Goal: Information Seeking & Learning: Learn about a topic

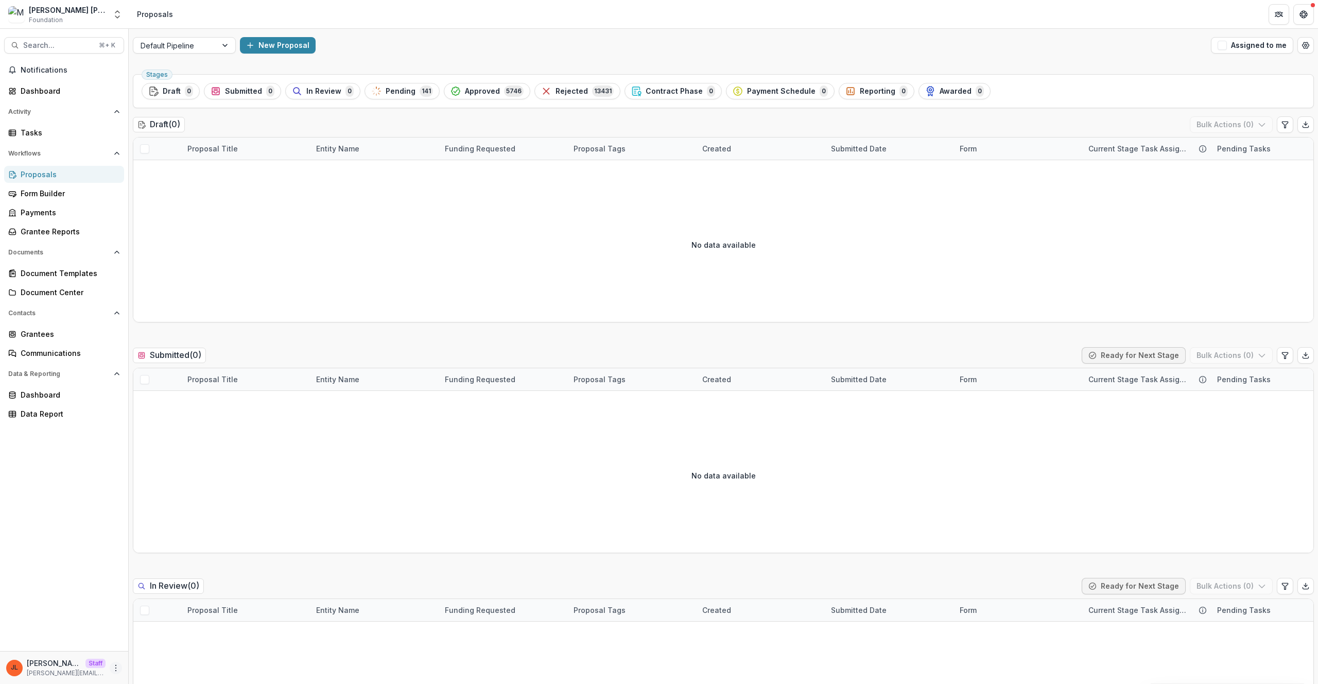
click at [116, 670] on icon "More" at bounding box center [116, 668] width 8 height 8
click at [205, 648] on link "User Settings" at bounding box center [184, 645] width 110 height 17
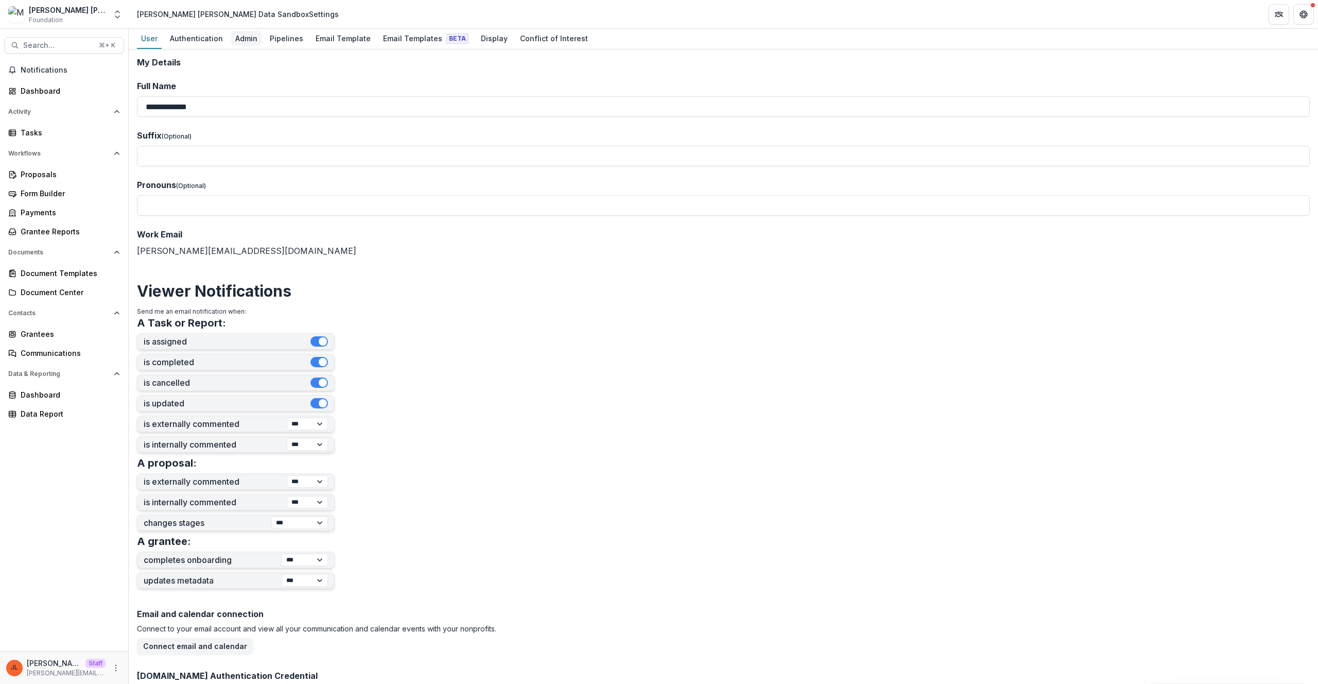
click at [247, 43] on div "Admin" at bounding box center [246, 38] width 30 height 15
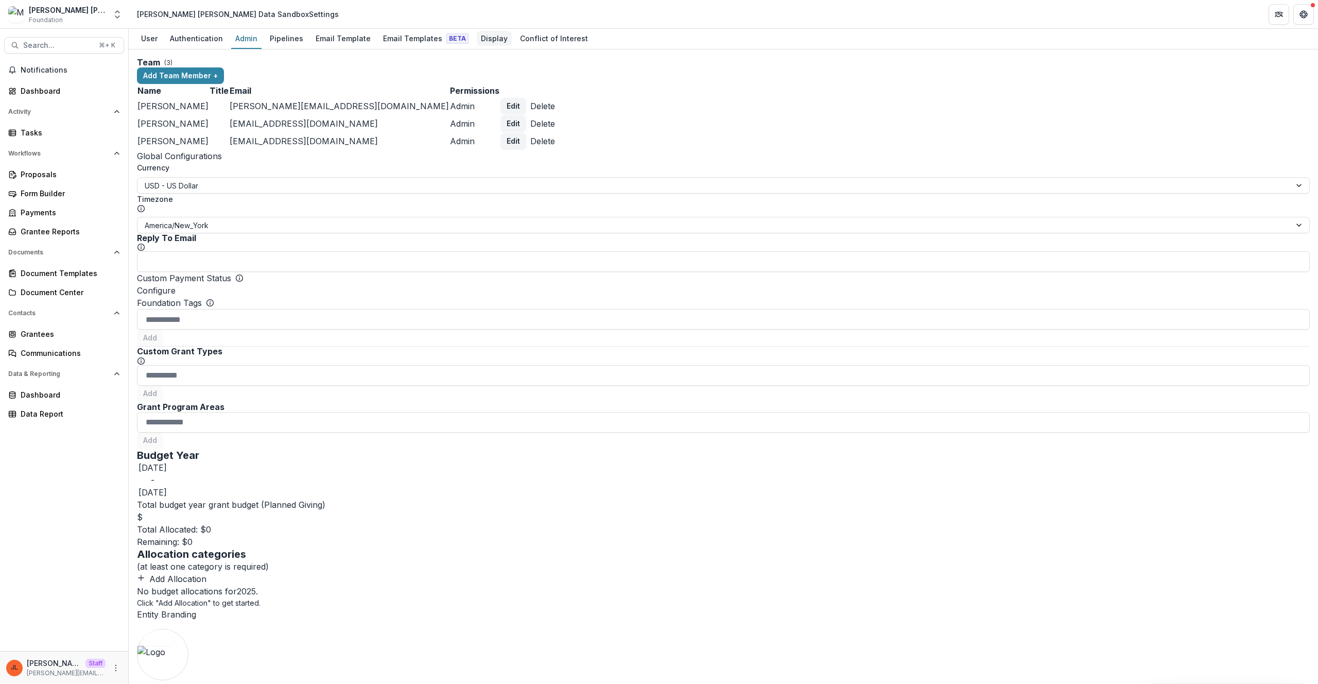
click at [497, 32] on div "Display" at bounding box center [494, 38] width 35 height 15
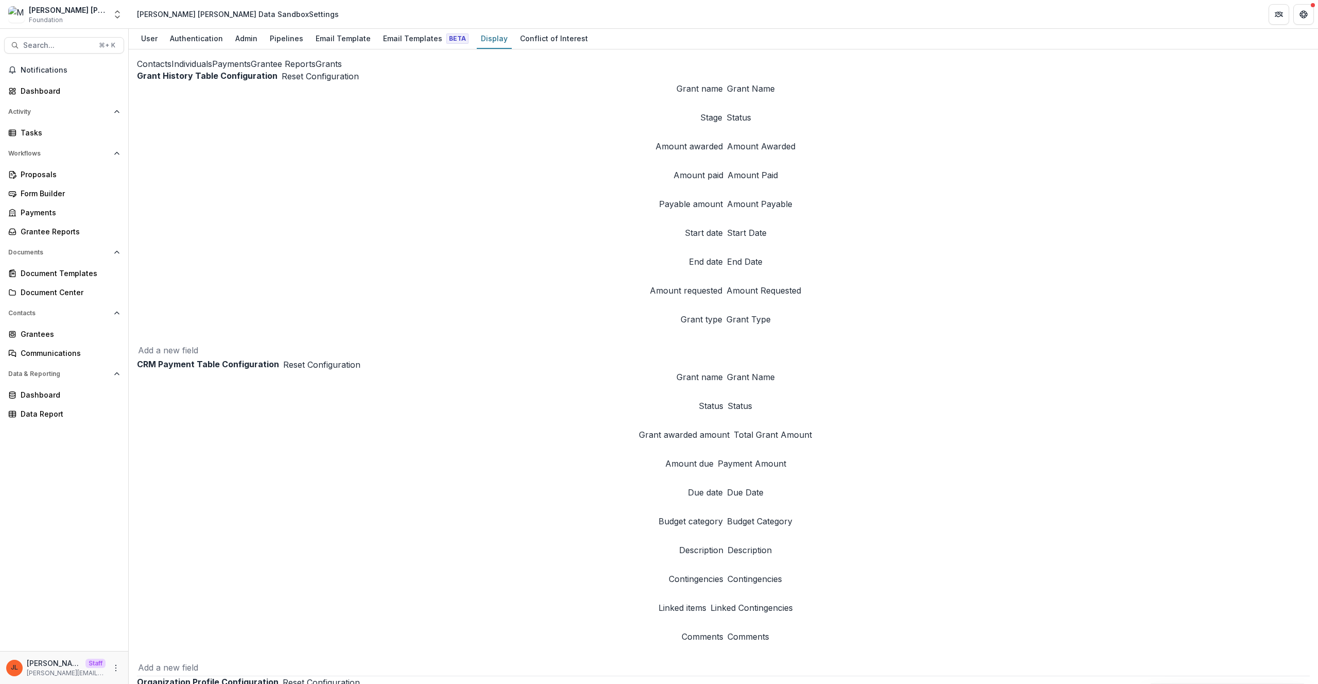
click at [171, 70] on button "Individuals" at bounding box center [191, 64] width 41 height 12
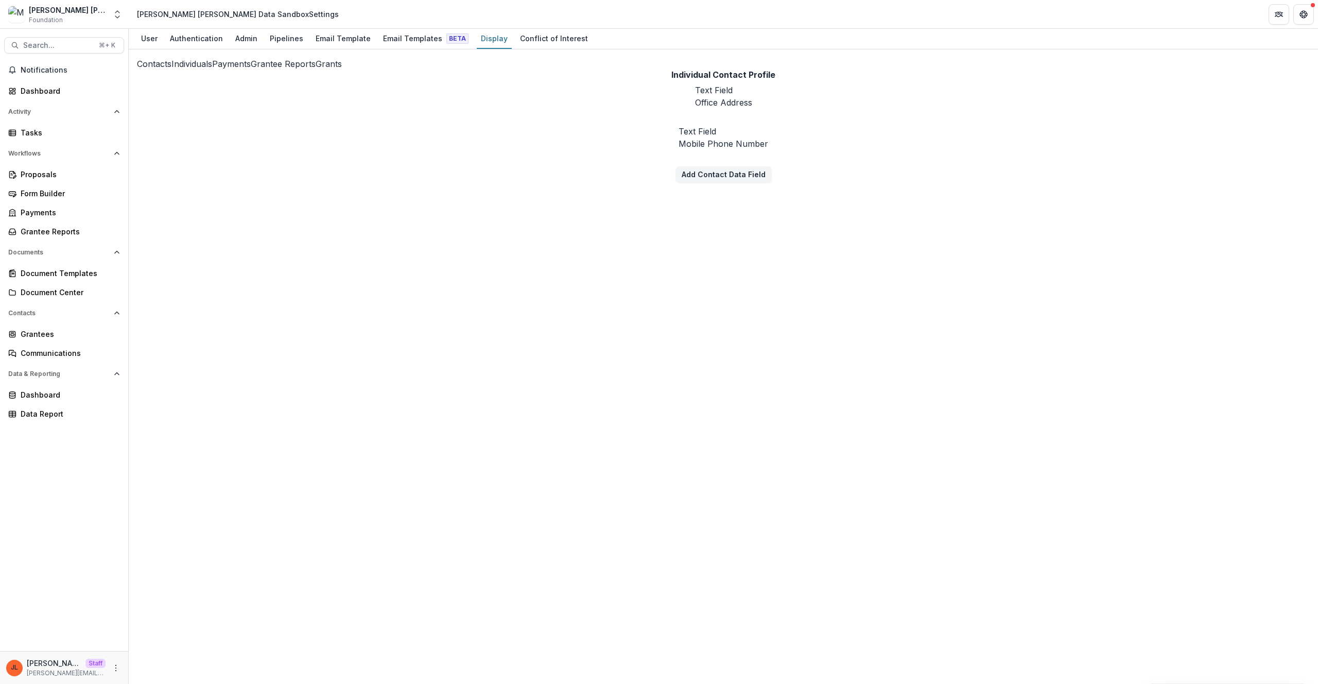
click at [648, 200] on div "Contacts Individuals Payments Grantee Reports Grants Individual Contact Profile…" at bounding box center [723, 366] width 1189 height 634
click at [245, 36] on div "Admin" at bounding box center [246, 38] width 30 height 15
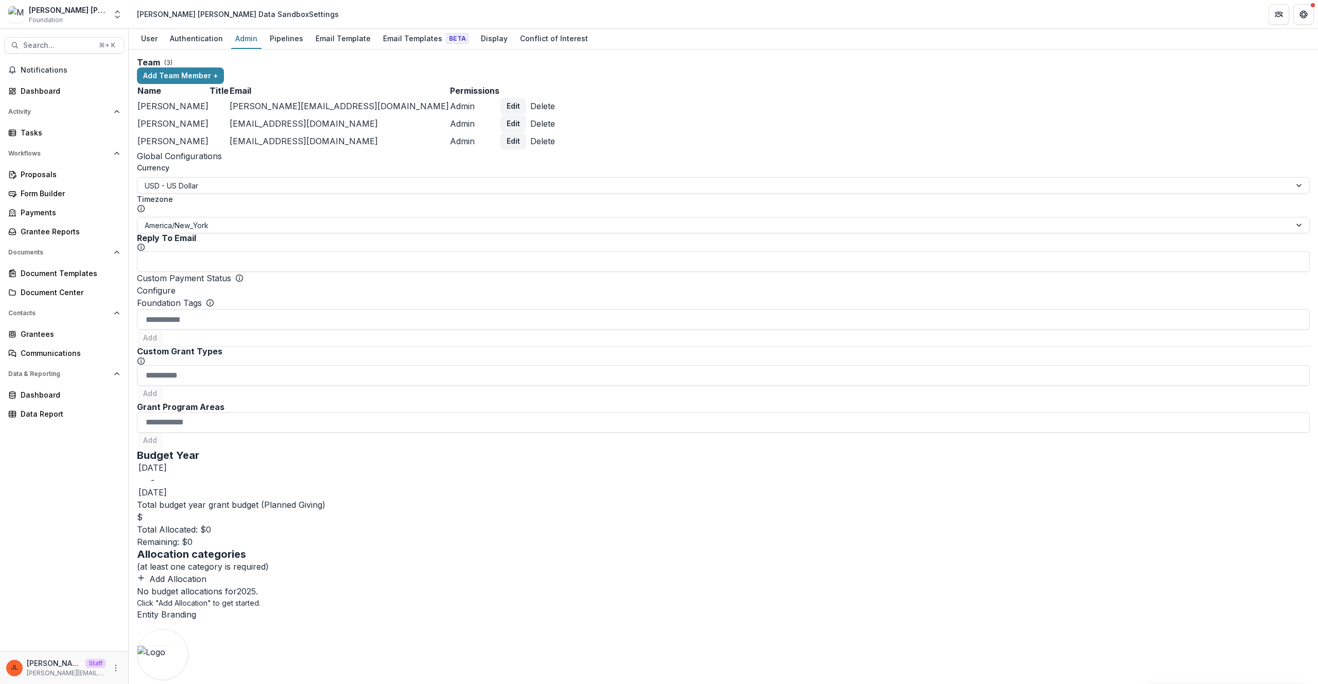
click at [1185, 122] on div "Team ( 3 ) Add Team Member + Name Title Email Permissions Lucy Fey lucy@tryteme…" at bounding box center [723, 366] width 1189 height 634
click at [321, 253] on div "Team ( 3 ) Add Team Member + Name Title Email Permissions Lucy Fey lucy@tryteme…" at bounding box center [723, 366] width 1189 height 634
click at [45, 326] on link "Grantees" at bounding box center [64, 333] width 120 height 17
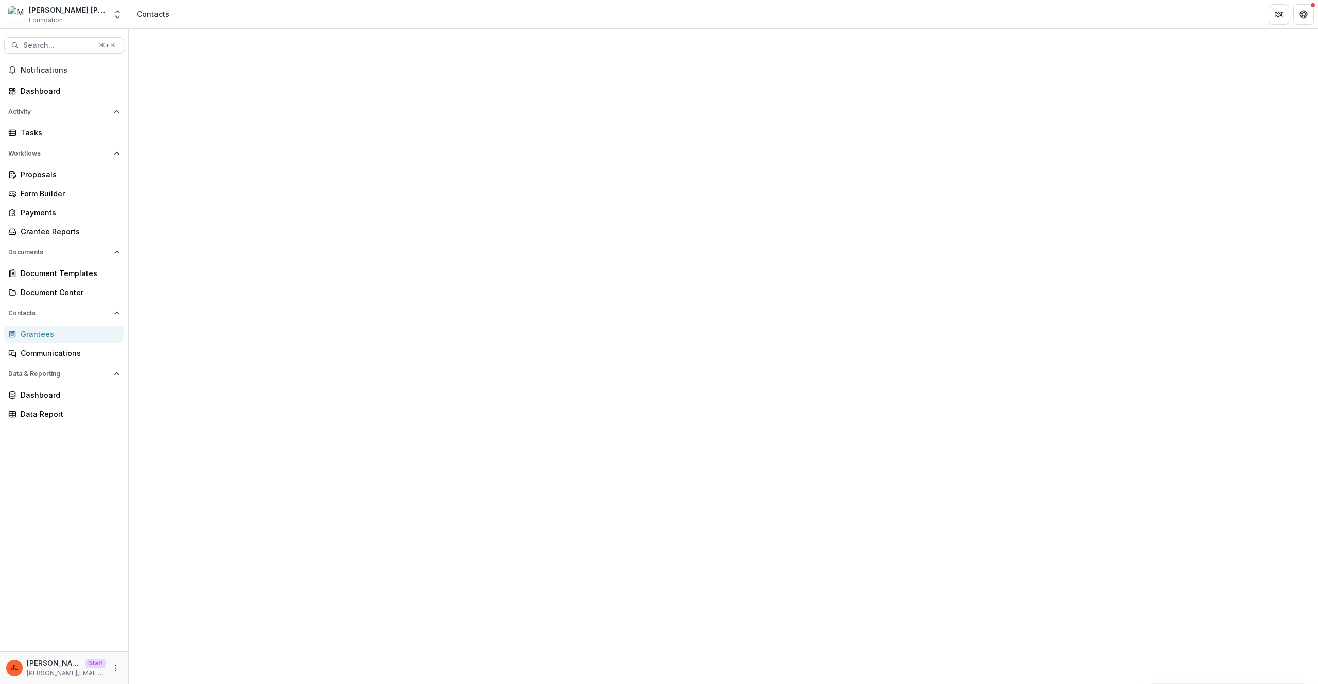
click at [304, 47] on link "Documents" at bounding box center [307, 39] width 49 height 20
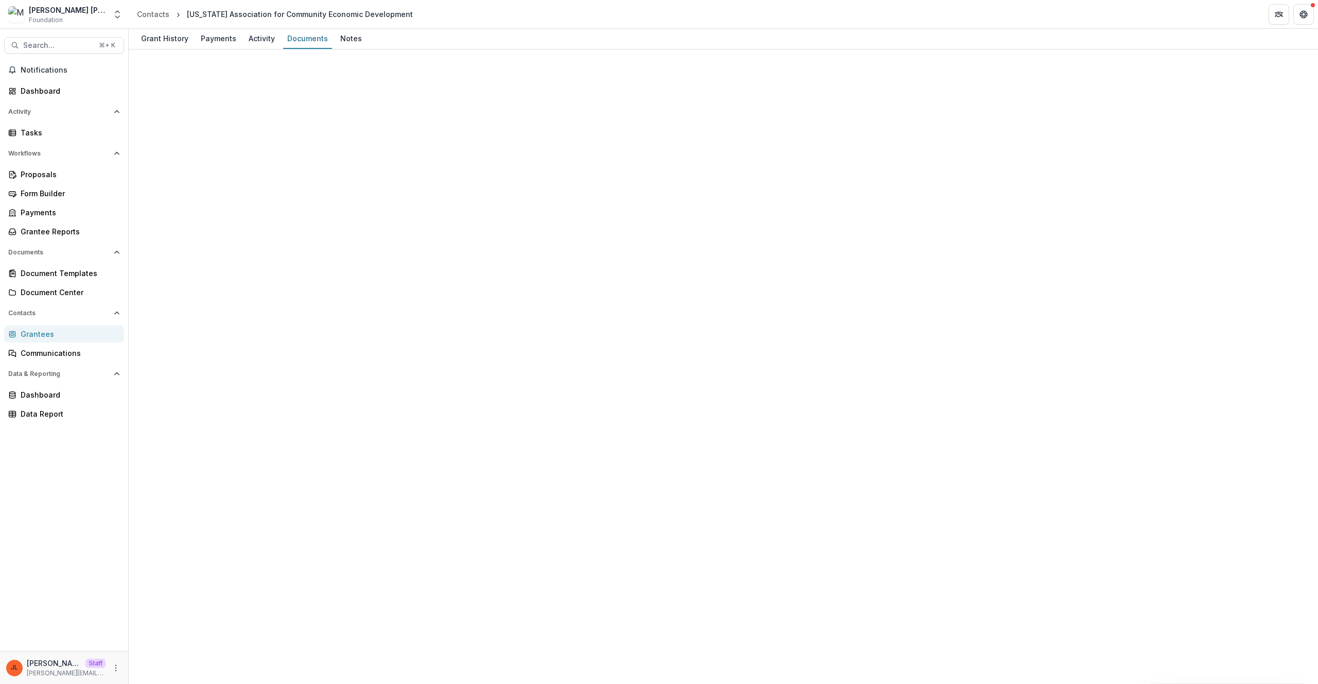
click at [513, 36] on div "Grant History Payments Activity Documents Notes" at bounding box center [723, 39] width 1189 height 21
click at [172, 42] on div "Grant History" at bounding box center [165, 38] width 56 height 15
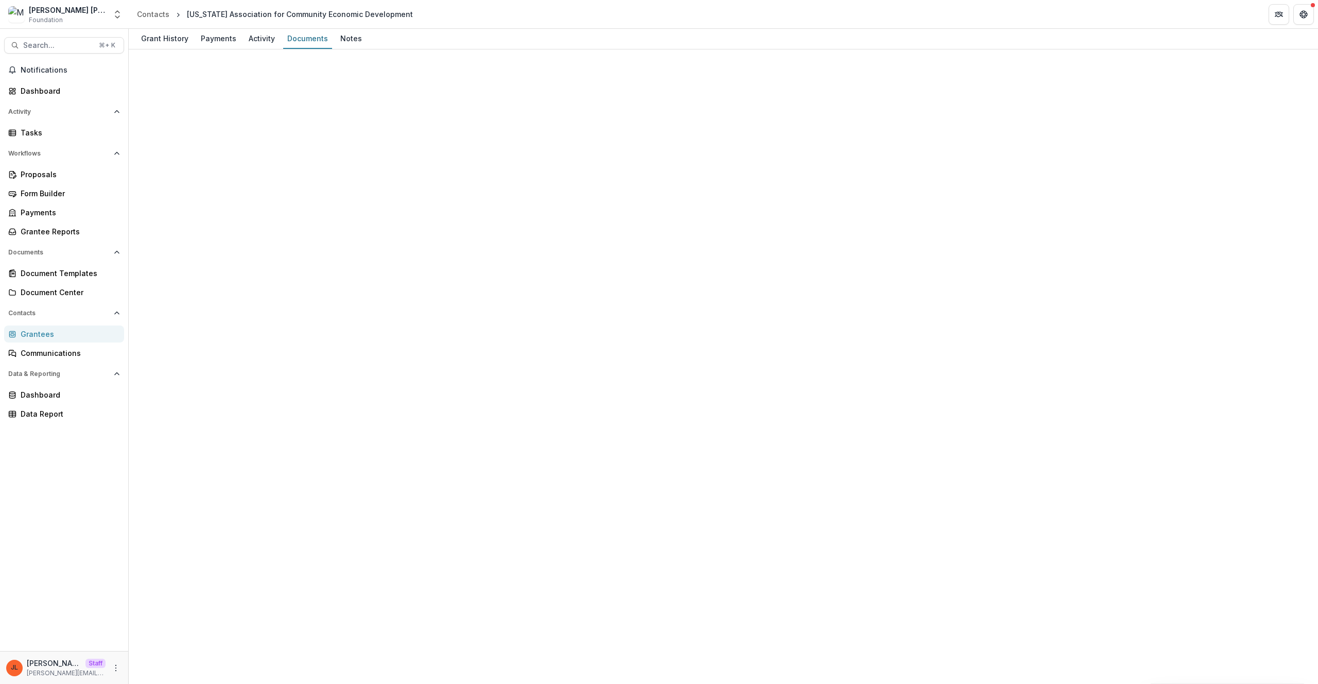
click at [182, 37] on div "Grant History" at bounding box center [165, 38] width 56 height 15
drag, startPoint x: 357, startPoint y: 150, endPoint x: 694, endPoint y: 182, distance: 338.2
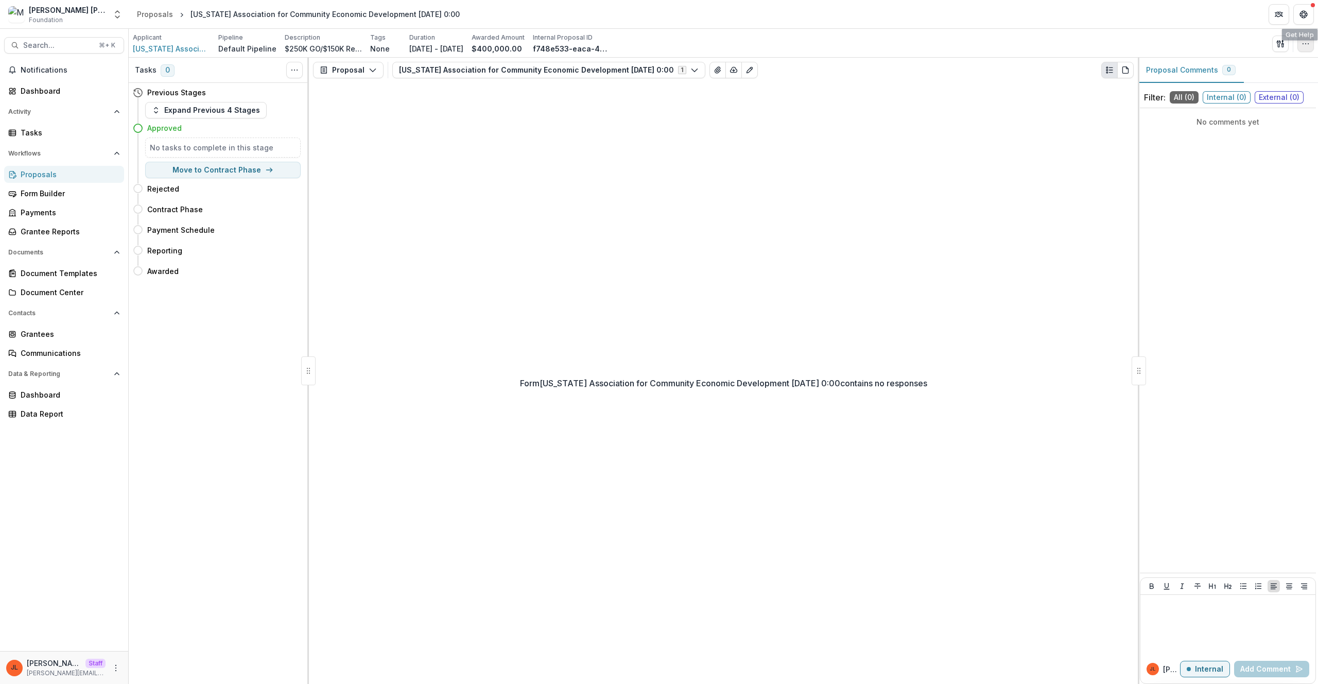
click at [1302, 43] on icon "button" at bounding box center [1305, 44] width 8 height 8
click at [1236, 65] on button "Edit Attributes" at bounding box center [1256, 67] width 110 height 17
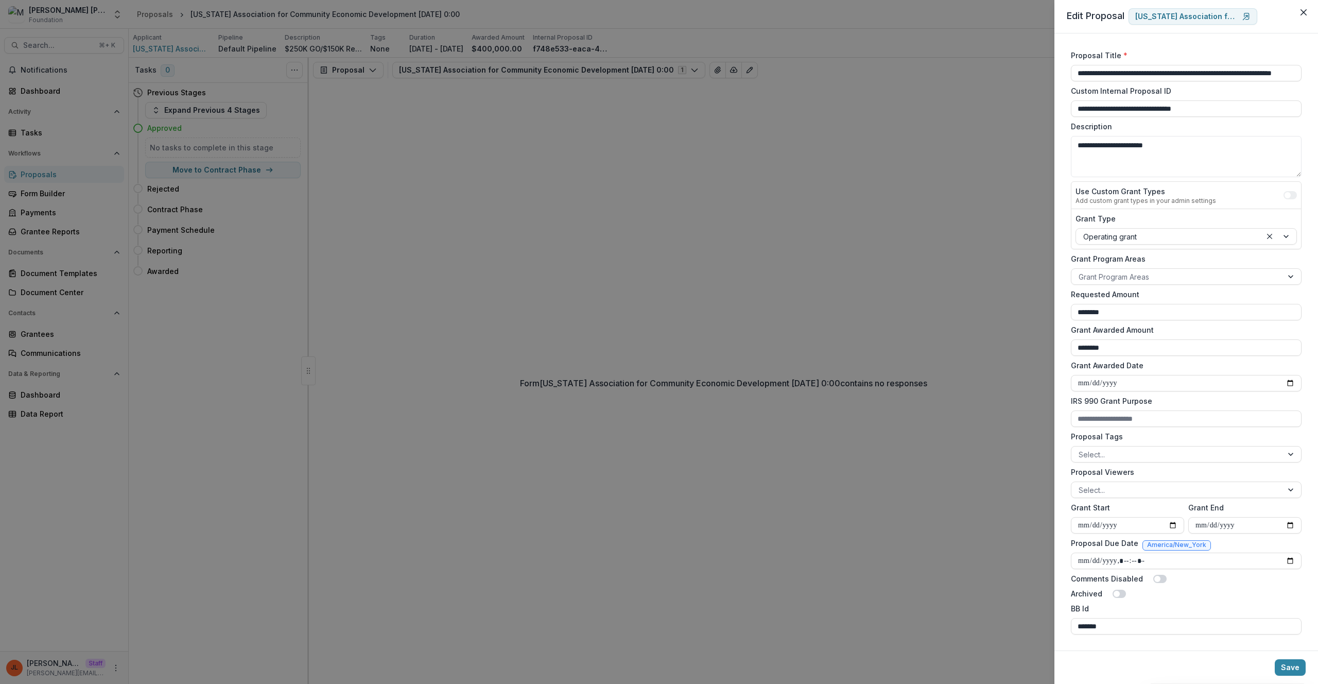
scroll to position [1, 0]
drag, startPoint x: 1097, startPoint y: 625, endPoint x: 1021, endPoint y: 617, distance: 76.2
click at [1021, 617] on div "**********" at bounding box center [659, 342] width 1318 height 684
click at [515, 152] on div "**********" at bounding box center [659, 342] width 1318 height 684
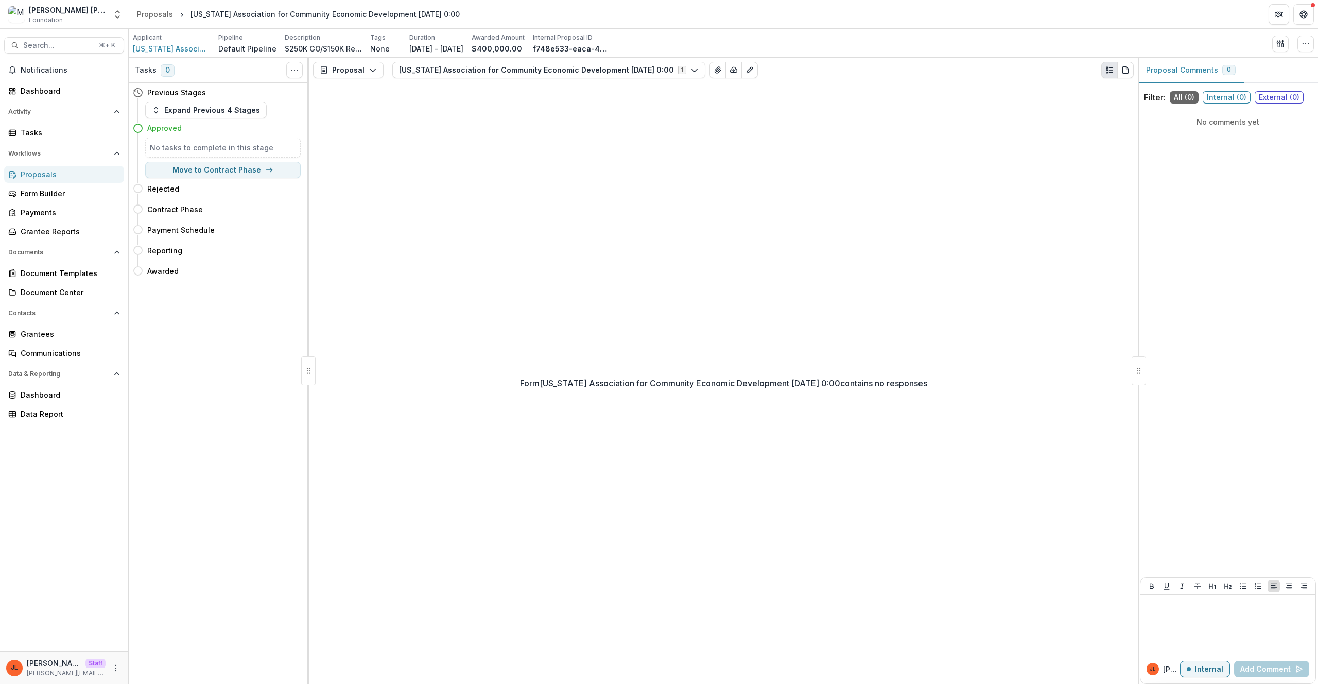
click at [507, 213] on div "Form South Carolina Association for Community Economic Development 6/2/2025 0:0…" at bounding box center [723, 382] width 829 height 601
click at [46, 178] on div "Proposals" at bounding box center [68, 174] width 95 height 11
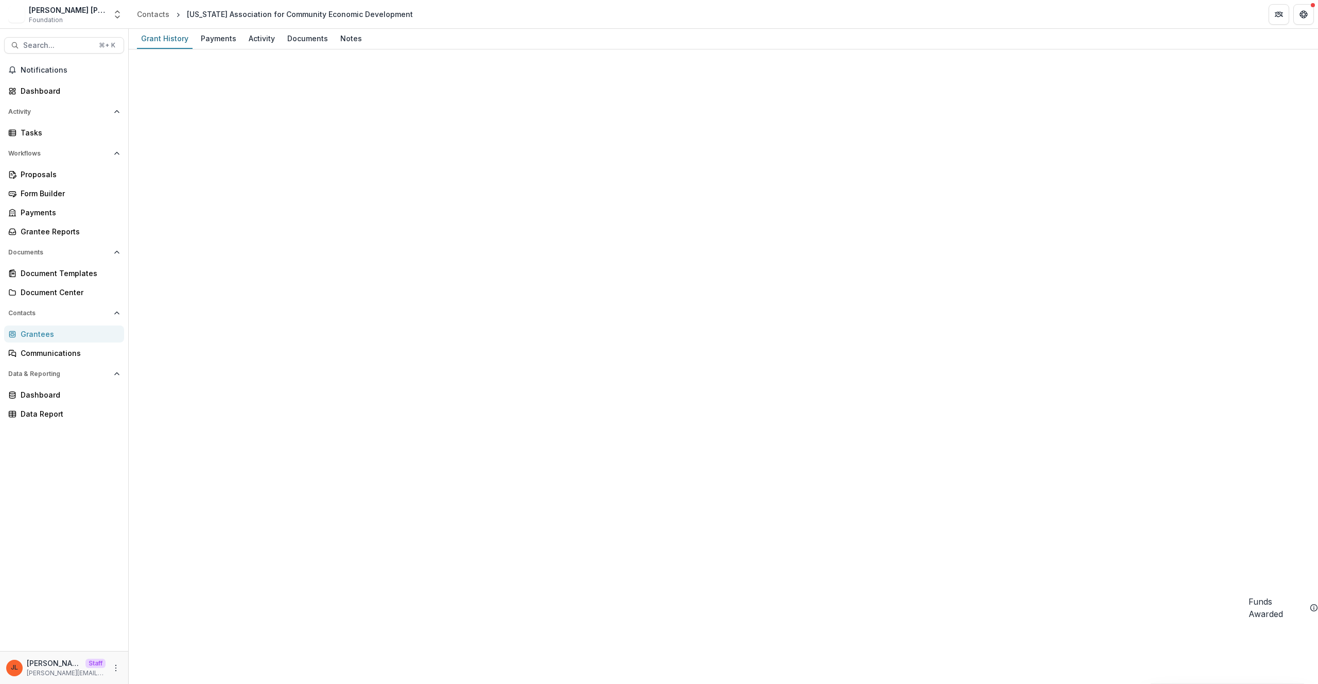
scroll to position [58, 0]
drag, startPoint x: 357, startPoint y: 151, endPoint x: 664, endPoint y: 165, distance: 306.6
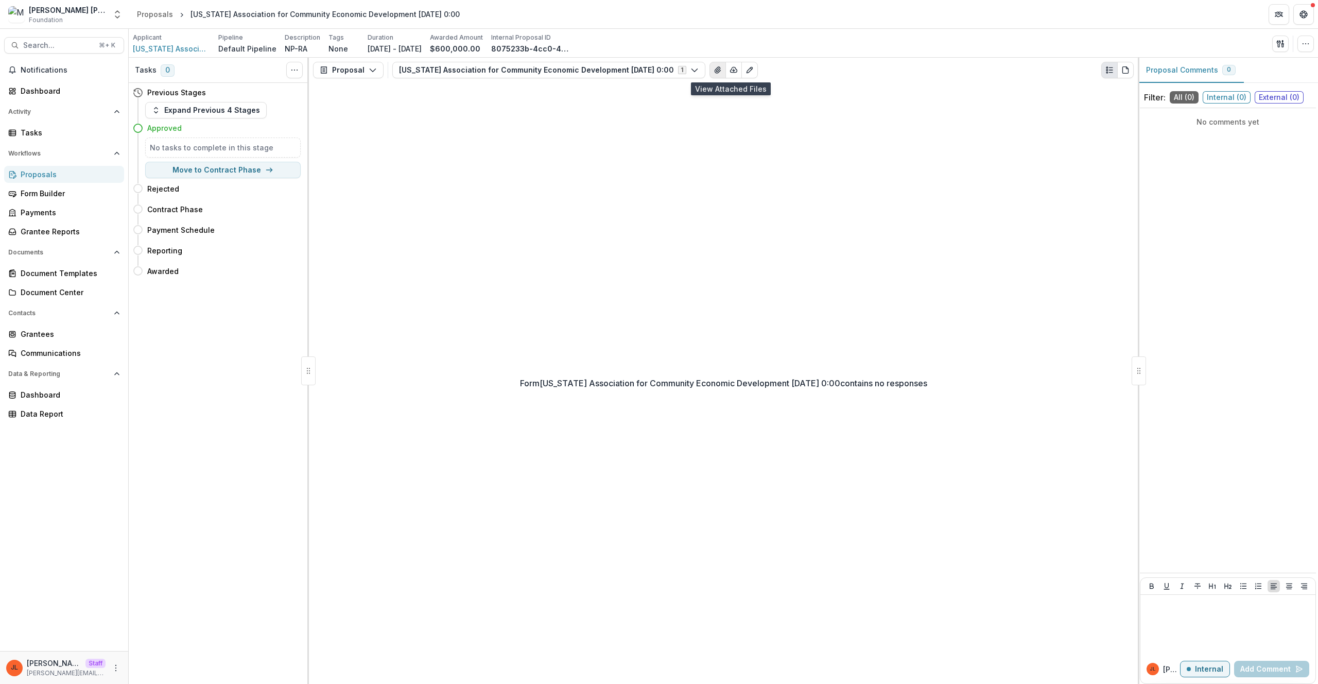
click at [722, 67] on icon "View Attached Files" at bounding box center [717, 70] width 8 height 8
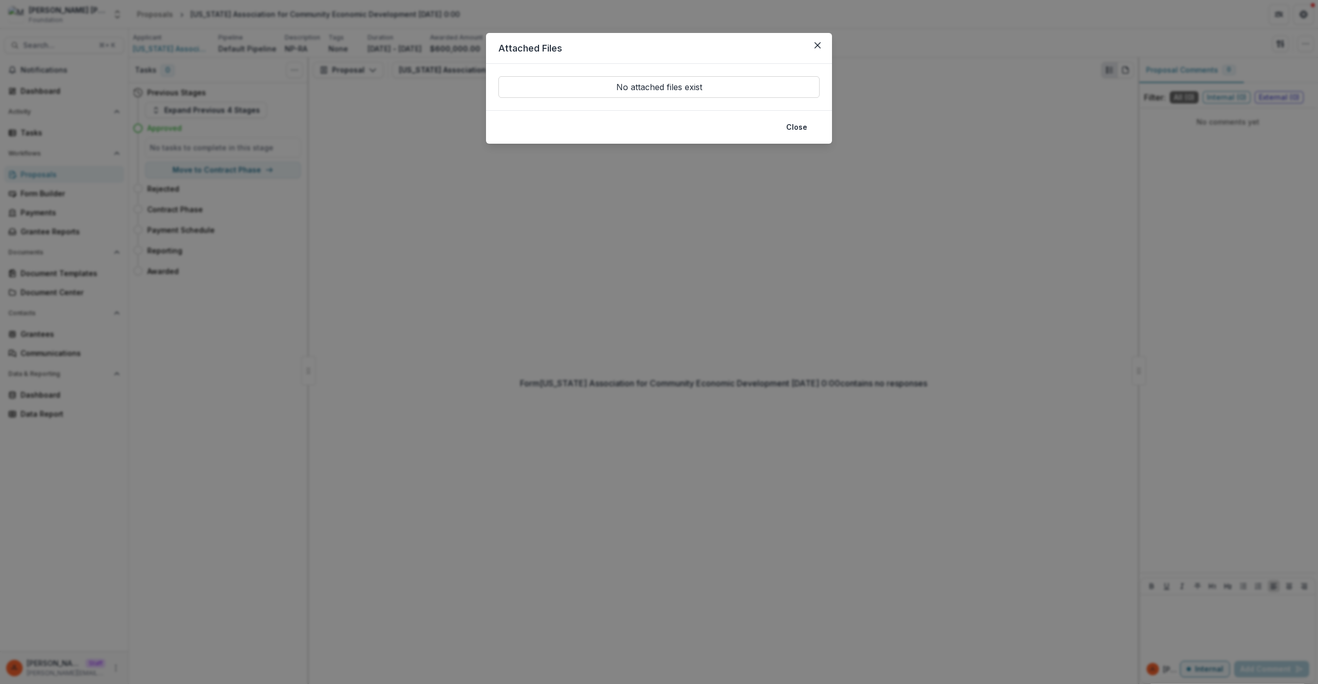
click at [829, 225] on div "Attached Files No attached files exist Close" at bounding box center [659, 342] width 1318 height 684
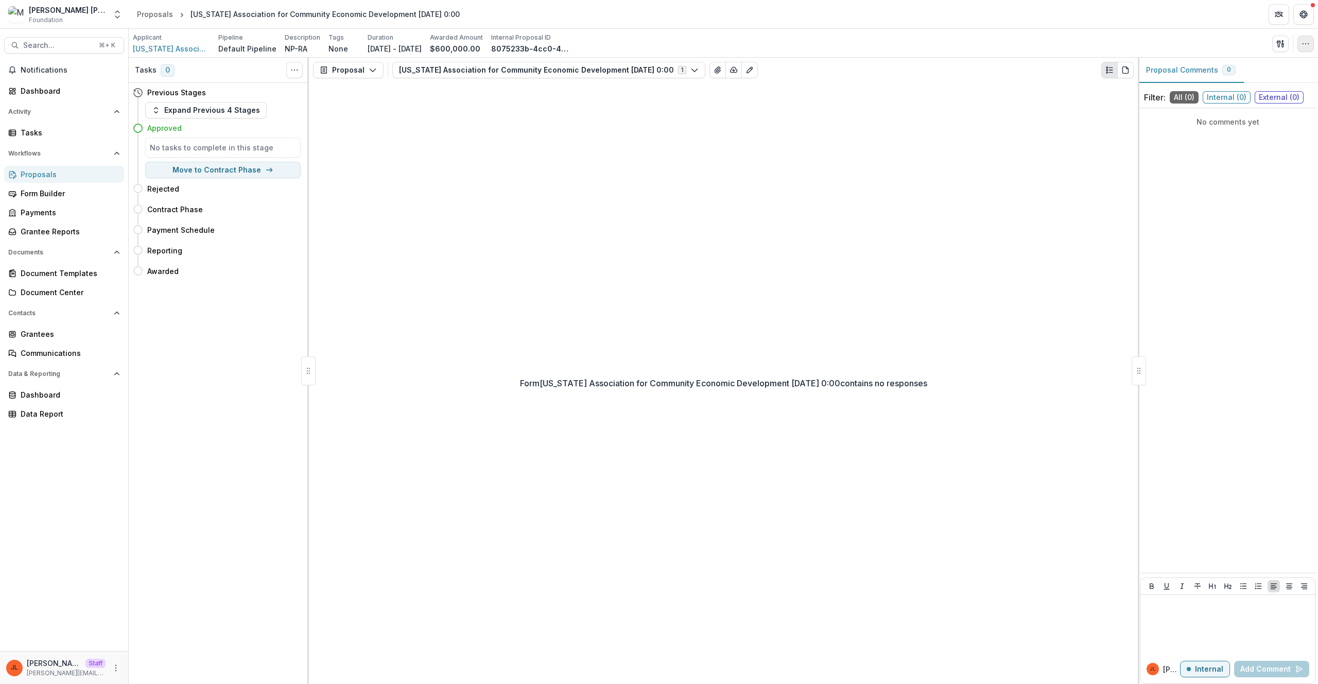
click at [1312, 42] on button "button" at bounding box center [1305, 44] width 16 height 16
click at [1266, 70] on button "Edit Attributes" at bounding box center [1256, 67] width 110 height 17
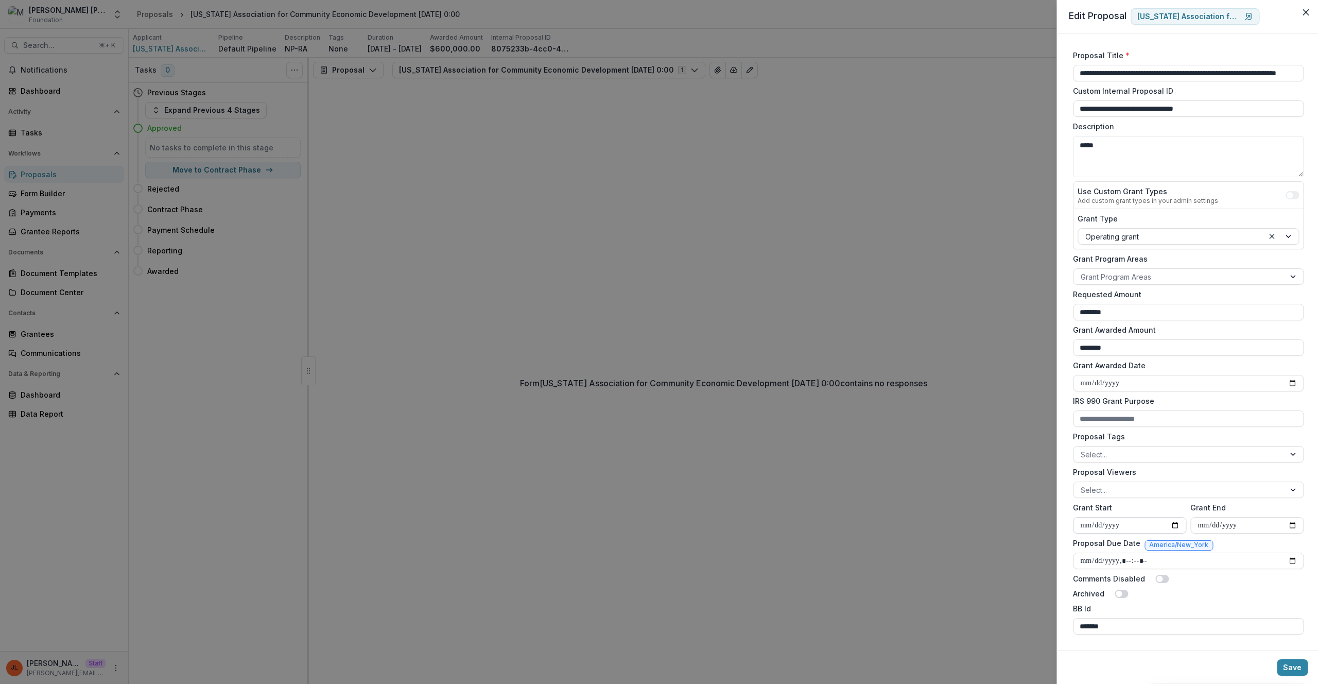
scroll to position [1, 0]
drag, startPoint x: 1092, startPoint y: 625, endPoint x: 1063, endPoint y: 619, distance: 29.5
click at [1063, 619] on div "**********" at bounding box center [1186, 341] width 264 height 617
click at [693, 205] on div "**********" at bounding box center [659, 342] width 1318 height 684
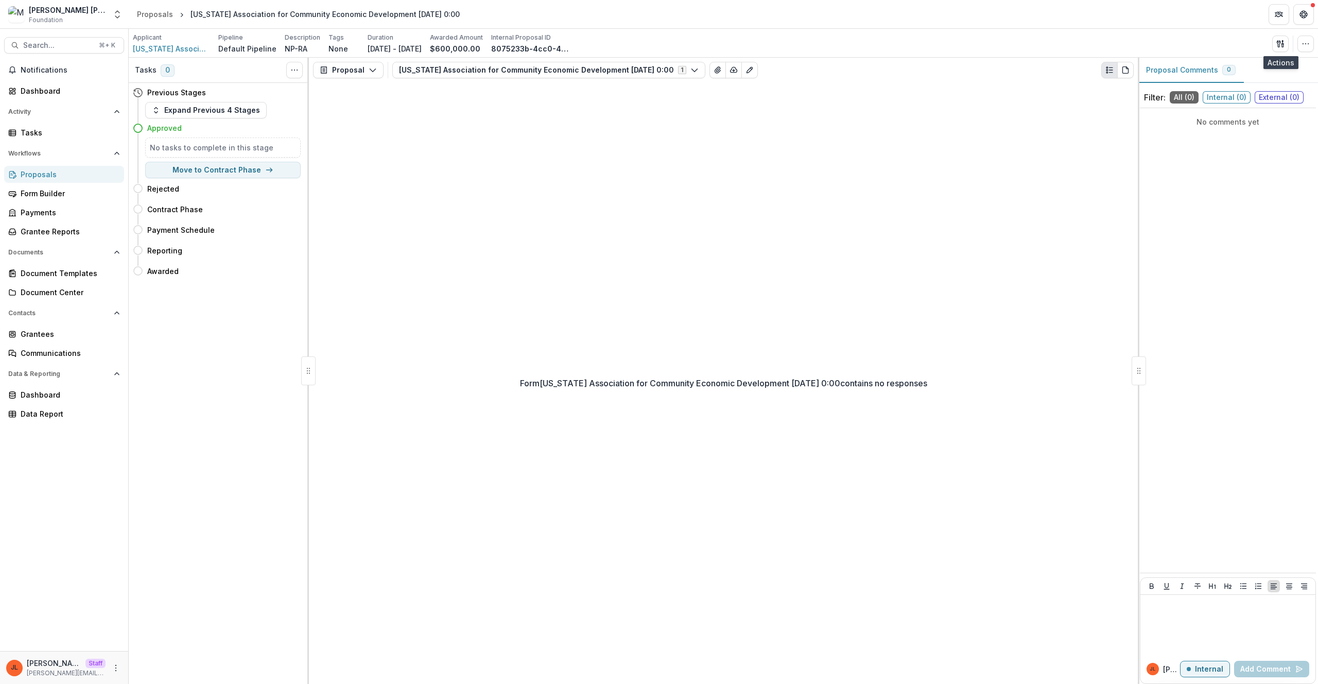
click at [636, 209] on div "Form South Carolina Association for Community Economic Development 6/13/2008 0:…" at bounding box center [723, 382] width 829 height 601
click at [47, 38] on button "Search... ⌘ + K" at bounding box center [64, 45] width 120 height 16
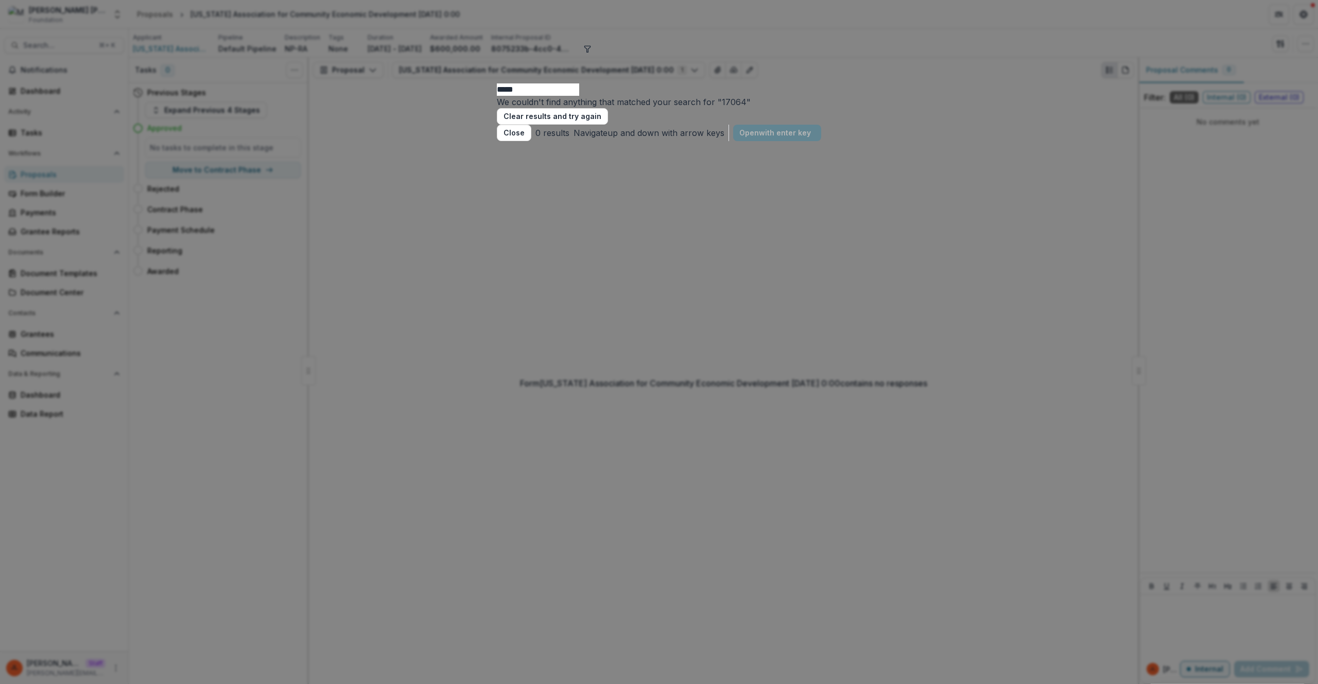
type input "*****"
click at [1032, 218] on div "***** We couldn't find anything that matched your search for " 17064 " Clear re…" at bounding box center [659, 342] width 1318 height 684
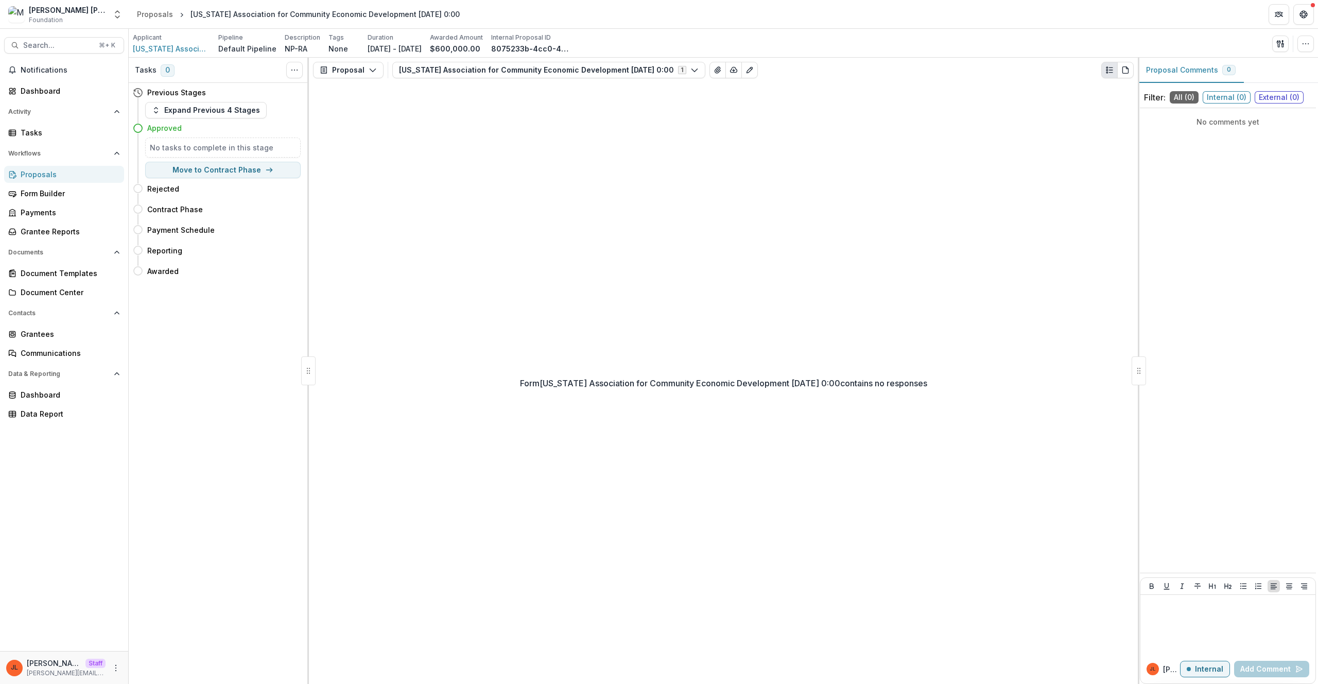
click at [274, 370] on div "Tasks 0 Show Cancelled Tasks Previous Stages Expand Previous 4 Stages Approved …" at bounding box center [219, 371] width 180 height 626
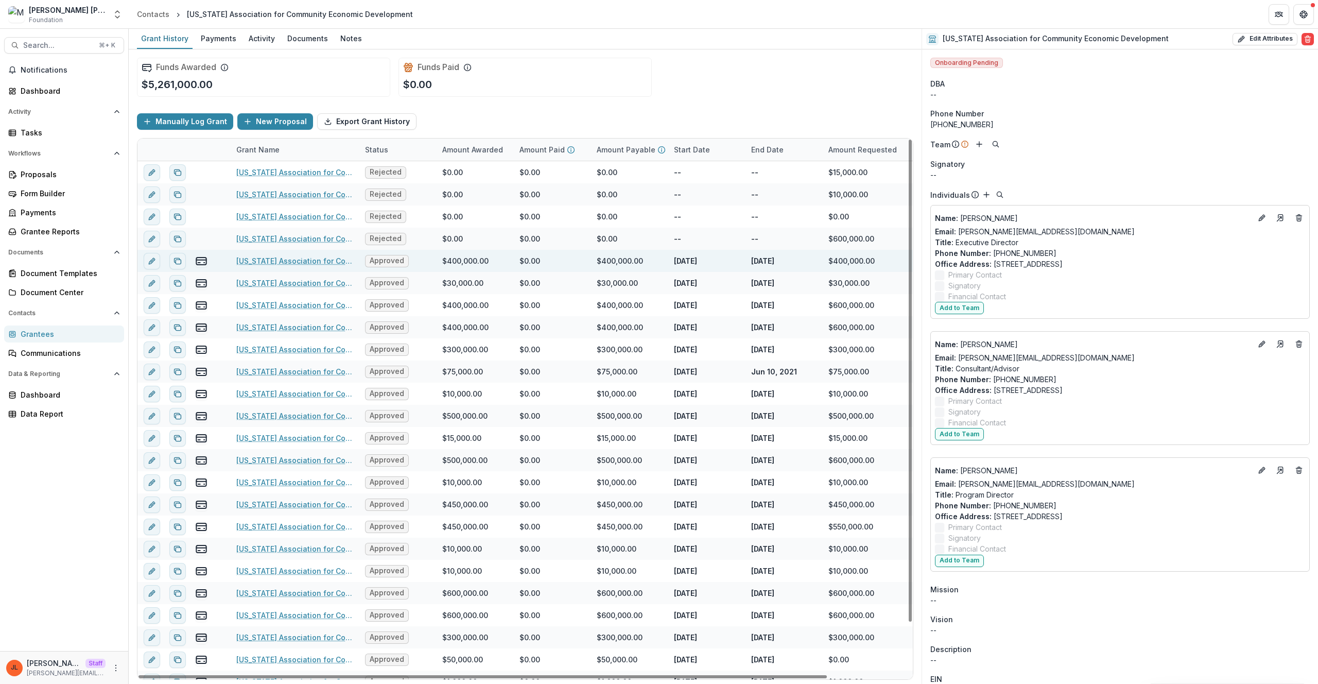
click at [273, 260] on link "[US_STATE] Association for Community Economic Development [DATE] 0:00" at bounding box center [294, 260] width 116 height 11
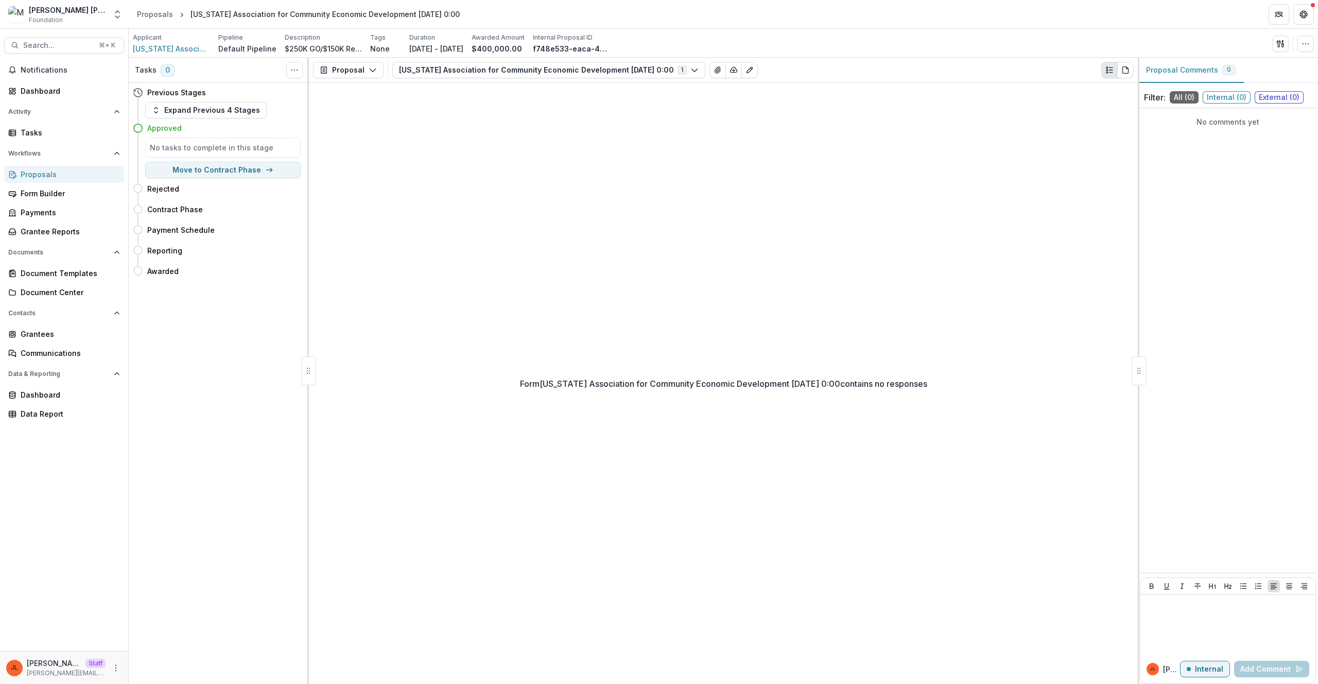
click at [763, 200] on div "Form [US_STATE] Association for Community Economic Development [DATE] 0:00 cont…" at bounding box center [723, 383] width 829 height 601
click at [1307, 41] on icon "button" at bounding box center [1305, 44] width 8 height 8
click at [1270, 67] on button "Edit Attributes" at bounding box center [1256, 67] width 110 height 17
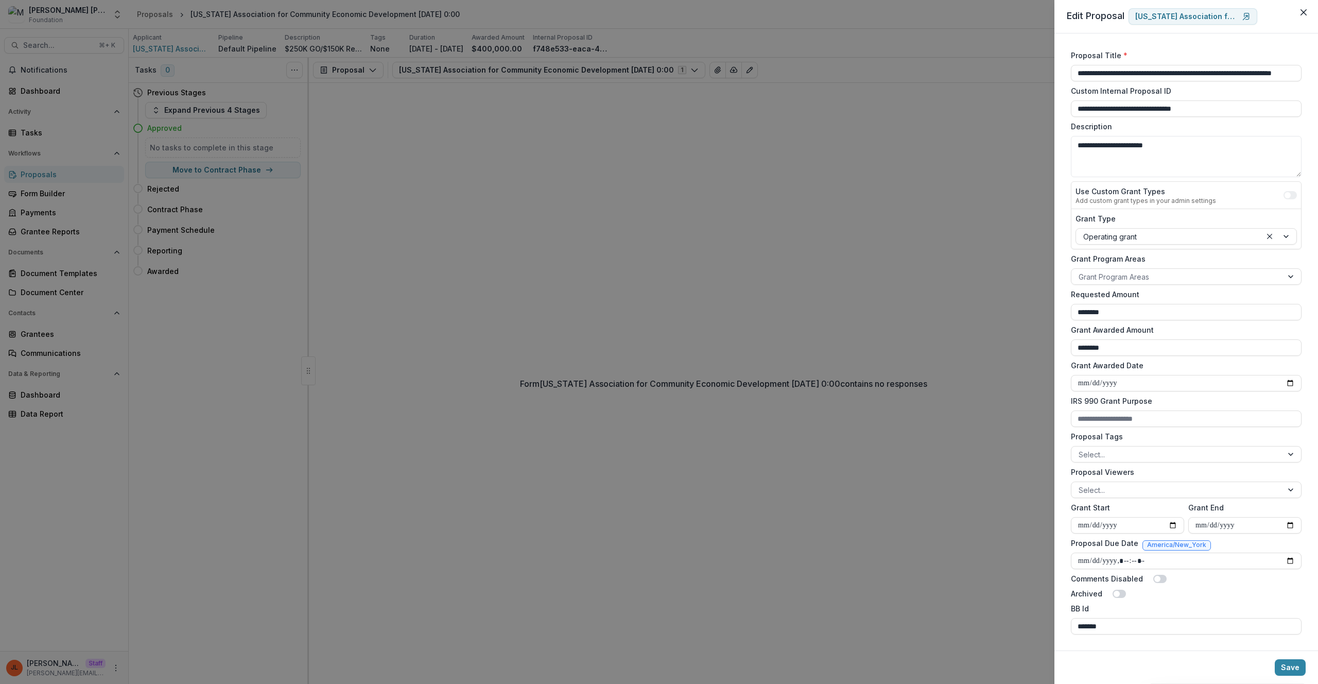
click at [579, 218] on div "**********" at bounding box center [659, 342] width 1318 height 684
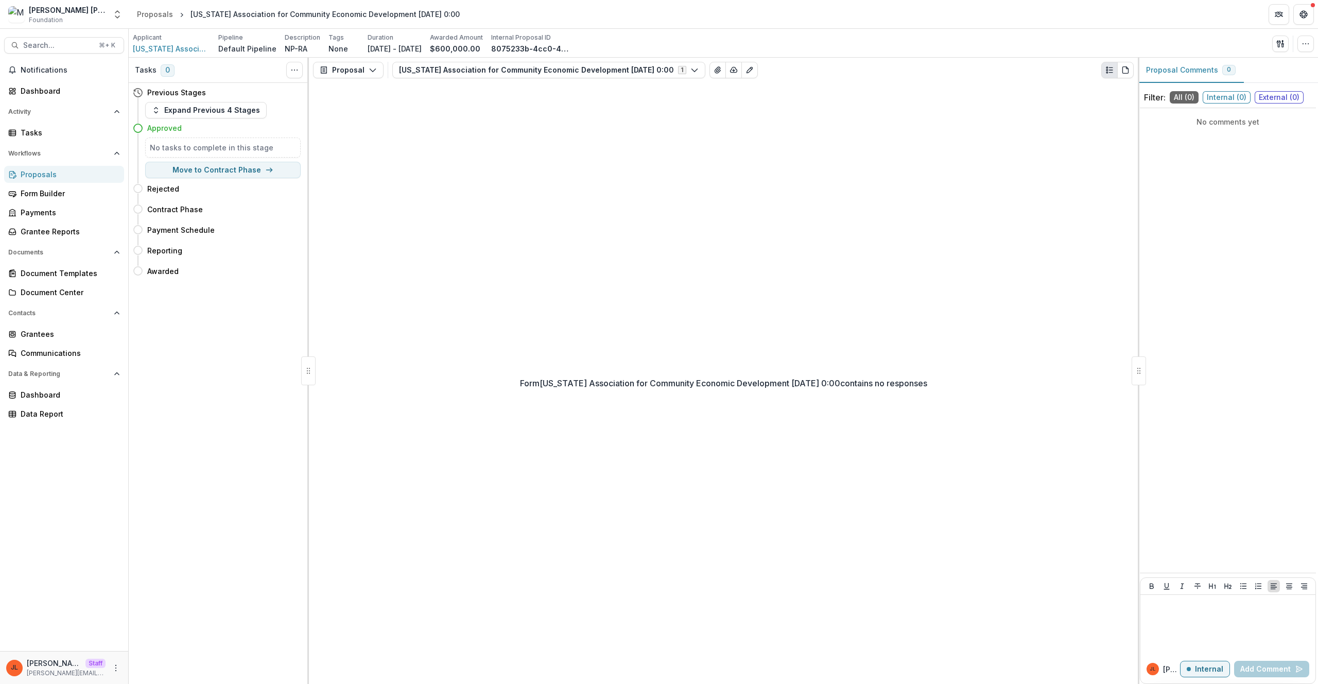
click at [53, 172] on div "Proposals" at bounding box center [68, 174] width 95 height 11
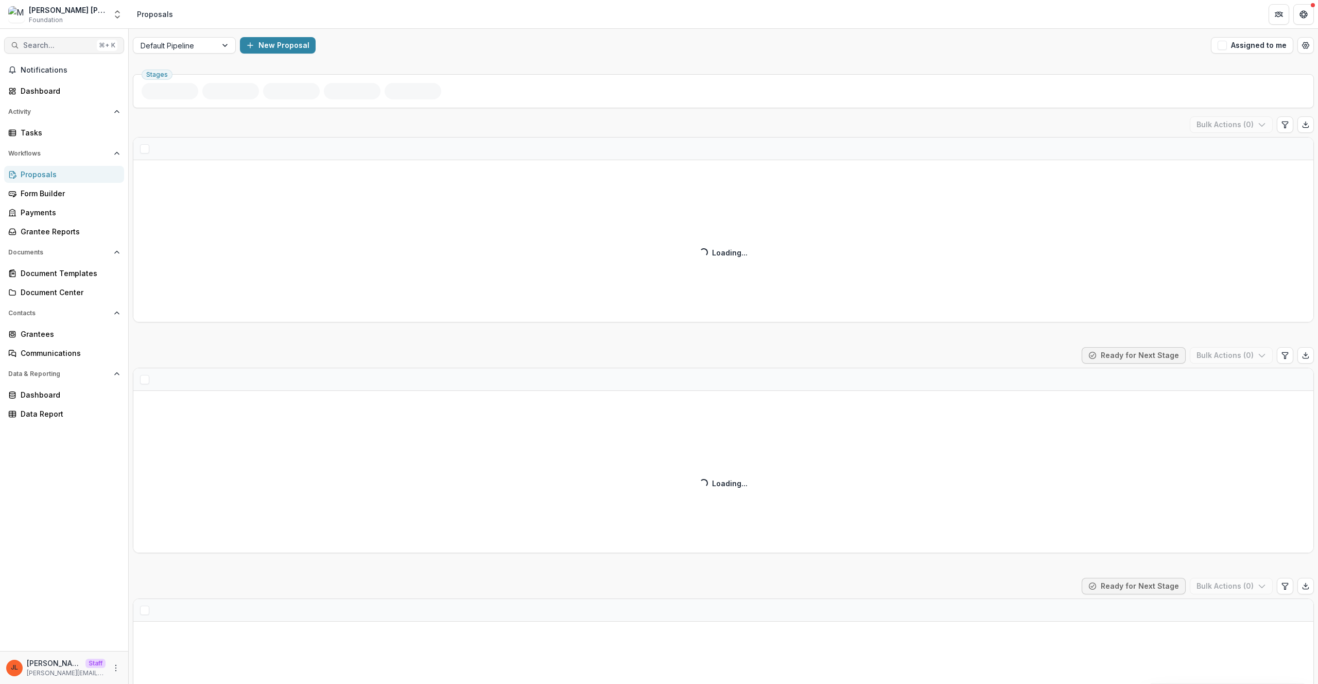
click at [57, 39] on button "Search... ⌘ + K" at bounding box center [64, 45] width 120 height 16
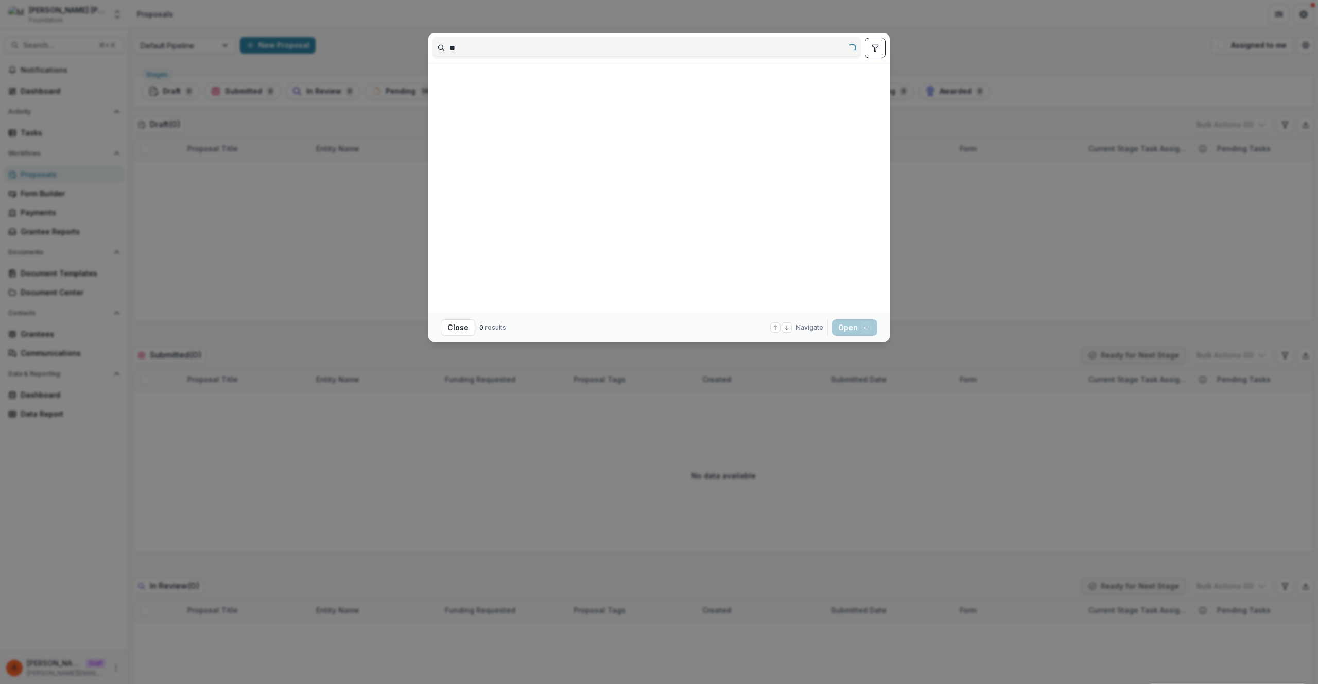
type input "*"
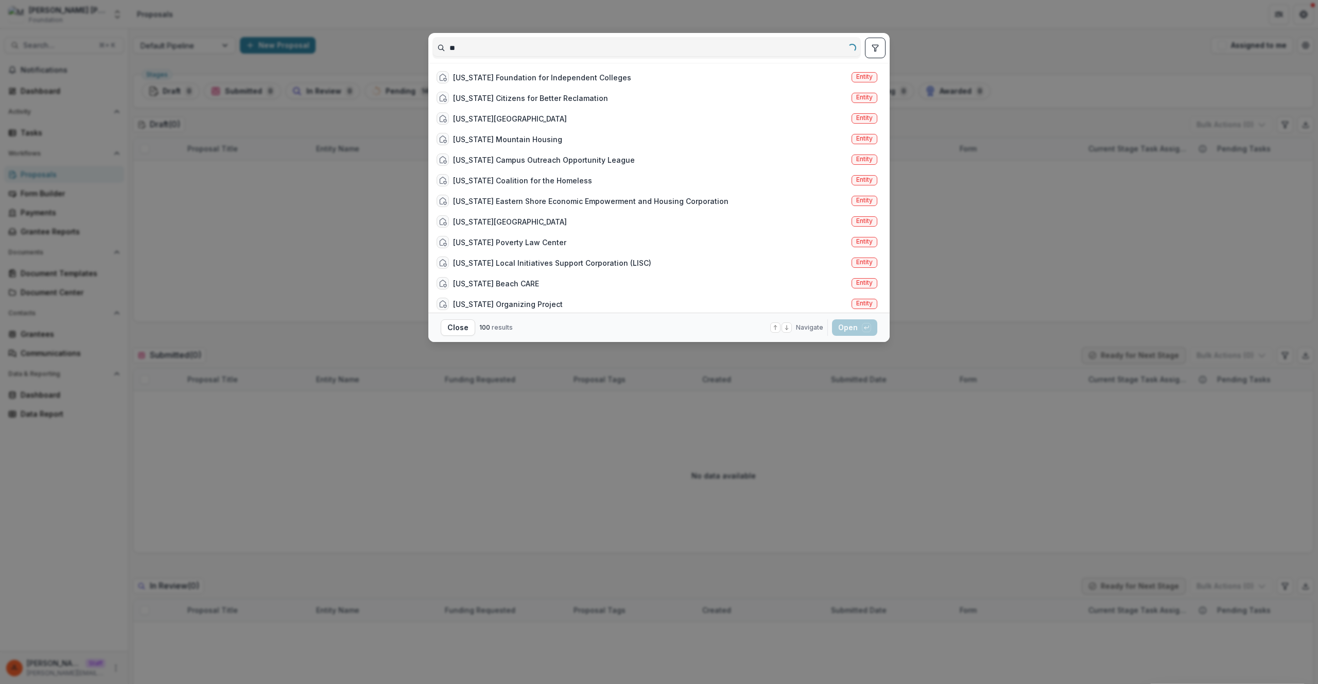
type input "*"
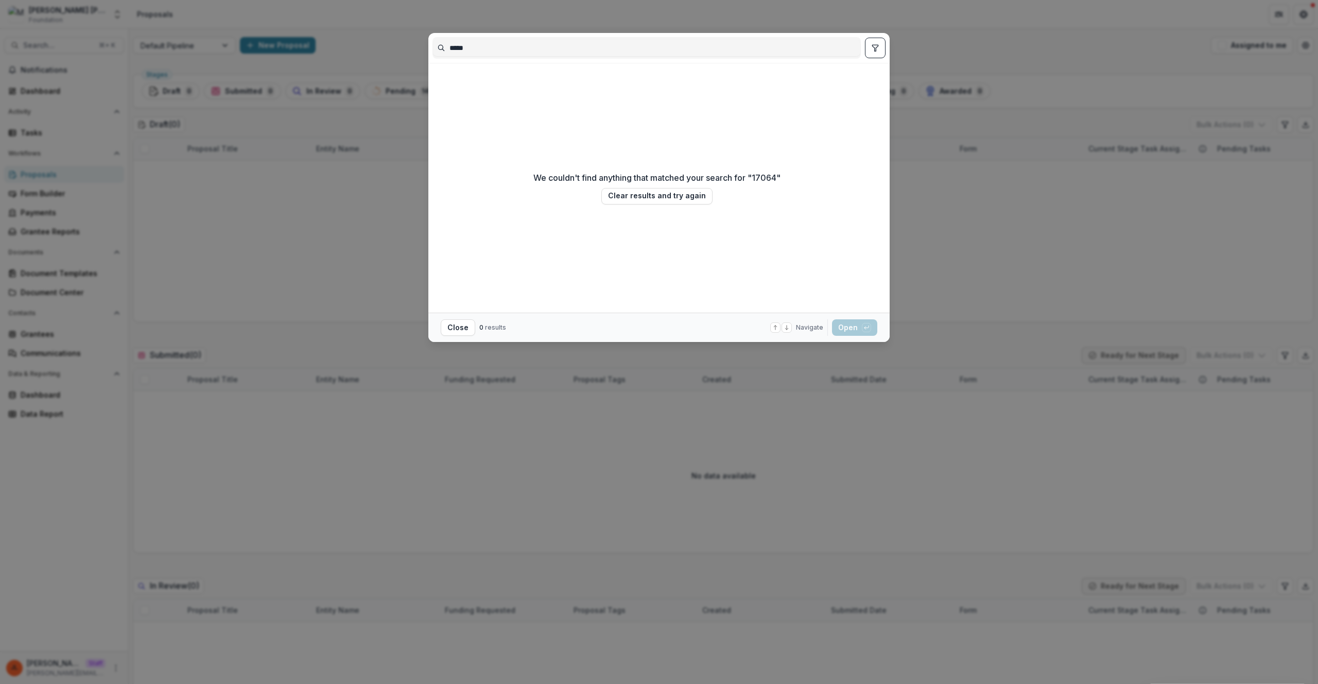
type input "*****"
click at [1028, 165] on div "***** We couldn't find anything that matched your search for " 17064 " Clear re…" at bounding box center [659, 342] width 1318 height 684
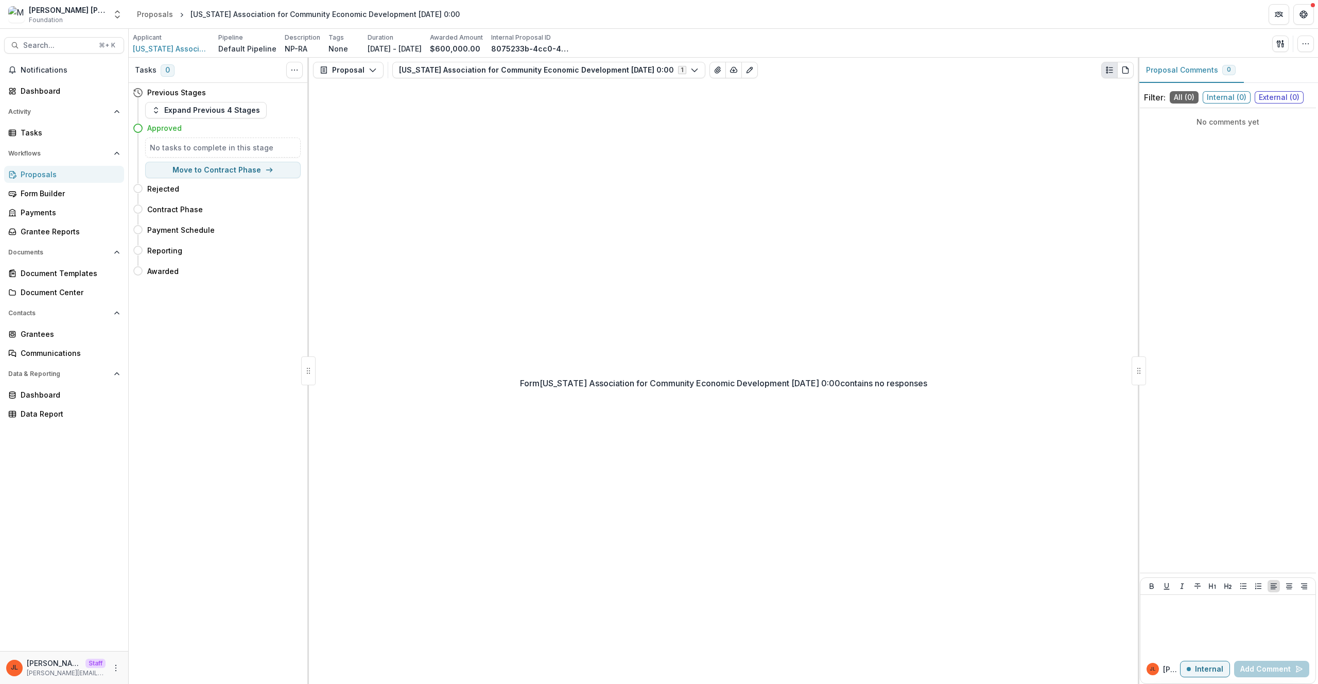
click at [1294, 42] on div "Send Email Proposal Files Edit Viewers View All Reviews View Related Entities E…" at bounding box center [1293, 44] width 42 height 16
click at [1312, 43] on button "button" at bounding box center [1305, 44] width 16 height 16
click at [1292, 64] on button "Edit Attributes" at bounding box center [1256, 67] width 110 height 17
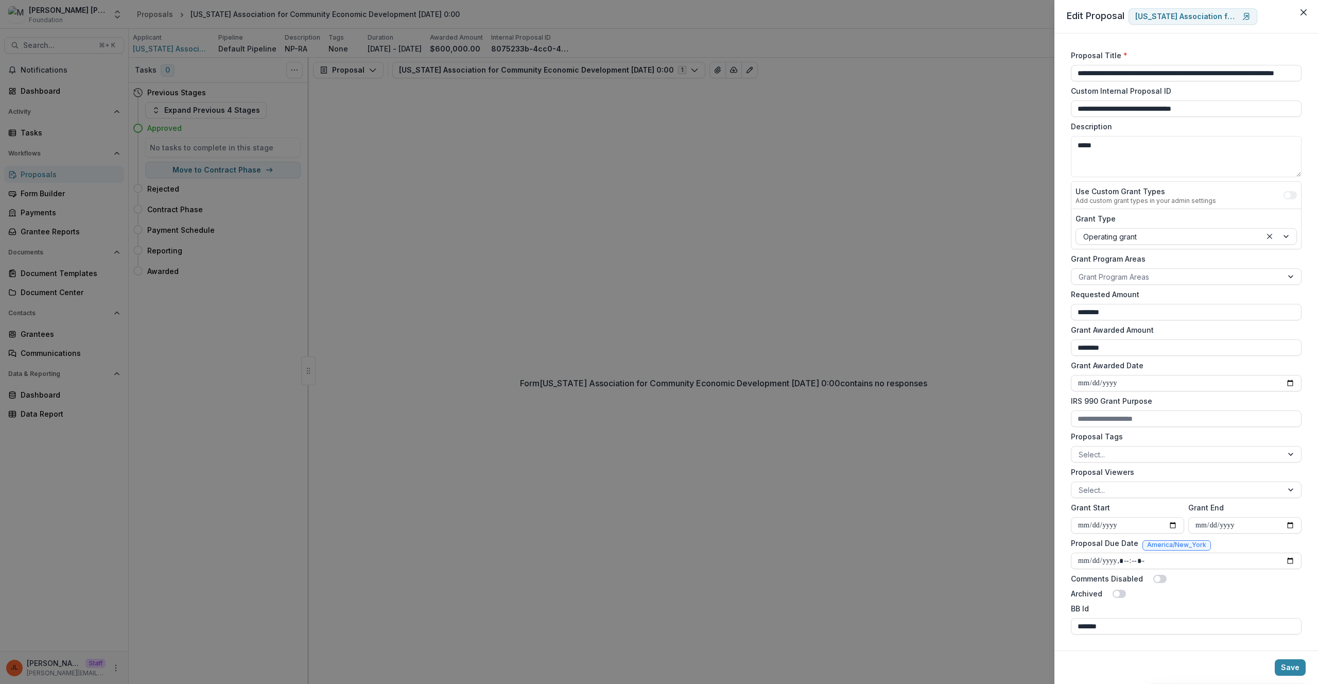
scroll to position [1, 0]
drag, startPoint x: 1123, startPoint y: 626, endPoint x: 1026, endPoint y: 622, distance: 97.4
click at [1026, 622] on div "**********" at bounding box center [659, 342] width 1318 height 684
click at [1121, 635] on form "**********" at bounding box center [1186, 341] width 239 height 592
drag, startPoint x: 348, startPoint y: 192, endPoint x: 305, endPoint y: 176, distance: 46.8
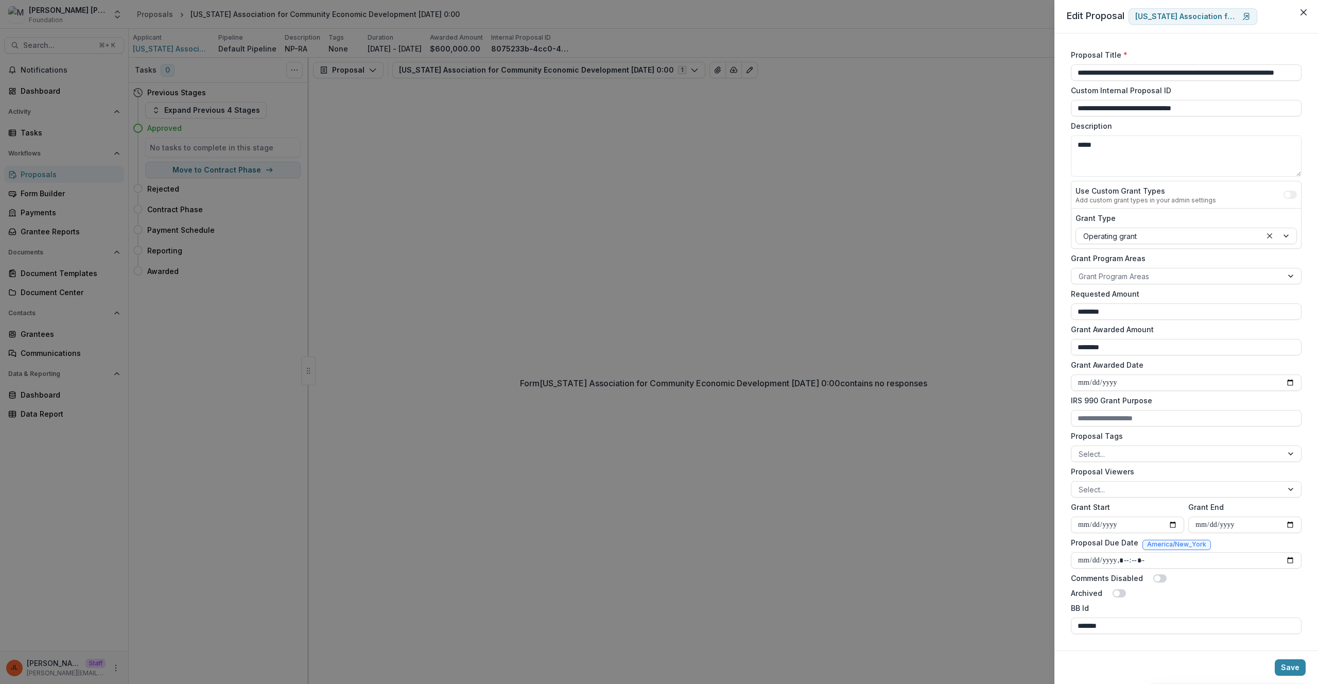
click at [348, 193] on div "**********" at bounding box center [659, 342] width 1318 height 684
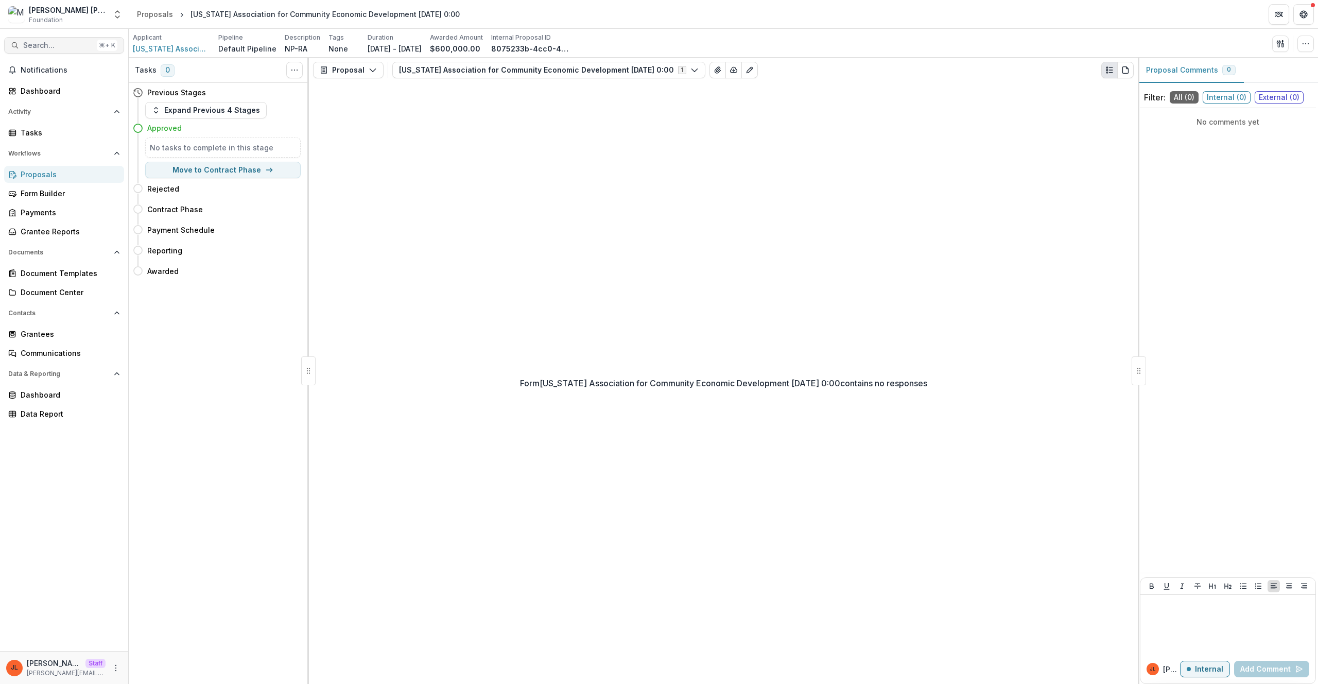
click at [44, 44] on span "Search..." at bounding box center [57, 45] width 69 height 9
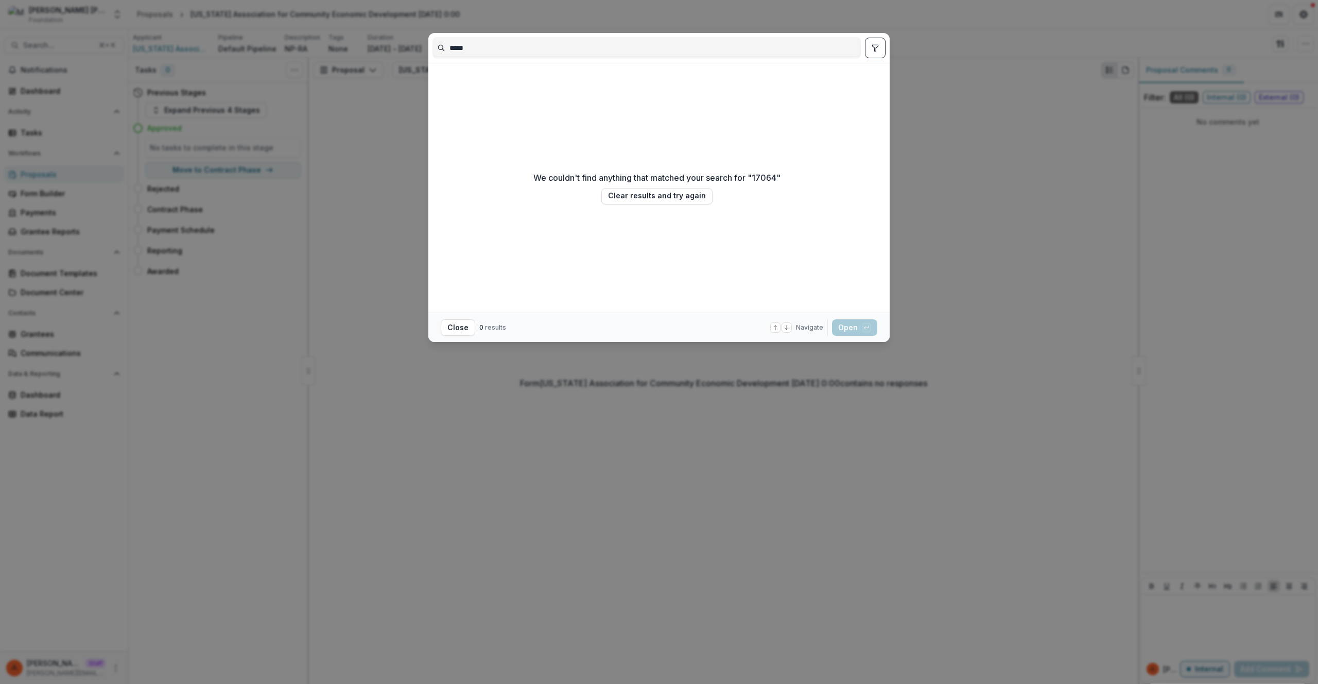
click at [503, 44] on input "*****" at bounding box center [646, 48] width 427 height 16
type input "*"
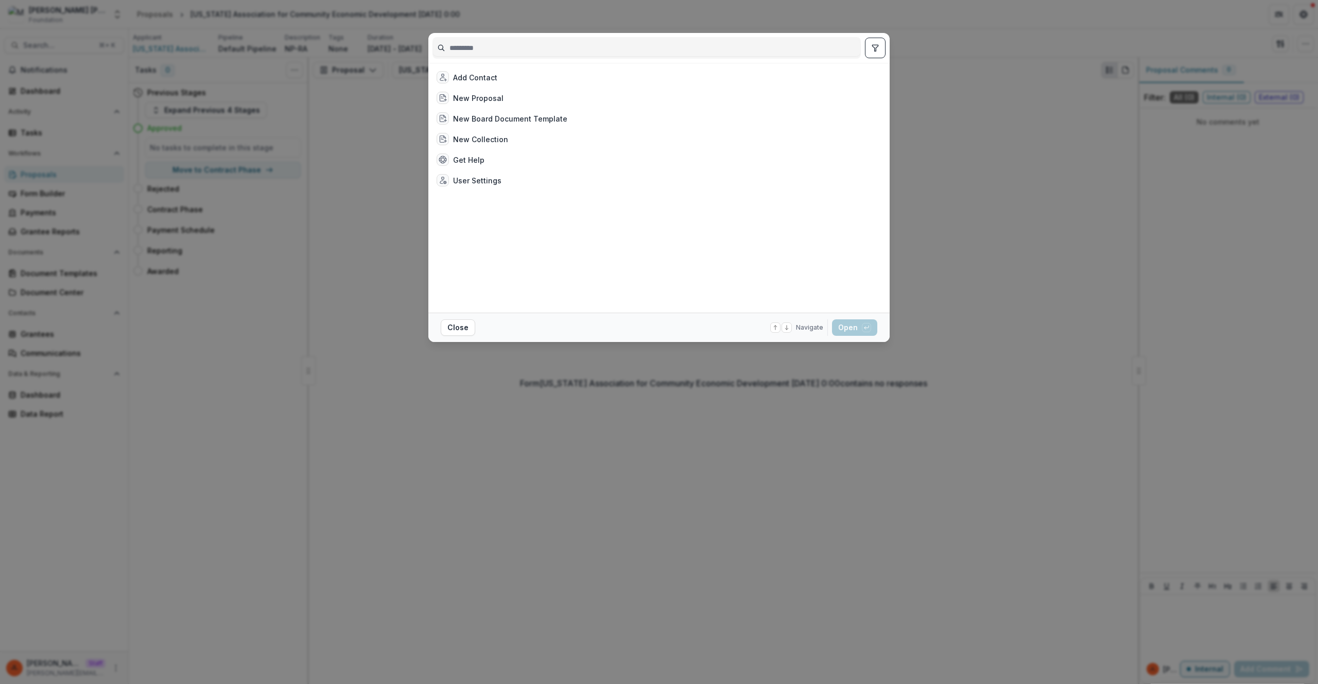
click at [1040, 96] on div "Add Contact New Proposal New Board Document Template New Collection Get Help Us…" at bounding box center [659, 342] width 1318 height 684
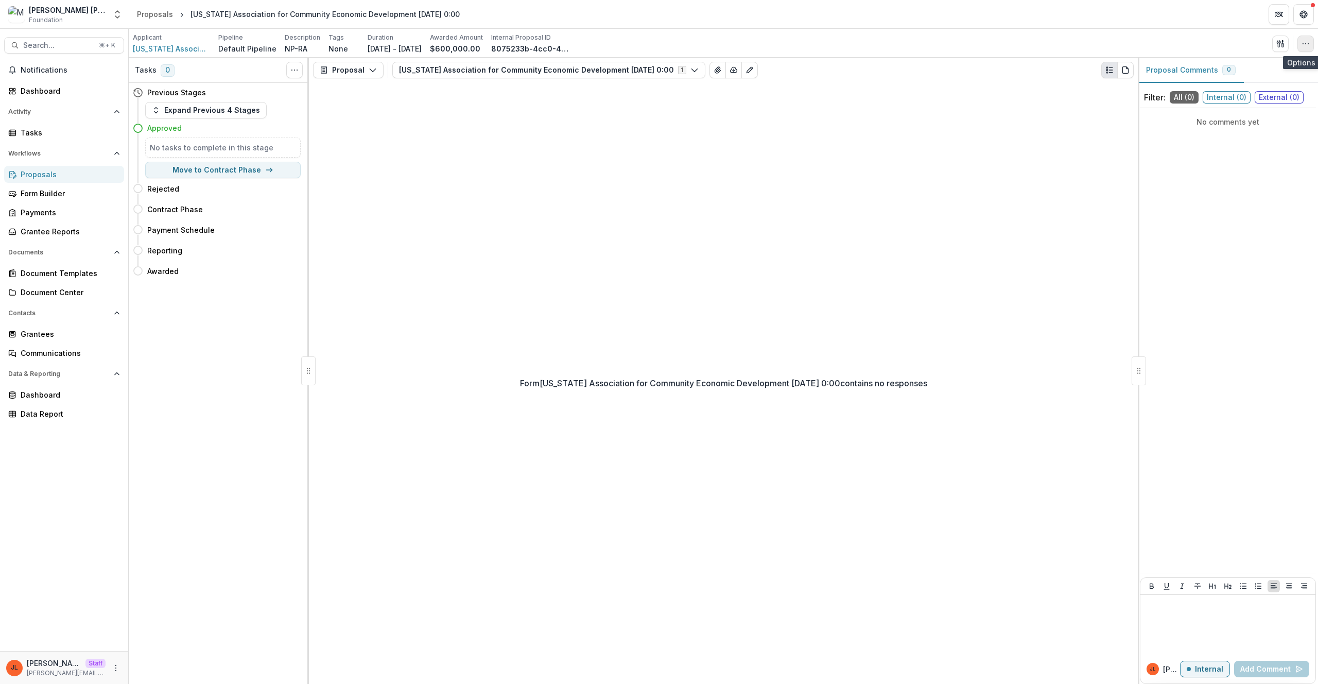
click at [1305, 45] on icon "button" at bounding box center [1305, 44] width 8 height 8
click at [1213, 72] on button "Edit Attributes" at bounding box center [1256, 67] width 110 height 17
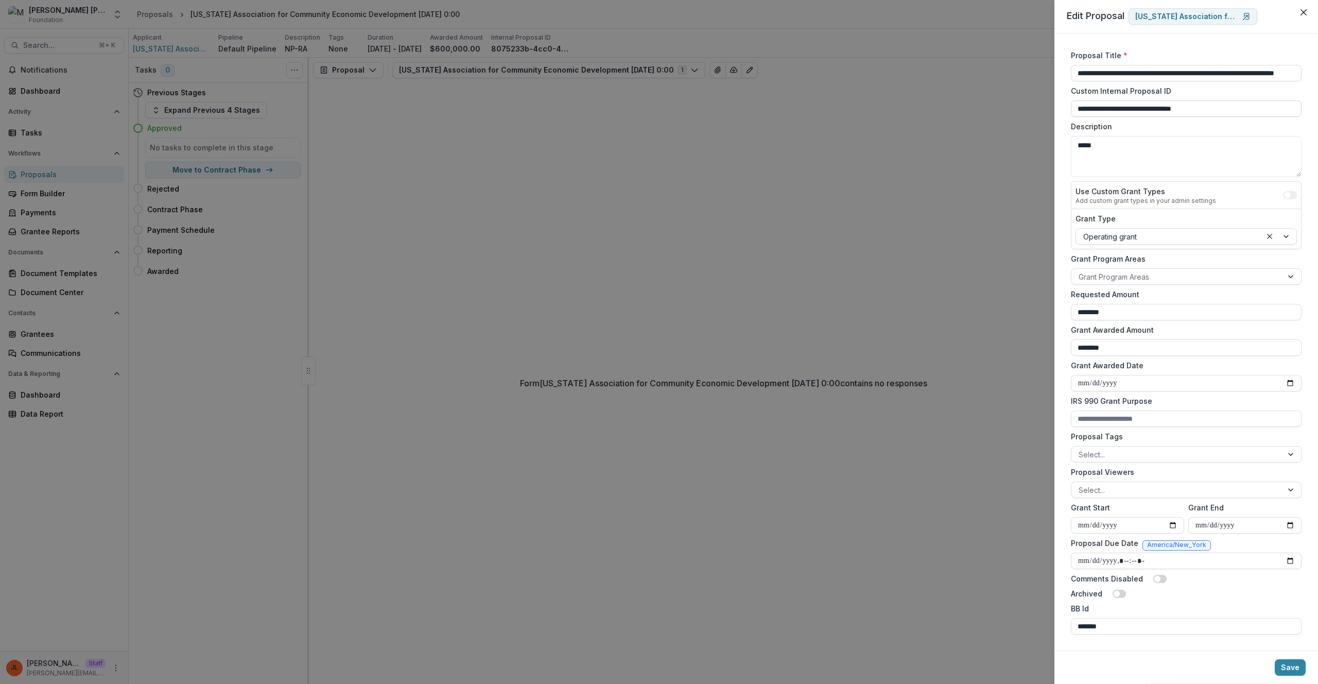
click at [1089, 106] on input "**********" at bounding box center [1186, 108] width 231 height 16
drag, startPoint x: 1252, startPoint y: 106, endPoint x: 1058, endPoint y: 89, distance: 194.3
click at [1058, 89] on div "**********" at bounding box center [1186, 341] width 264 height 617
click at [1150, 86] on label "Custom Internal Proposal ID" at bounding box center [1183, 90] width 224 height 11
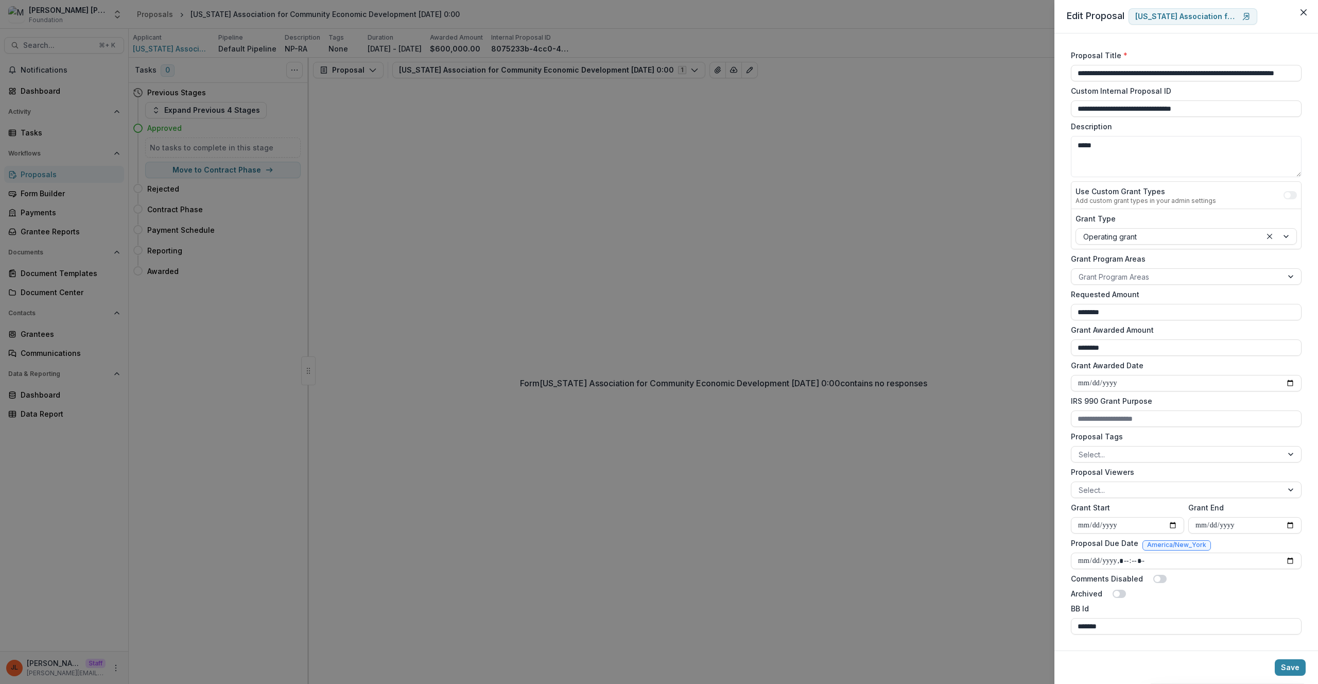
click at [1150, 100] on input "**********" at bounding box center [1186, 108] width 231 height 16
click at [1251, 128] on label "Description" at bounding box center [1183, 126] width 224 height 11
click at [1251, 136] on textarea "*****" at bounding box center [1186, 156] width 231 height 41
drag, startPoint x: 1248, startPoint y: 113, endPoint x: 1063, endPoint y: 80, distance: 188.3
click at [1063, 80] on div "**********" at bounding box center [1186, 341] width 264 height 617
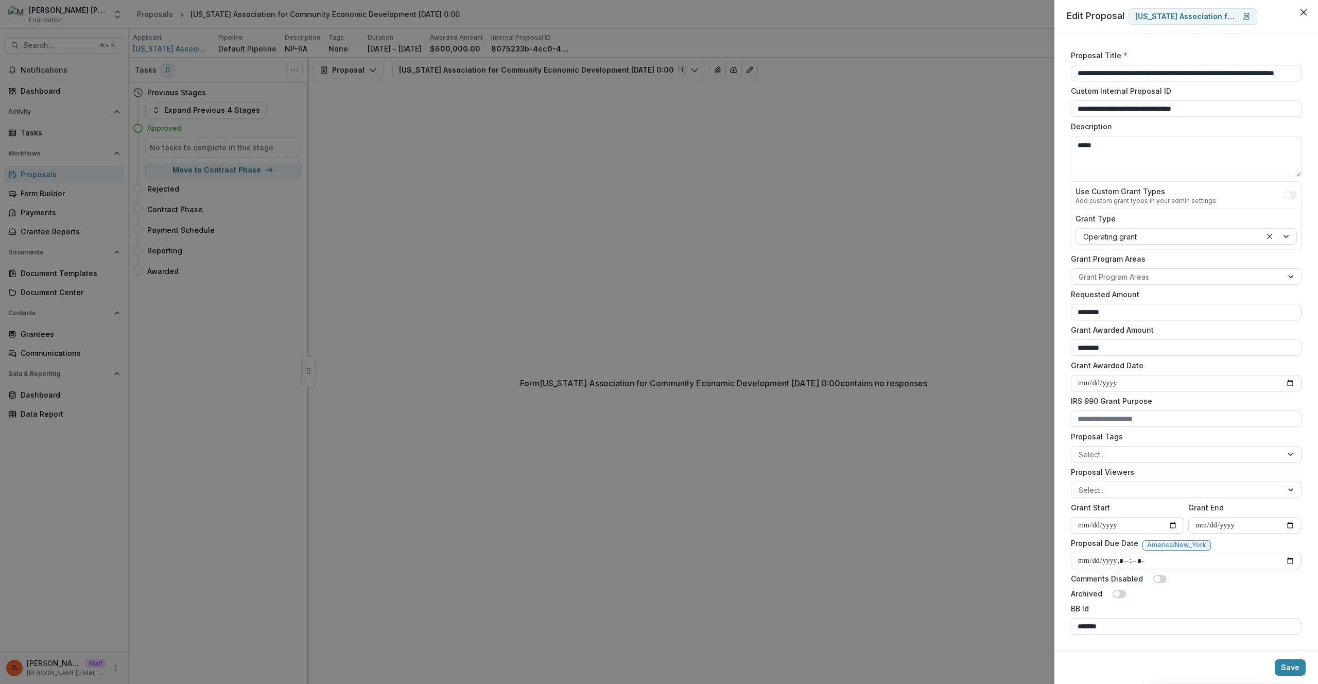
click at [1170, 124] on label "Description" at bounding box center [1183, 126] width 224 height 11
click at [1170, 136] on textarea "*****" at bounding box center [1186, 156] width 231 height 41
drag, startPoint x: 1254, startPoint y: 111, endPoint x: 957, endPoint y: 88, distance: 298.0
click at [959, 88] on div "**********" at bounding box center [659, 342] width 1318 height 684
click at [1197, 608] on label "BB Id" at bounding box center [1183, 608] width 224 height 11
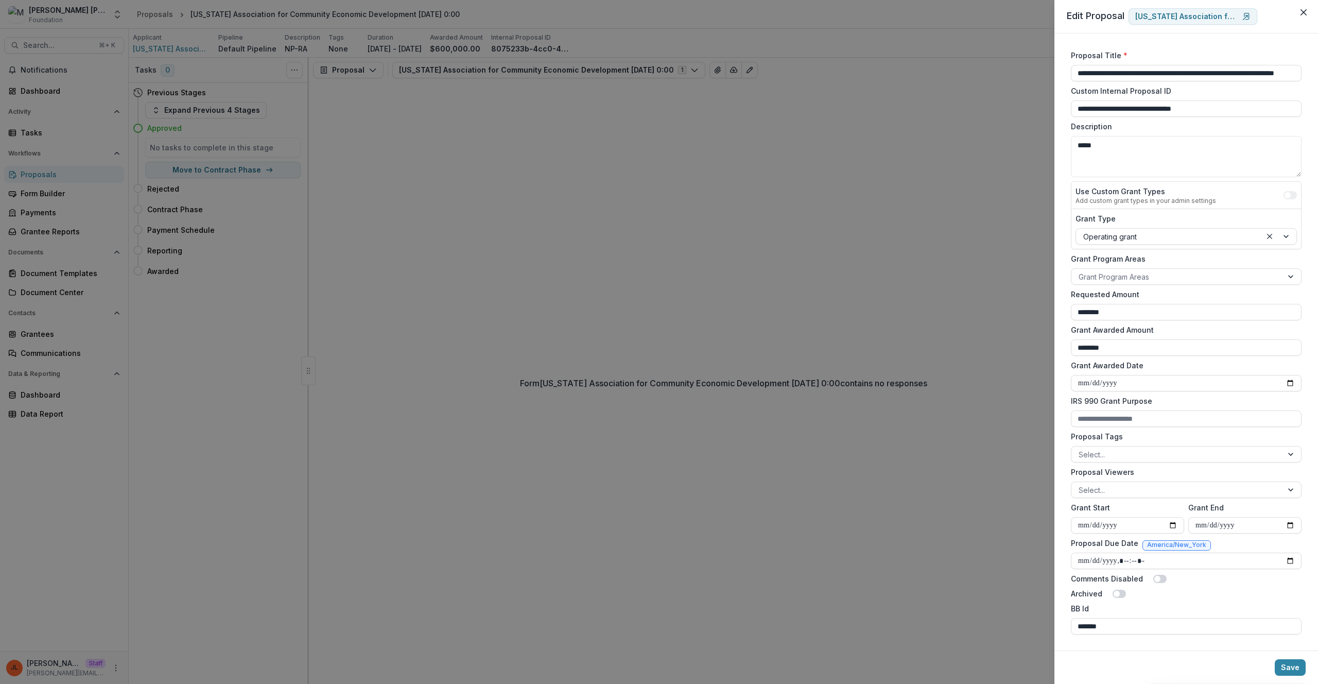
click at [1197, 618] on input "*******" at bounding box center [1186, 626] width 231 height 16
click at [1091, 626] on input "*******" at bounding box center [1186, 626] width 231 height 16
click at [1144, 110] on input "**********" at bounding box center [1186, 108] width 231 height 16
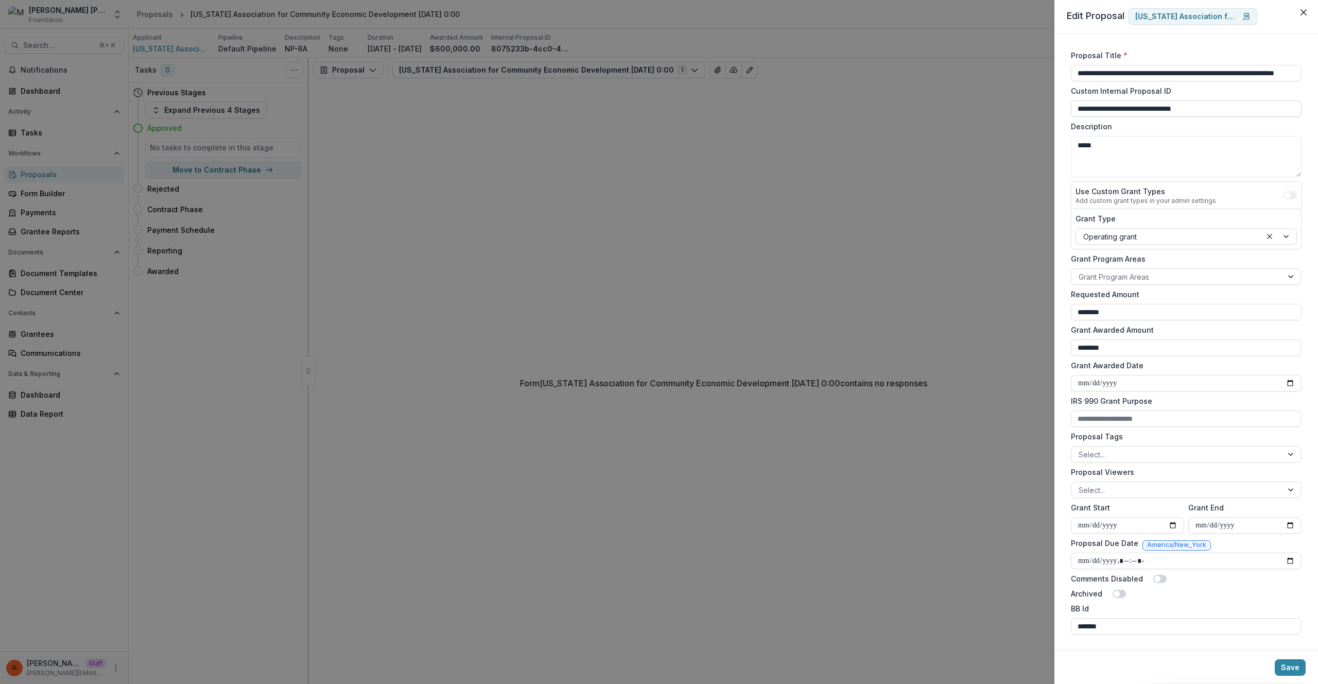
click at [1144, 110] on input "**********" at bounding box center [1186, 108] width 231 height 16
click at [1218, 126] on label "Description" at bounding box center [1183, 126] width 224 height 11
click at [1218, 136] on textarea "*****" at bounding box center [1186, 156] width 231 height 41
drag, startPoint x: 730, startPoint y: 246, endPoint x: 728, endPoint y: 235, distance: 10.9
click at [730, 245] on div "**********" at bounding box center [659, 342] width 1318 height 684
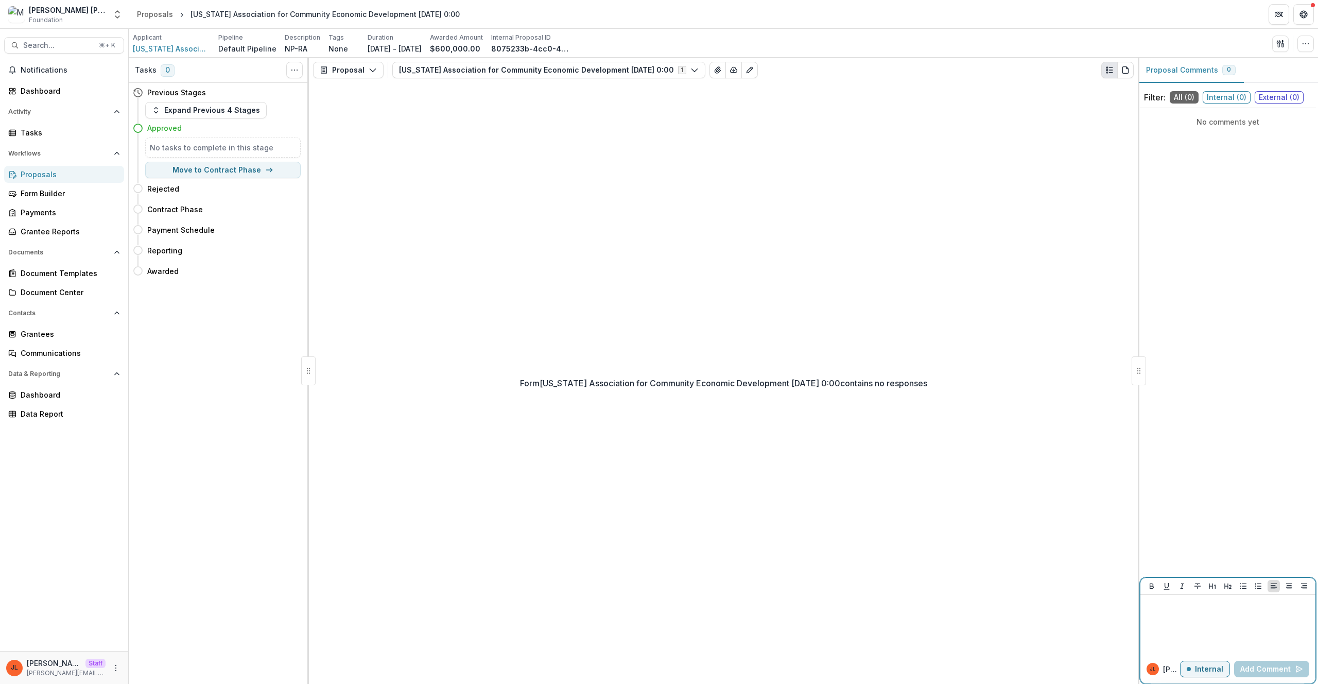
click at [1196, 628] on div at bounding box center [1227, 624] width 167 height 51
click at [655, 252] on div "Form South Carolina Association for Community Economic Development 6/13/2008 0:…" at bounding box center [723, 382] width 829 height 601
click at [1307, 45] on icon "button" at bounding box center [1305, 44] width 8 height 8
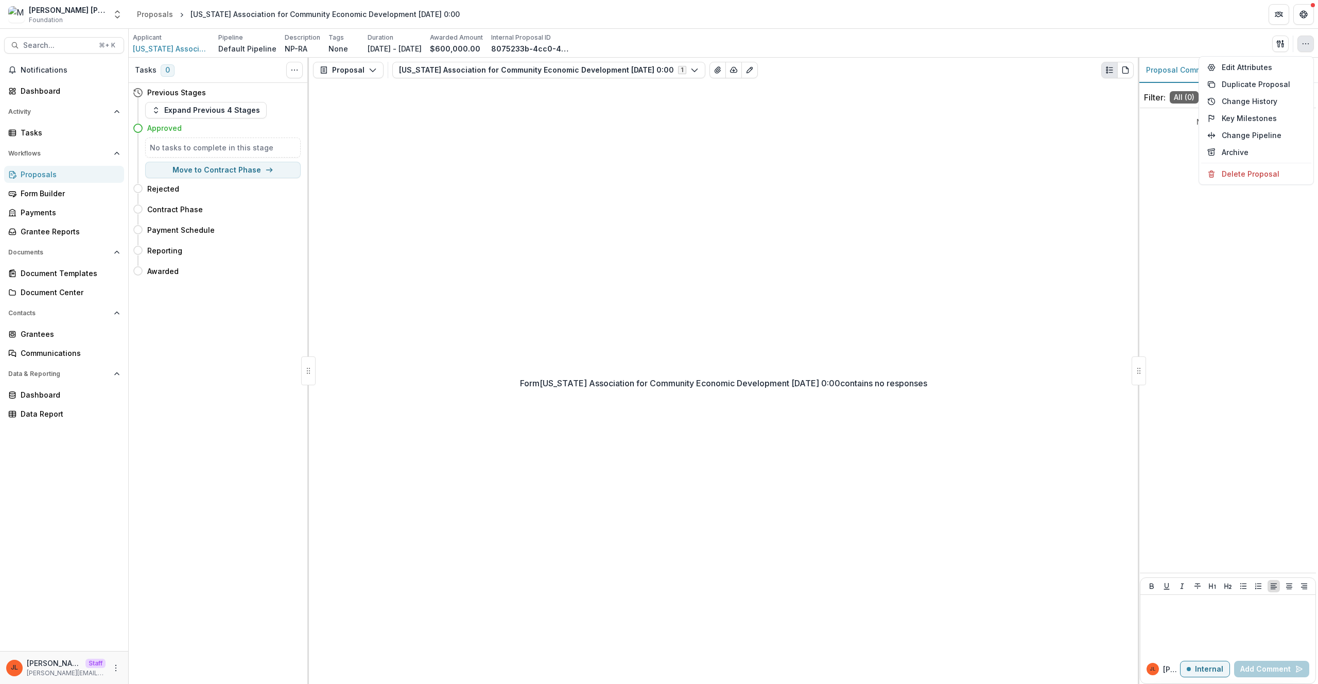
click at [944, 202] on div "Form South Carolina Association for Community Economic Development 6/13/2008 0:…" at bounding box center [723, 382] width 829 height 601
click at [788, 208] on div "Form South Carolina Association for Community Economic Development 6/13/2008 0:…" at bounding box center [723, 382] width 829 height 601
click at [120, 671] on button "More" at bounding box center [116, 667] width 12 height 12
click at [164, 648] on link "User Settings" at bounding box center [184, 645] width 110 height 17
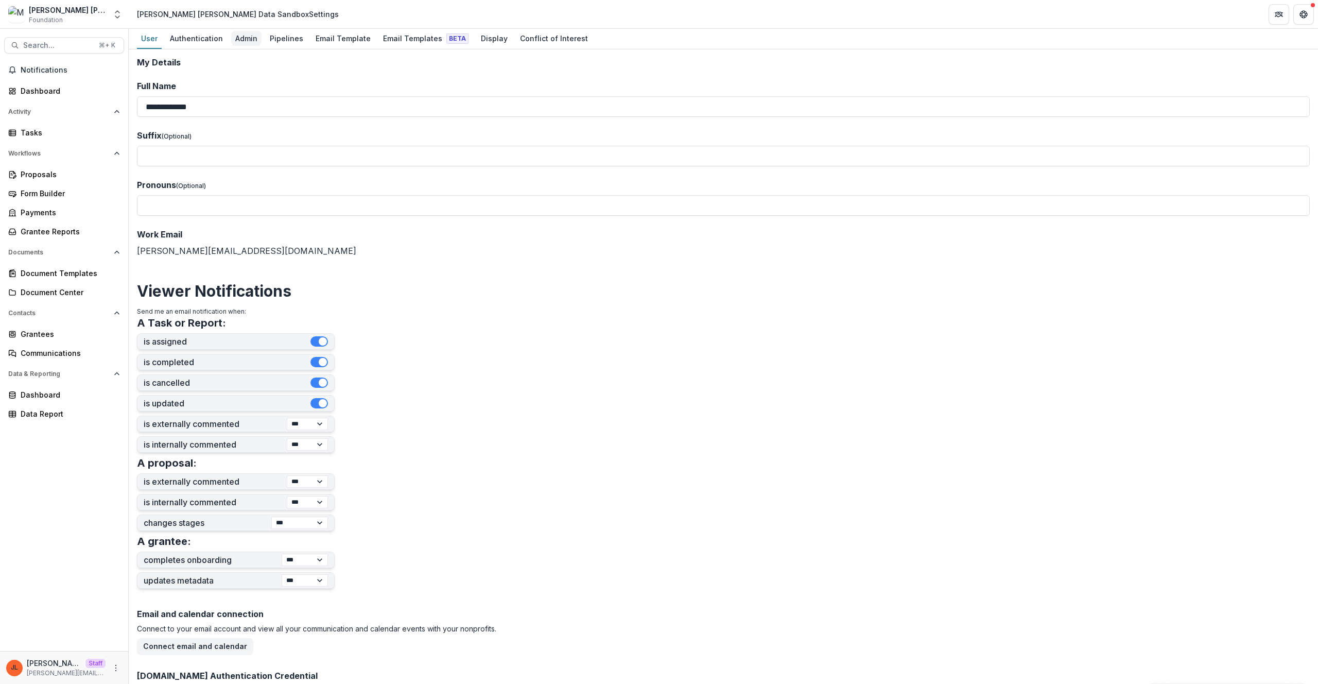
click at [252, 40] on div "Admin" at bounding box center [246, 38] width 30 height 15
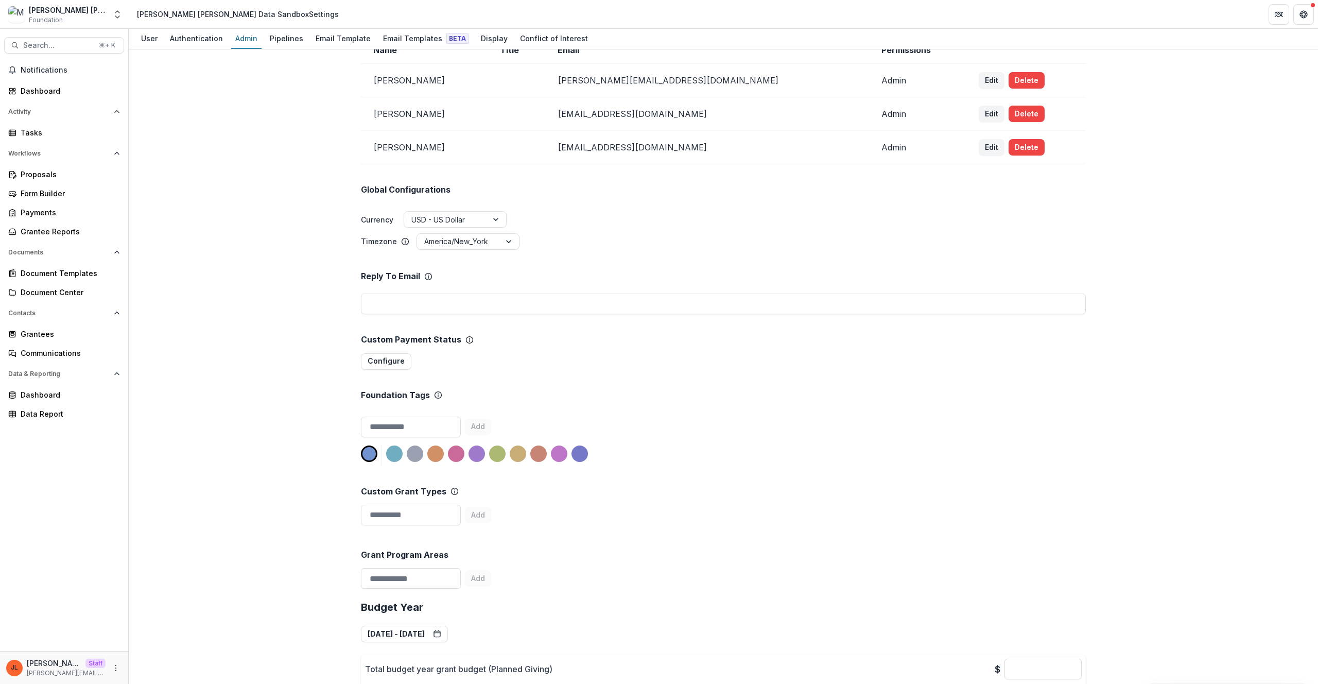
scroll to position [190, 0]
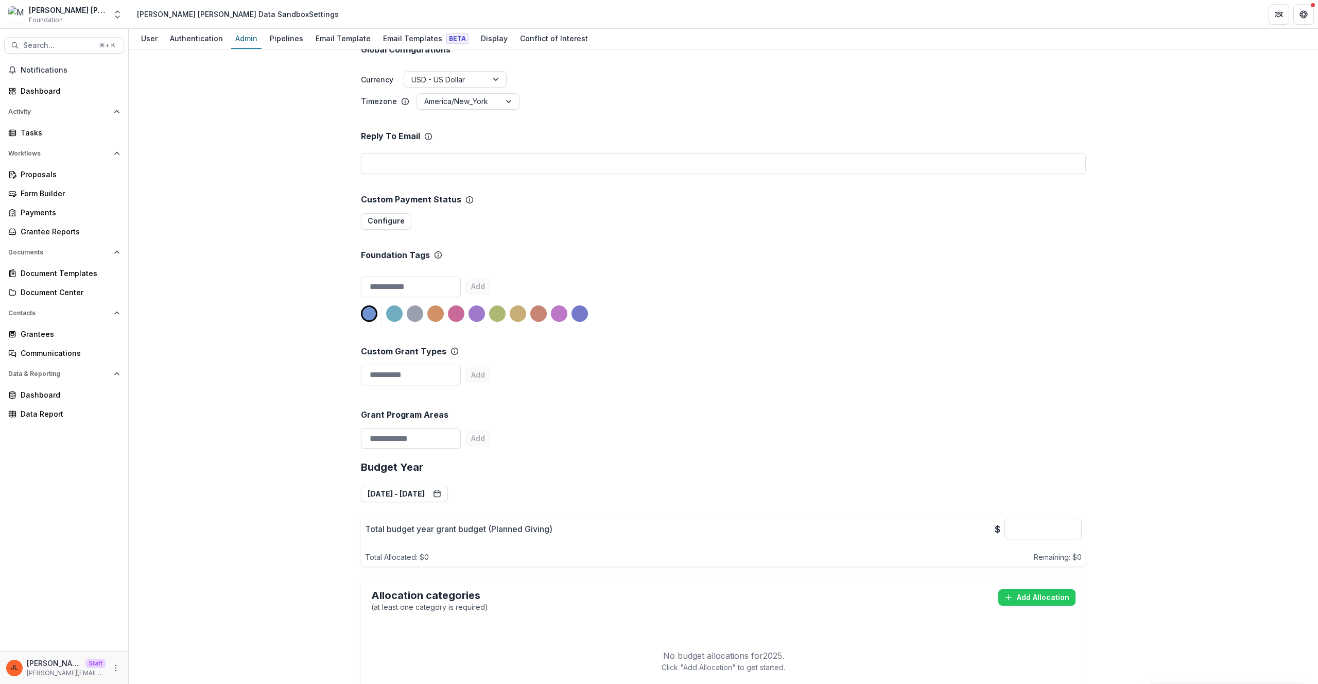
click at [215, 365] on div "Team ( 3 ) Add Team Member + Name Title Email Permissions Lucy Fey lucy@tryteme…" at bounding box center [723, 366] width 1189 height 634
click at [35, 319] on button "Contacts" at bounding box center [64, 313] width 120 height 16
click at [40, 312] on span "Contacts" at bounding box center [58, 312] width 101 height 7
click at [39, 335] on div "Grantees" at bounding box center [68, 333] width 95 height 11
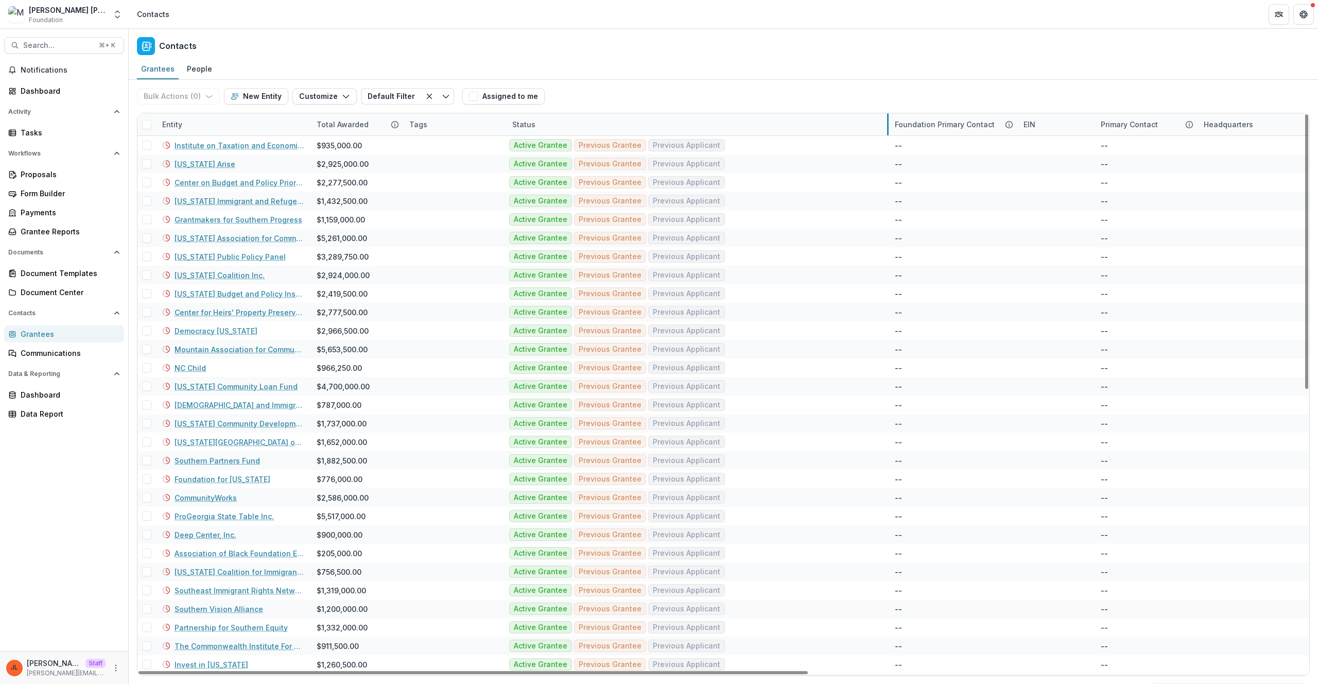
drag, startPoint x: 634, startPoint y: 126, endPoint x: 887, endPoint y: 126, distance: 253.8
click at [260, 310] on link "Center for Heirs' Property Preservation" at bounding box center [240, 312] width 130 height 11
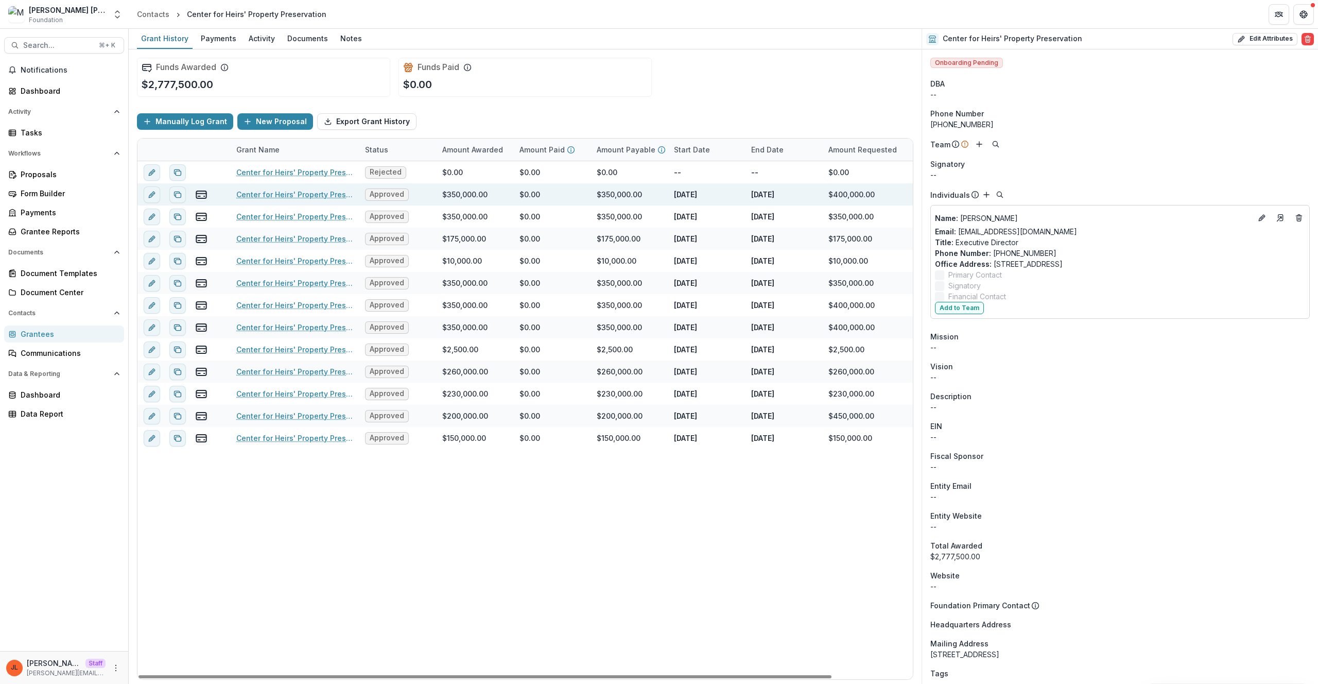
click at [478, 195] on div "$350,000.00" at bounding box center [464, 194] width 45 height 11
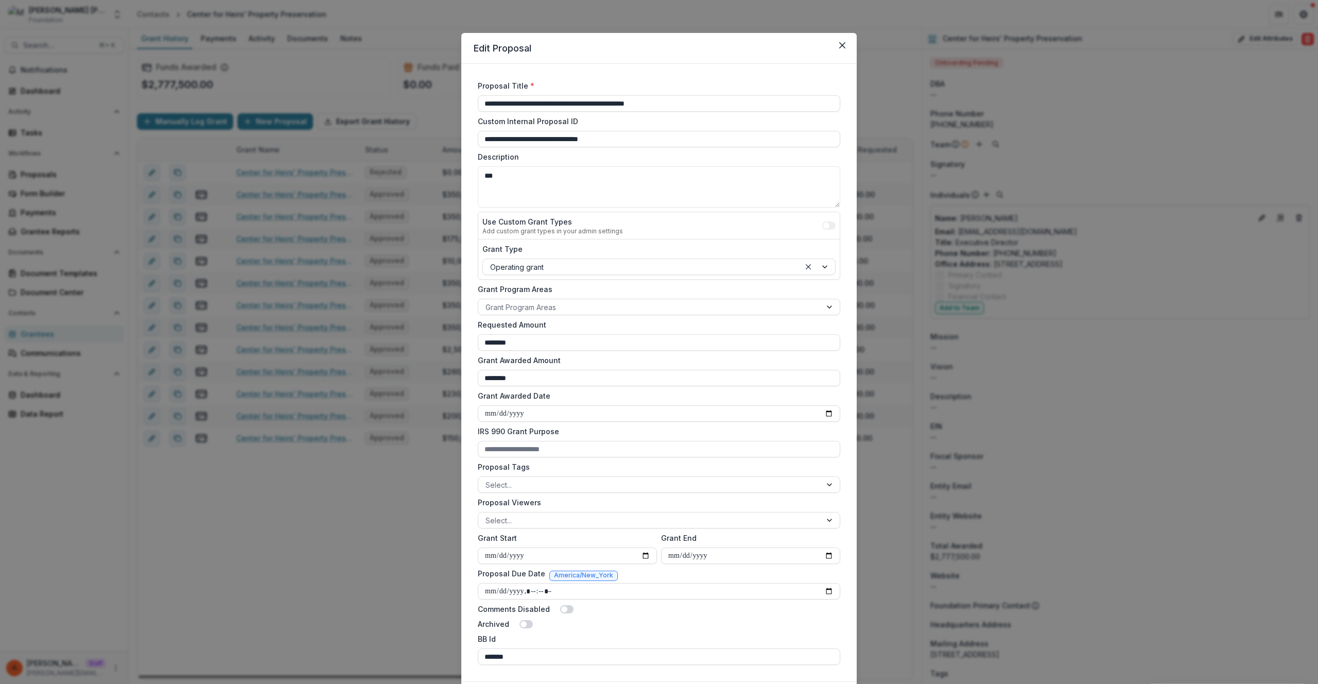
click at [990, 173] on div "**********" at bounding box center [659, 342] width 1318 height 684
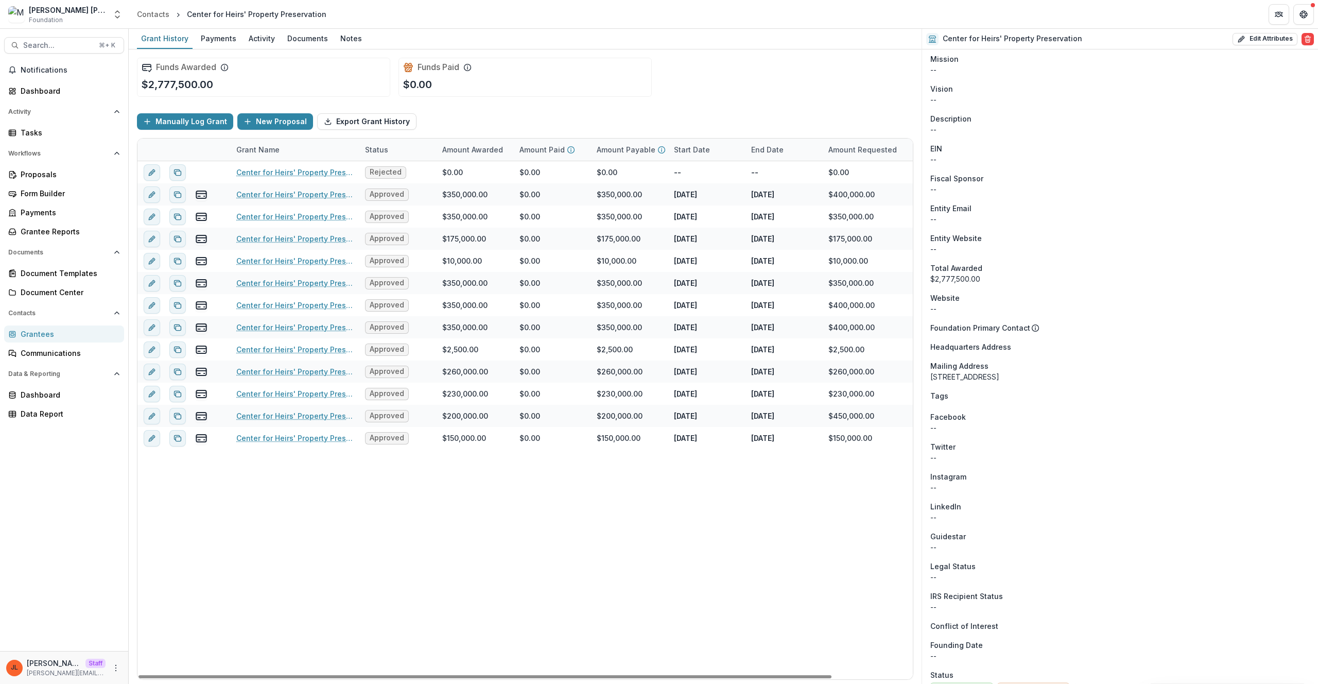
scroll to position [403, 0]
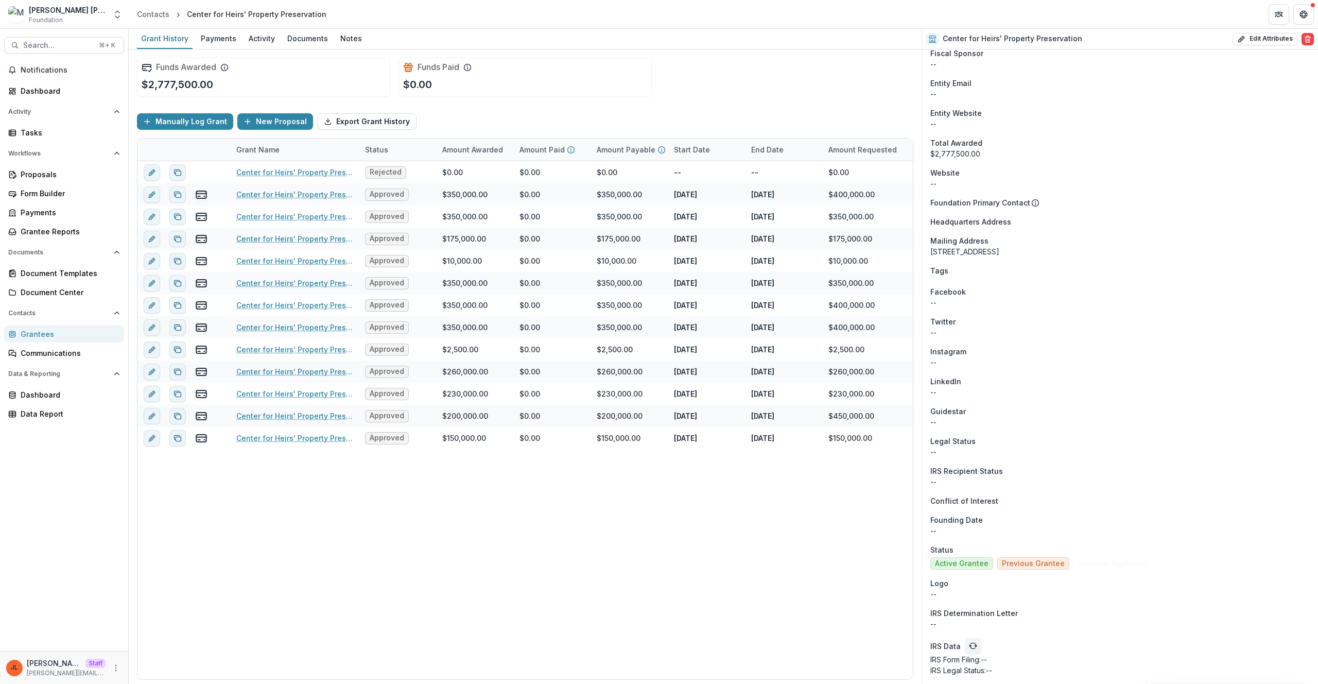
click at [922, 73] on div "Onboarding Pending DBA -- Phone Number +1 843-745-7055 Team Signatory -- Indivi…" at bounding box center [1120, 165] width 396 height 1037
drag, startPoint x: 922, startPoint y: 73, endPoint x: 961, endPoint y: 75, distance: 38.7
click at [961, 75] on div "Onboarding Pending DBA -- Phone Number +1 843-745-7055 Team Signatory -- Indivi…" at bounding box center [1120, 165] width 396 height 1037
click at [917, 85] on div "Funds Awarded $2,777,500.00 Funds Paid $0.00 Manually Log Grant New Proposal Ex…" at bounding box center [525, 366] width 793 height 634
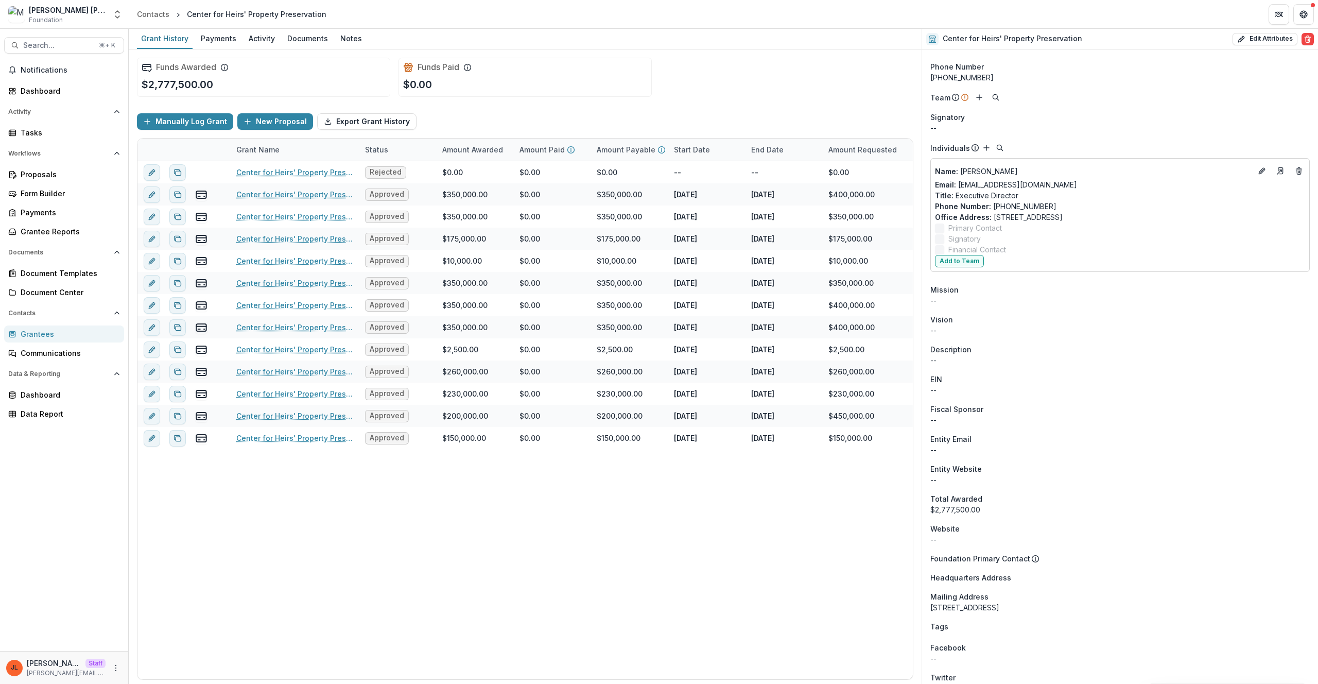
scroll to position [0, 0]
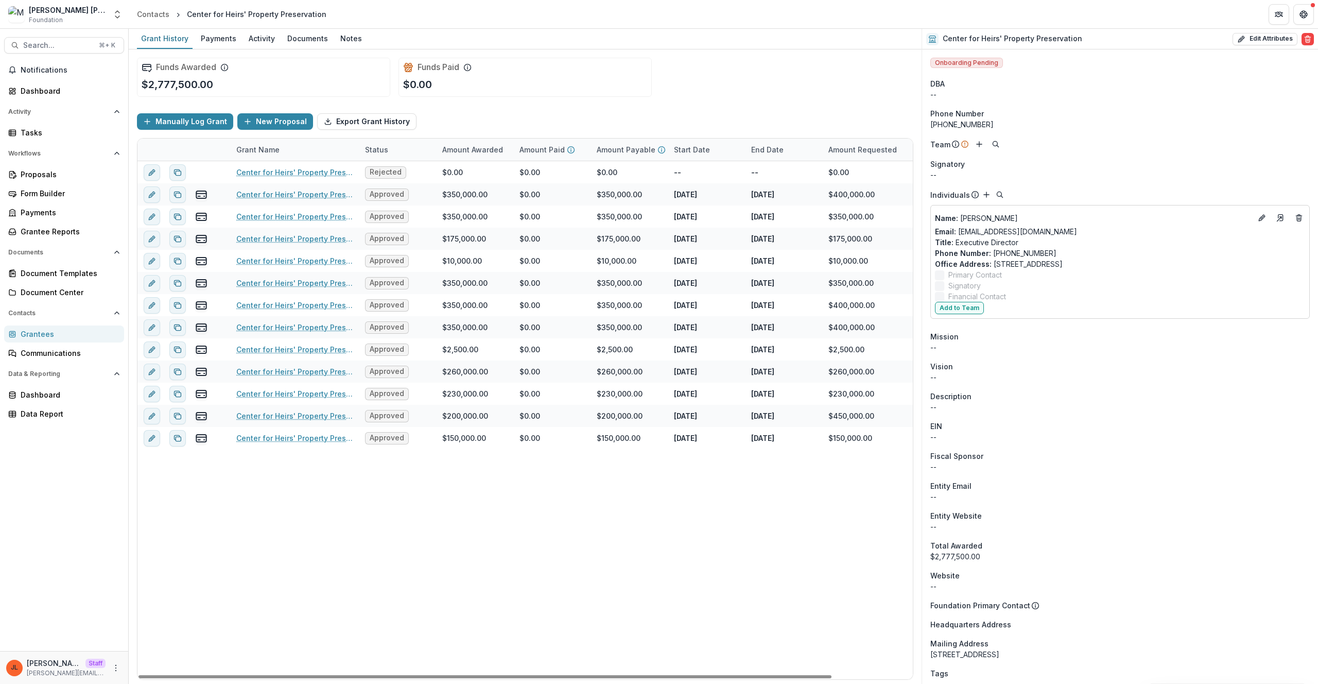
click at [1178, 569] on div "Onboarding Pending DBA -- Phone Number +1 843-745-7055 Team Signatory -- Indivi…" at bounding box center [1120, 567] width 396 height 1037
drag, startPoint x: 922, startPoint y: 547, endPoint x: 1023, endPoint y: 553, distance: 101.1
click at [1023, 553] on div "Onboarding Pending DBA -- Phone Number +1 843-745-7055 Team Signatory -- Indivi…" at bounding box center [1120, 567] width 396 height 1037
click at [1039, 554] on div "$2,777,500.00" at bounding box center [1119, 556] width 379 height 11
click at [1248, 39] on button "Edit Attributes" at bounding box center [1264, 39] width 65 height 12
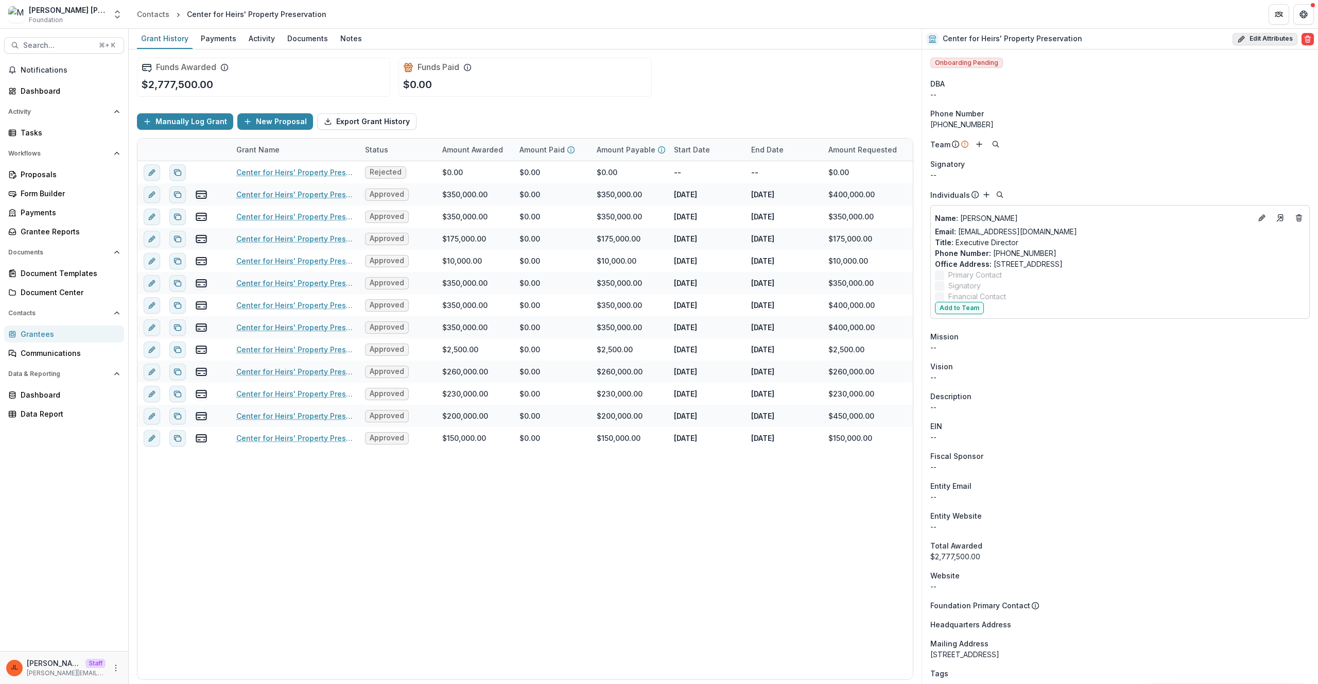
select select
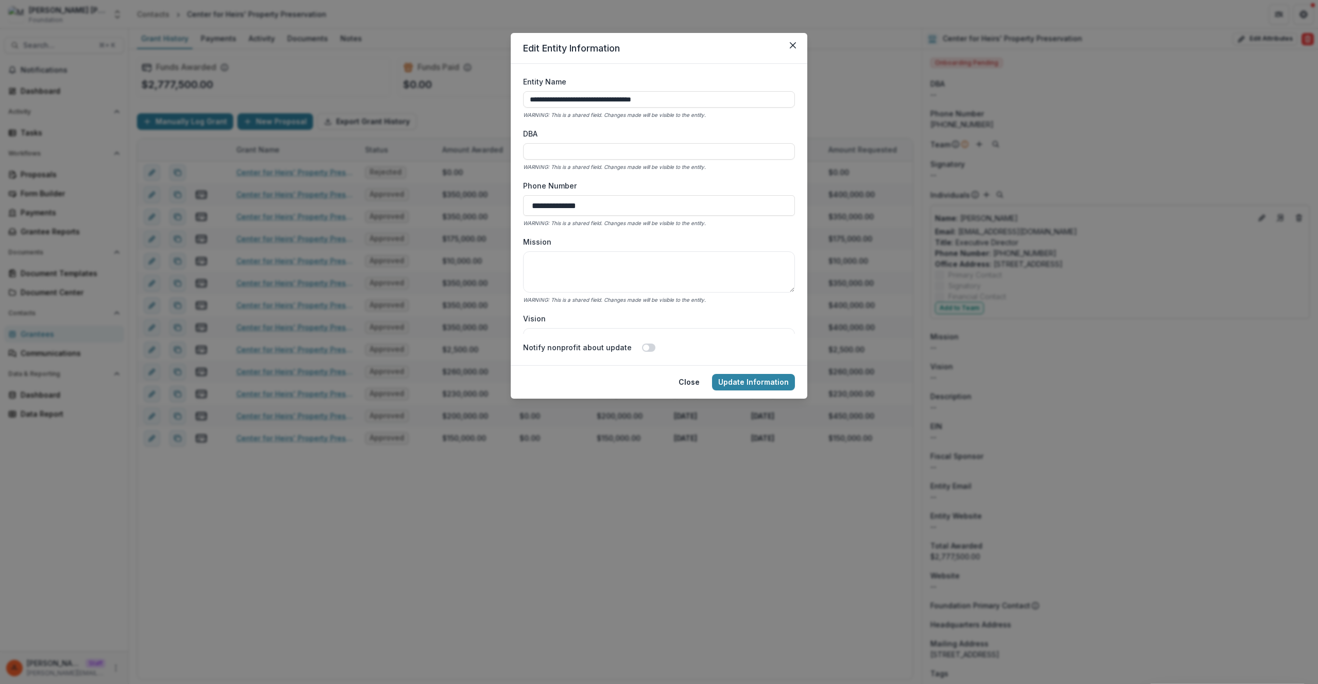
click at [1168, 80] on div "**********" at bounding box center [659, 342] width 1318 height 684
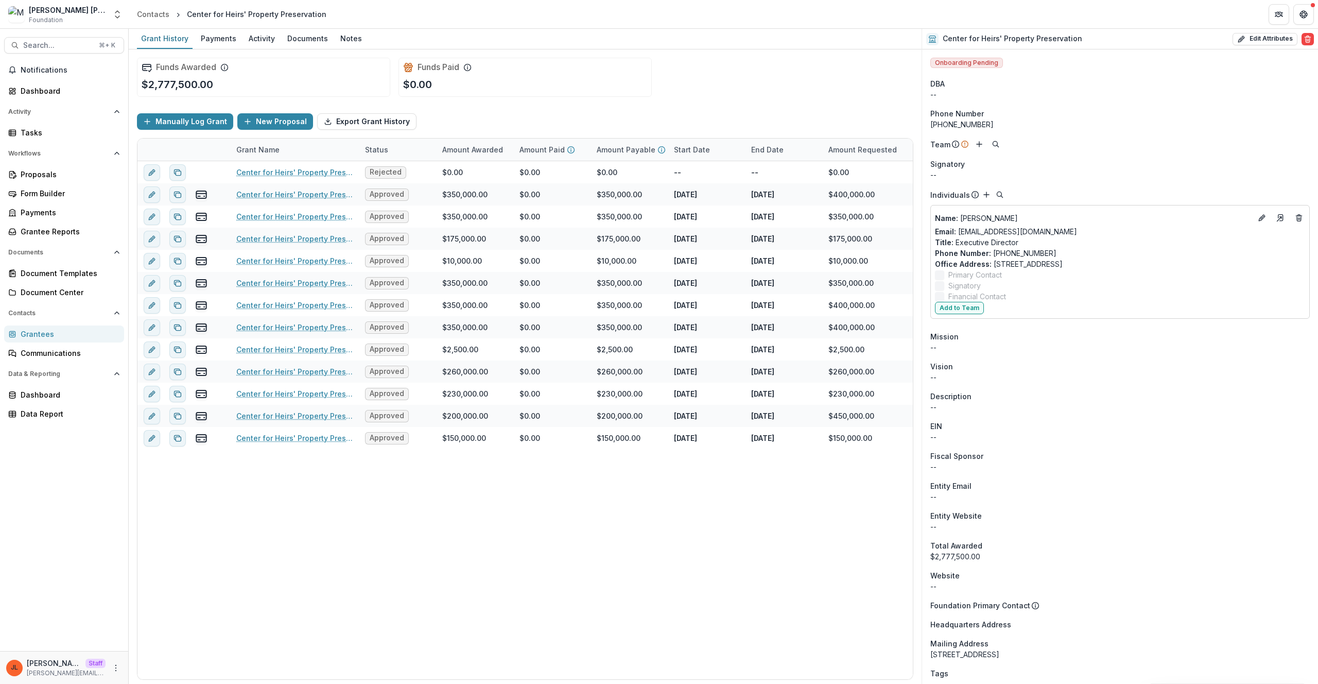
click at [931, 76] on div "Onboarding Pending DBA -- Phone Number +1 843-745-7055 Team Signatory -- Indivi…" at bounding box center [1120, 567] width 396 height 1037
click at [860, 73] on div "Funds Awarded $2,777,500.00 Funds Paid $0.00" at bounding box center [525, 77] width 776 height 56
drag, startPoint x: 921, startPoint y: 240, endPoint x: 1190, endPoint y: 267, distance: 269.5
click at [1190, 267] on div "Onboarding Pending DBA -- Phone Number +1 843-745-7055 Team Signatory -- Indivi…" at bounding box center [1120, 567] width 396 height 1037
click at [1282, 373] on p "--" at bounding box center [1119, 377] width 379 height 11
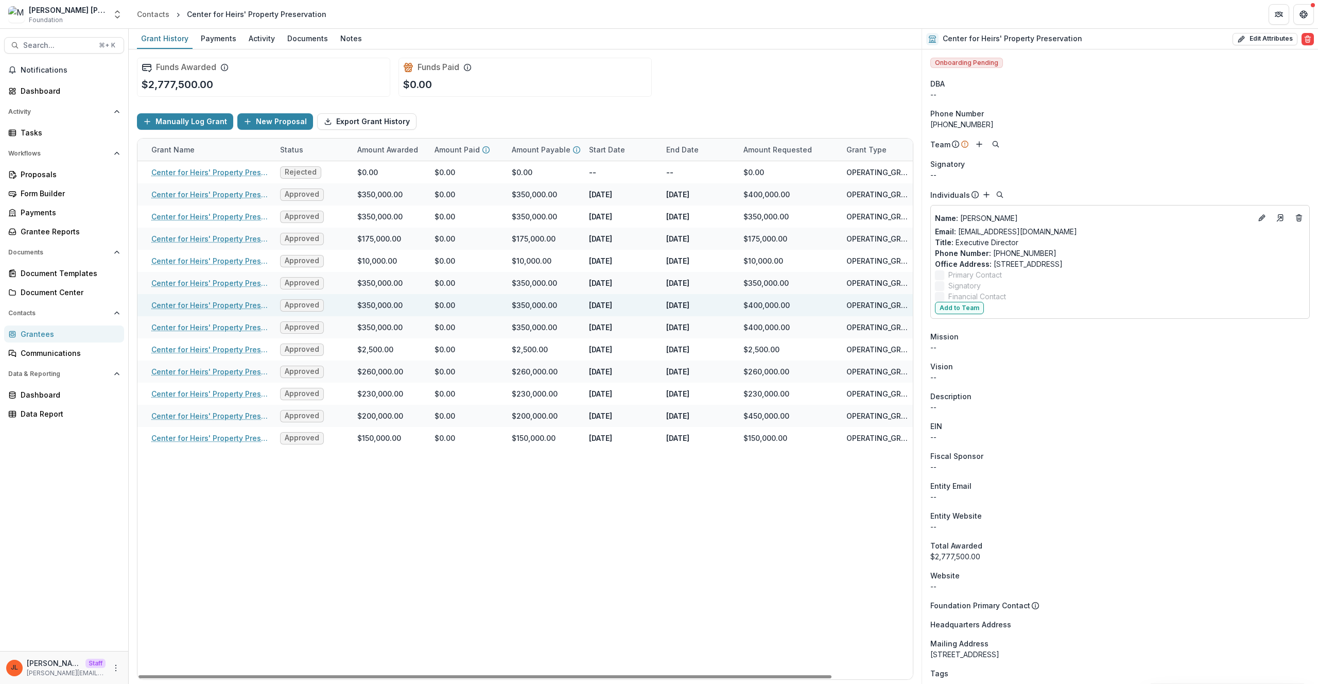
scroll to position [0, 90]
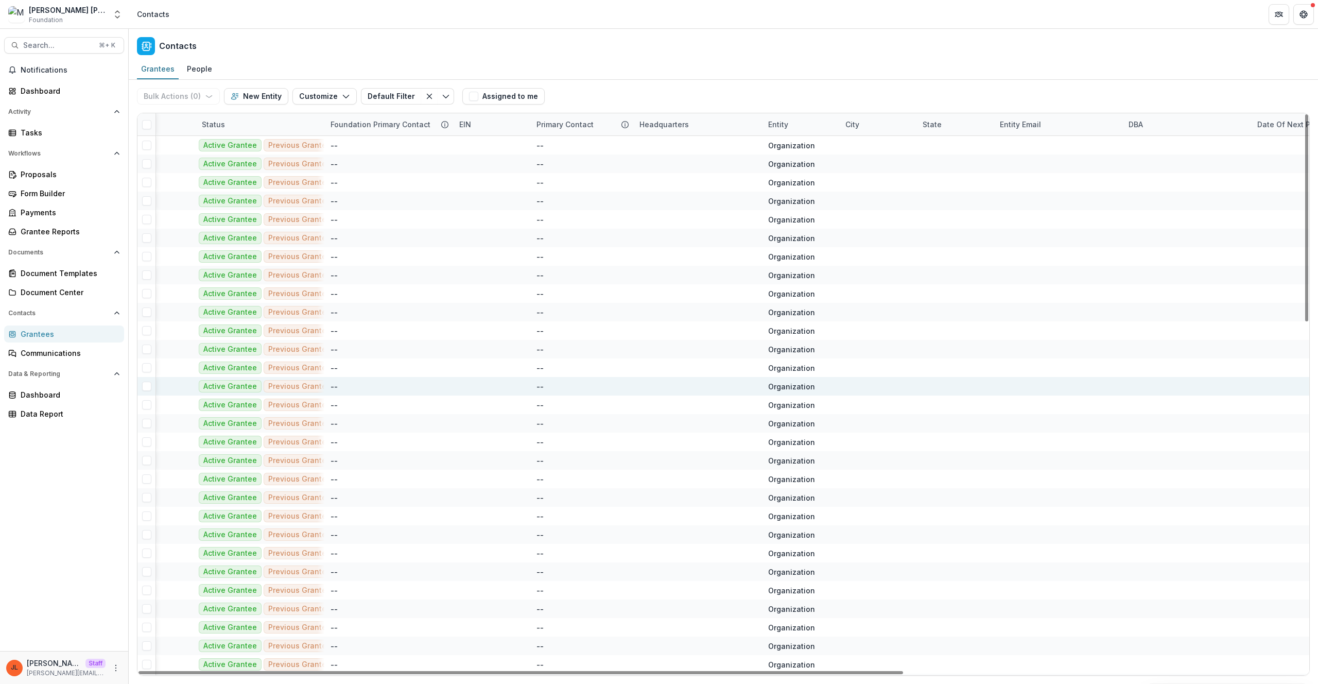
scroll to position [0, 613]
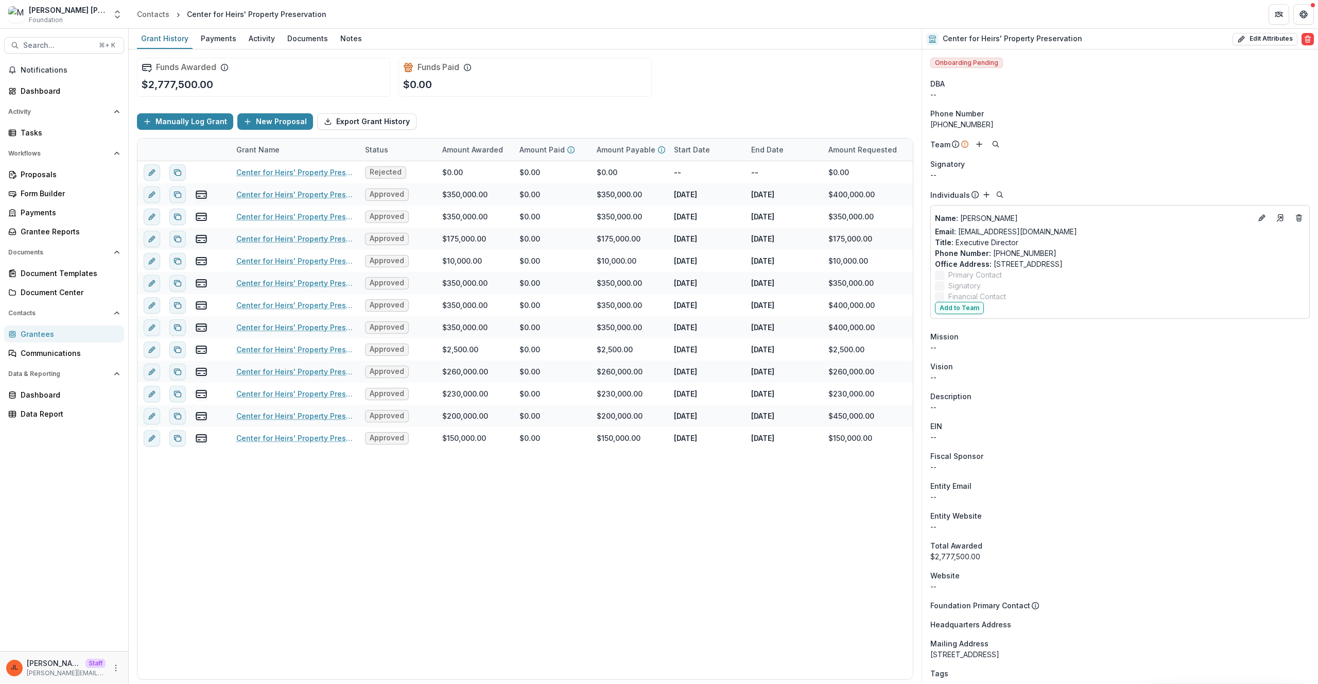
scroll to position [403, 0]
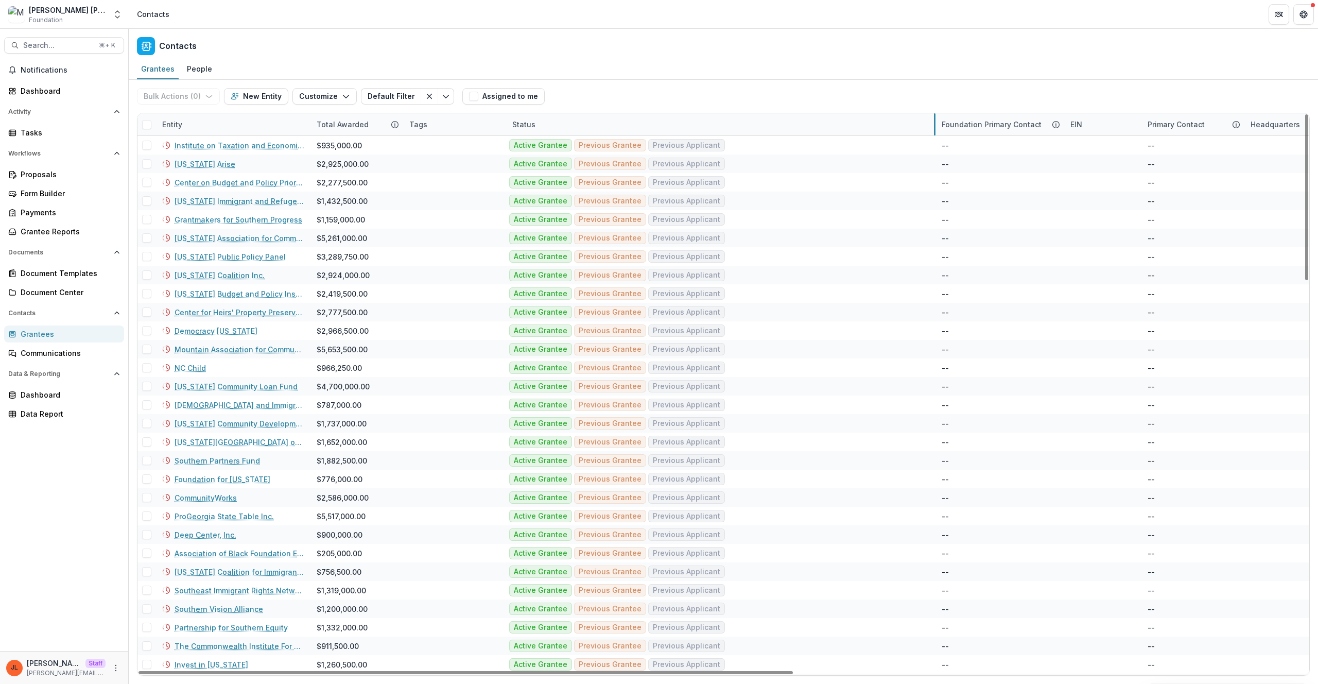
drag, startPoint x: 634, startPoint y: 123, endPoint x: 934, endPoint y: 111, distance: 300.9
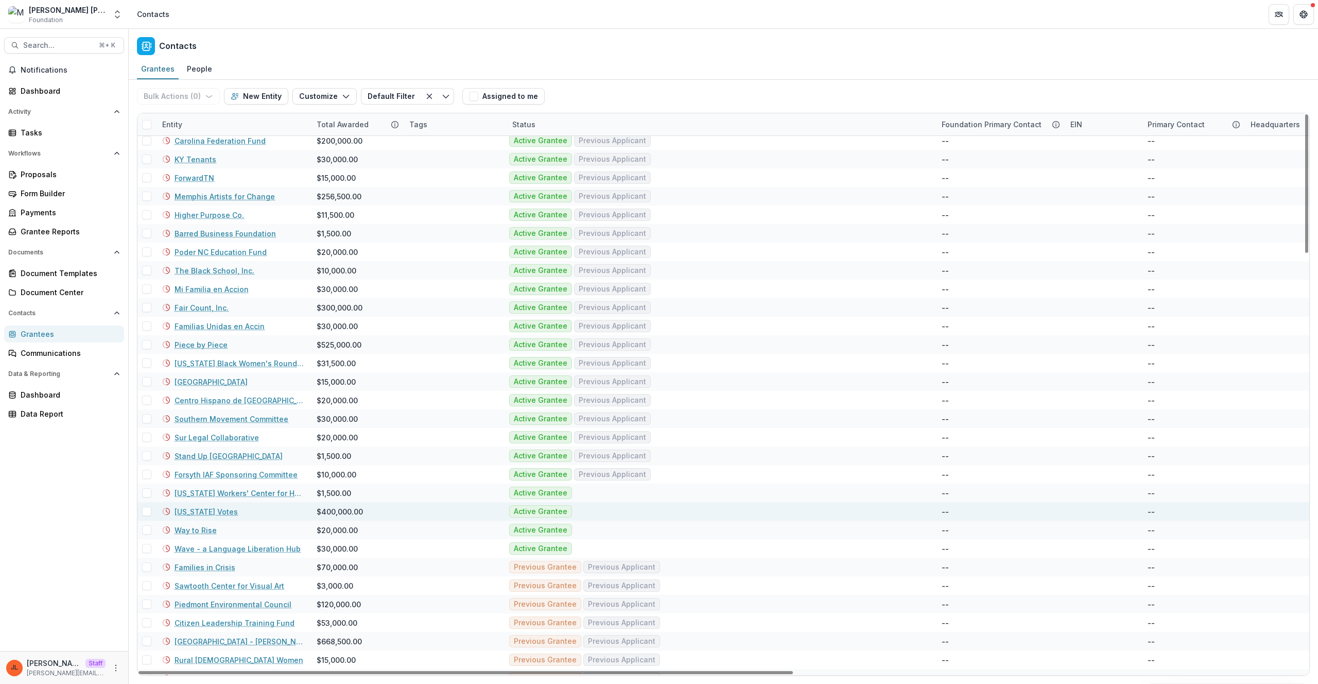
scroll to position [1408, 0]
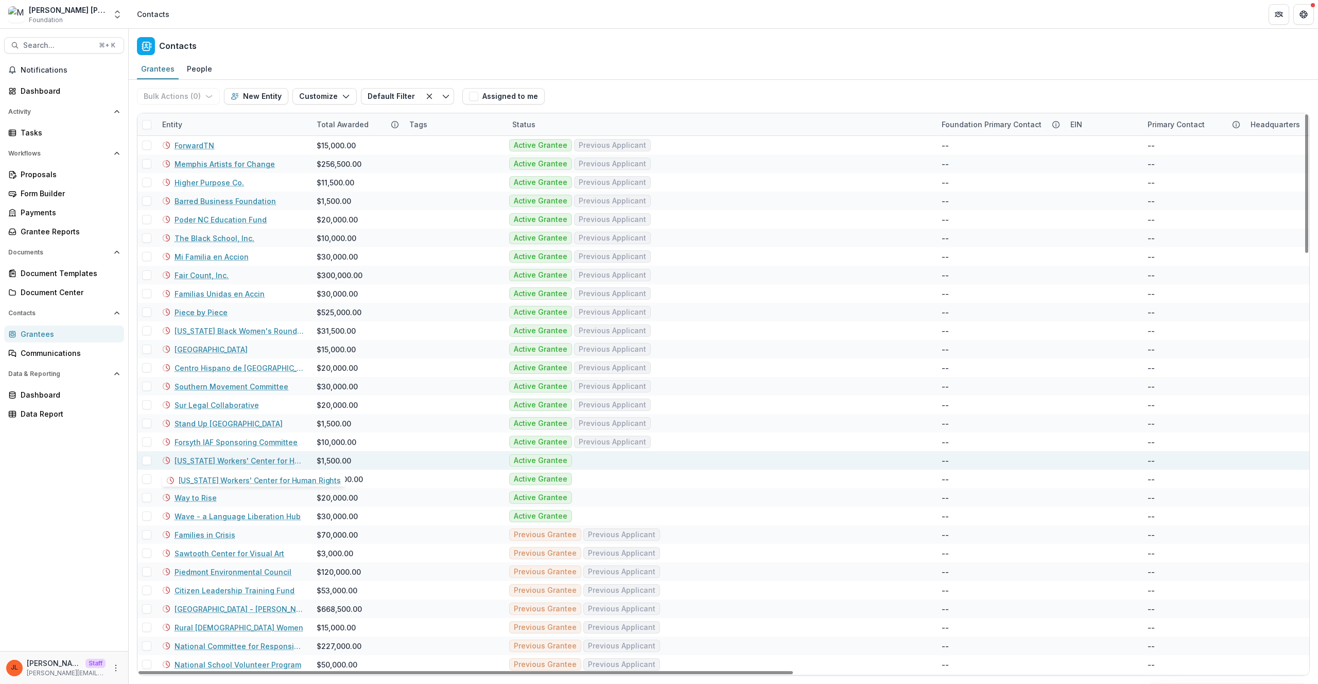
click at [266, 464] on link "Mississippi Workers' Center for Human Rights" at bounding box center [240, 460] width 130 height 11
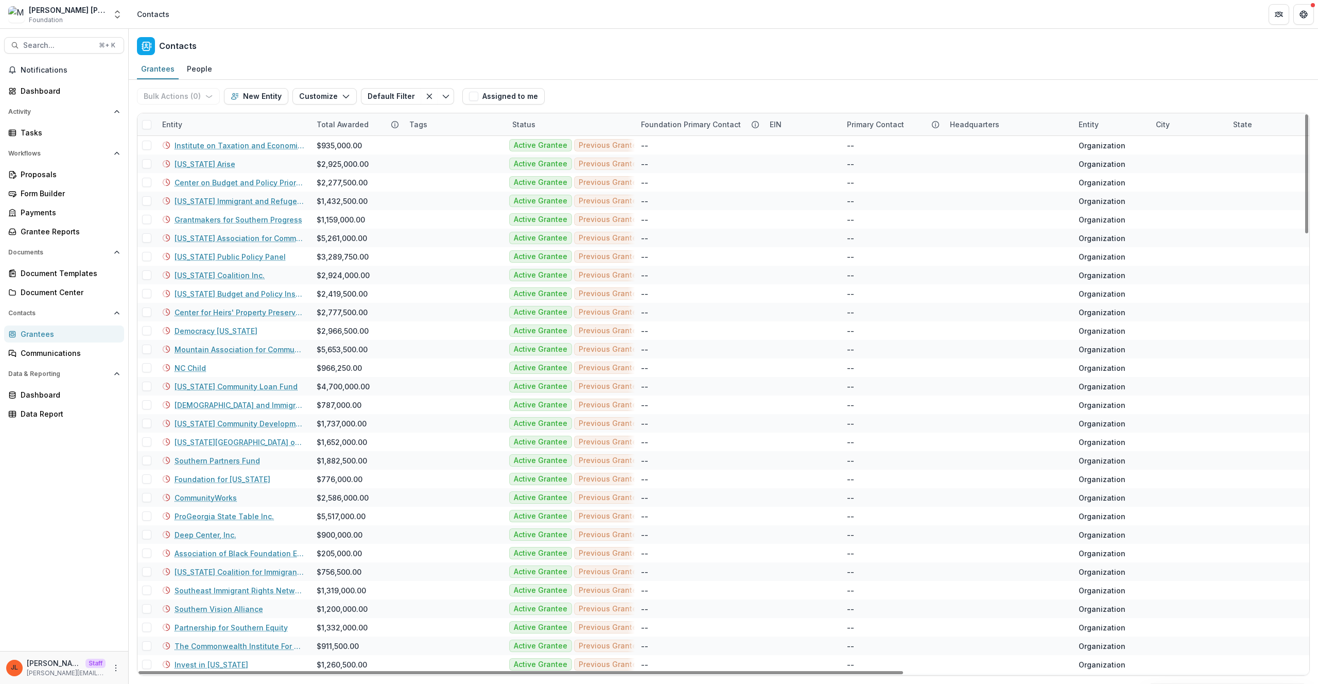
click at [528, 121] on div "Status" at bounding box center [524, 124] width 36 height 11
click at [626, 57] on div "Contacts" at bounding box center [723, 44] width 1189 height 30
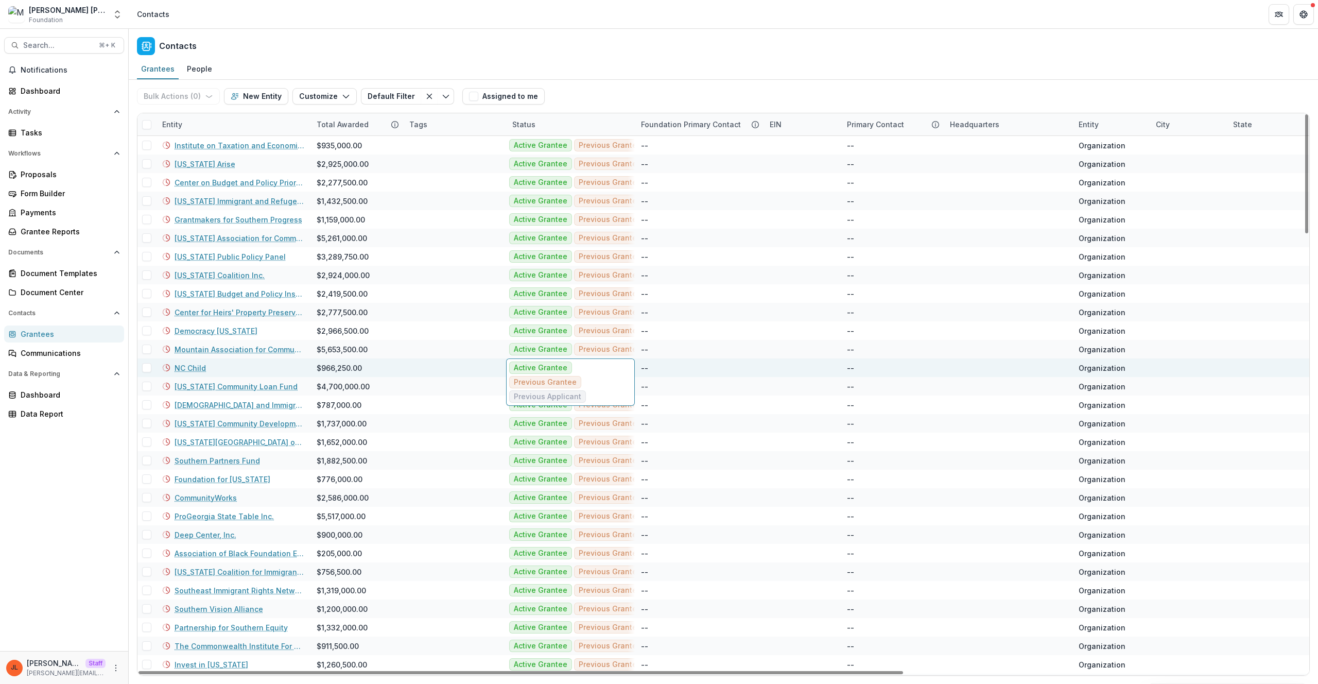
click at [574, 388] on span "Previous Grantee" at bounding box center [545, 382] width 72 height 12
click at [569, 383] on span "Previous Grantee" at bounding box center [545, 382] width 63 height 9
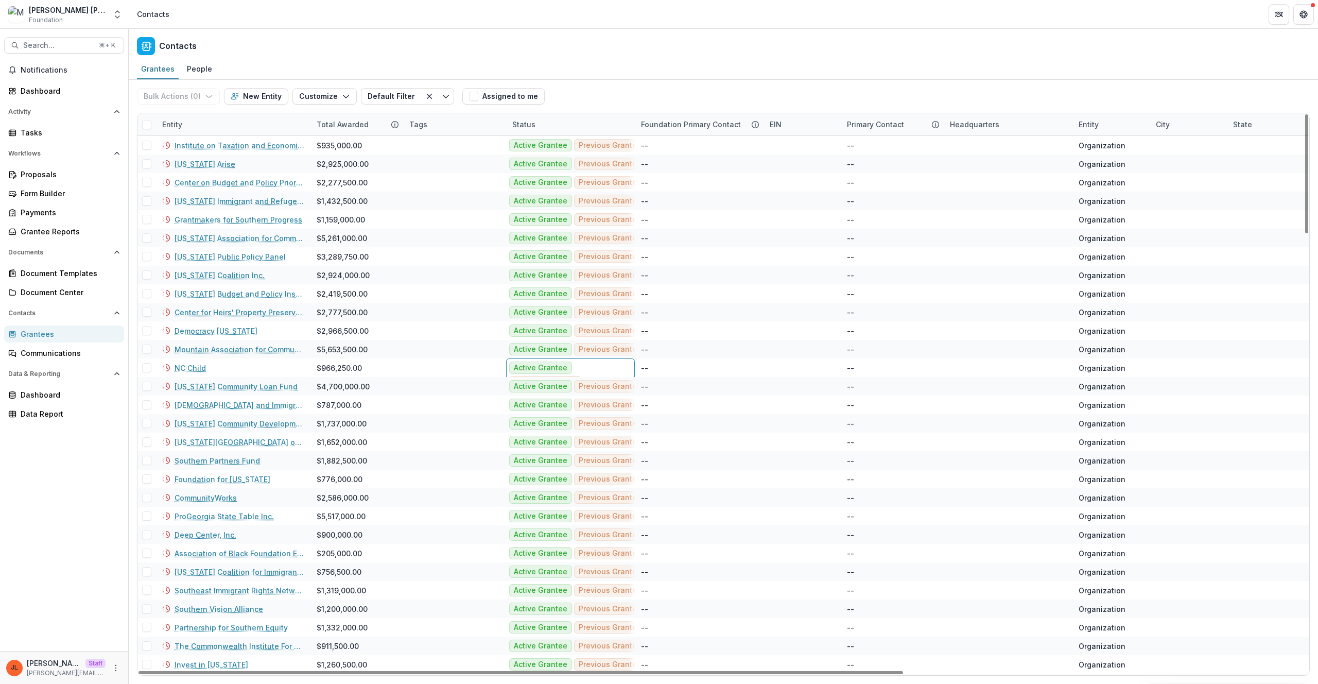
click at [631, 97] on div "Bulk Actions ( 0 ) Send Email Create Proposals Create Tasks New Entity Customiz…" at bounding box center [723, 96] width 1173 height 33
click at [555, 128] on div "Status" at bounding box center [570, 124] width 129 height 22
click at [615, 66] on div "Grantees People" at bounding box center [723, 69] width 1189 height 21
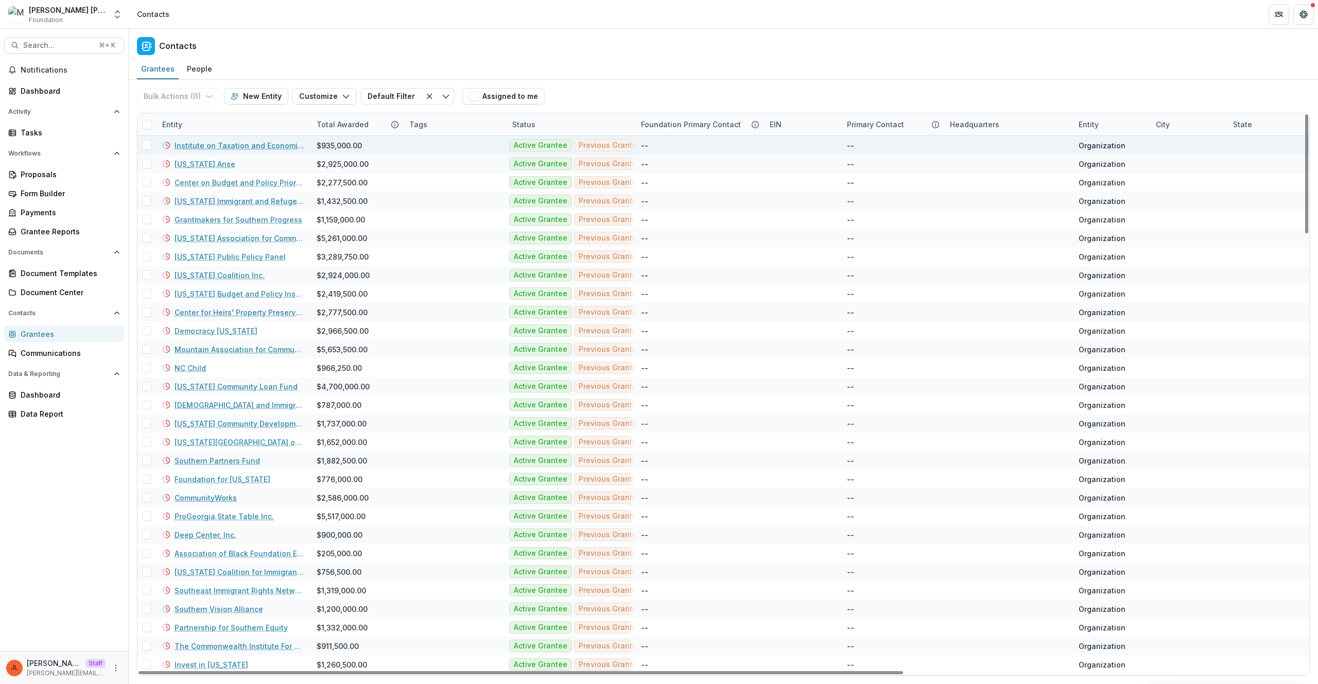
click at [243, 144] on link "Institute on Taxation and Economic Policy" at bounding box center [240, 145] width 130 height 11
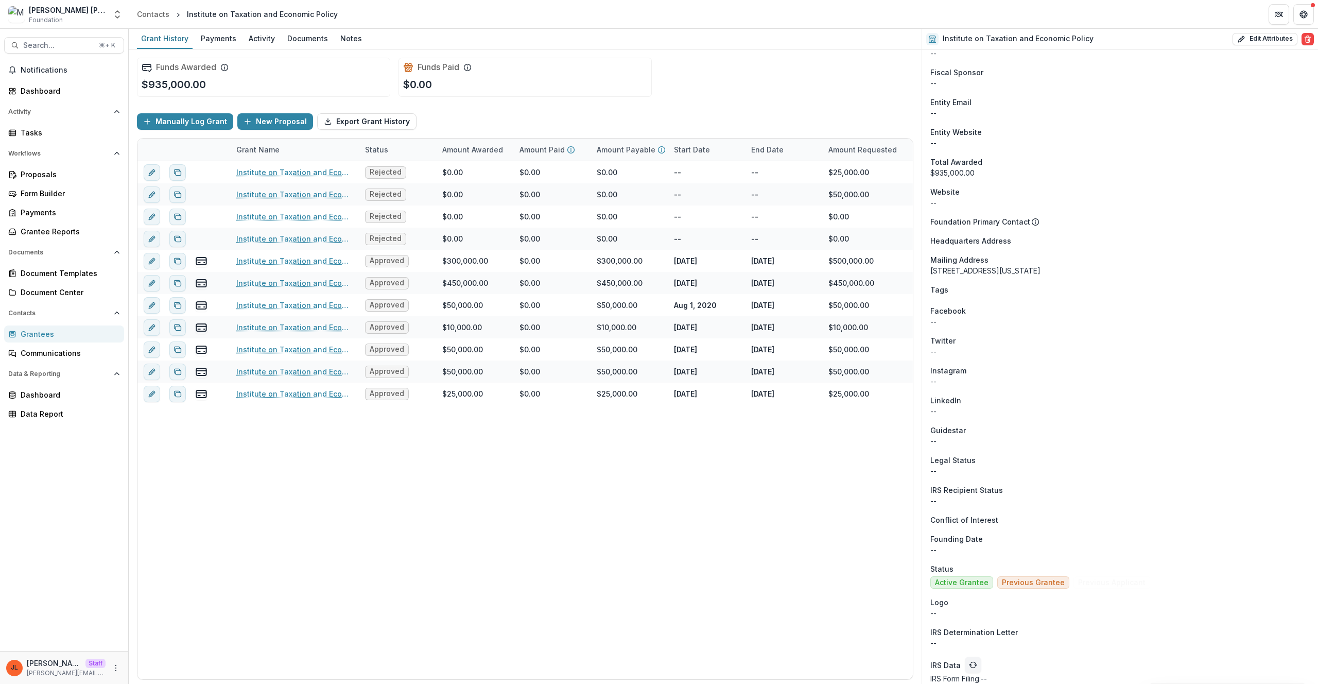
scroll to position [529, 0]
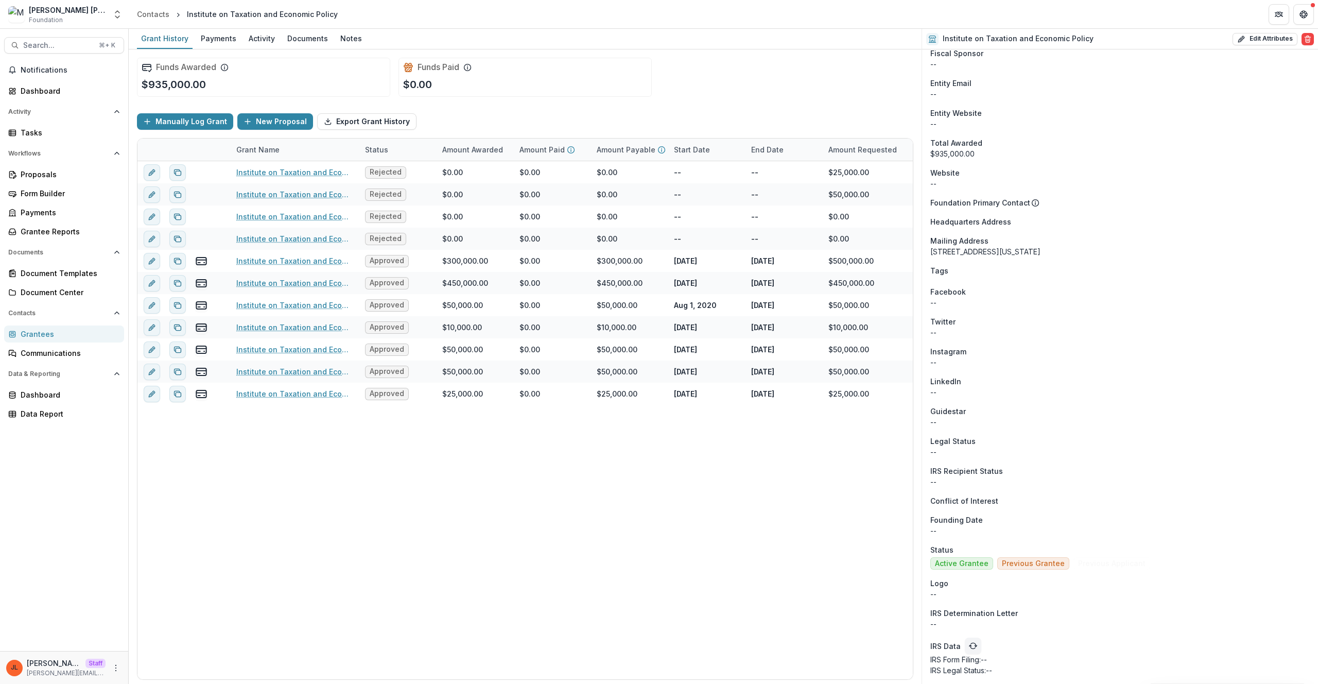
click at [954, 567] on span "Active Grantee" at bounding box center [962, 563] width 54 height 9
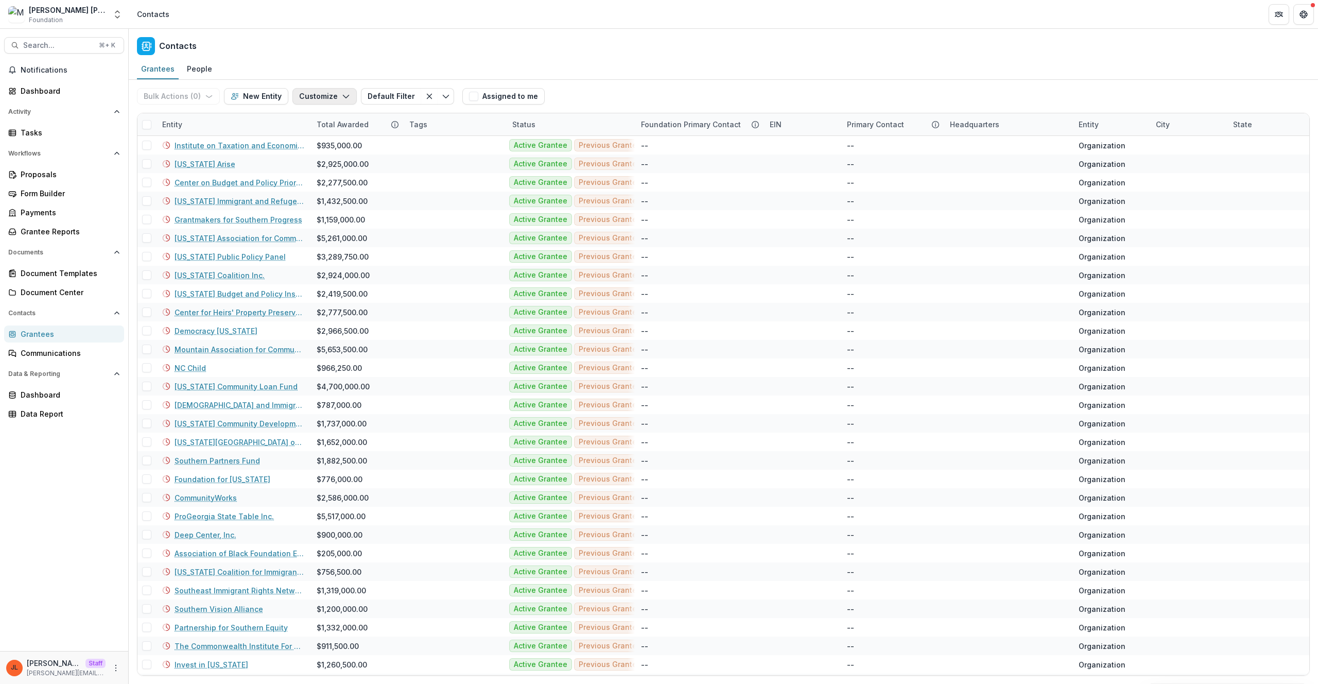
click at [309, 96] on button "Customize" at bounding box center [324, 96] width 64 height 16
click at [334, 130] on button "Manage Custom Fields" at bounding box center [293, 136] width 113 height 17
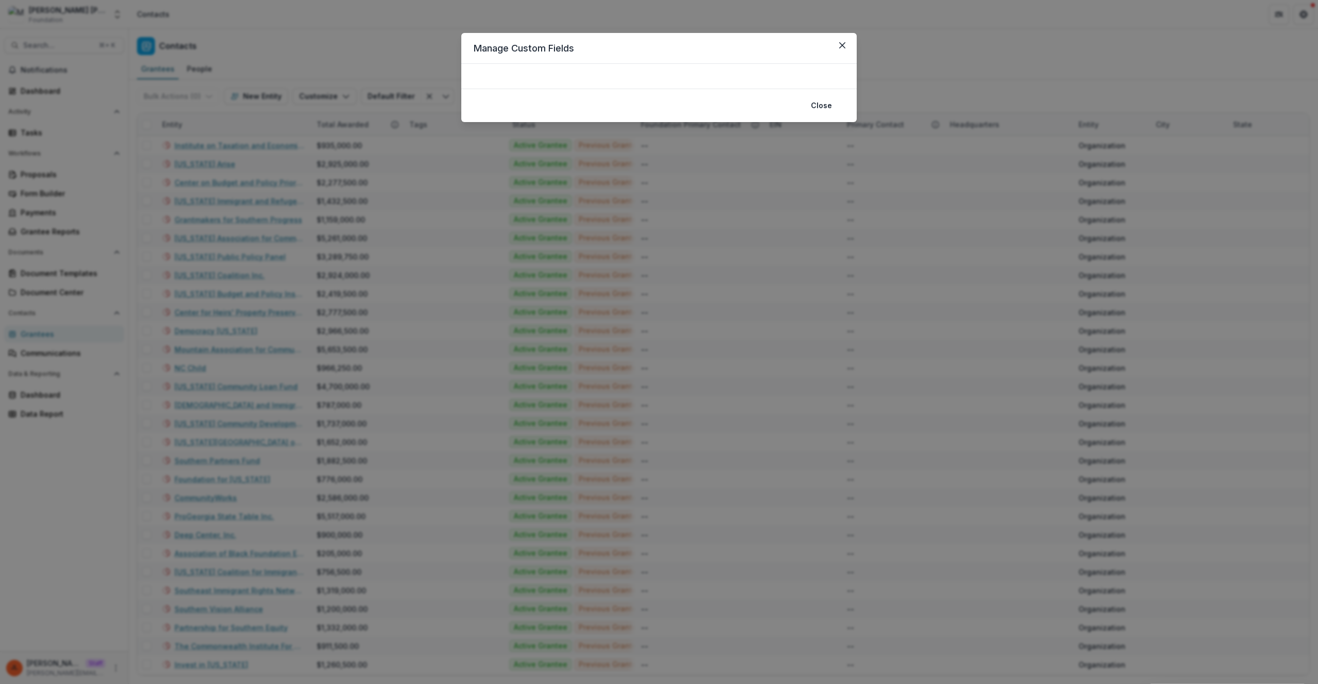
click at [404, 149] on div "Manage Custom Fields Close" at bounding box center [659, 342] width 1318 height 684
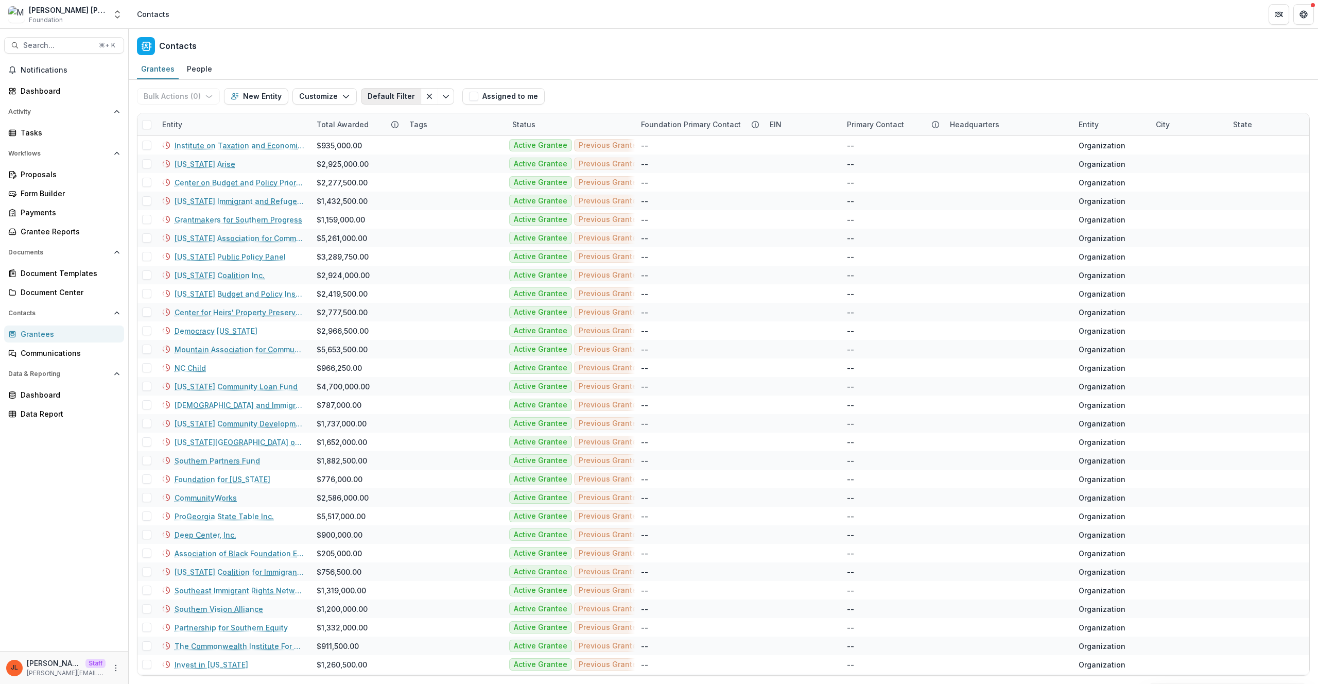
click at [390, 100] on button "Default Filter" at bounding box center [391, 96] width 60 height 16
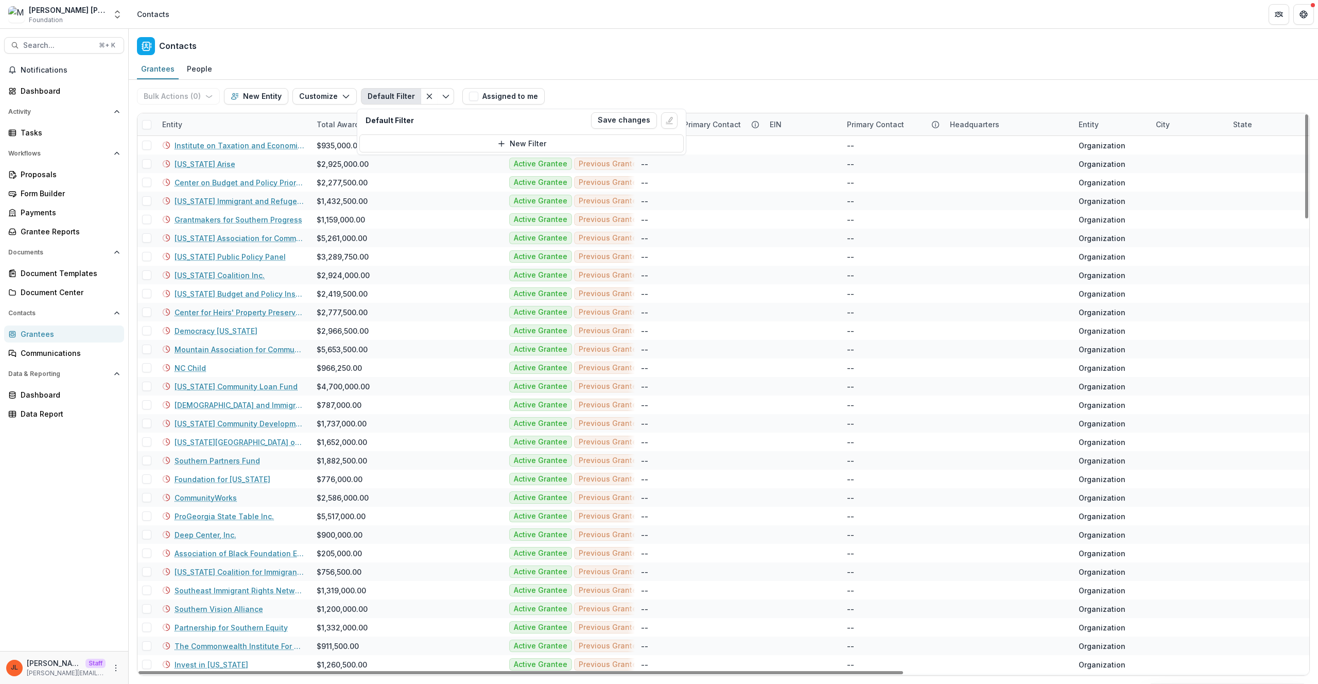
click at [803, 44] on div "Contacts" at bounding box center [723, 44] width 1189 height 30
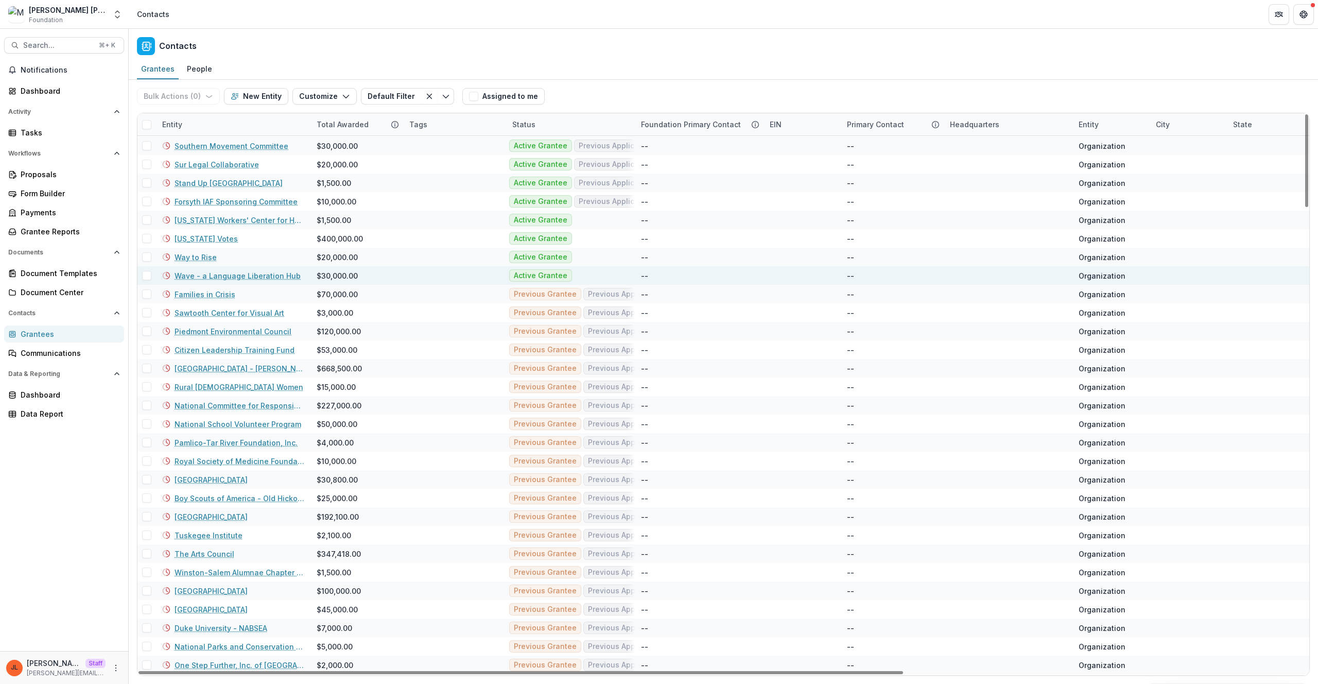
scroll to position [1539, 0]
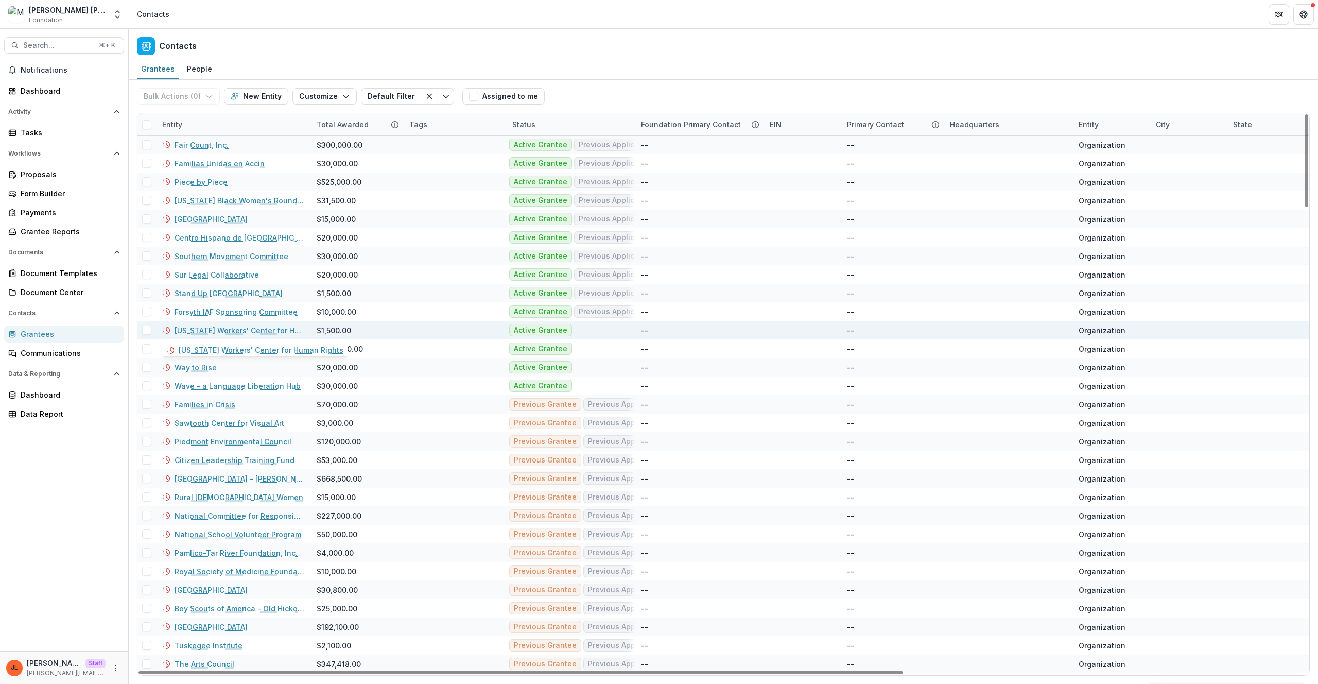
click at [207, 327] on link "Mississippi Workers' Center for Human Rights" at bounding box center [240, 330] width 130 height 11
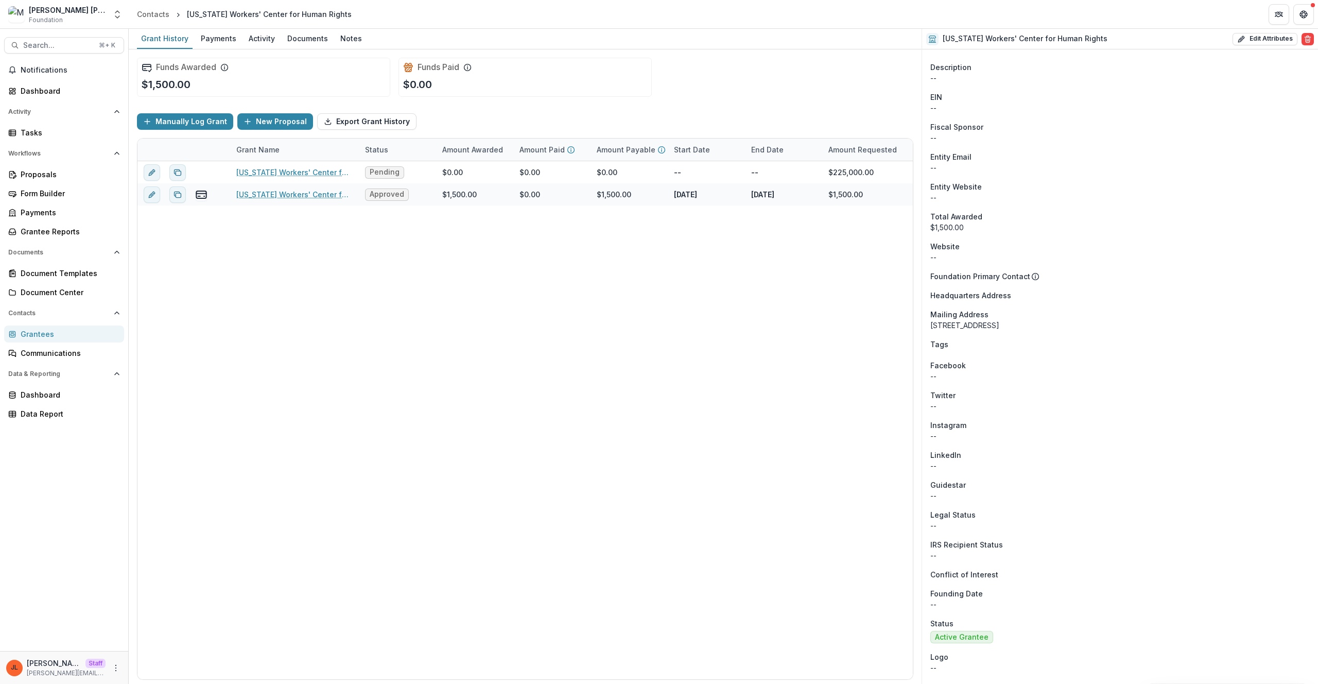
scroll to position [403, 0]
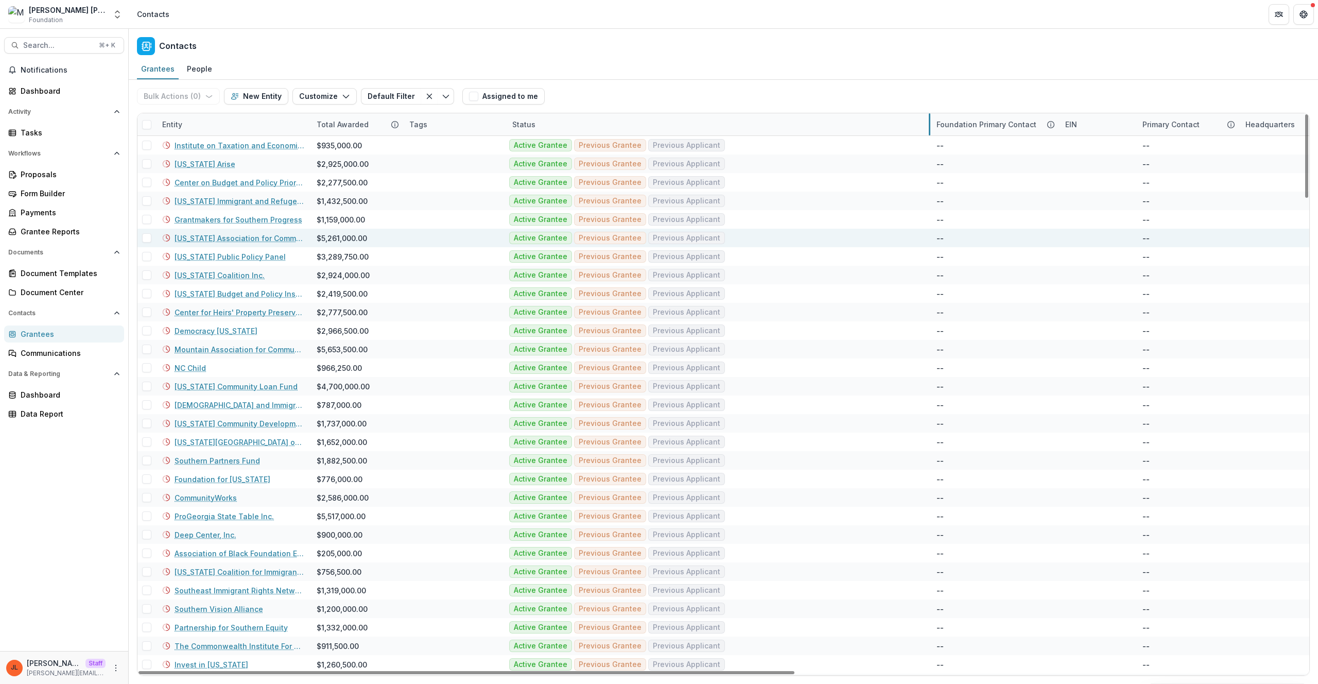
drag, startPoint x: 633, startPoint y: 128, endPoint x: 738, endPoint y: 236, distance: 150.3
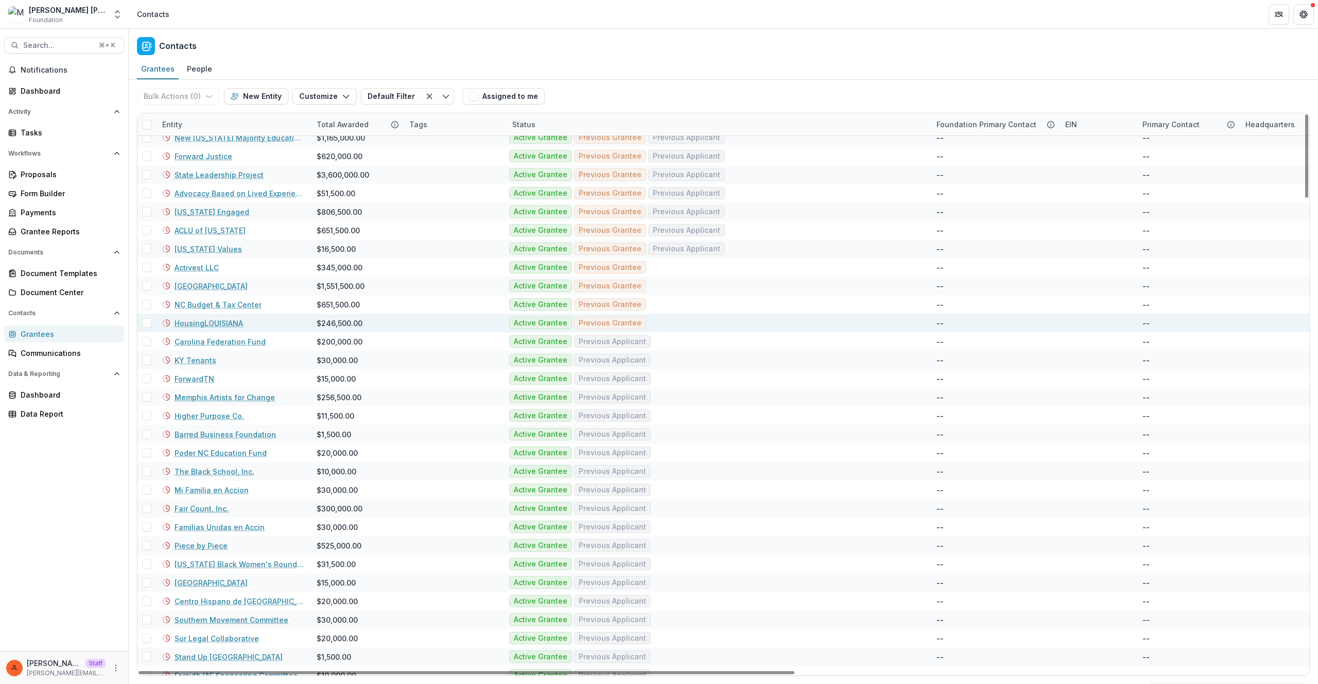
scroll to position [1163, 0]
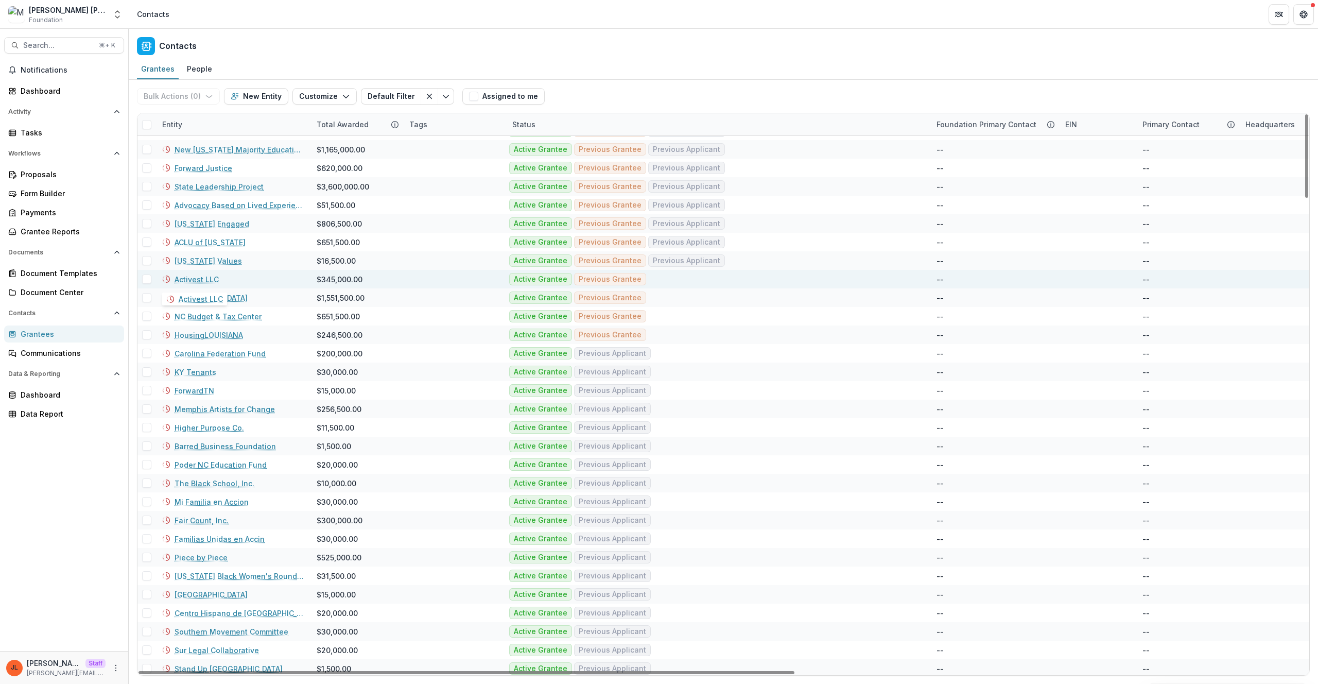
click at [205, 277] on link "Activest LLC" at bounding box center [197, 279] width 44 height 11
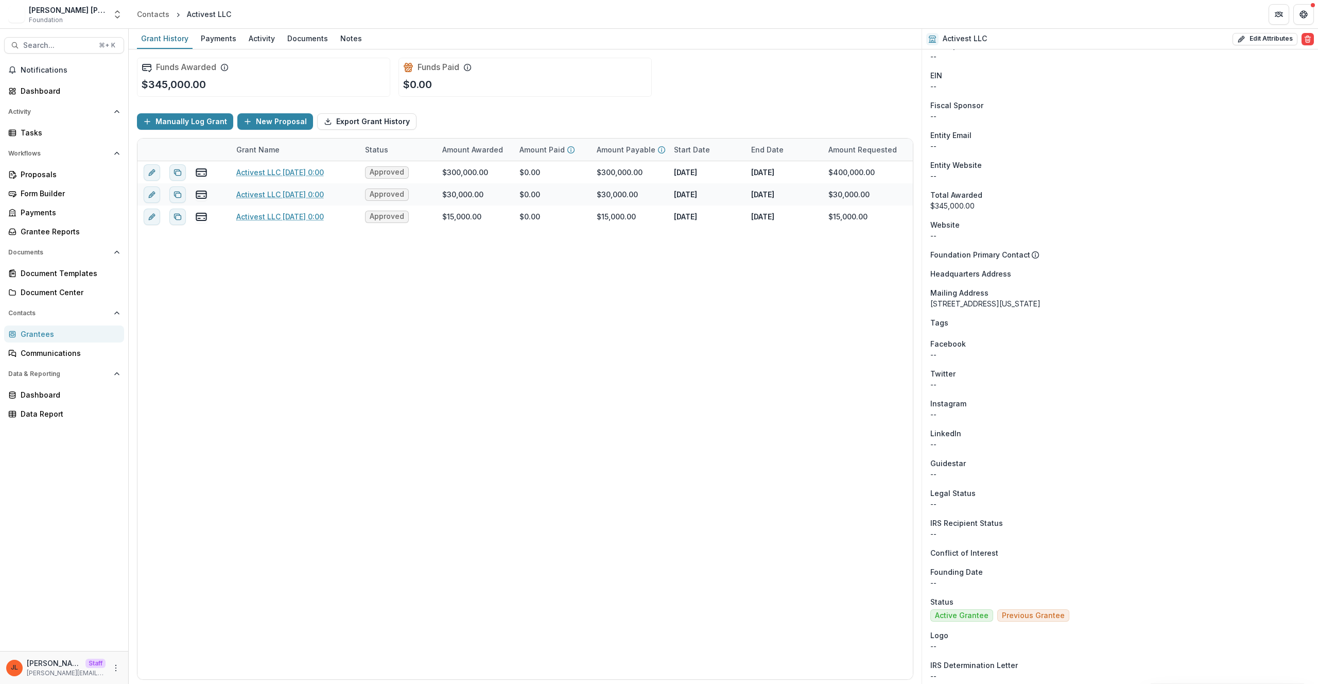
scroll to position [403, 0]
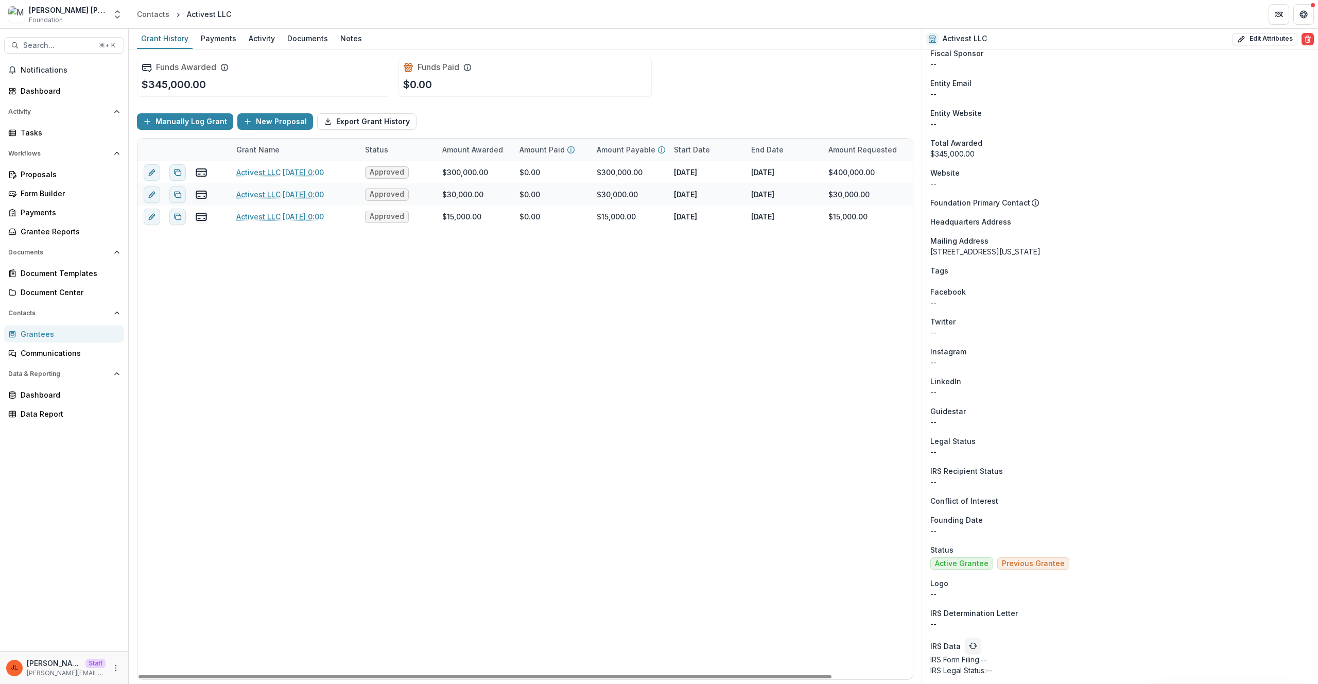
click at [417, 396] on div "Activest LLC 3/3/2025 0:00 Approved $300,000.00 $0.00 $300,000.00 Mar 17, 2025 …" at bounding box center [569, 420] width 865 height 518
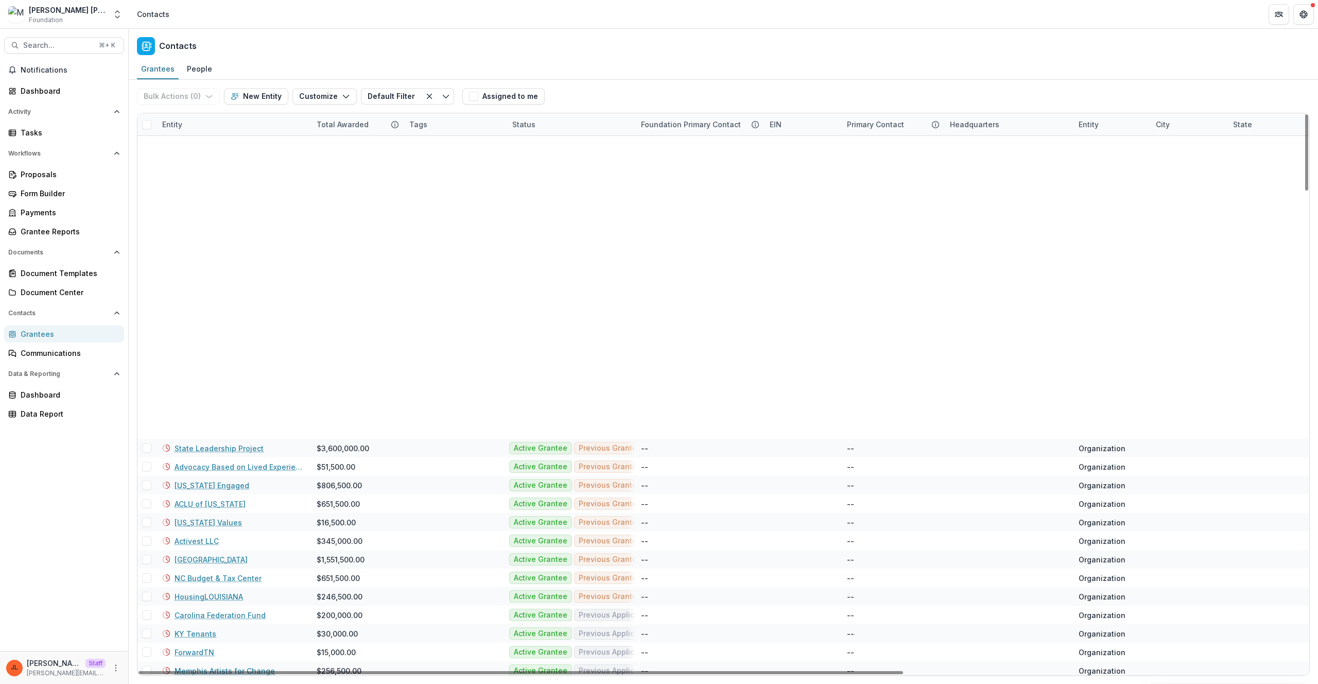
scroll to position [1403, 0]
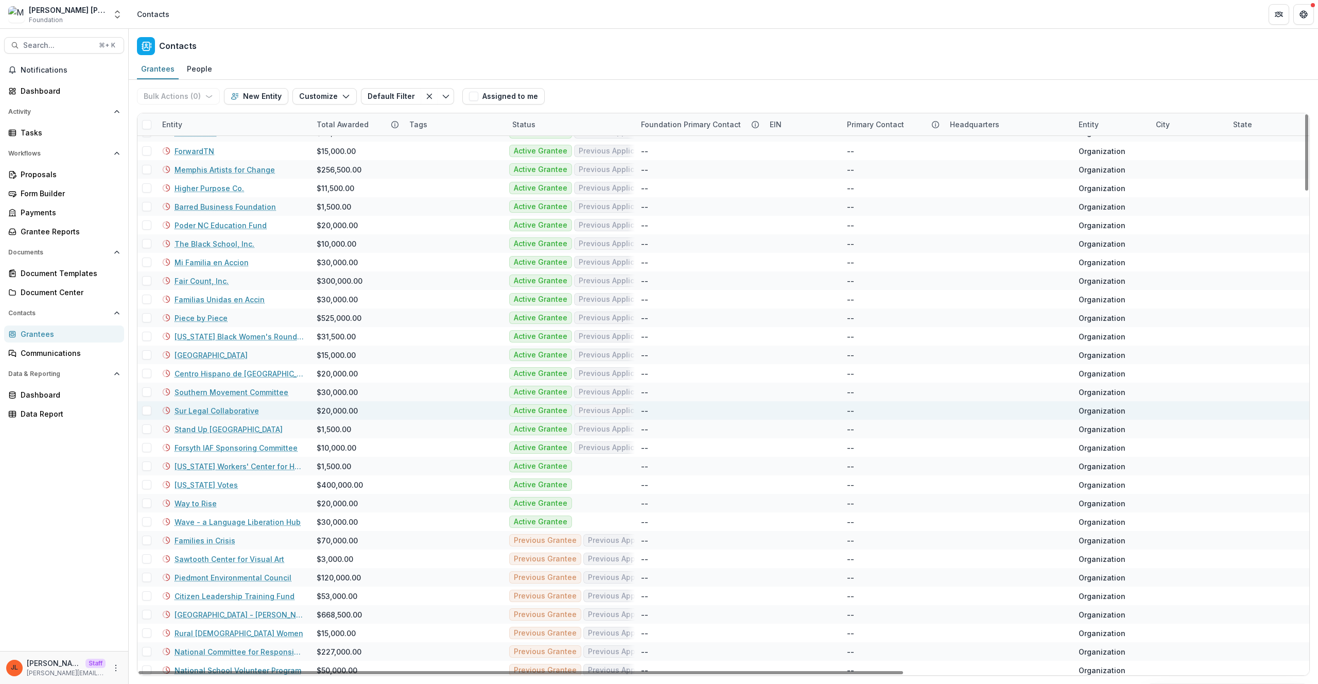
click at [209, 410] on link "Sur Legal Collaborative" at bounding box center [217, 410] width 84 height 11
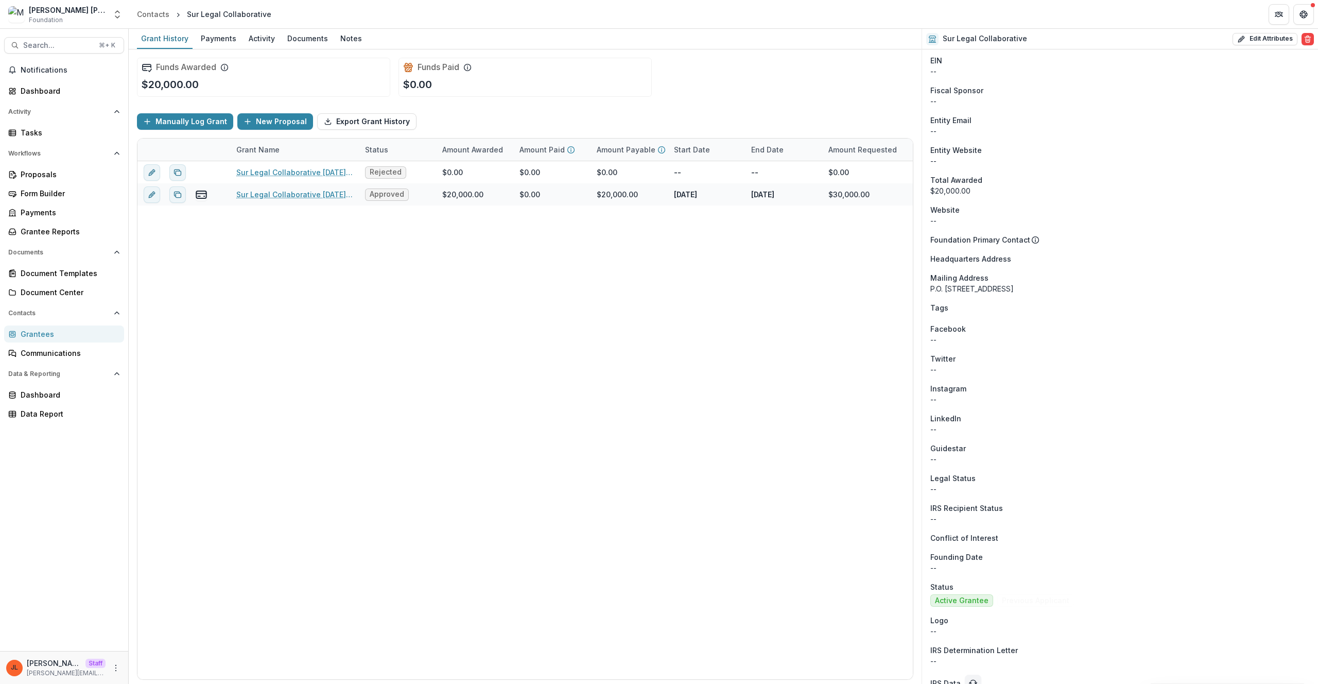
scroll to position [529, 0]
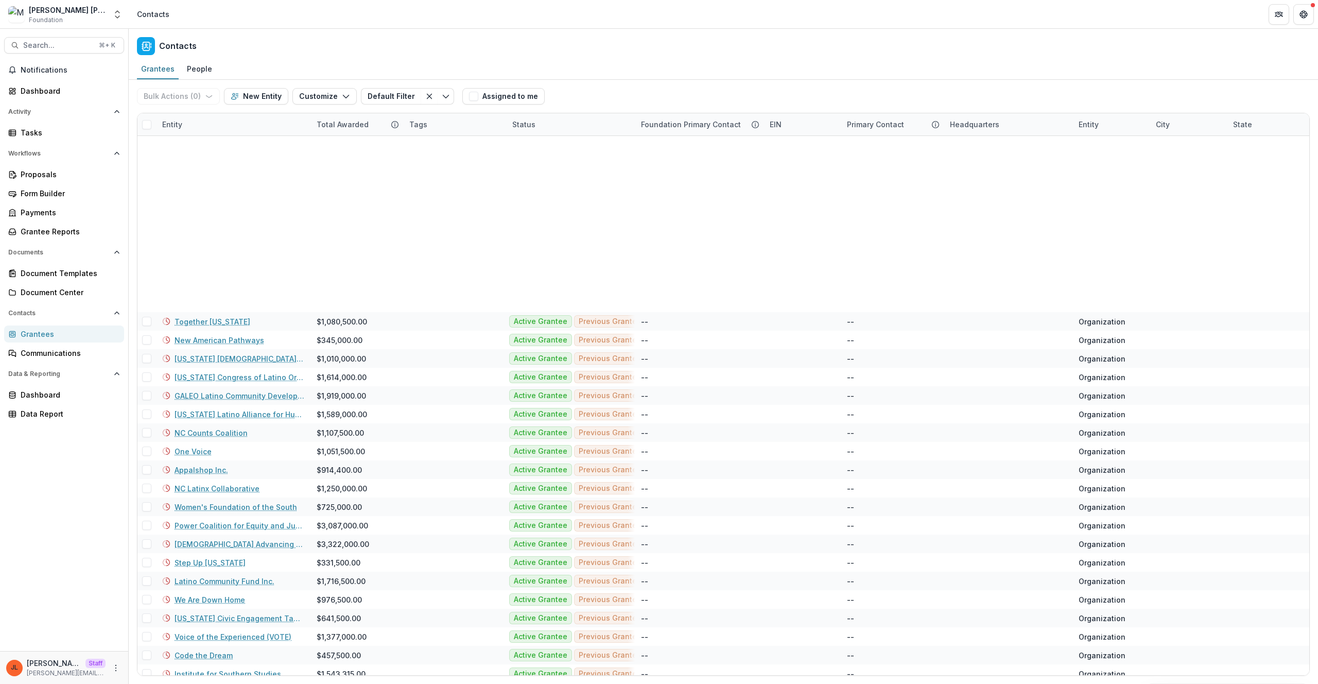
scroll to position [728, 0]
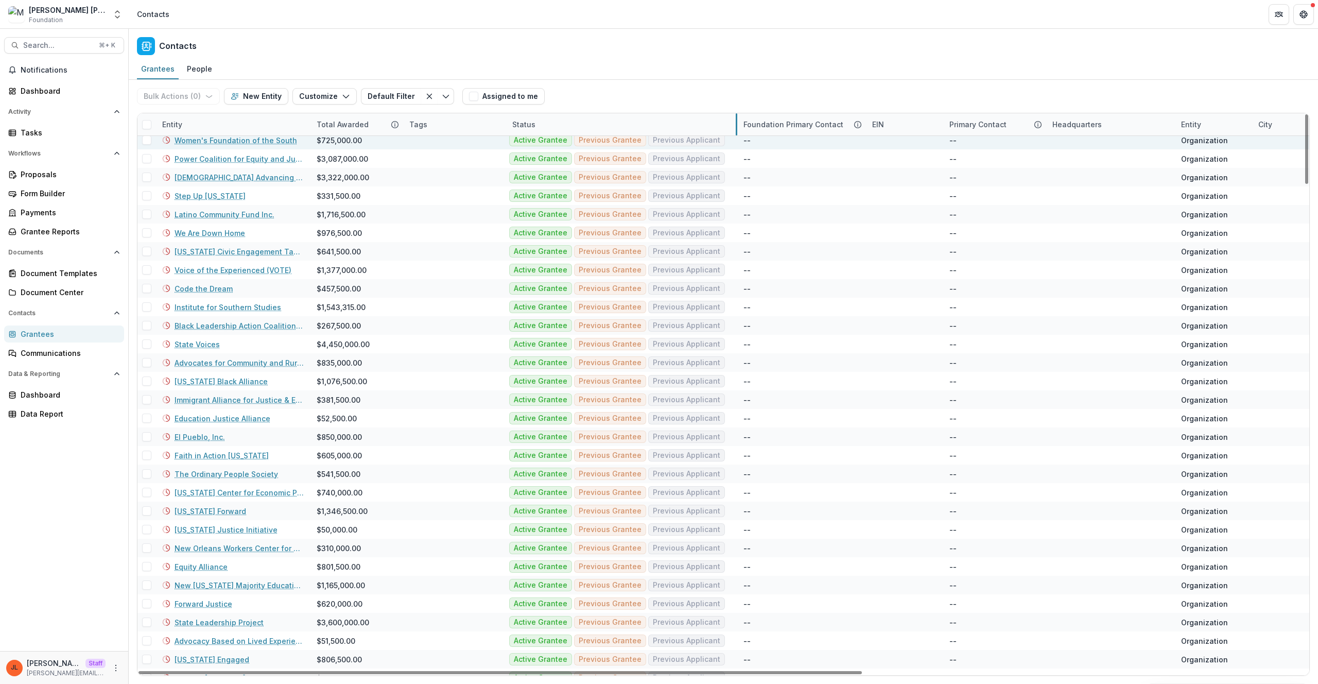
drag, startPoint x: 633, startPoint y: 120, endPoint x: 826, endPoint y: 137, distance: 193.8
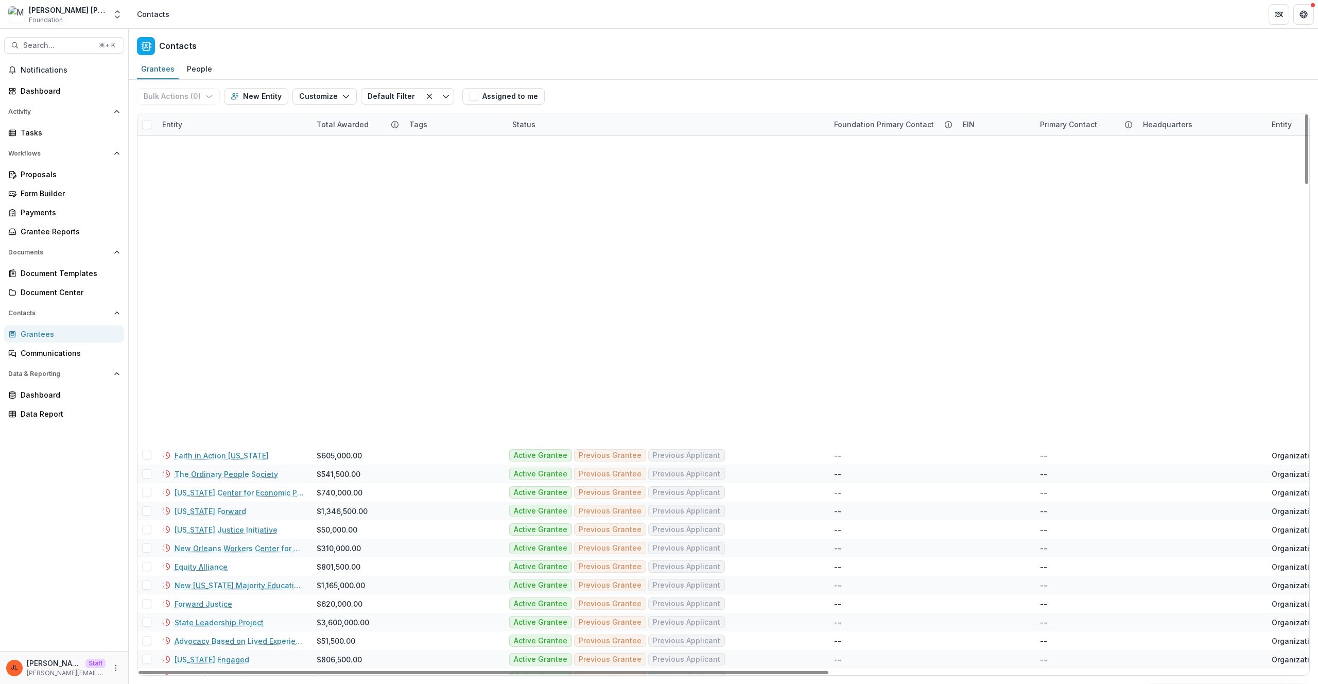
scroll to position [1233, 0]
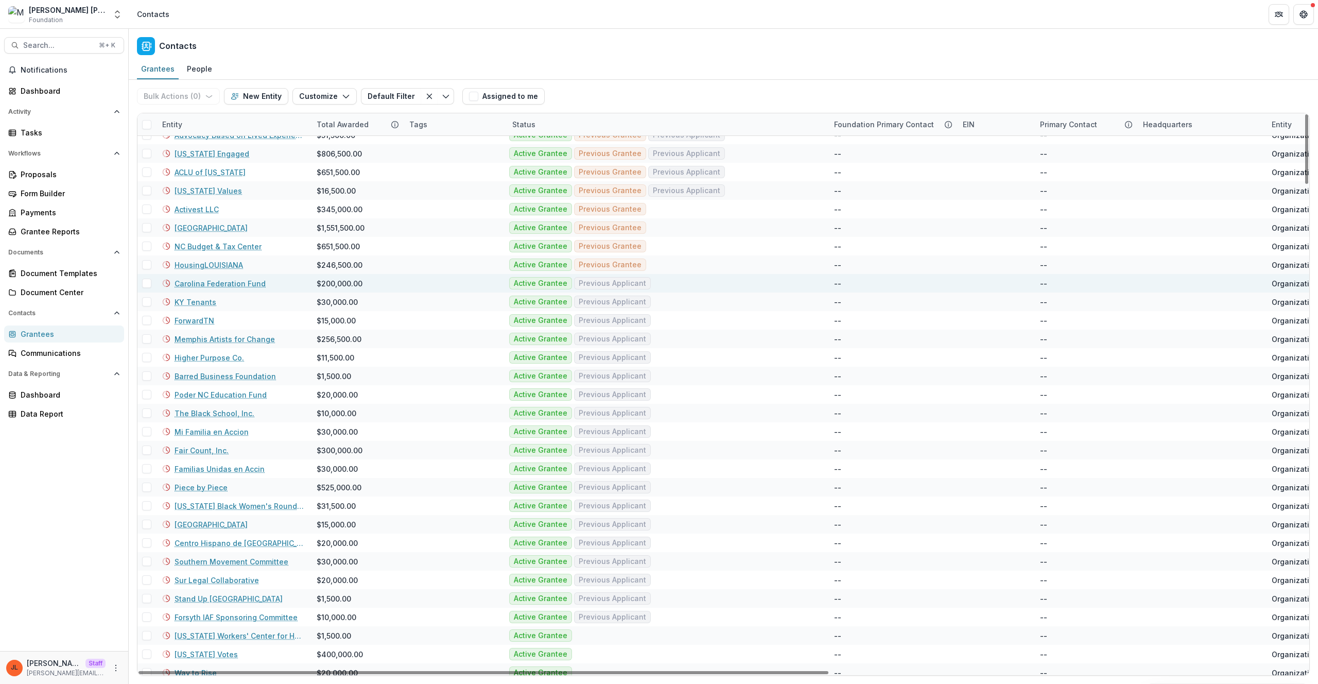
click at [235, 284] on link "Carolina Federation Fund" at bounding box center [220, 283] width 91 height 11
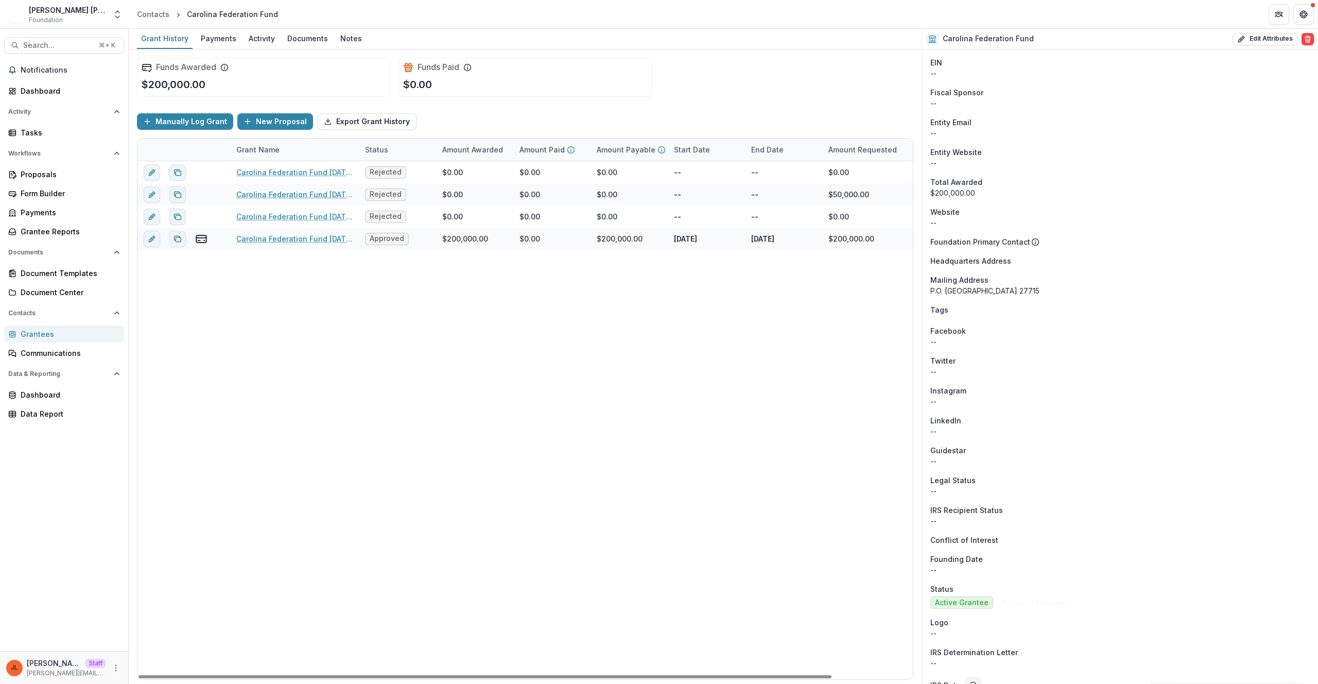
scroll to position [403, 0]
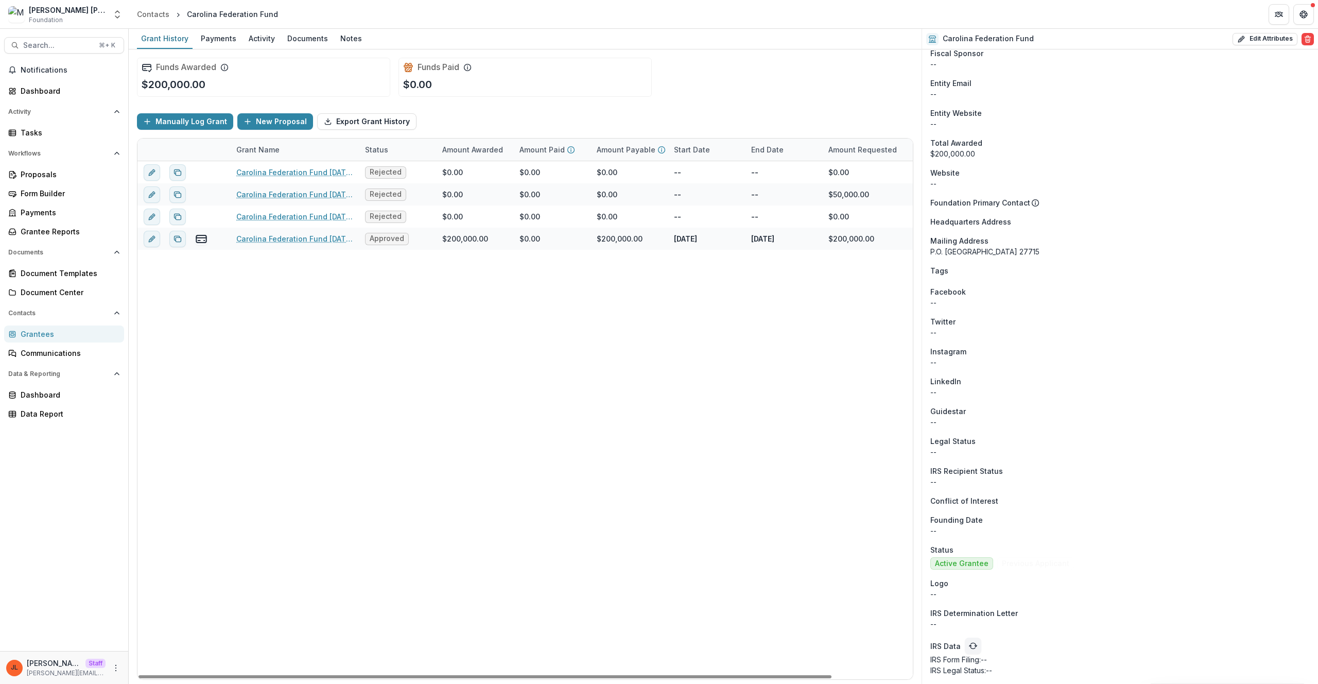
click at [706, 410] on div "Carolina Federation Fund 2/11/2020 0:00 Rejected $0.00 $0.00 $0.00 -- -- $0.00 …" at bounding box center [569, 420] width 865 height 518
click at [555, 377] on div "Carolina Federation Fund 2/11/2020 0:00 Rejected $0.00 $0.00 $0.00 -- -- $0.00 …" at bounding box center [569, 420] width 865 height 518
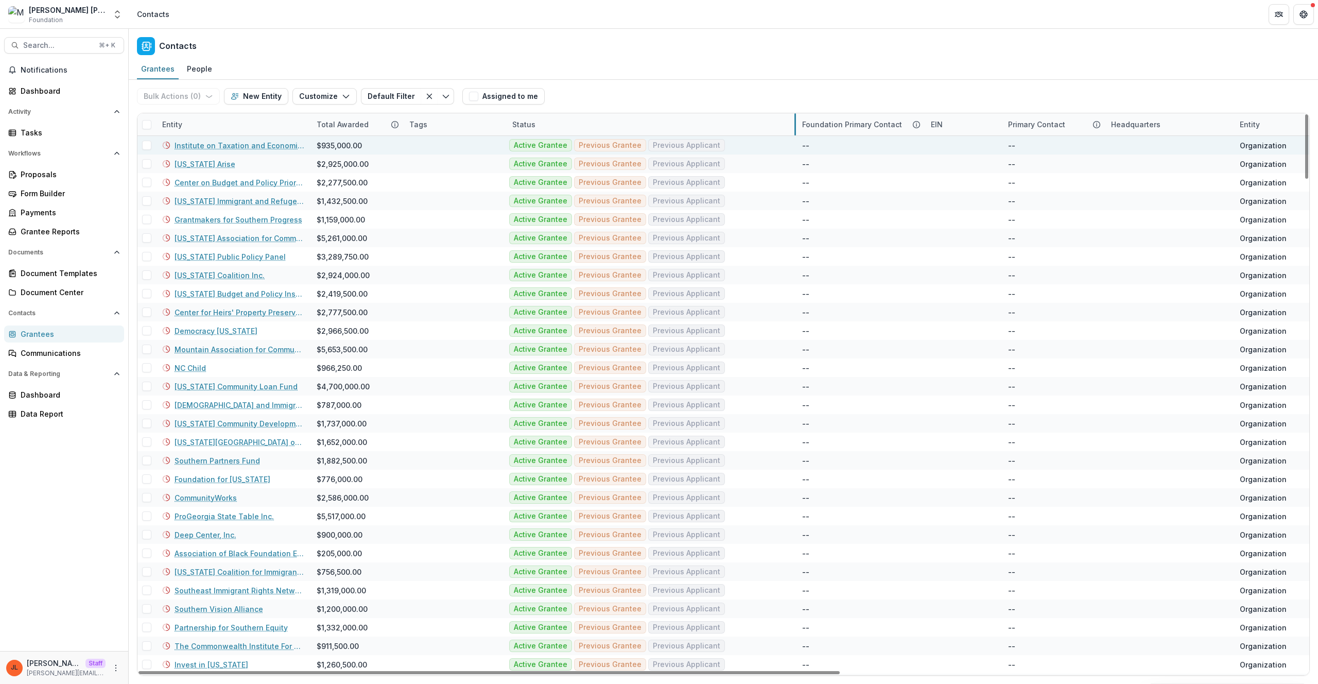
drag, startPoint x: 634, startPoint y: 125, endPoint x: 855, endPoint y: 142, distance: 221.4
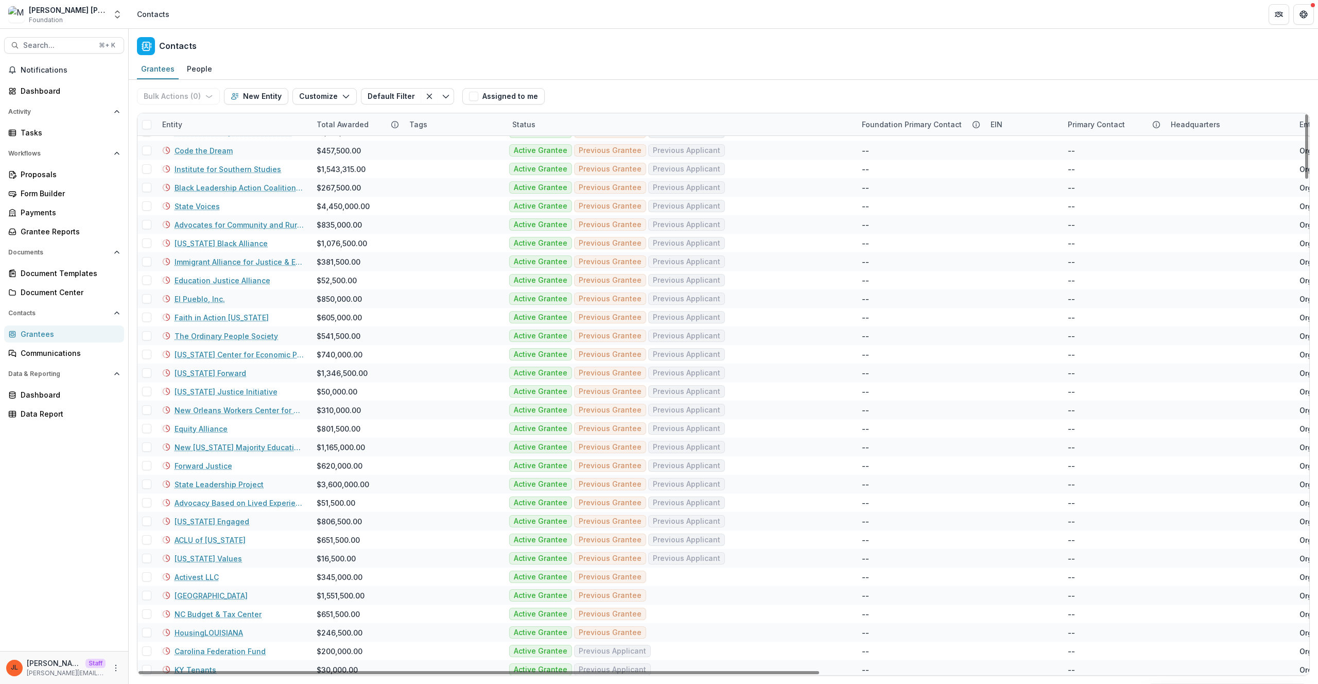
scroll to position [1371, 0]
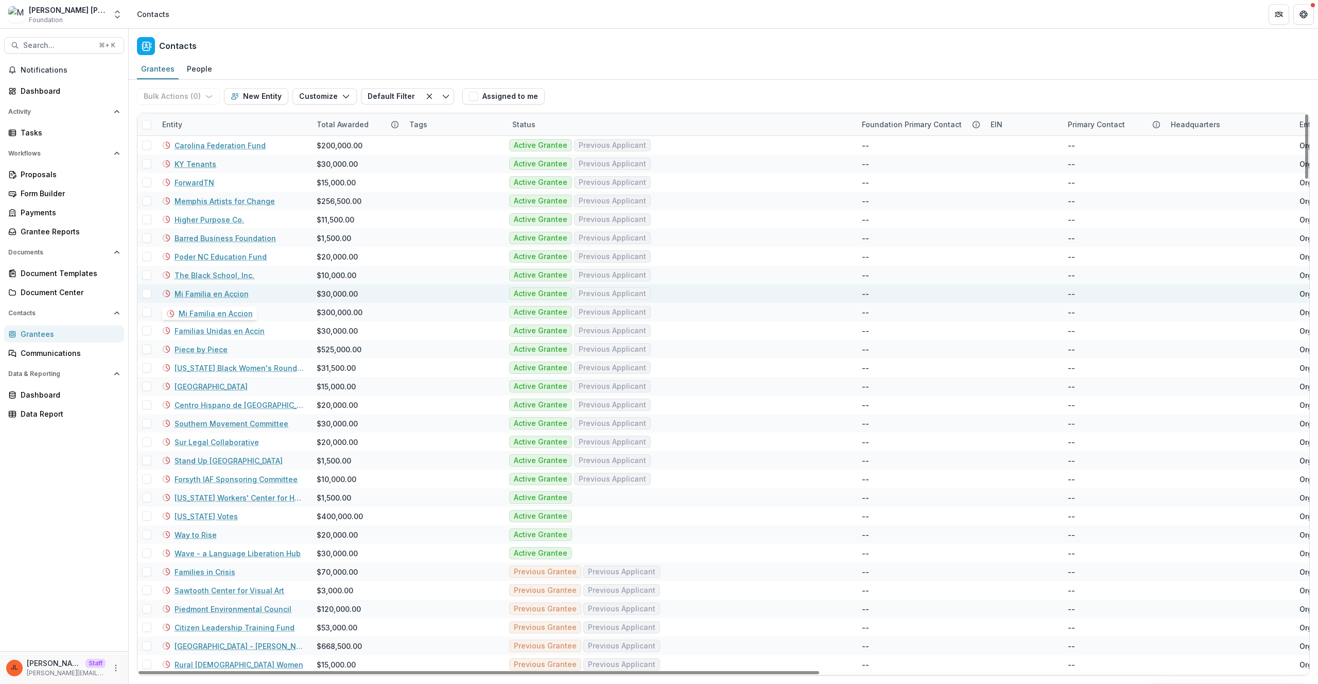
click at [215, 297] on link "Mi Familia en Accion" at bounding box center [212, 293] width 74 height 11
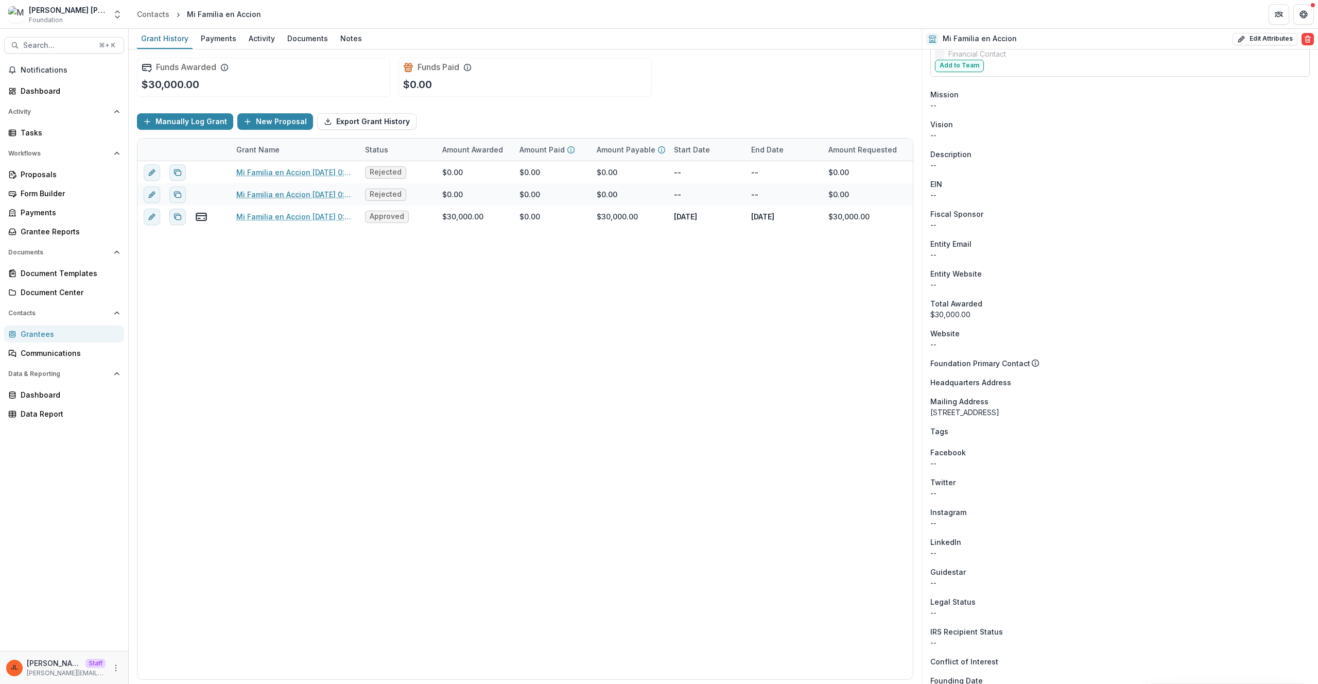
scroll to position [655, 0]
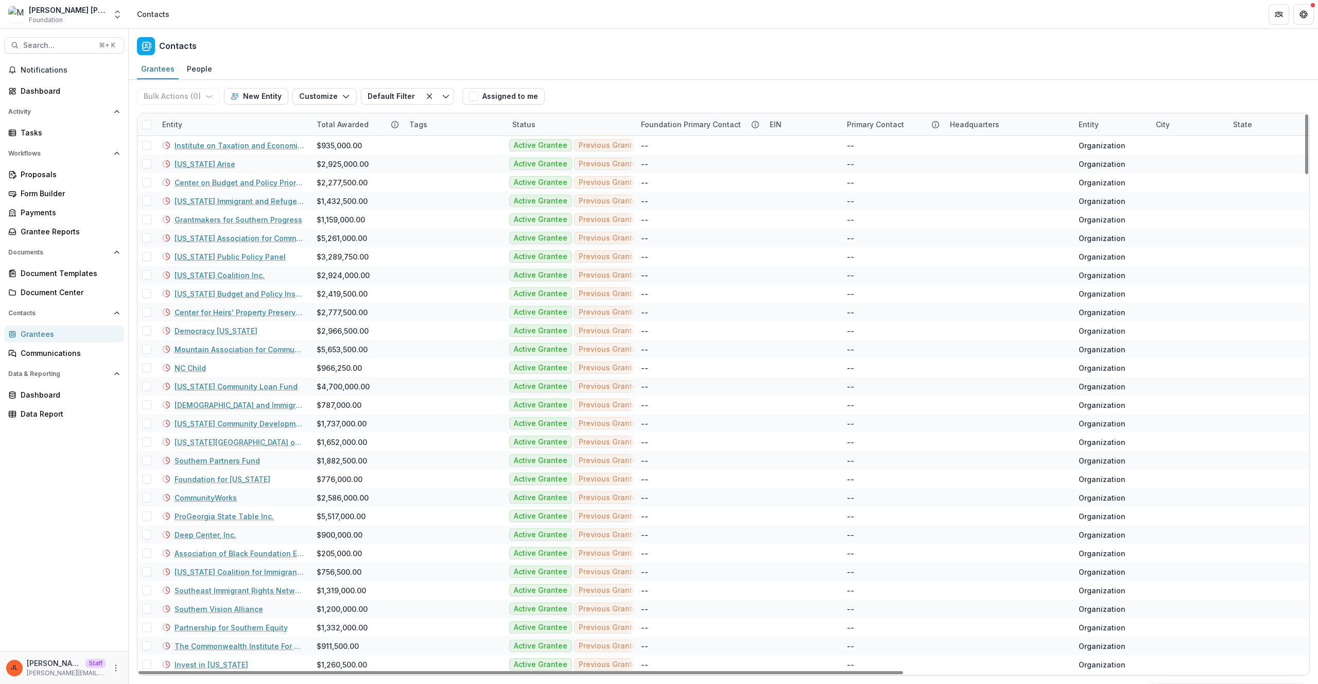
click at [231, 124] on div "Entity" at bounding box center [233, 124] width 154 height 22
click at [255, 152] on input at bounding box center [220, 148] width 124 height 16
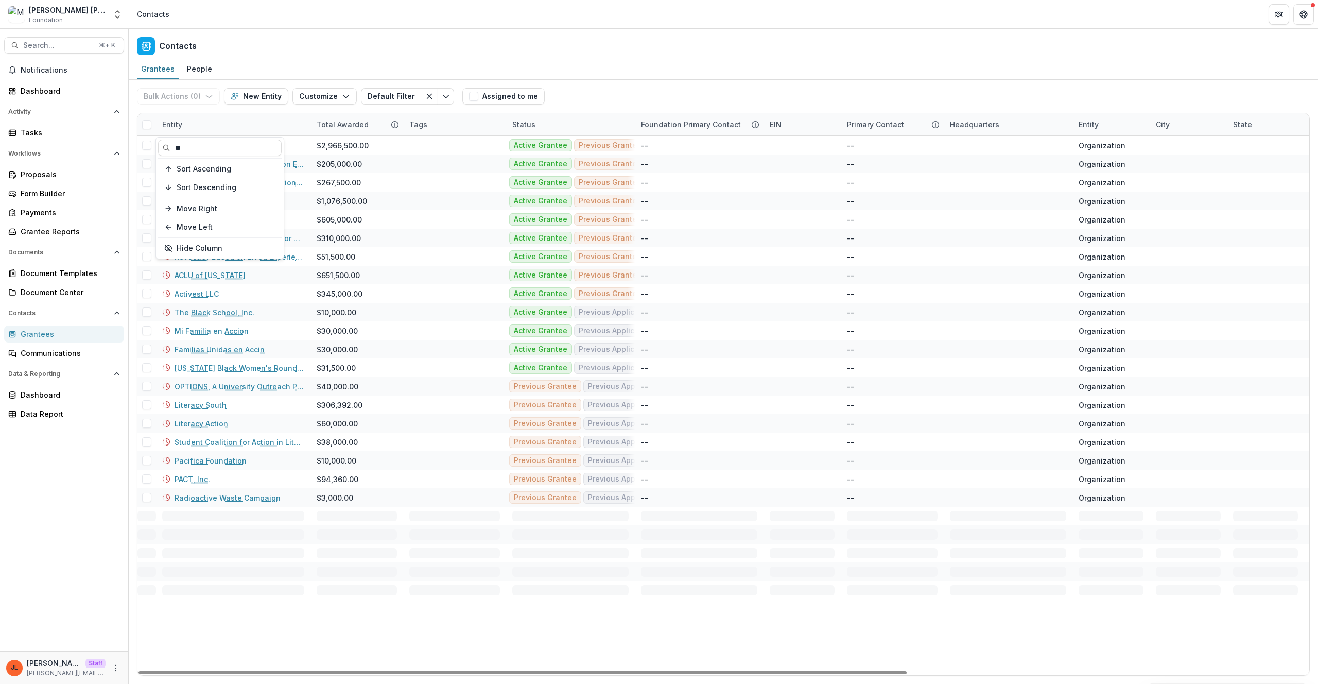
type input "**"
click at [694, 71] on div "Grantees People" at bounding box center [723, 69] width 1189 height 21
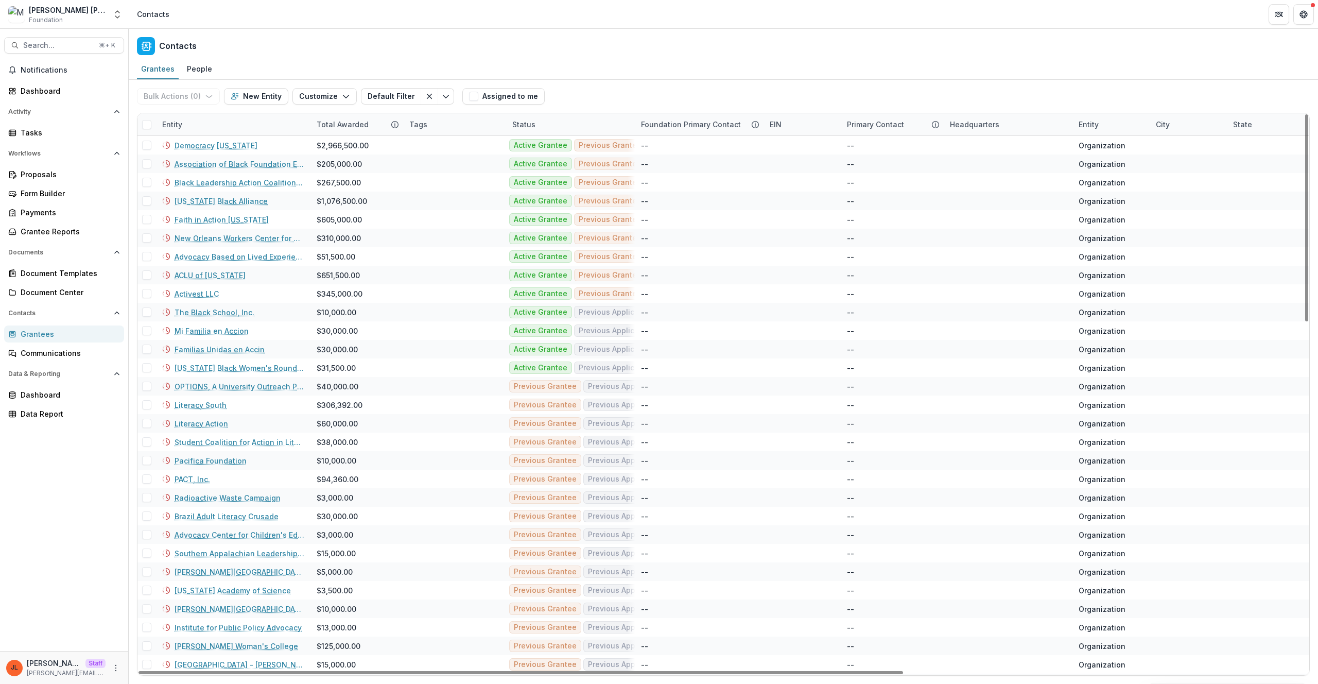
click at [664, 59] on div "Grantees People" at bounding box center [723, 69] width 1189 height 21
click at [233, 130] on div "Entity" at bounding box center [233, 124] width 154 height 22
click at [235, 141] on input "**" at bounding box center [220, 148] width 124 height 16
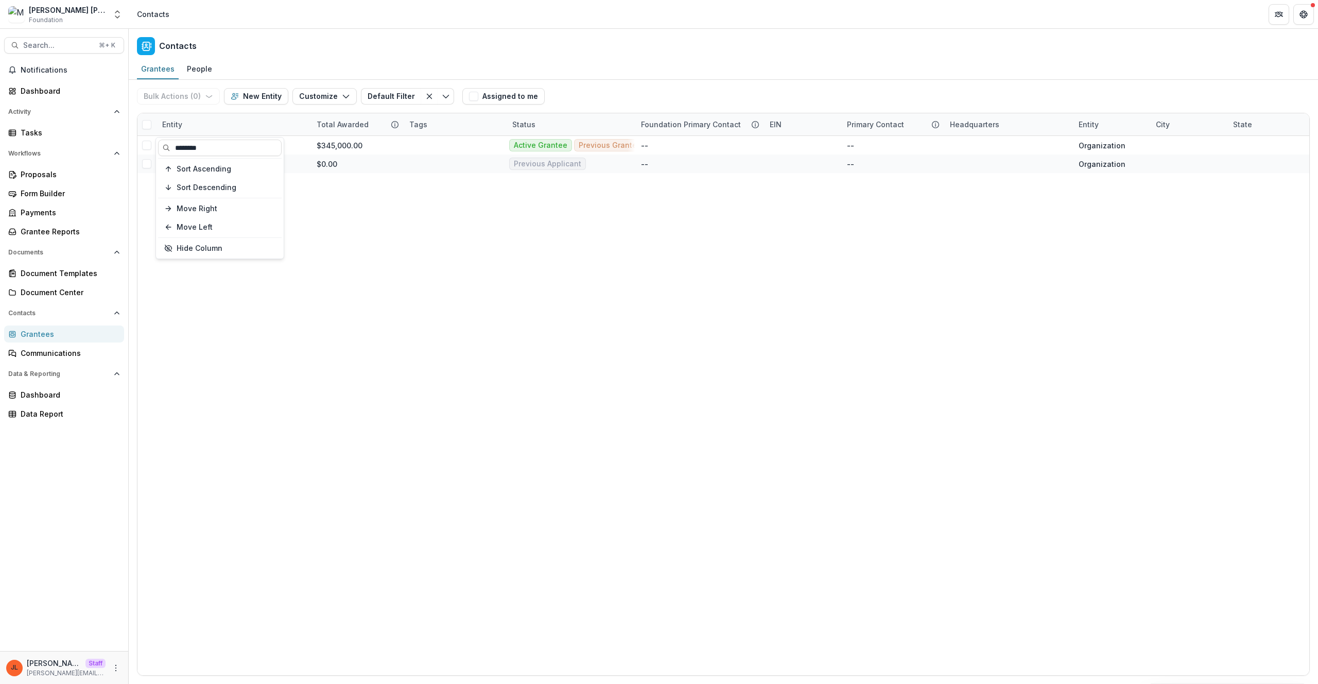
type input "********"
click at [719, 34] on div "Contacts" at bounding box center [723, 44] width 1189 height 30
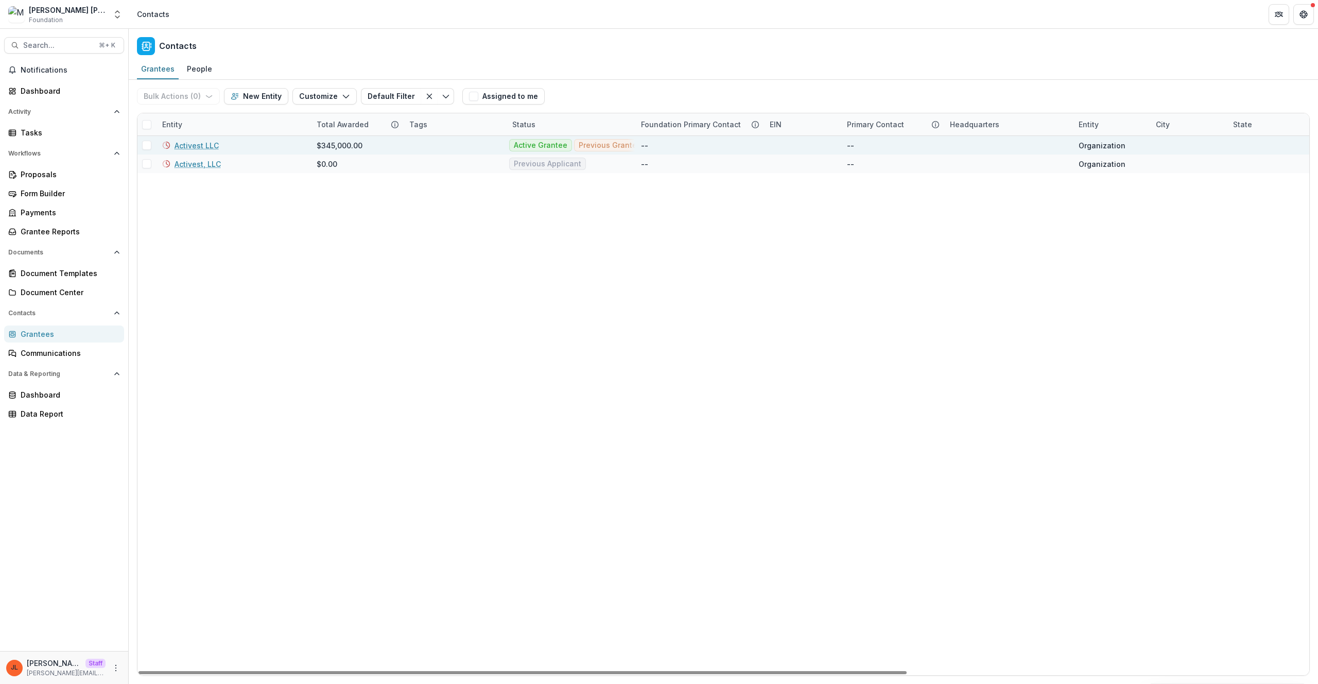
click at [202, 141] on link "Activest LLC" at bounding box center [197, 145] width 44 height 11
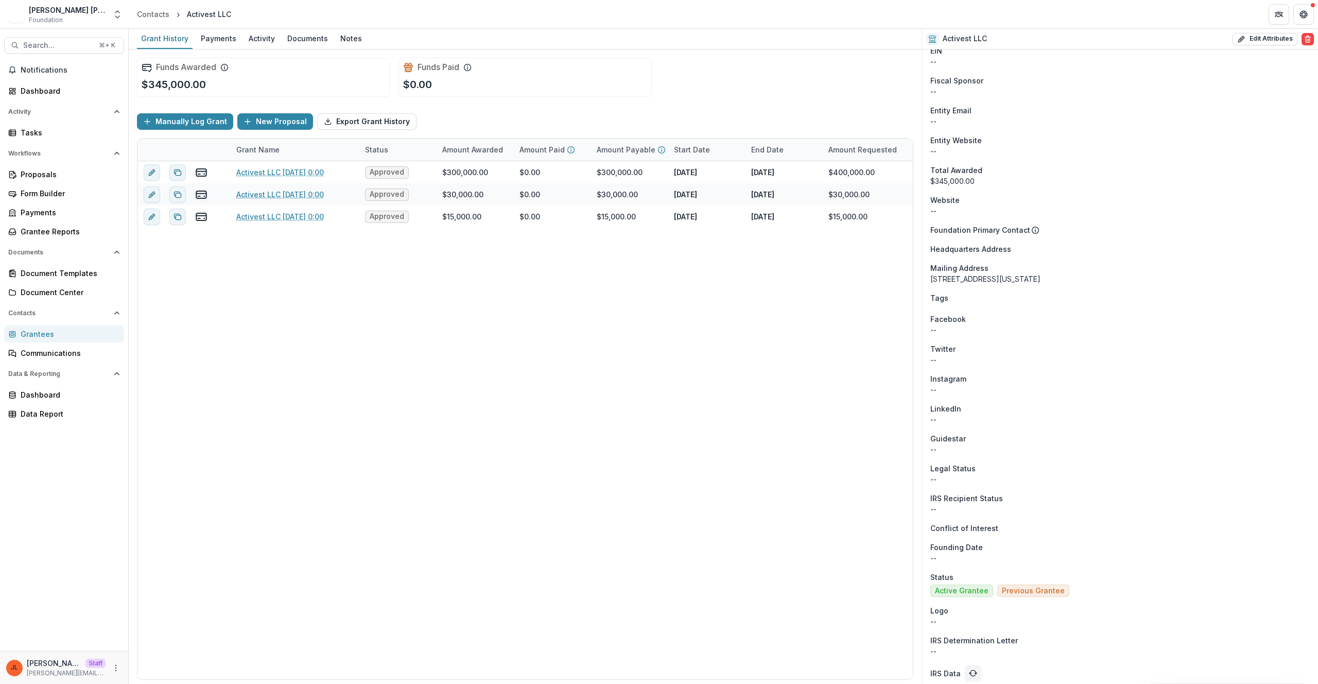
scroll to position [403, 0]
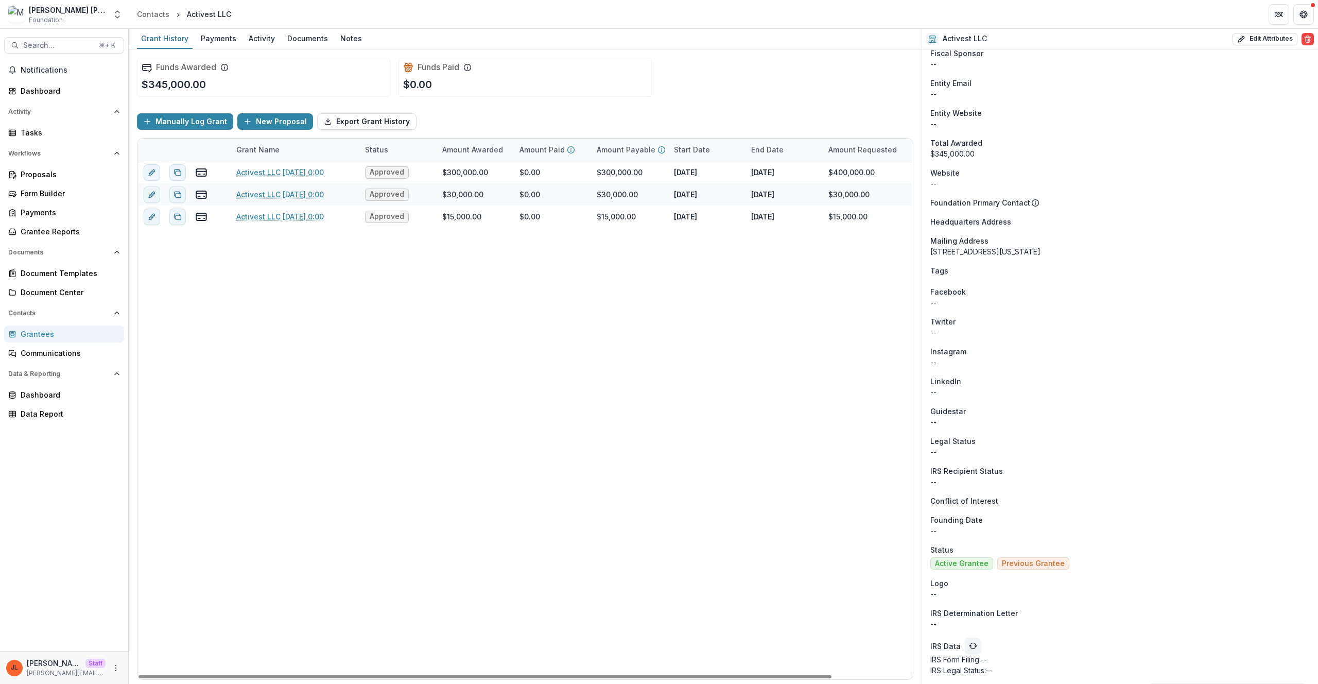
click at [667, 378] on div "Activest LLC 3/3/2025 0:00 Approved $300,000.00 $0.00 $300,000.00 Mar 17, 2025 …" at bounding box center [569, 420] width 865 height 518
click at [980, 565] on span "Active Grantee" at bounding box center [962, 563] width 54 height 9
click at [980, 566] on span "Active Grantee" at bounding box center [962, 563] width 54 height 9
click at [1018, 566] on span "Previous Grantee" at bounding box center [1033, 563] width 63 height 9
click at [1017, 566] on span "Previous Grantee" at bounding box center [1033, 563] width 63 height 9
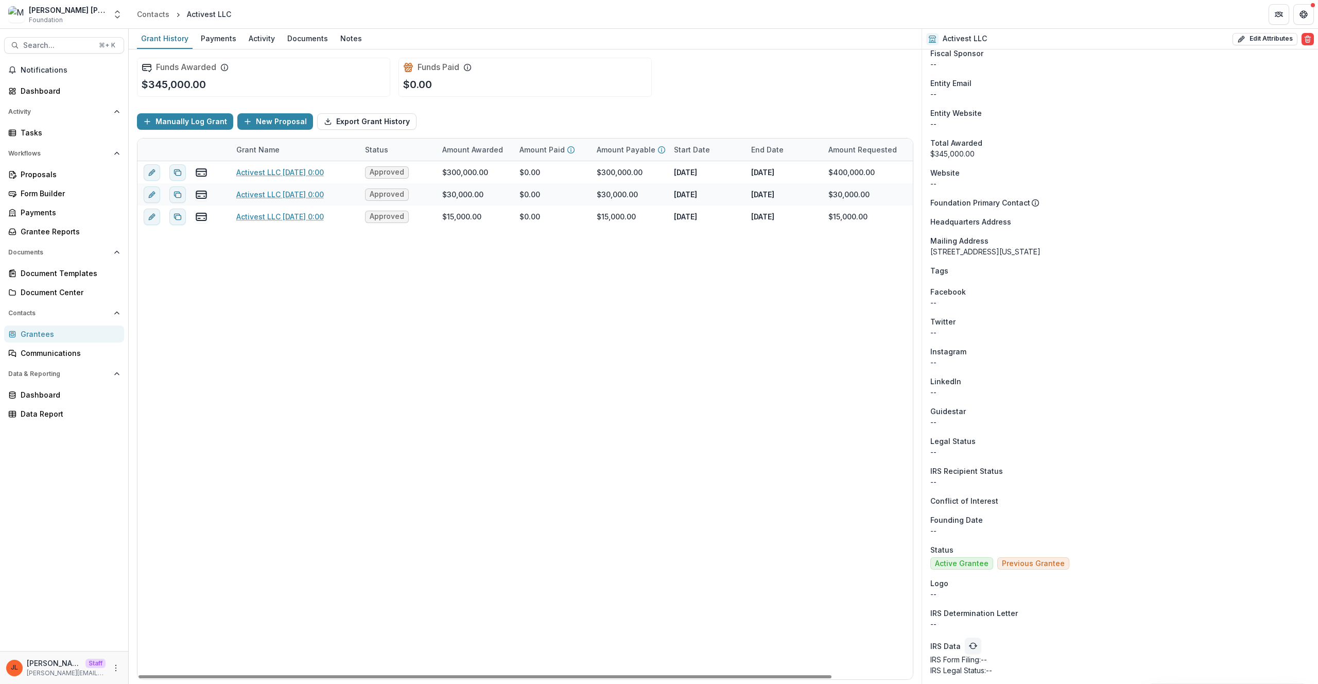
click at [1023, 565] on span "Previous Grantee" at bounding box center [1033, 563] width 63 height 9
click at [1032, 564] on span "Previous Grantee" at bounding box center [1033, 563] width 63 height 9
click at [836, 329] on div "Activest LLC 3/3/2025 0:00 Approved $300,000.00 $0.00 $300,000.00 Mar 17, 2025 …" at bounding box center [569, 420] width 865 height 518
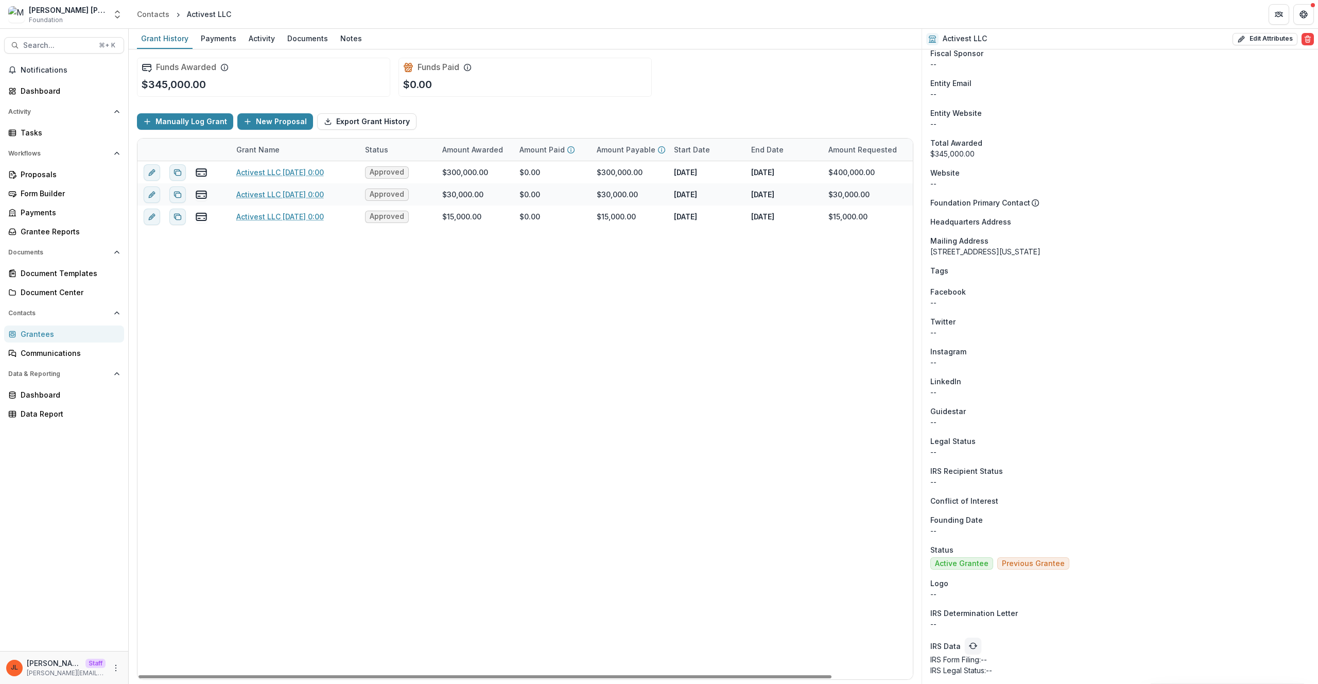
click at [1108, 377] on div "LinkedIn" at bounding box center [1119, 381] width 379 height 11
click at [370, 353] on div "Activest LLC 3/3/2025 0:00 Approved $300,000.00 $0.00 $300,000.00 Mar 17, 2025 …" at bounding box center [569, 420] width 865 height 518
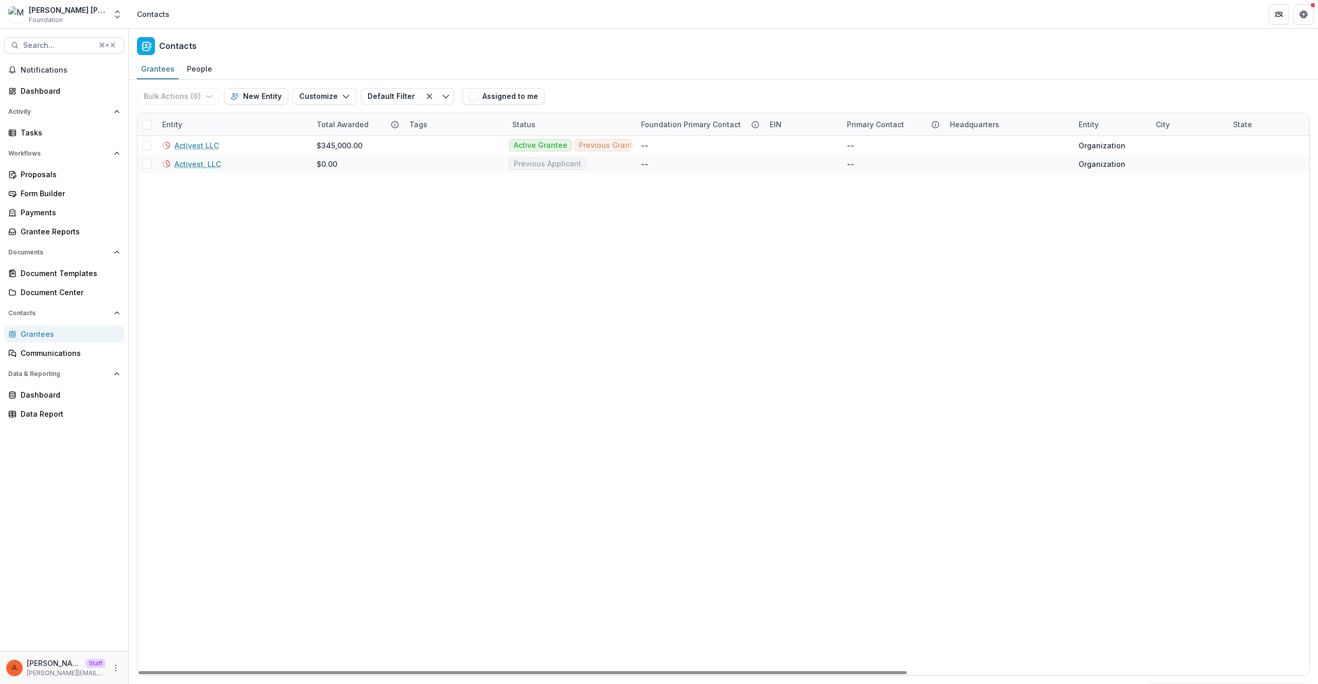
click at [171, 130] on div "Entity" at bounding box center [233, 124] width 154 height 22
click at [191, 147] on input "********" at bounding box center [220, 148] width 124 height 16
drag, startPoint x: 182, startPoint y: 136, endPoint x: 191, endPoint y: 146, distance: 13.5
click at [191, 146] on input "********" at bounding box center [220, 148] width 124 height 16
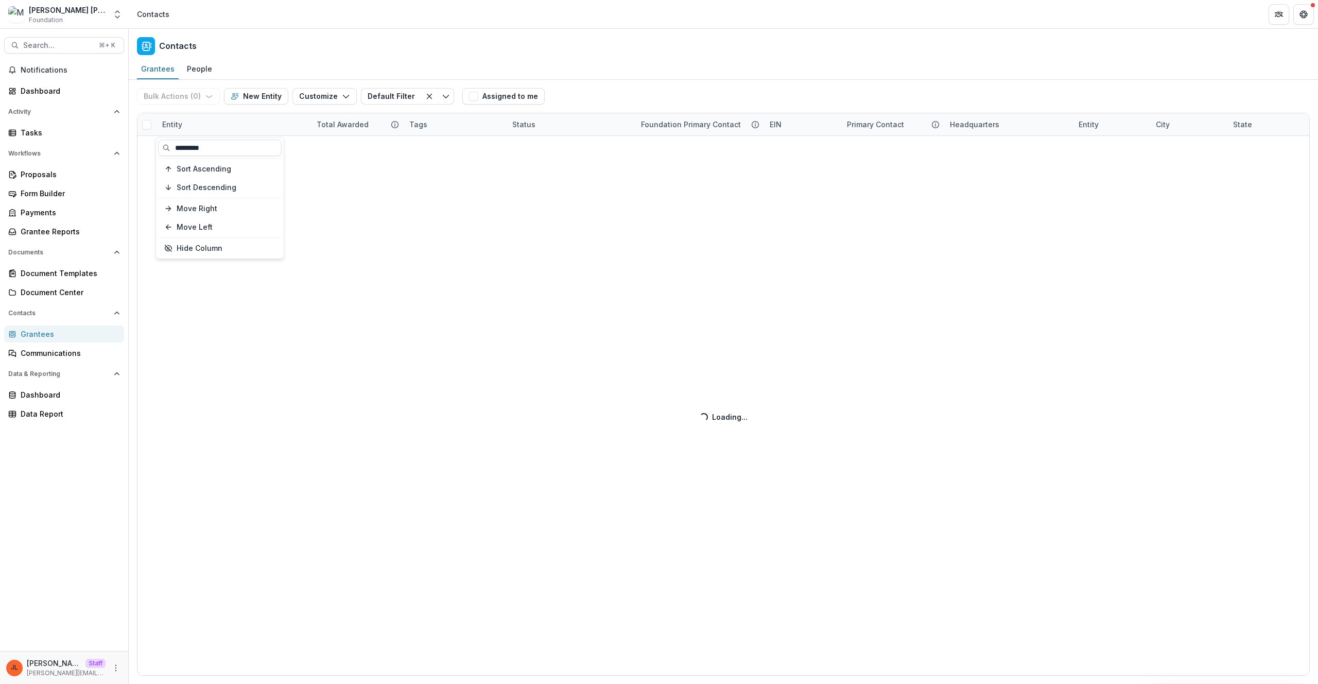
type input "*********"
click at [604, 60] on div "Grantees People" at bounding box center [723, 69] width 1189 height 21
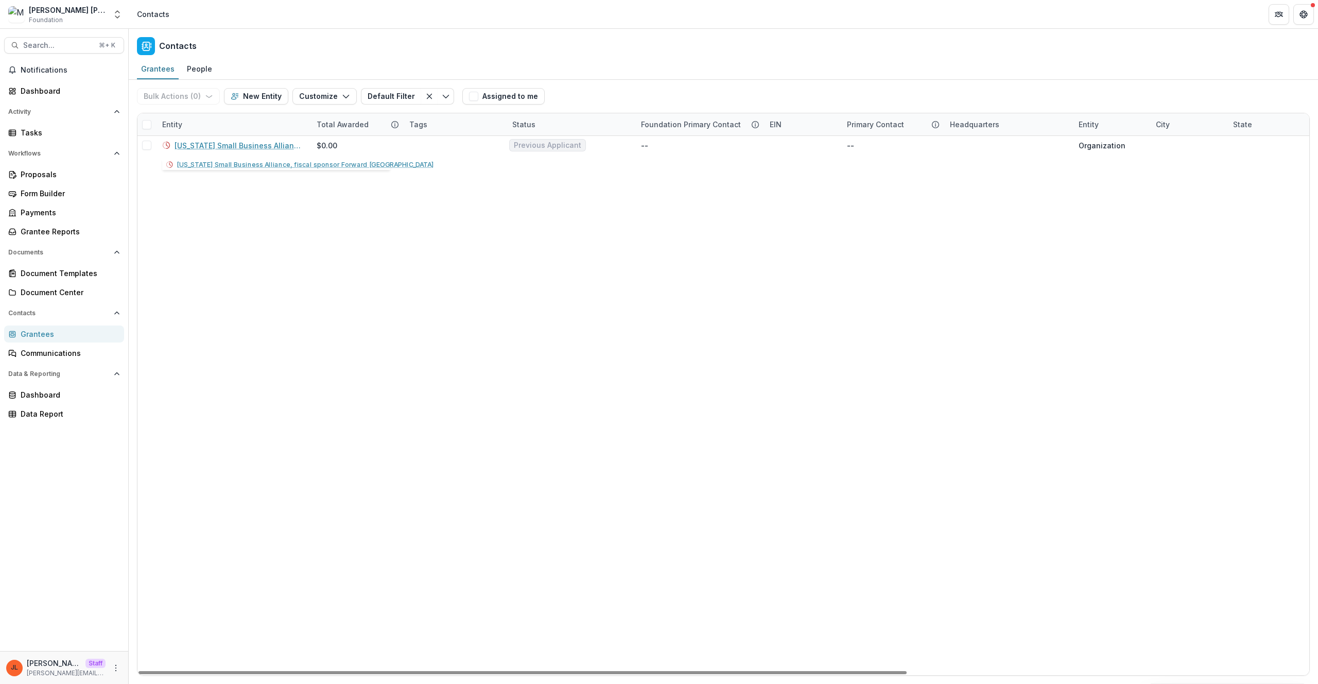
click at [218, 128] on div "Entity" at bounding box center [233, 124] width 154 height 22
click at [438, 216] on div "Tennessee Small Business Alliance, fiscal sponsor Forward TN $0.00 Previous App…" at bounding box center [1029, 405] width 1784 height 539
click at [220, 121] on div "Entity" at bounding box center [233, 124] width 154 height 22
click at [228, 148] on input "*********" at bounding box center [220, 148] width 124 height 16
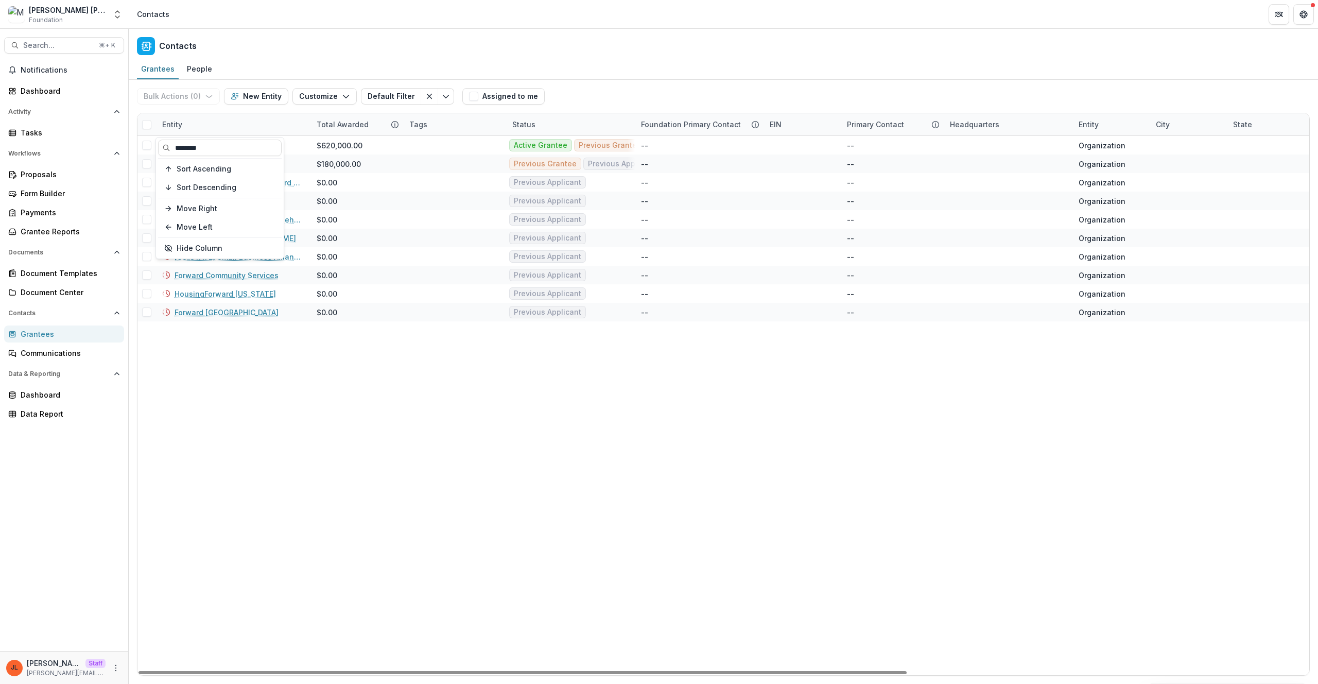
type input "*******"
click at [479, 457] on div "Forward Justice $620,000.00 Active Grantee Previous Grantee Previous Applicant …" at bounding box center [1029, 405] width 1784 height 539
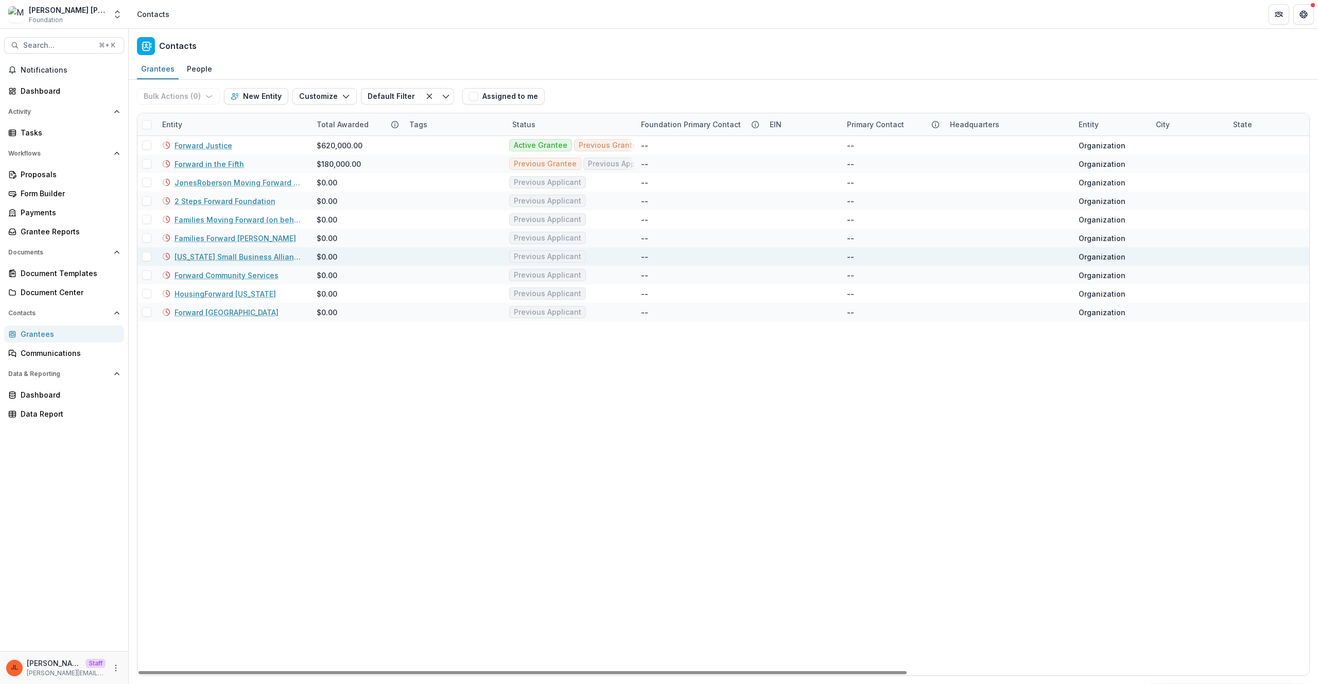
click at [267, 256] on link "Tennessee Small Business Alliance, fiscal sponsor Forward TN" at bounding box center [240, 256] width 130 height 11
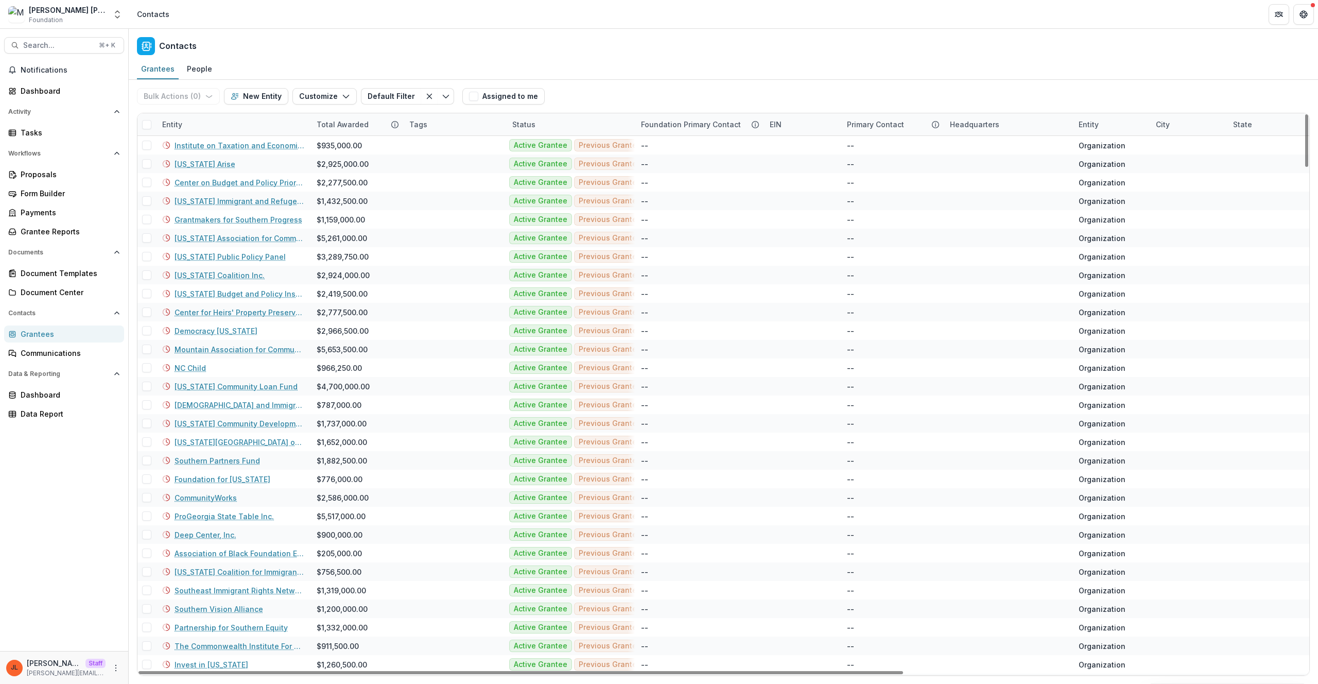
click at [190, 121] on div "Entity" at bounding box center [233, 124] width 154 height 22
click at [196, 150] on input at bounding box center [220, 148] width 124 height 16
click at [196, 149] on input at bounding box center [220, 148] width 124 height 16
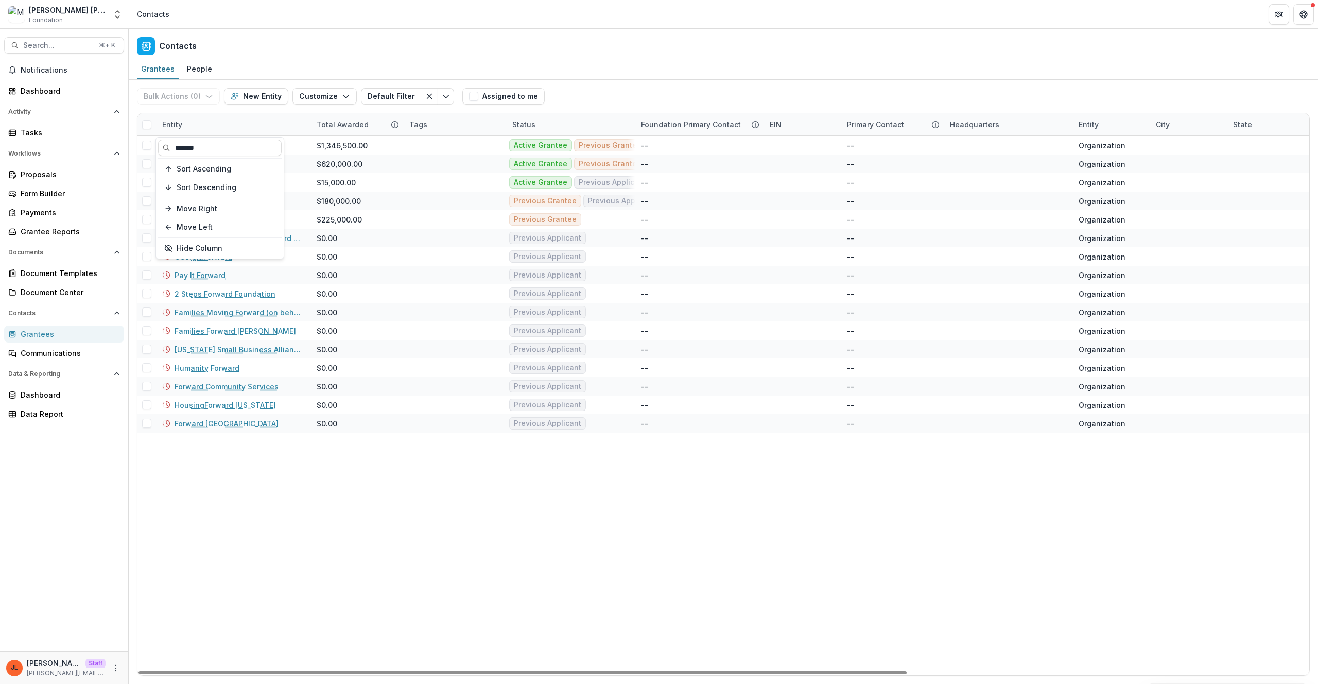
type input "*******"
click at [527, 478] on div "Alabama Forward $1,346,500.00 Active Grantee Previous Grantee Previous Applican…" at bounding box center [1029, 405] width 1784 height 539
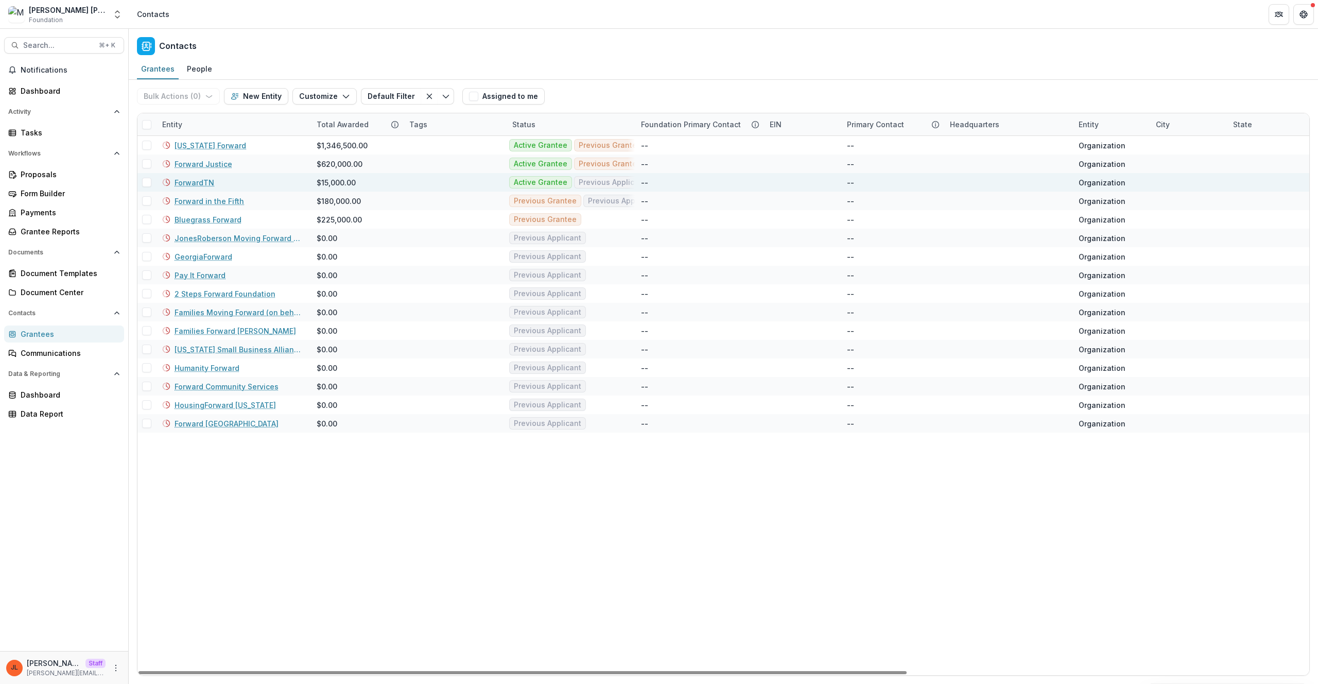
click at [195, 180] on link "ForwardTN" at bounding box center [195, 182] width 40 height 11
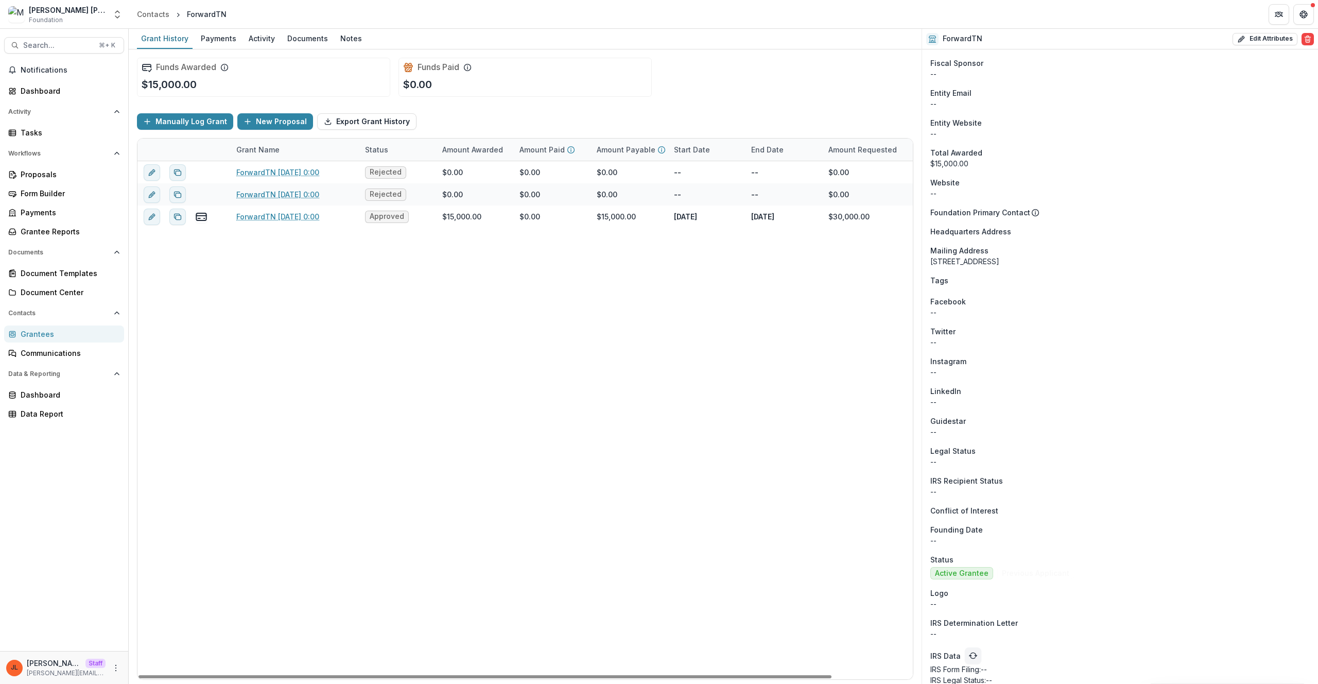
scroll to position [529, 0]
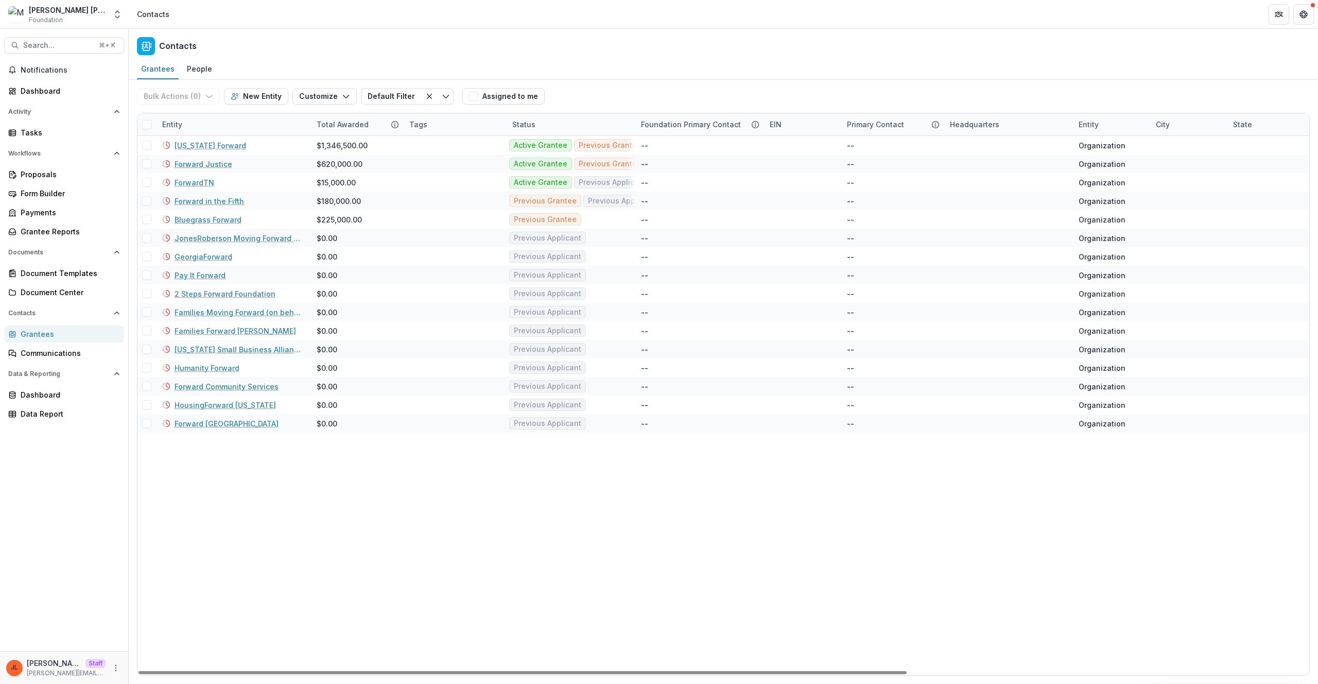
click at [210, 124] on div "Entity" at bounding box center [233, 124] width 154 height 22
click at [231, 145] on input "*******" at bounding box center [220, 148] width 124 height 16
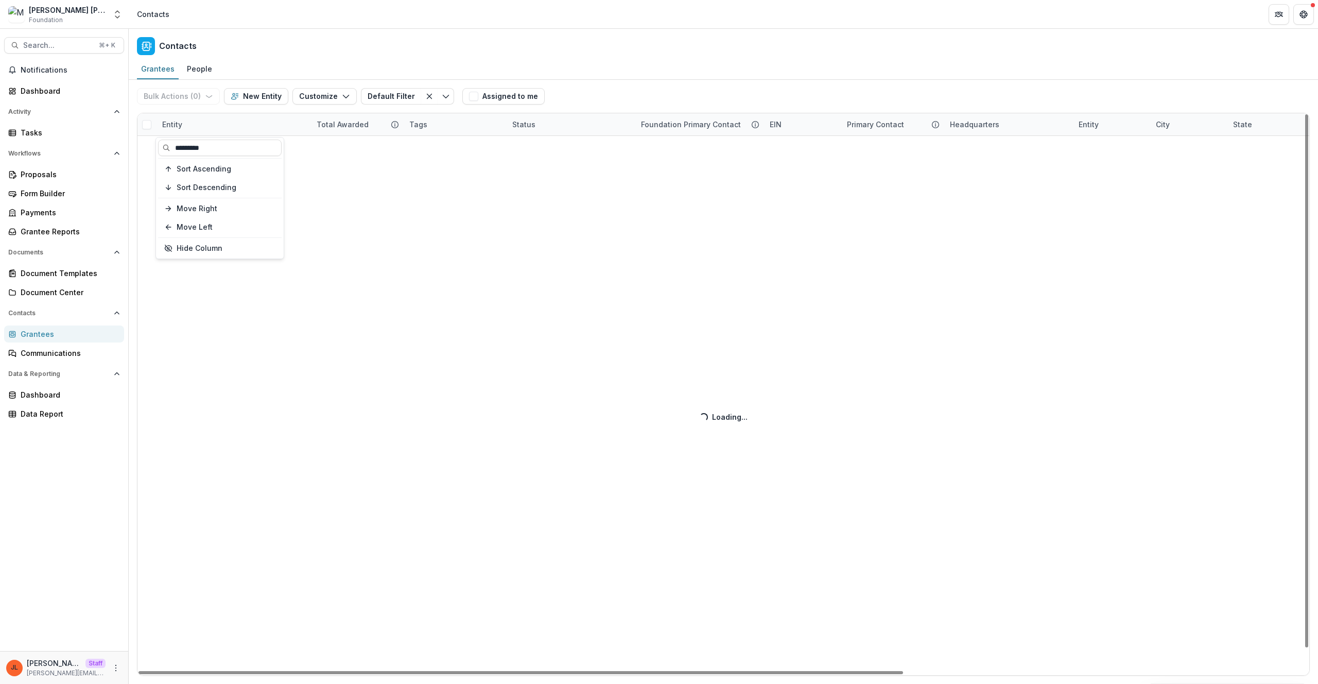
type input "*********"
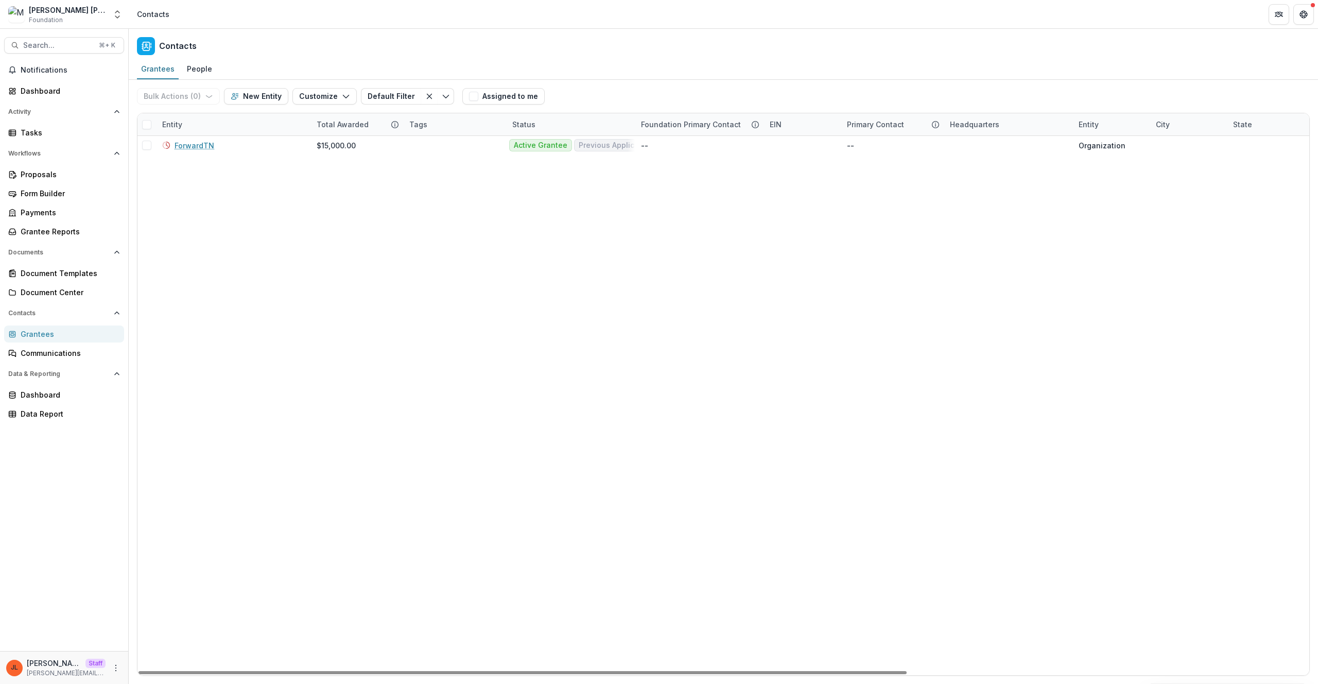
click at [546, 510] on div "ForwardTN $15,000.00 Active Grantee Previous Applicant -- -- Organization" at bounding box center [1029, 405] width 1784 height 539
drag, startPoint x: 633, startPoint y: 125, endPoint x: 761, endPoint y: 122, distance: 128.2
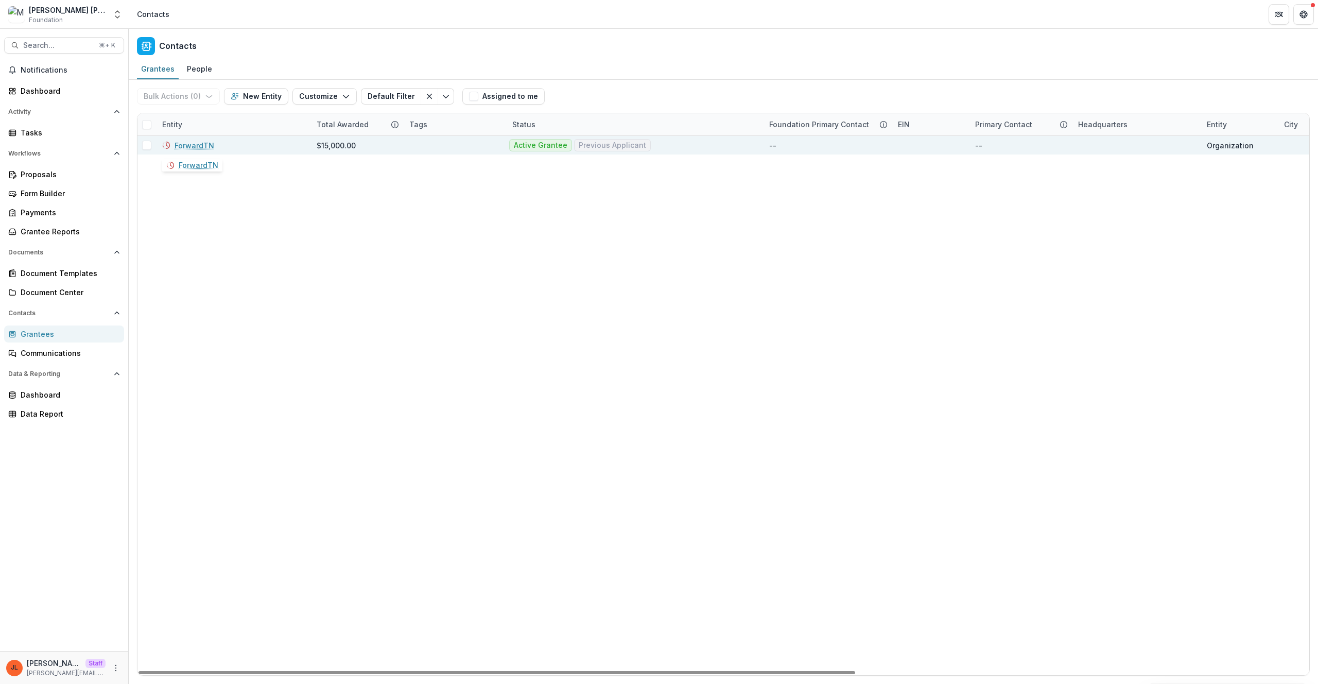
click at [209, 143] on link "ForwardTN" at bounding box center [195, 145] width 40 height 11
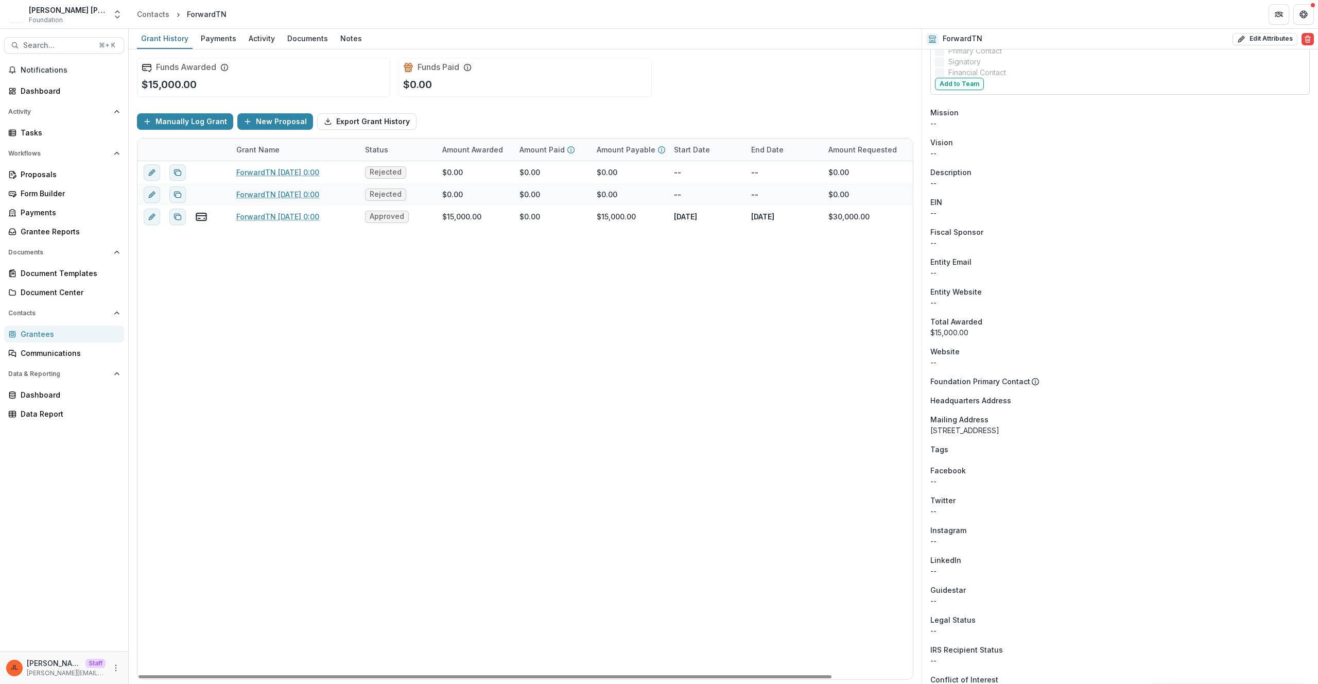
scroll to position [529, 0]
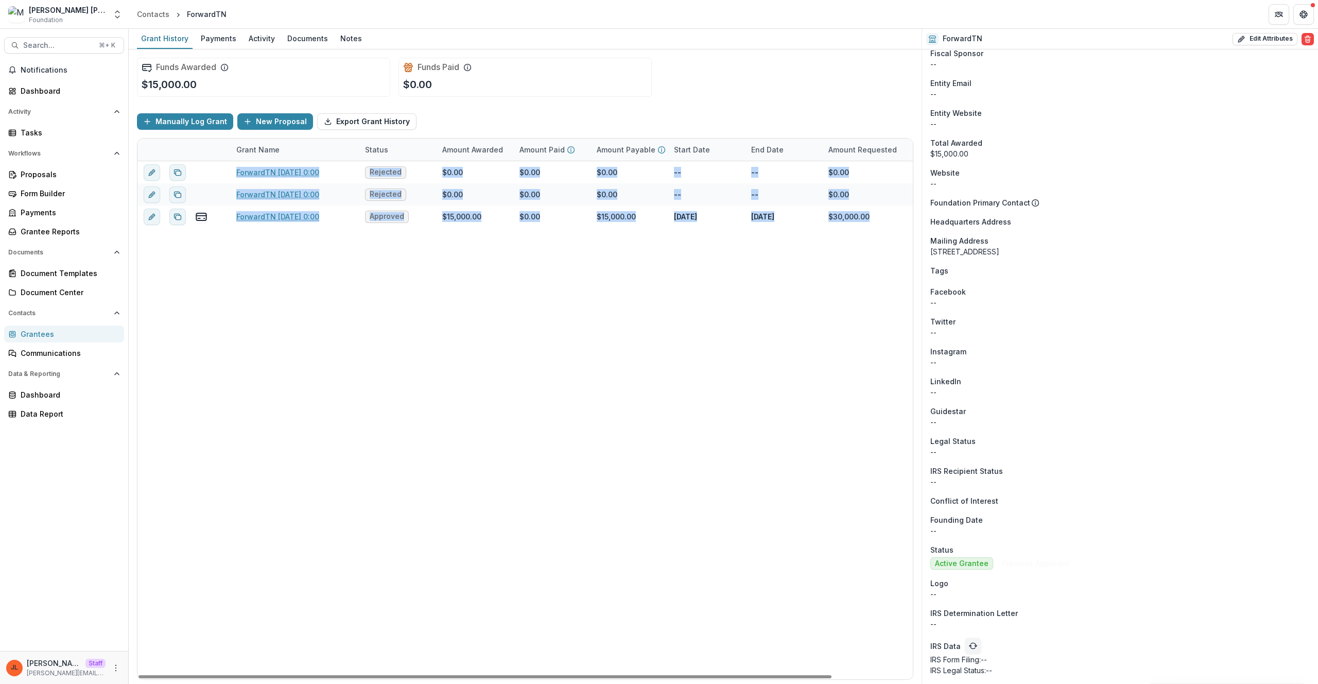
drag, startPoint x: 881, startPoint y: 215, endPoint x: 439, endPoint y: 239, distance: 442.8
click at [439, 239] on div "ForwardTN 9/6/2018 0:00 Rejected $0.00 $0.00 $0.00 -- -- $0.00 OPERATING_GRANT …" at bounding box center [569, 420] width 865 height 518
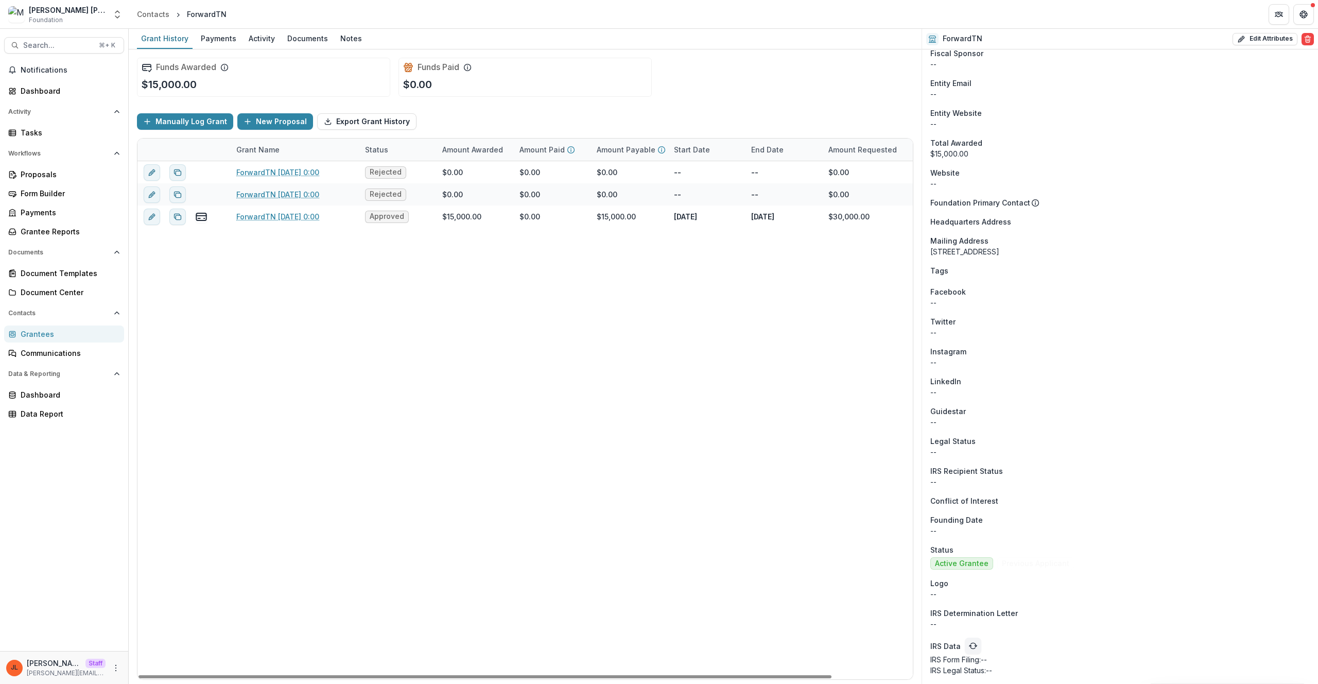
click at [447, 286] on div "ForwardTN 9/6/2018 0:00 Rejected $0.00 $0.00 $0.00 -- -- $0.00 OPERATING_GRANT …" at bounding box center [569, 420] width 865 height 518
drag, startPoint x: 1135, startPoint y: 542, endPoint x: 1141, endPoint y: 547, distance: 7.3
click at [1141, 547] on div "Onboarding Pending DBA -- Phone Number +1 615-717-7050 Team Signatory -- Indivi…" at bounding box center [1120, 102] width 396 height 1163
click at [1142, 545] on div "Status" at bounding box center [1119, 549] width 379 height 11
click at [727, 433] on div "ForwardTN 9/6/2018 0:00 Rejected $0.00 $0.00 $0.00 -- -- $0.00 OPERATING_GRANT …" at bounding box center [569, 420] width 865 height 518
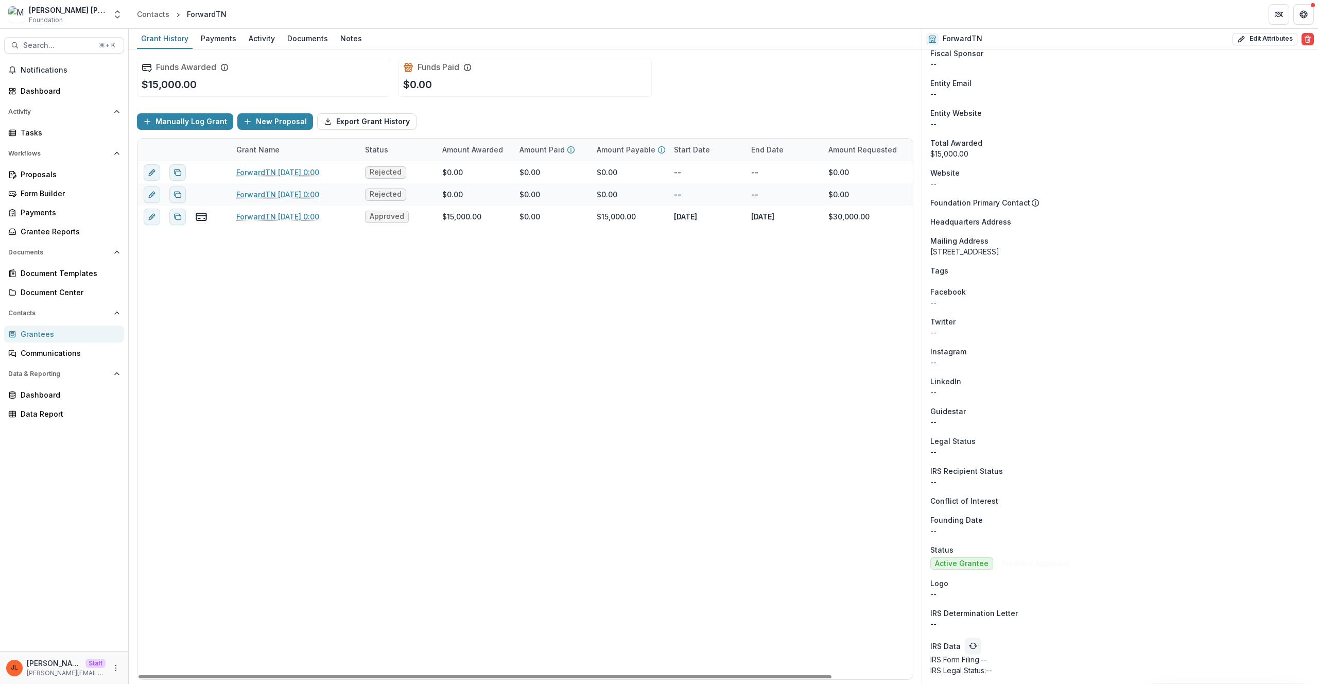
click at [68, 338] on div "Grantees" at bounding box center [68, 333] width 95 height 11
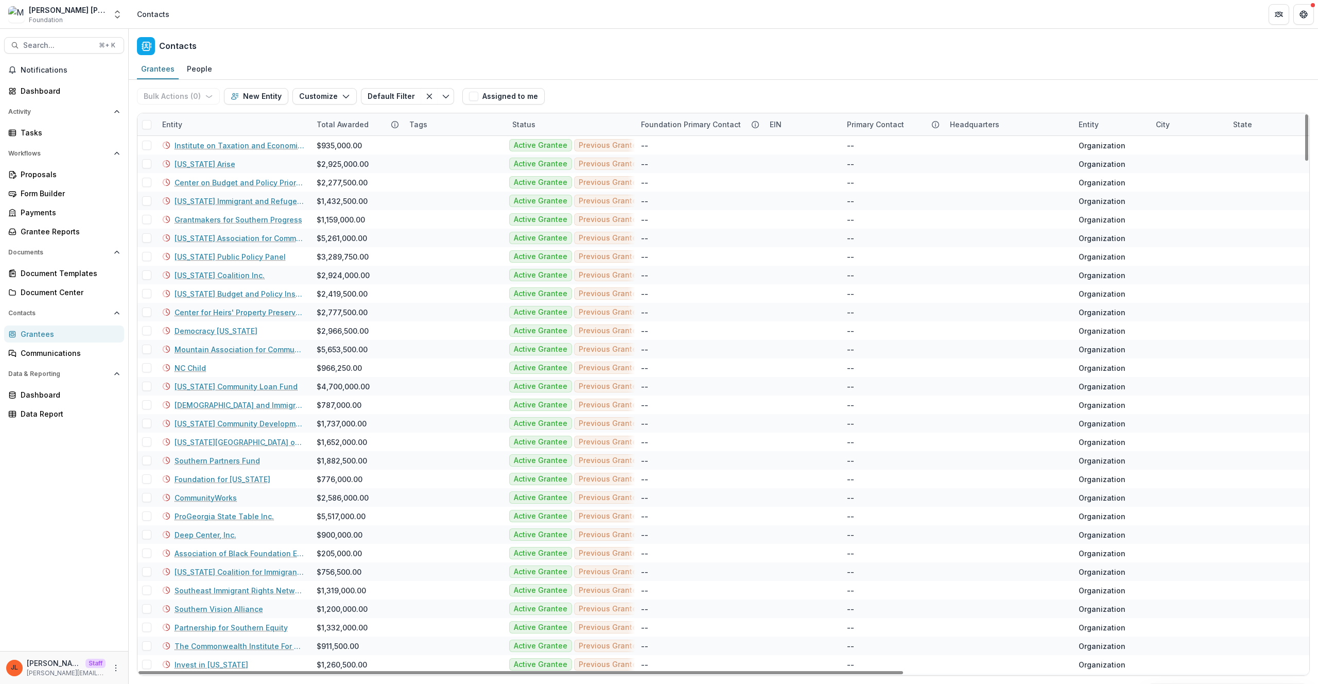
click at [549, 125] on div "Status" at bounding box center [570, 124] width 129 height 22
drag, startPoint x: 669, startPoint y: 46, endPoint x: 555, endPoint y: 72, distance: 116.8
click at [669, 46] on div "Contacts" at bounding box center [723, 44] width 1189 height 30
click at [123, 665] on div "JL Jeanne Locker Staff jeanne@trytemelio.com" at bounding box center [64, 667] width 128 height 33
click at [117, 666] on icon "More" at bounding box center [116, 668] width 8 height 8
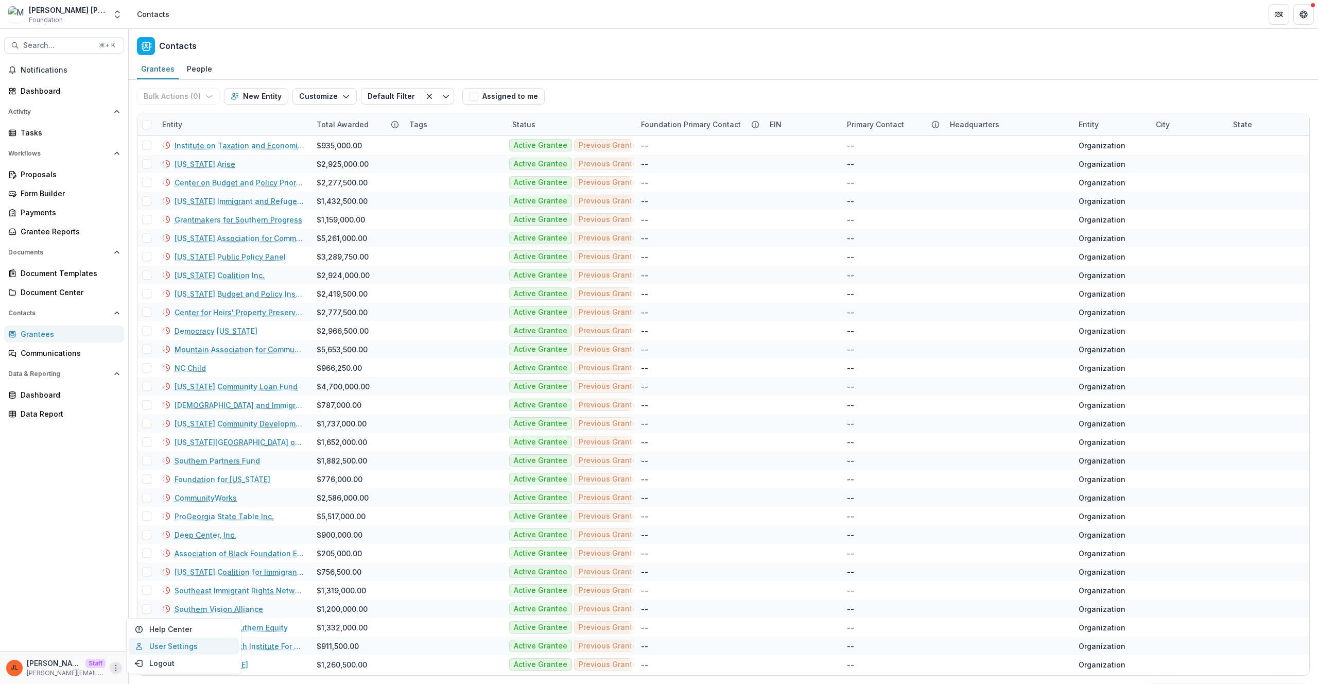
click at [159, 649] on link "User Settings" at bounding box center [184, 645] width 110 height 17
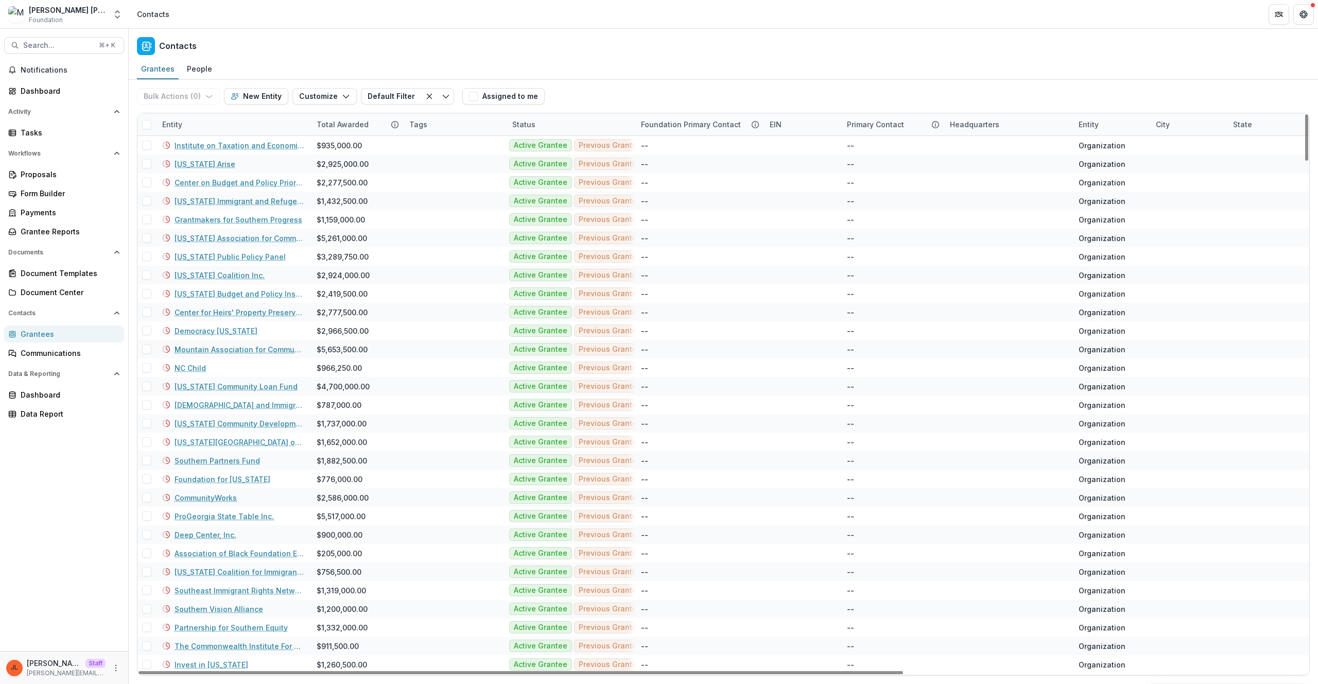
click at [191, 134] on div "Entity" at bounding box center [233, 124] width 154 height 22
click at [200, 150] on input at bounding box center [220, 148] width 124 height 16
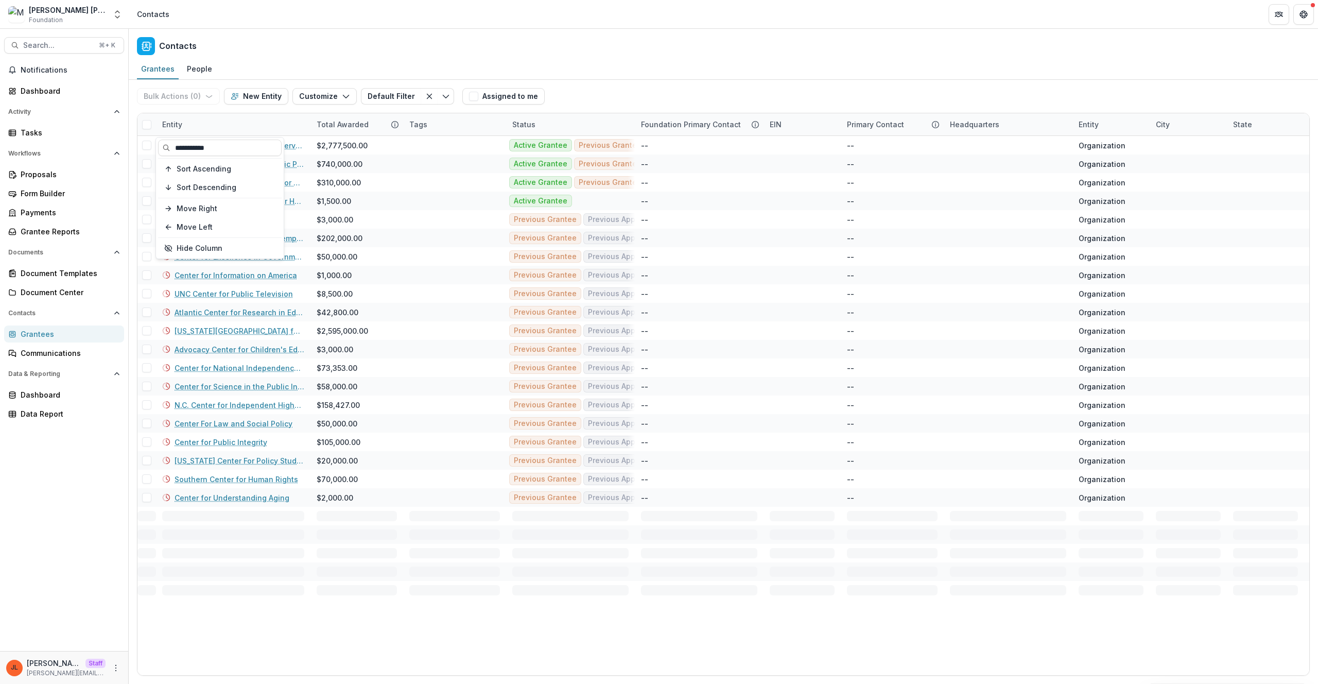
type input "**********"
click at [793, 52] on div "Contacts" at bounding box center [723, 44] width 1189 height 30
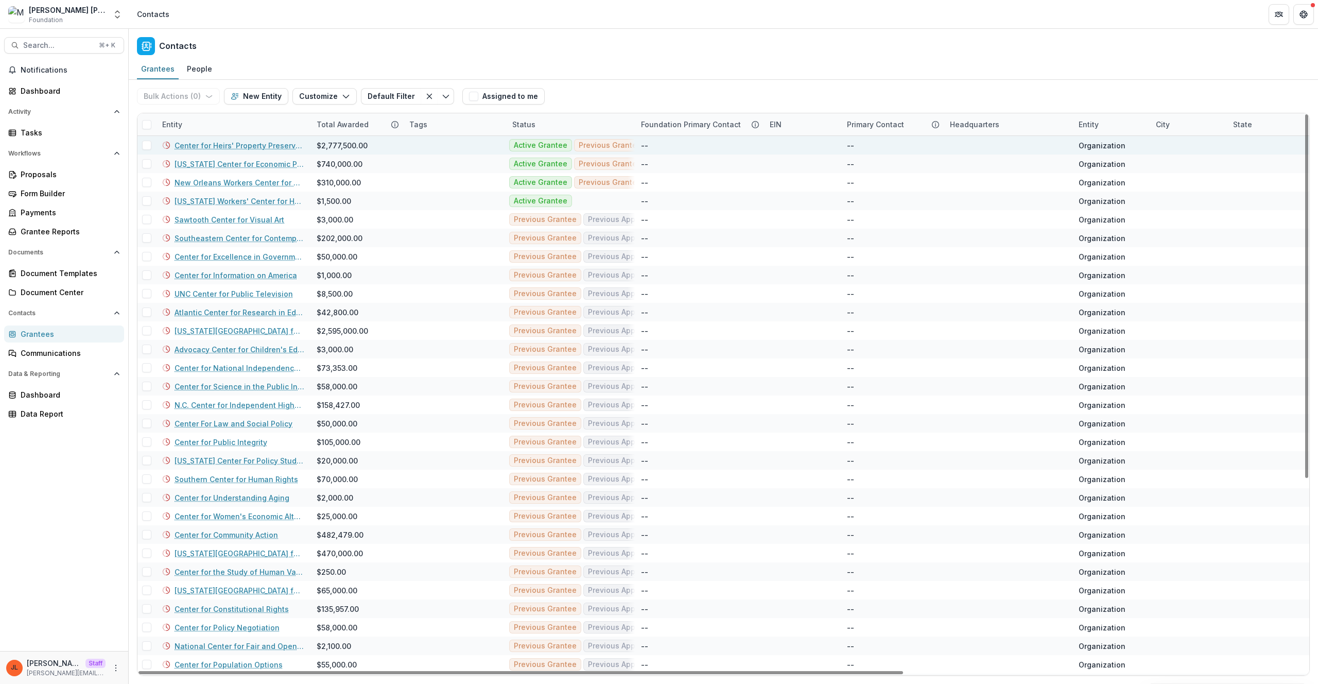
click at [228, 144] on link "Center for Heirs' Property Preservation" at bounding box center [240, 145] width 130 height 11
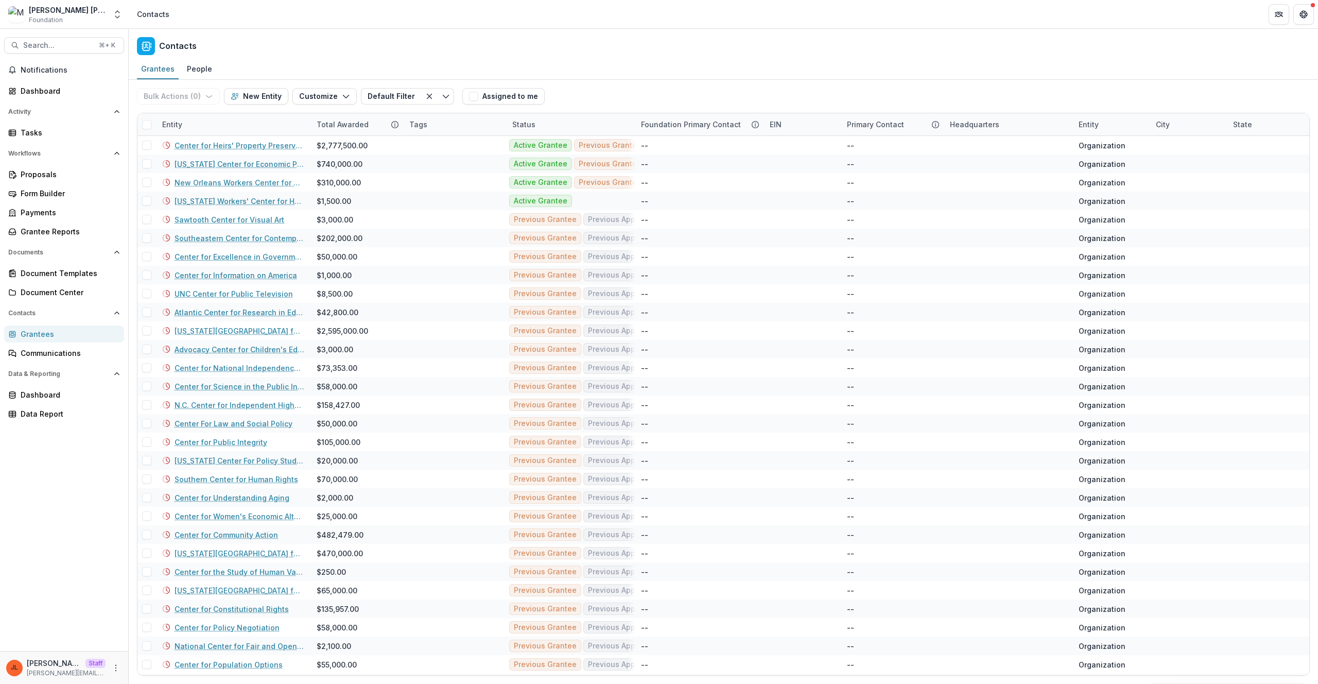
click at [201, 126] on div "Entity" at bounding box center [233, 124] width 154 height 22
click at [654, 38] on div "Contacts" at bounding box center [723, 44] width 1189 height 30
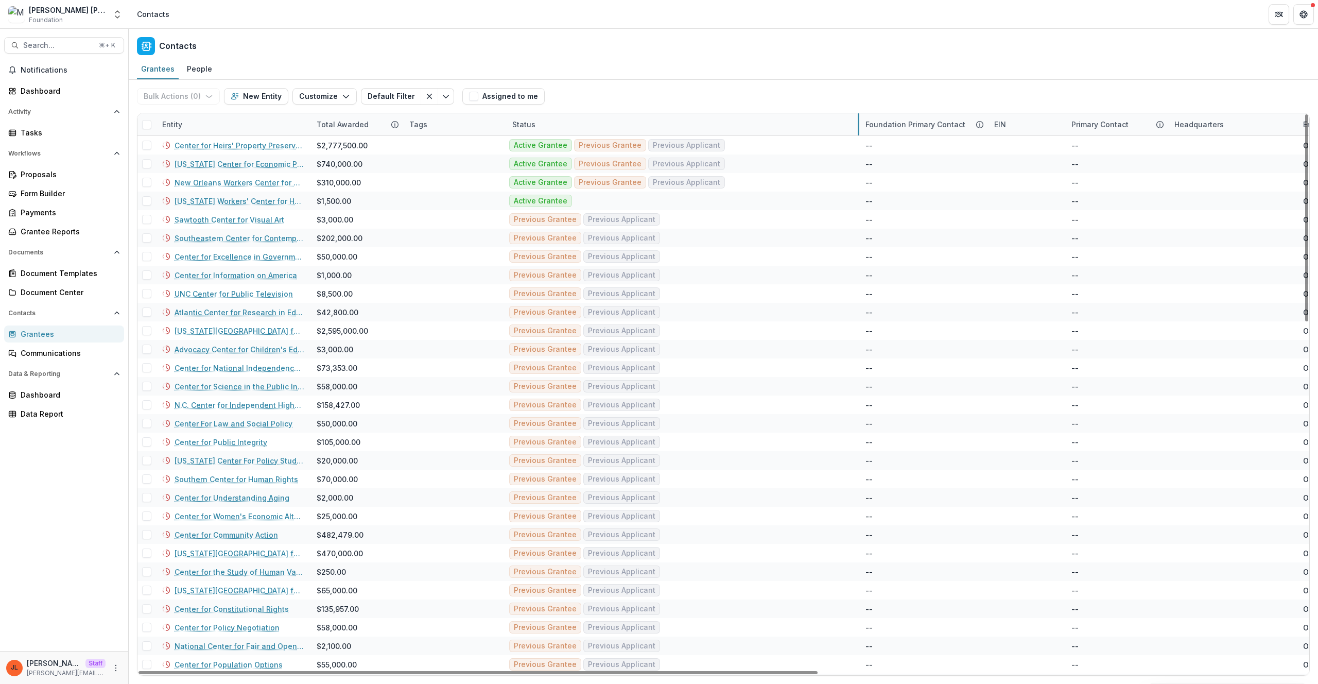
drag, startPoint x: 634, startPoint y: 123, endPoint x: 858, endPoint y: 132, distance: 224.6
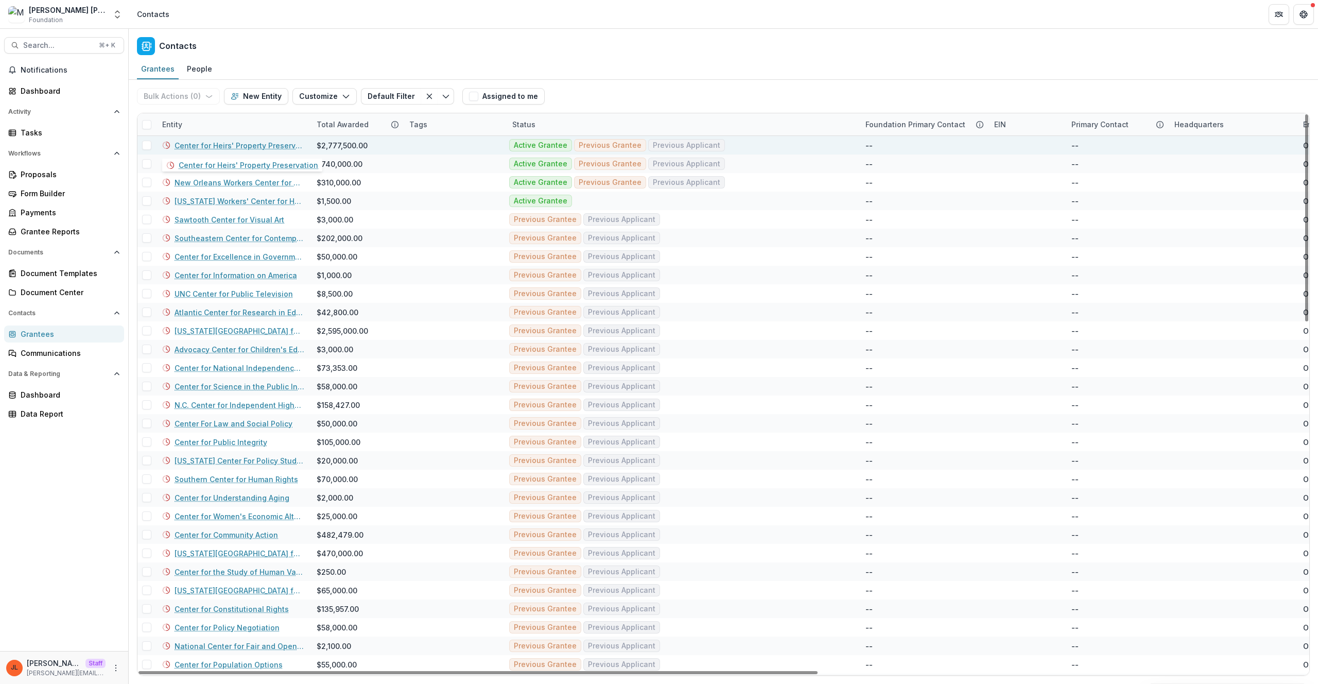
click at [254, 148] on link "Center for Heirs' Property Preservation" at bounding box center [240, 145] width 130 height 11
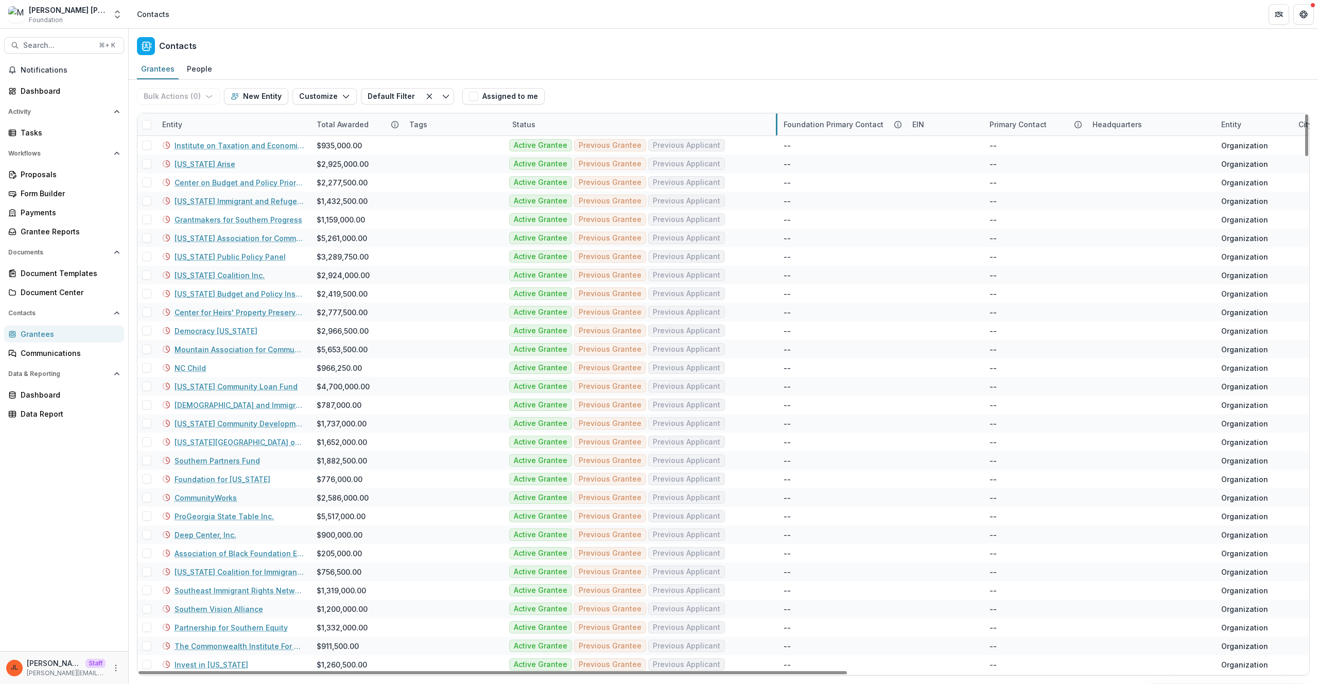
drag, startPoint x: 634, startPoint y: 124, endPoint x: 776, endPoint y: 118, distance: 142.7
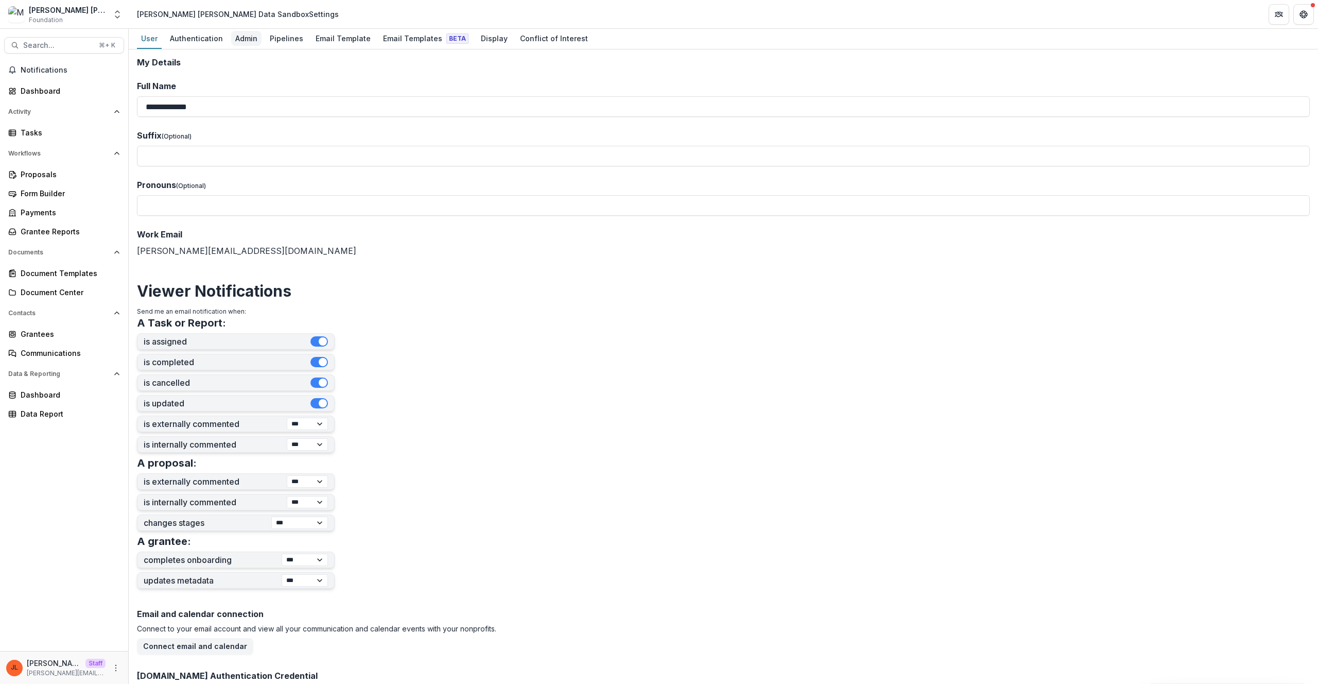
click at [246, 39] on div "Admin" at bounding box center [246, 38] width 30 height 15
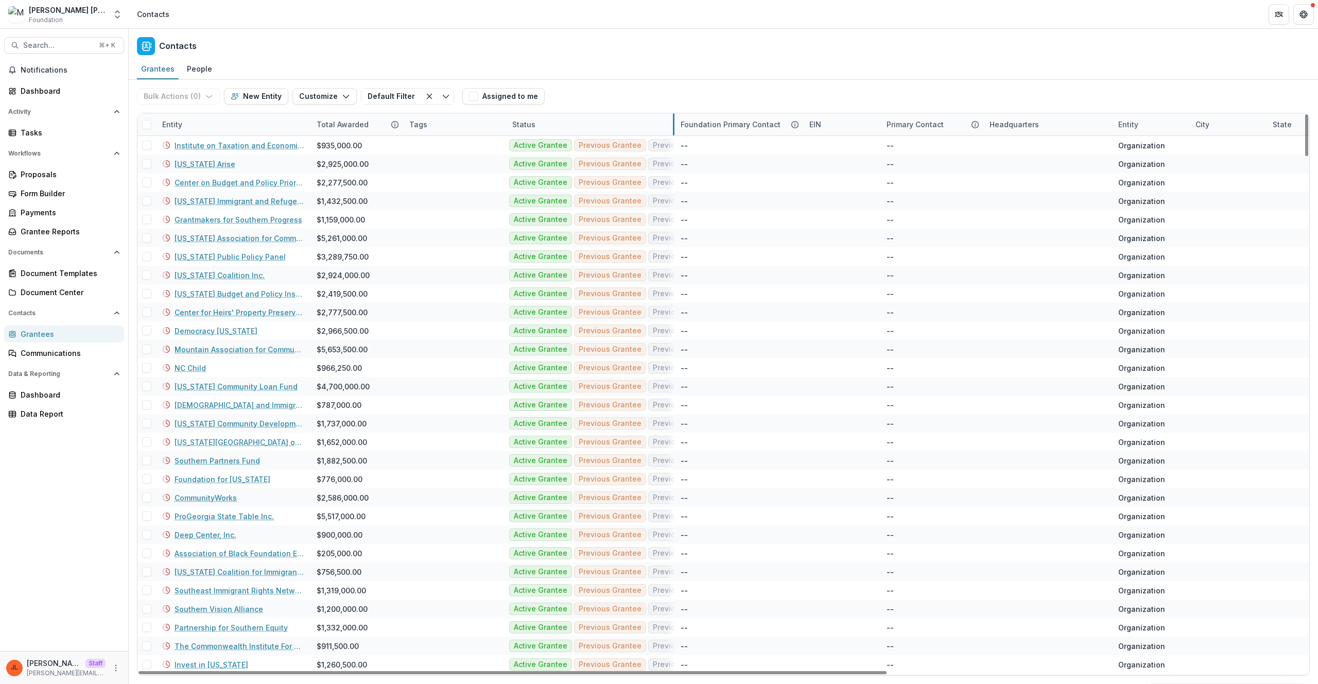
drag, startPoint x: 776, startPoint y: 126, endPoint x: 673, endPoint y: 131, distance: 103.1
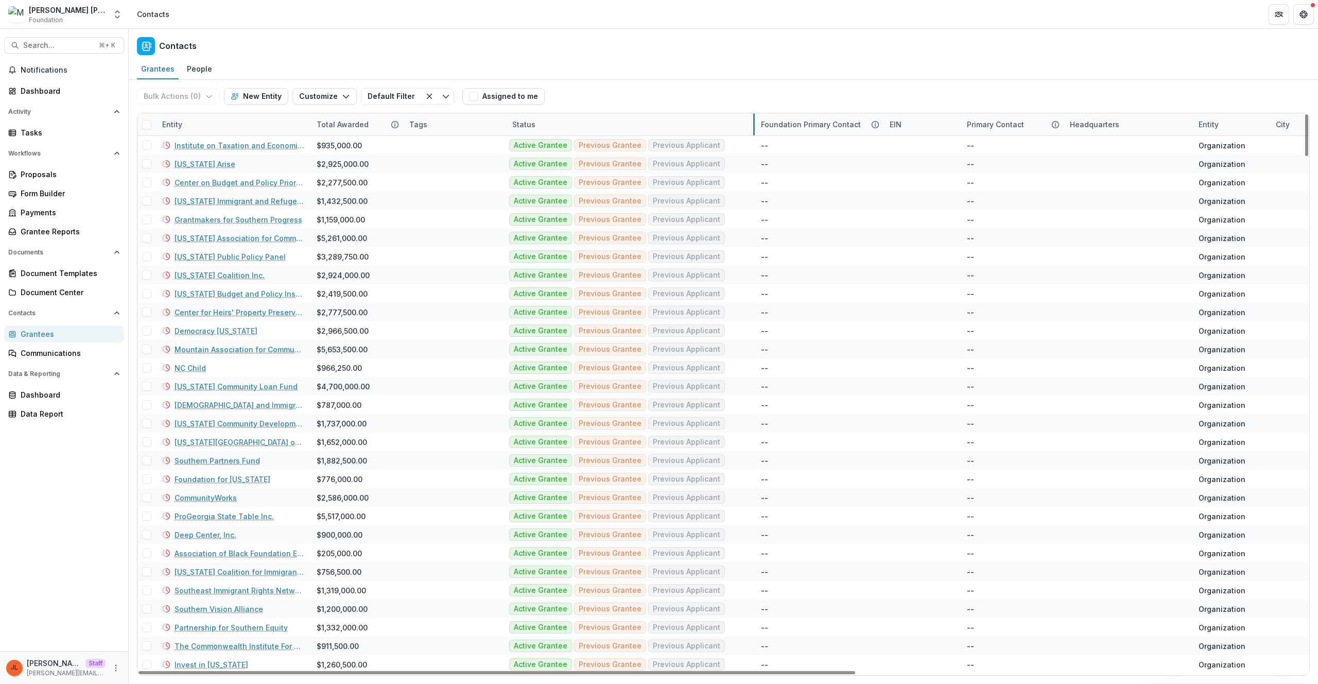
drag, startPoint x: 673, startPoint y: 126, endPoint x: 754, endPoint y: 114, distance: 81.2
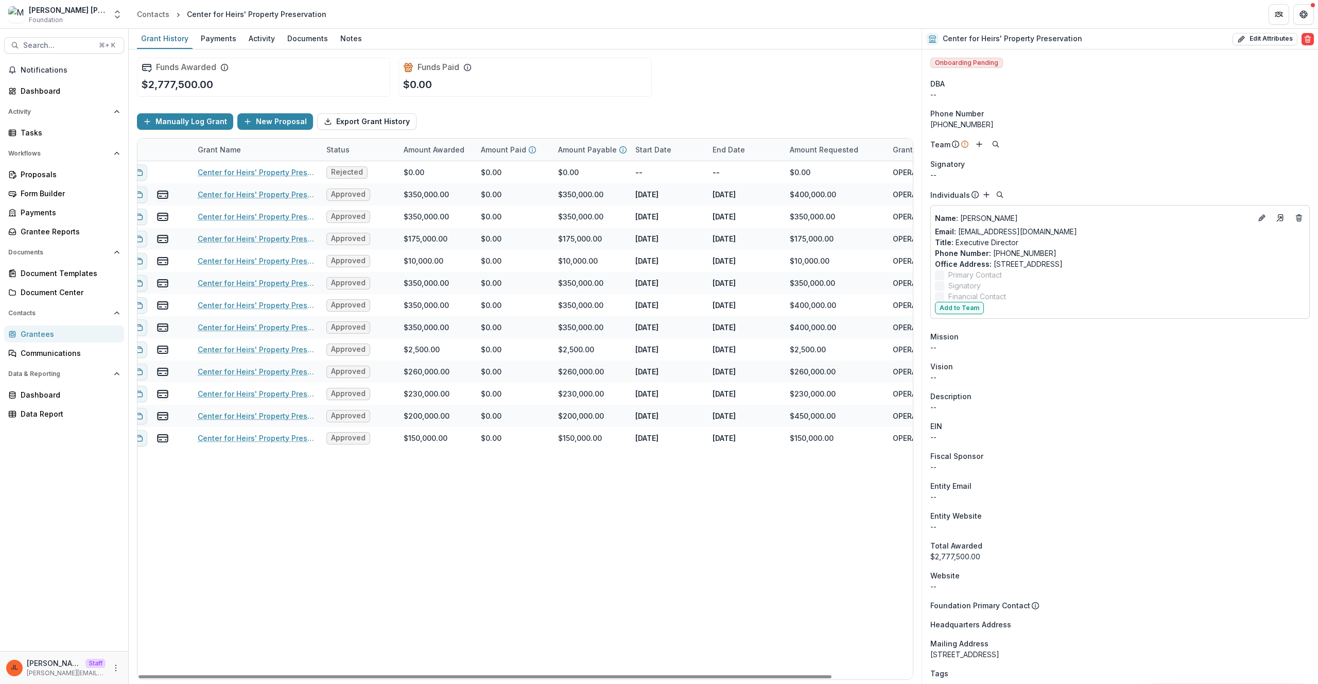
scroll to position [0, 90]
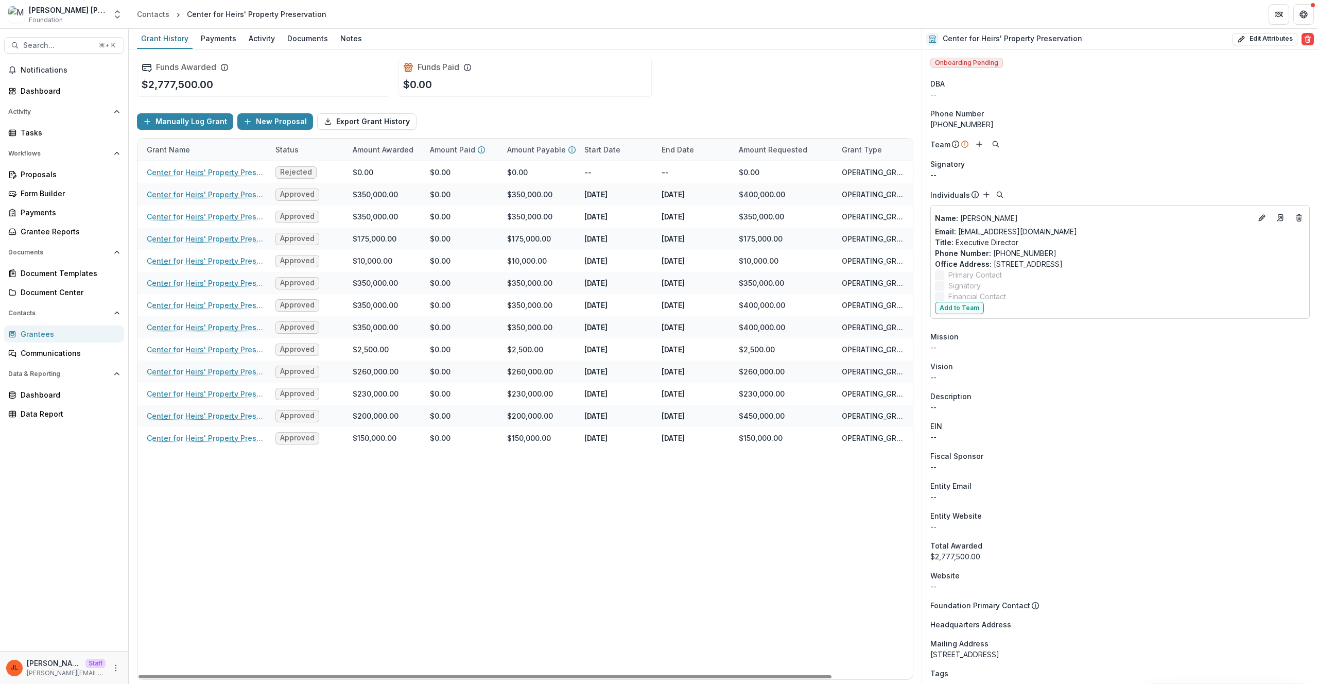
click at [665, 551] on div "Center for Heirs' Property Preservation 5/20/2019 0:00 Rejected $0.00 $0.00 $0.…" at bounding box center [480, 420] width 865 height 518
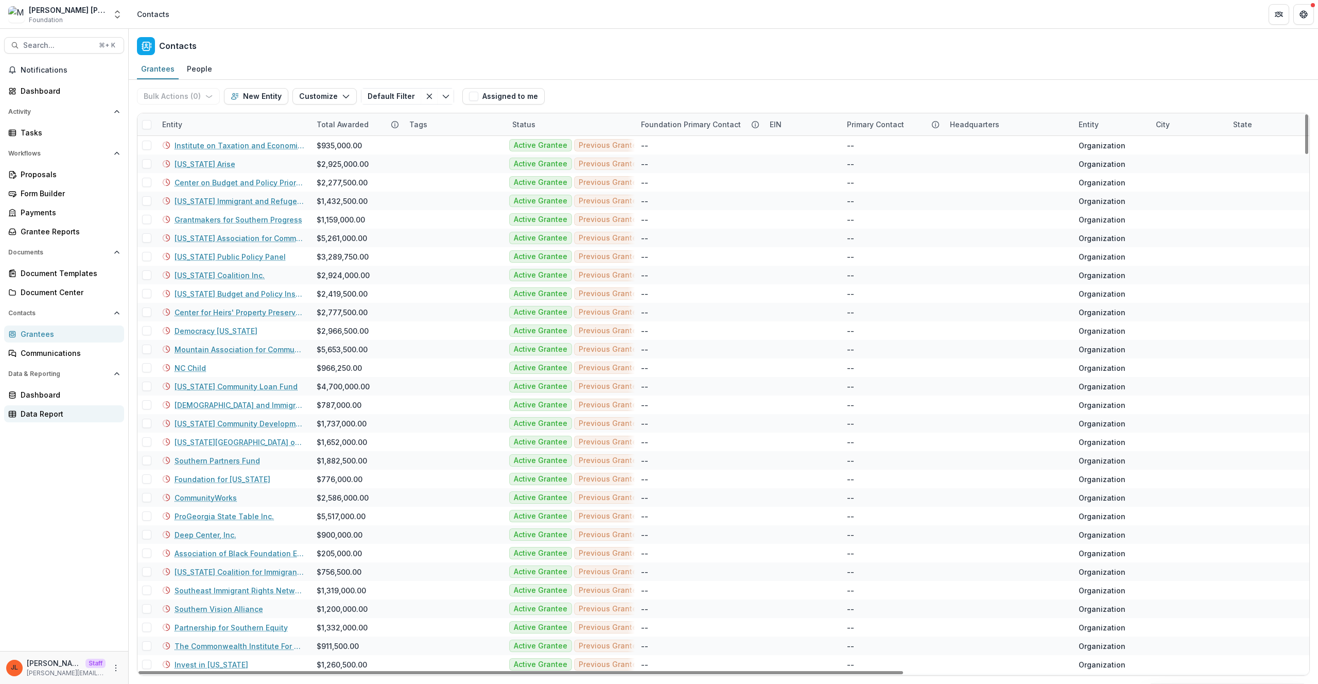
click at [48, 405] on div "Dashboard Data Report" at bounding box center [64, 404] width 128 height 36
click at [49, 538] on div "Notifications Dashboard Activity Tasks Workflows Proposals Form Builder Payment…" at bounding box center [64, 356] width 128 height 589
click at [49, 417] on div "Data Report" at bounding box center [68, 413] width 95 height 11
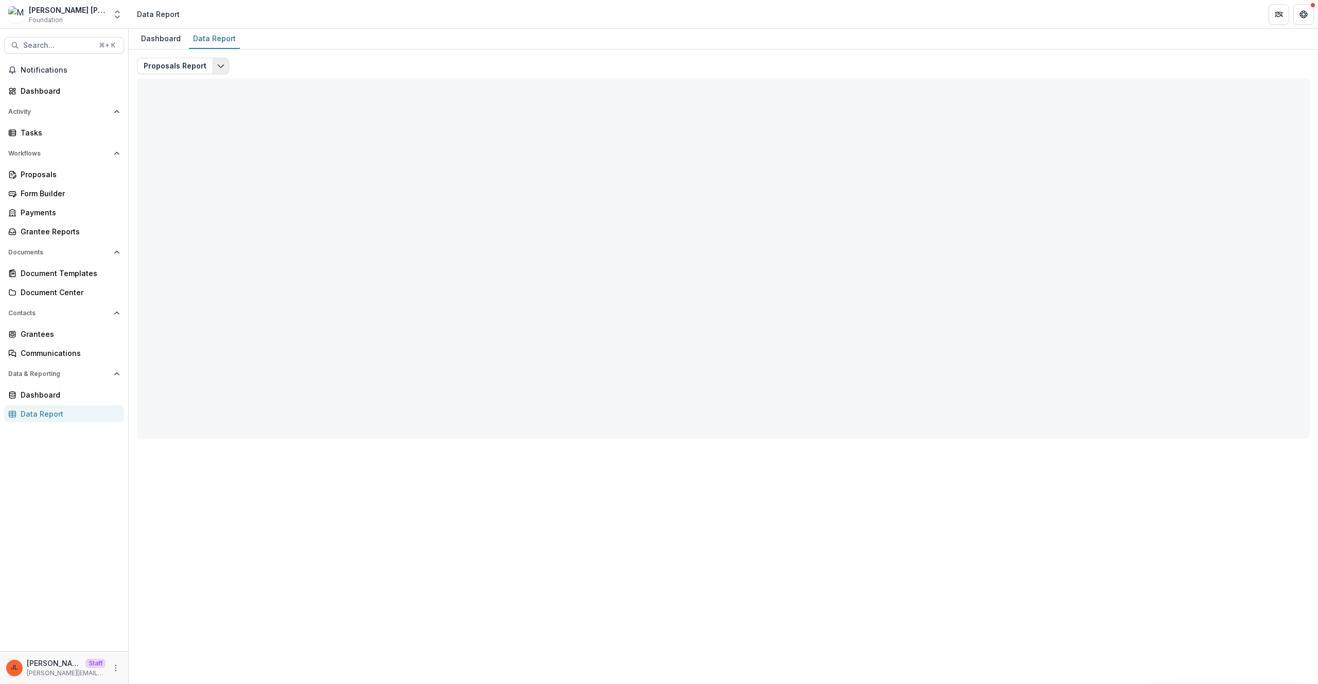
click at [217, 67] on icon "Edit selected report" at bounding box center [221, 66] width 8 height 8
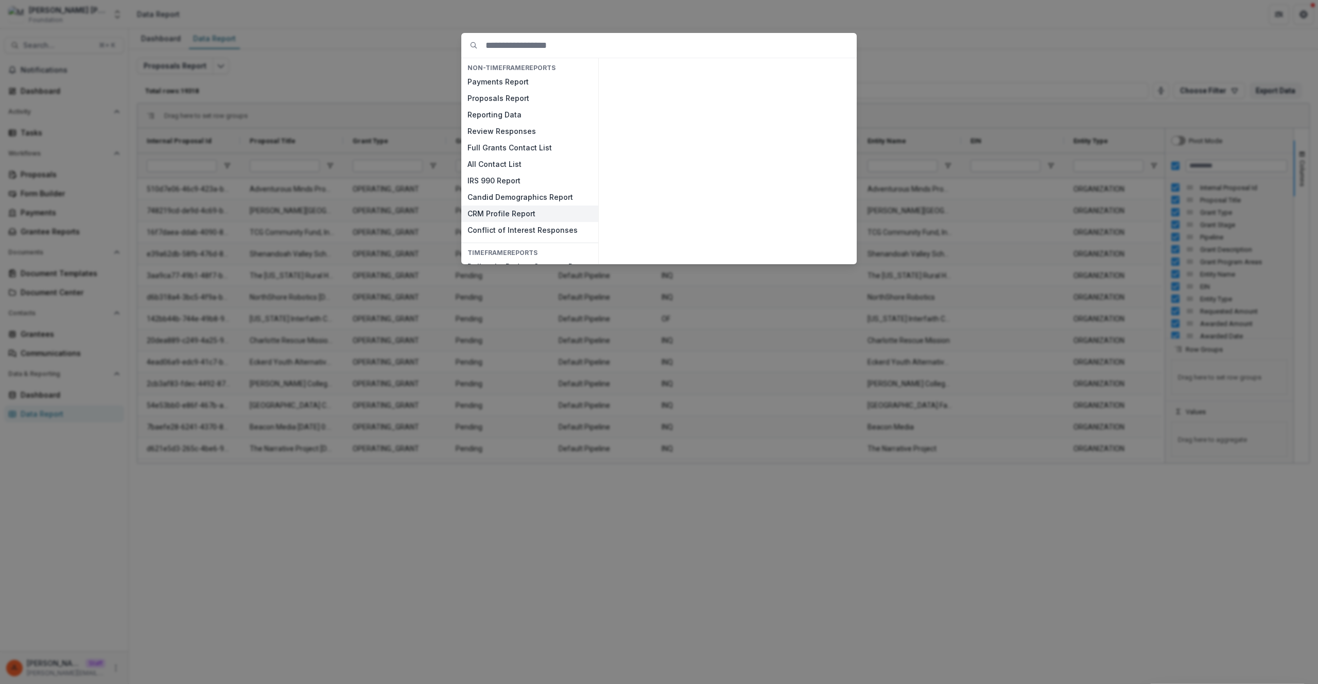
click at [527, 213] on button "CRM Profile Report" at bounding box center [529, 213] width 137 height 16
click at [811, 250] on button "View" at bounding box center [831, 251] width 43 height 16
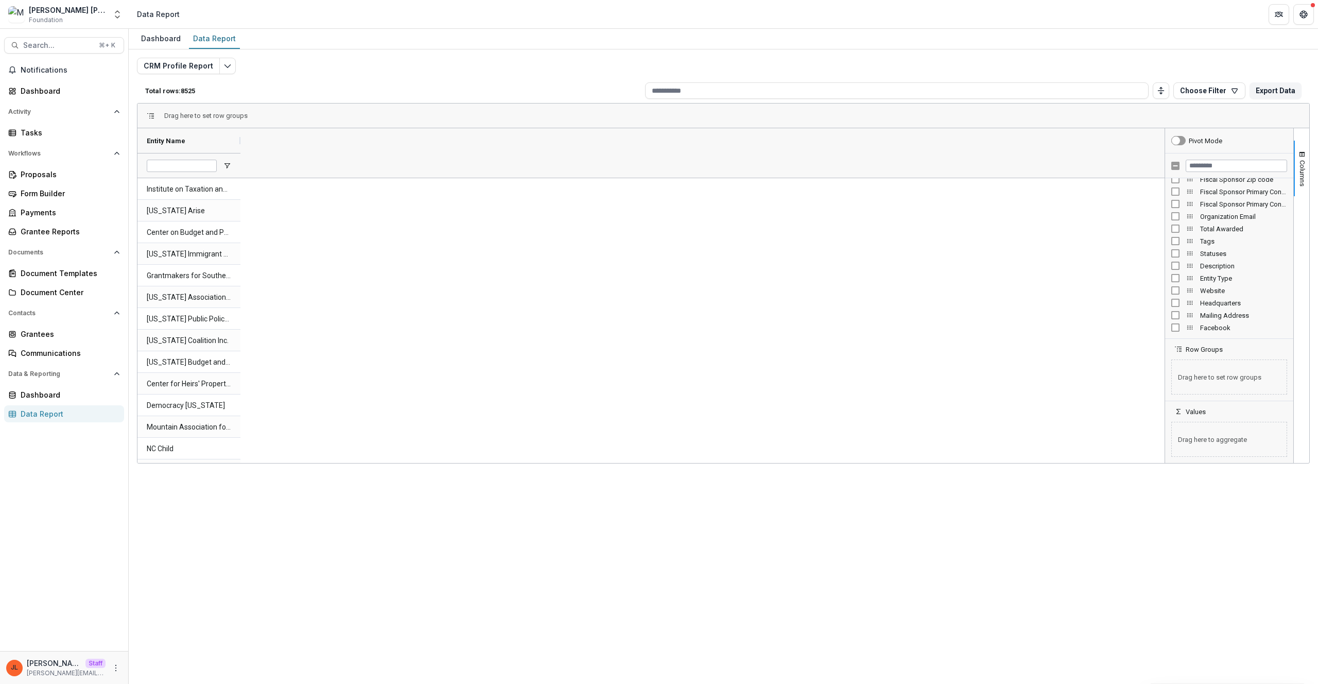
scroll to position [214, 0]
click at [1227, 222] on span "Total Awarded" at bounding box center [1243, 221] width 87 height 8
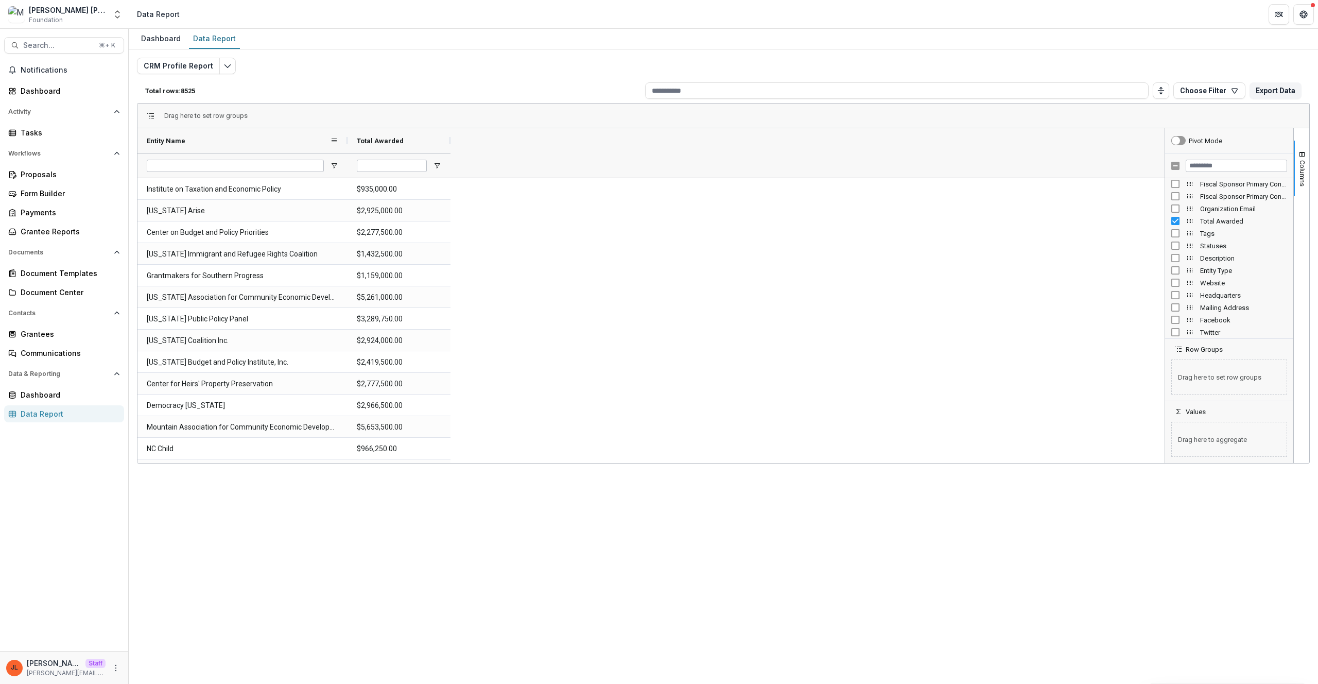
drag, startPoint x: 238, startPoint y: 140, endPoint x: 345, endPoint y: 141, distance: 107.1
click at [345, 141] on div at bounding box center [347, 140] width 4 height 25
drag, startPoint x: 449, startPoint y: 142, endPoint x: 657, endPoint y: 142, distance: 208.0
click at [657, 142] on div at bounding box center [658, 140] width 4 height 25
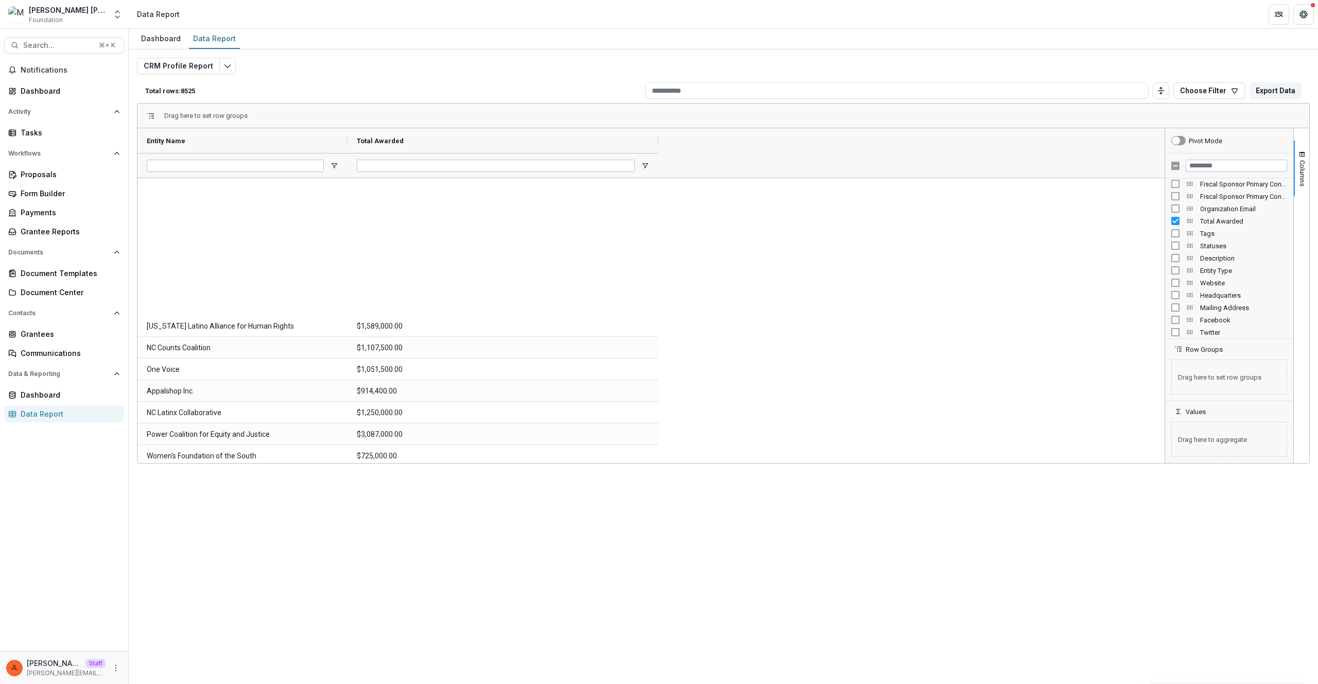
scroll to position [0, 0]
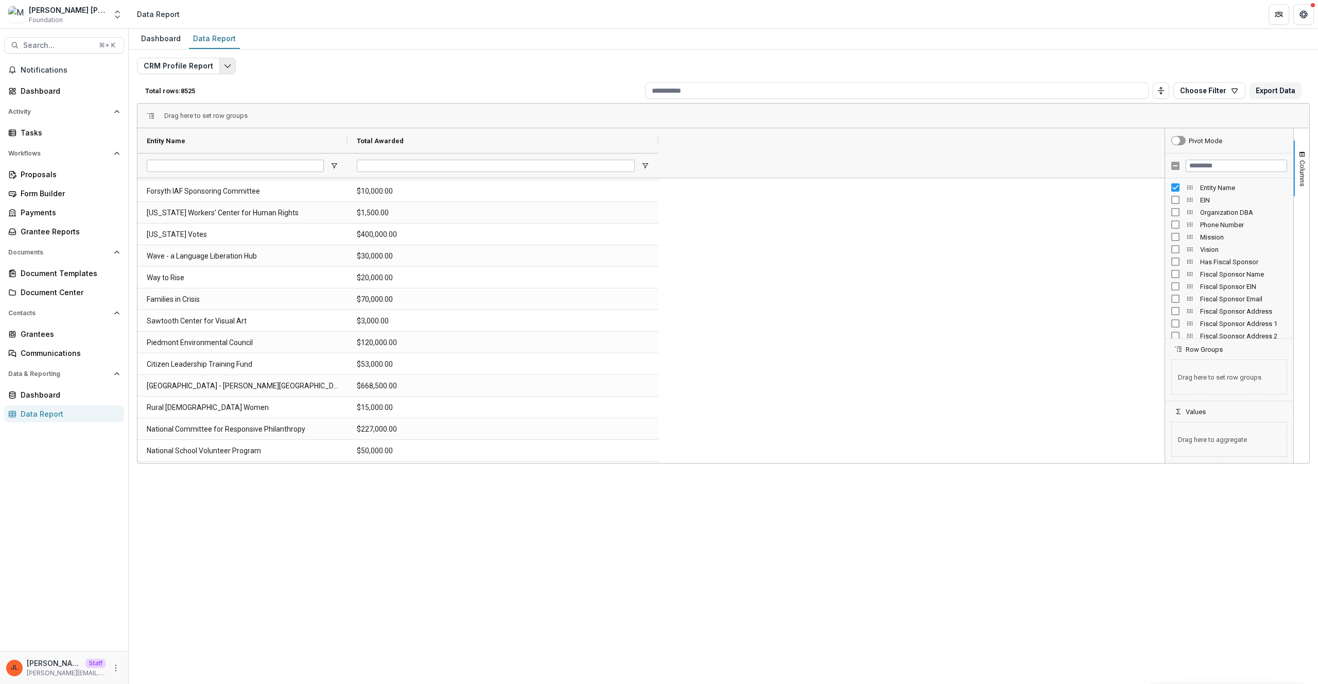
click at [229, 68] on button "Edit selected report" at bounding box center [227, 66] width 16 height 16
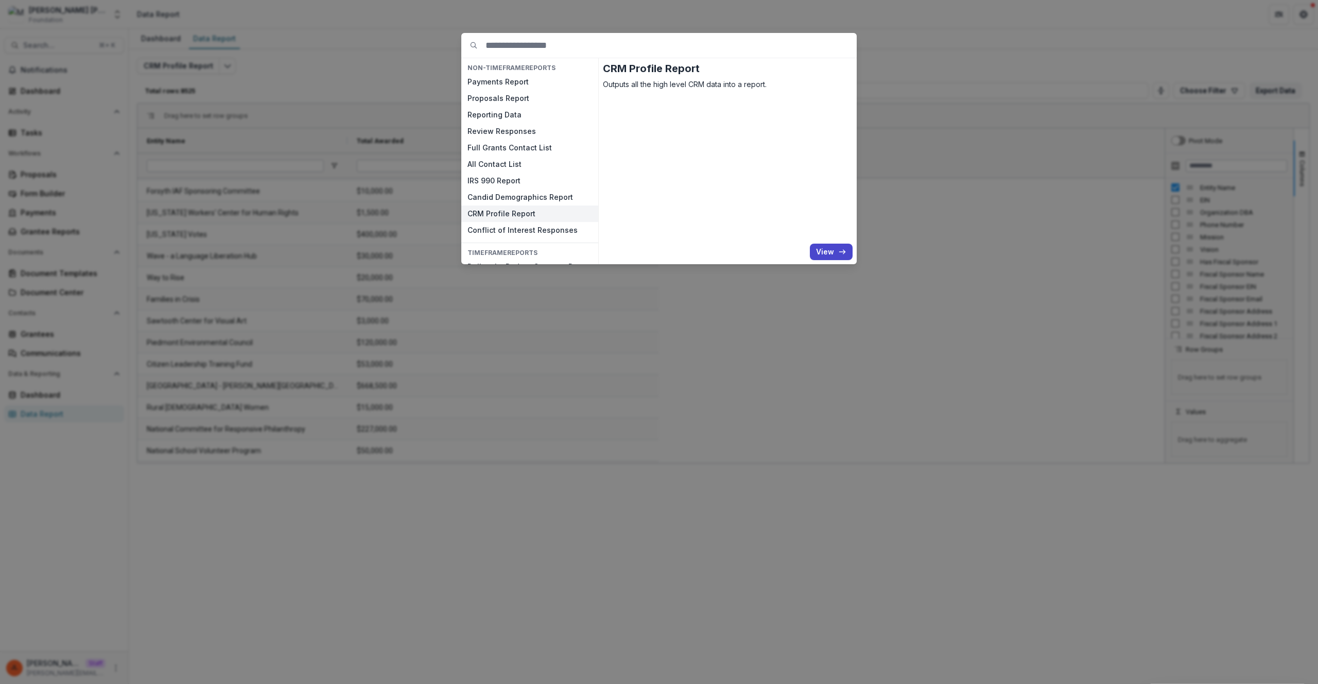
click at [739, 337] on div "NON-TIMEFRAME Reports Payments Report Proposals Report Reporting Data Review Re…" at bounding box center [659, 342] width 1318 height 684
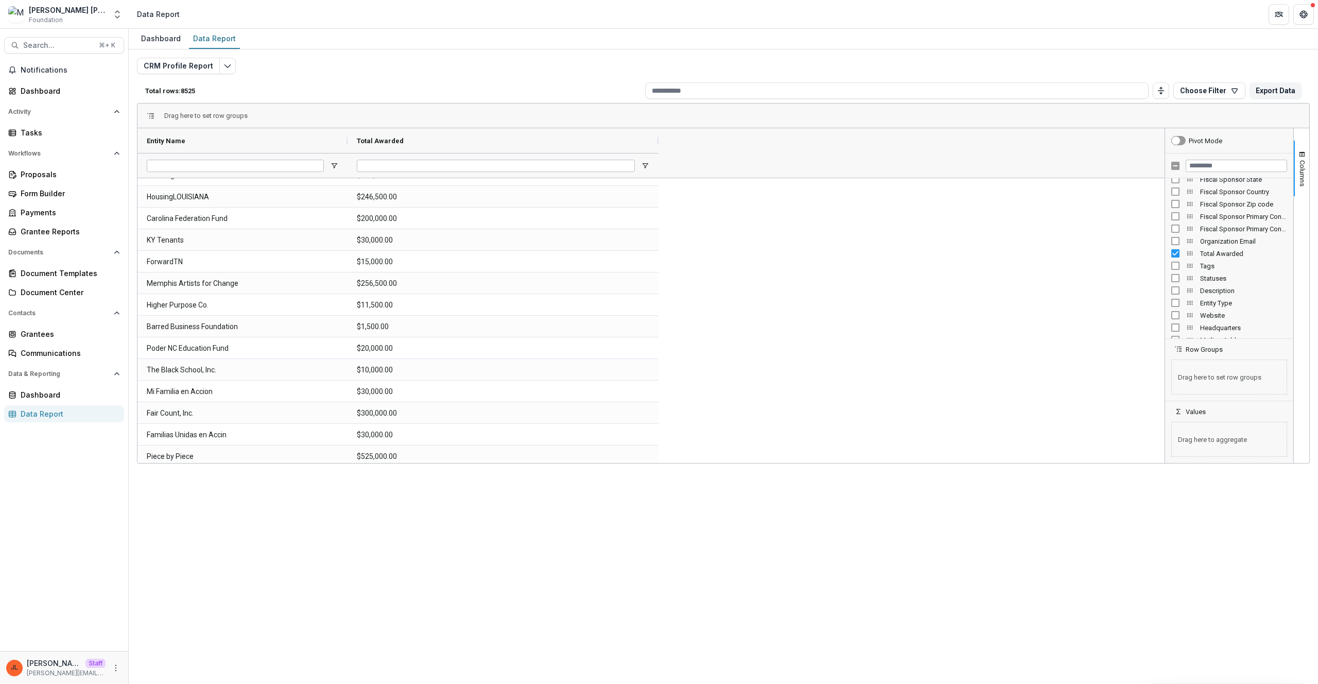
scroll to position [1144, 0]
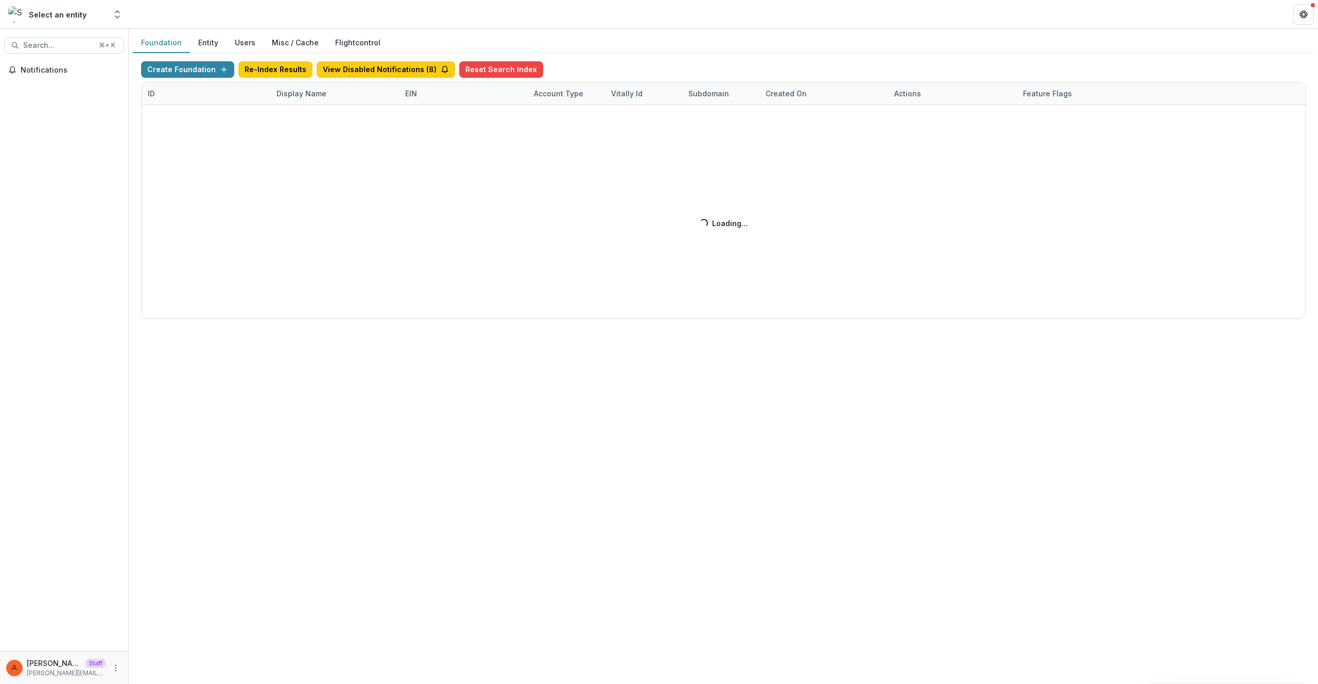
click at [305, 101] on div "Create Foundation Re-Index Results View Disabled Notifications ( 8 ) Reset Sear…" at bounding box center [723, 189] width 1164 height 257
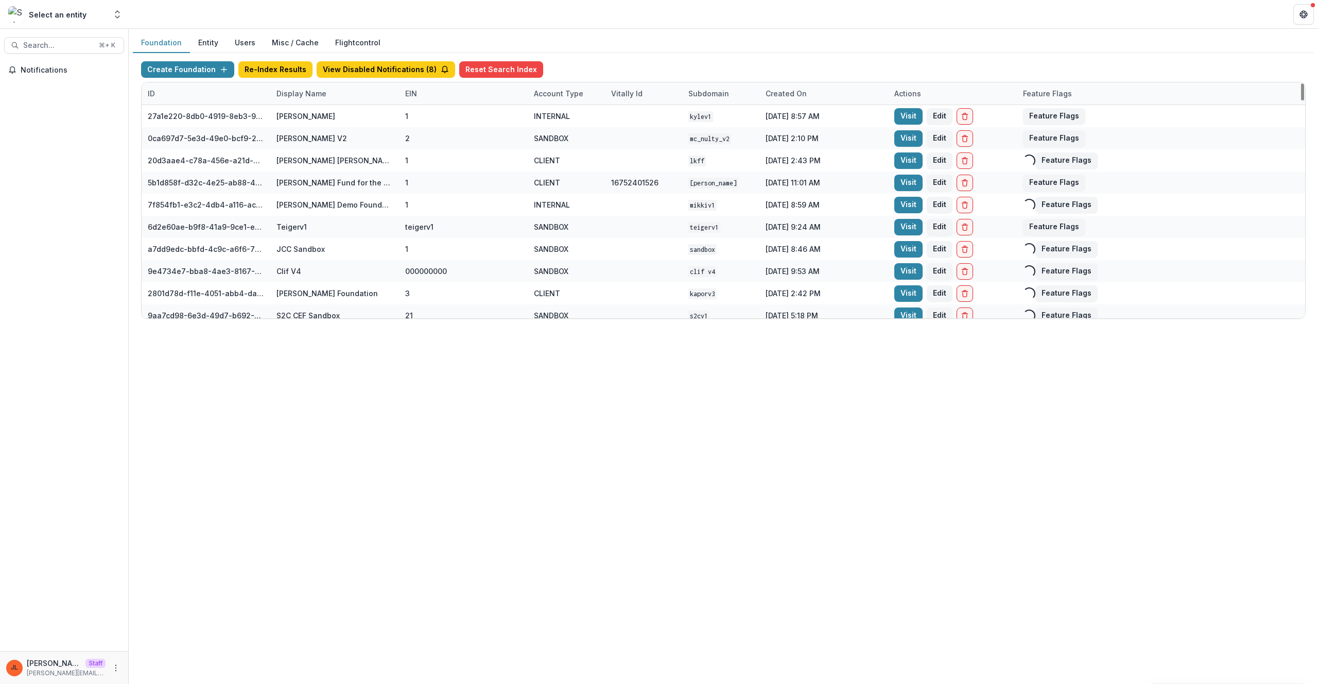
click at [307, 95] on div "Display Name" at bounding box center [301, 93] width 62 height 11
click at [319, 112] on input at bounding box center [334, 117] width 124 height 16
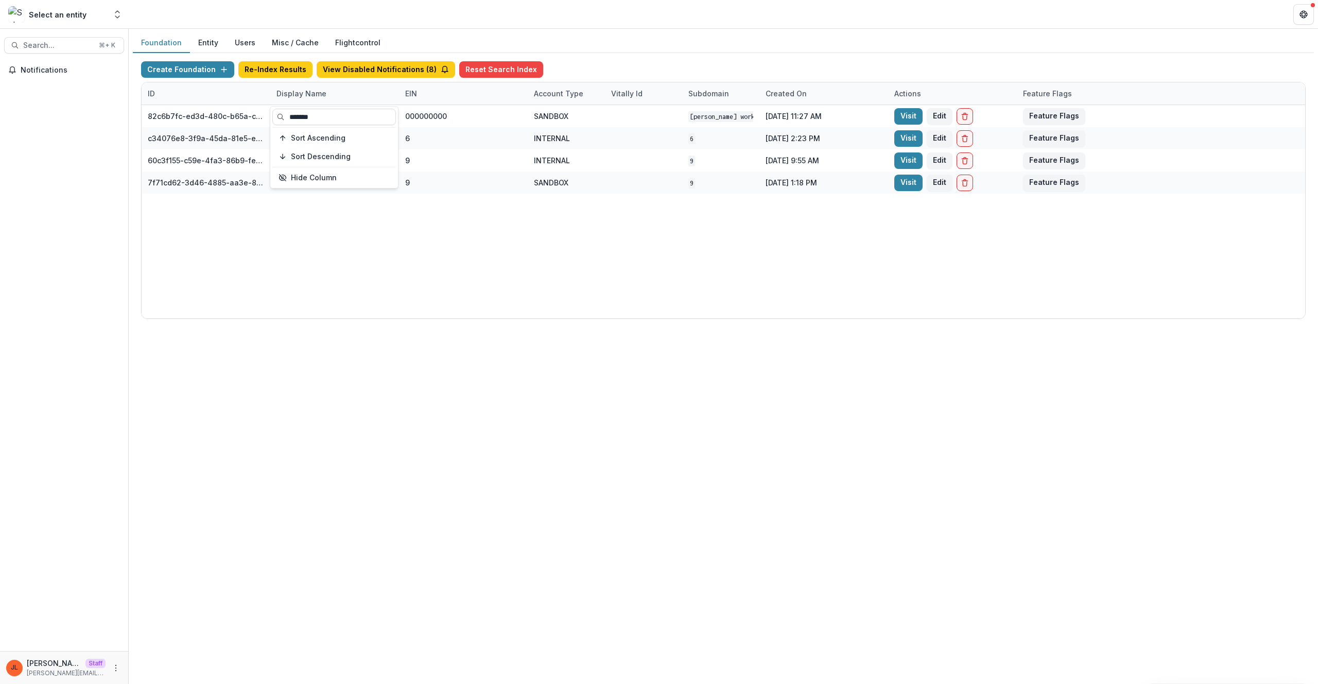
type input "*******"
drag, startPoint x: 604, startPoint y: 293, endPoint x: 618, endPoint y: 283, distance: 17.4
click at [605, 292] on div "82c6b7fc-ed3d-480c-b65a-c0e7c58a9fc1 [PERSON_NAME] Foundation Workflow Sandbox …" at bounding box center [723, 211] width 1163 height 213
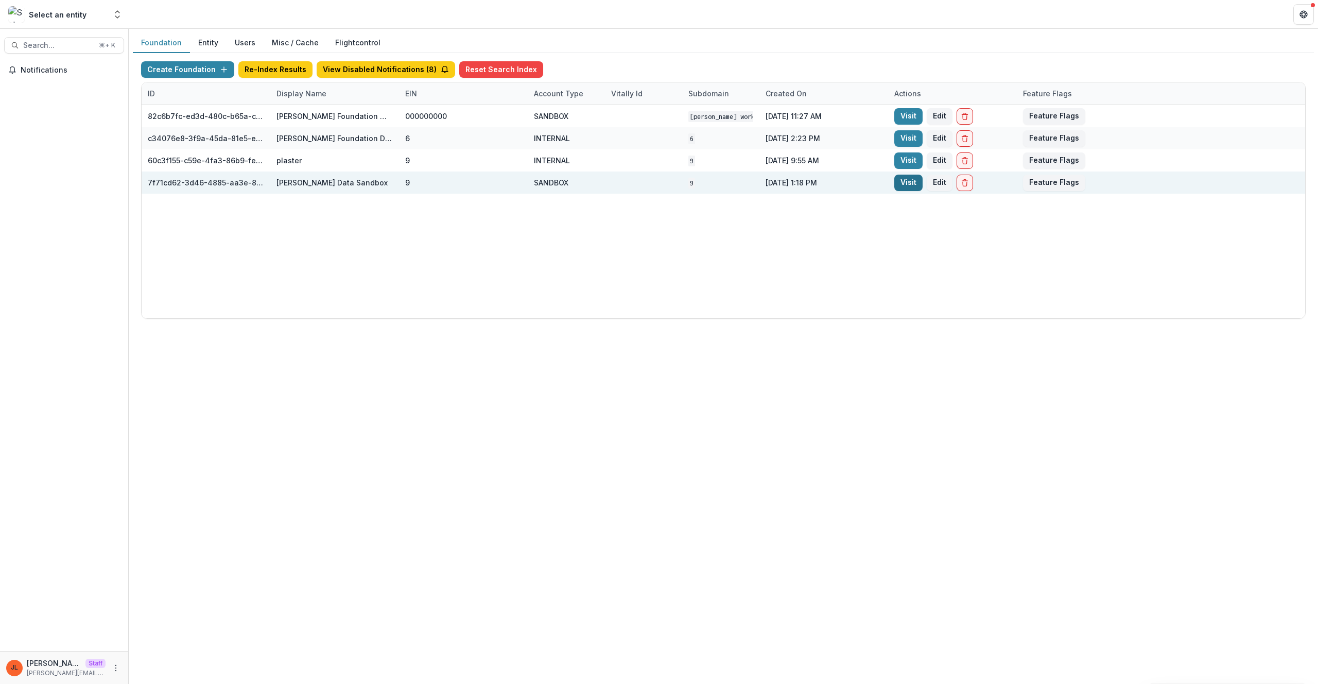
click at [905, 184] on link "Visit" at bounding box center [908, 183] width 28 height 16
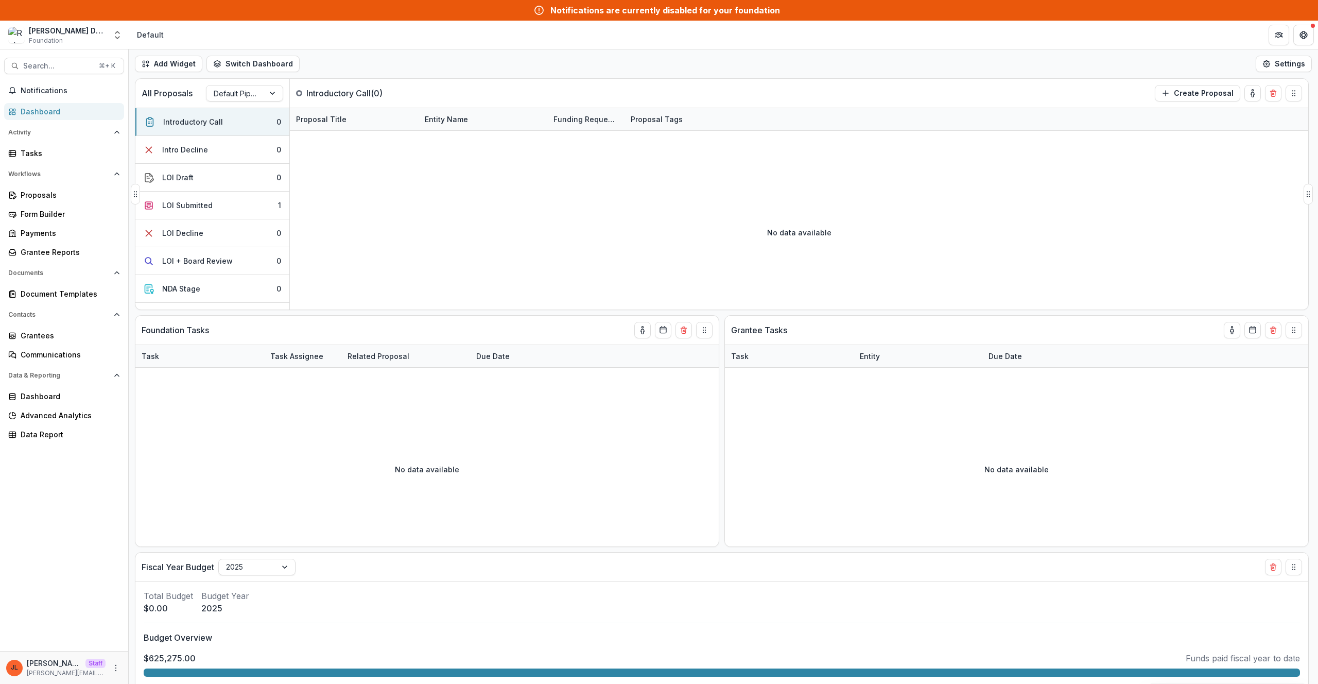
drag, startPoint x: 697, startPoint y: 222, endPoint x: 704, endPoint y: 214, distance: 10.2
click at [697, 223] on div "No data available" at bounding box center [799, 232] width 1018 height 154
click at [252, 509] on div "No data available" at bounding box center [426, 469] width 583 height 154
click at [60, 330] on div "Grantees" at bounding box center [68, 335] width 95 height 11
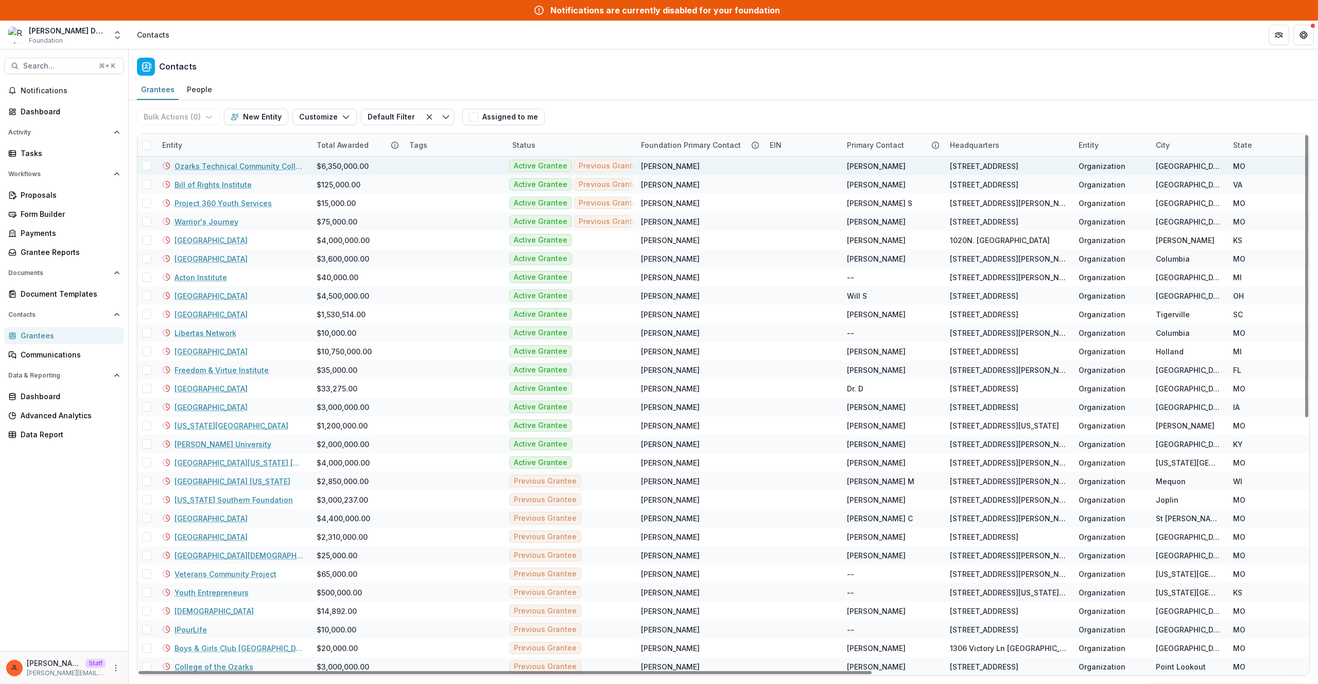
click at [239, 169] on link "Ozarks Technical Community College Foundation" at bounding box center [240, 166] width 130 height 11
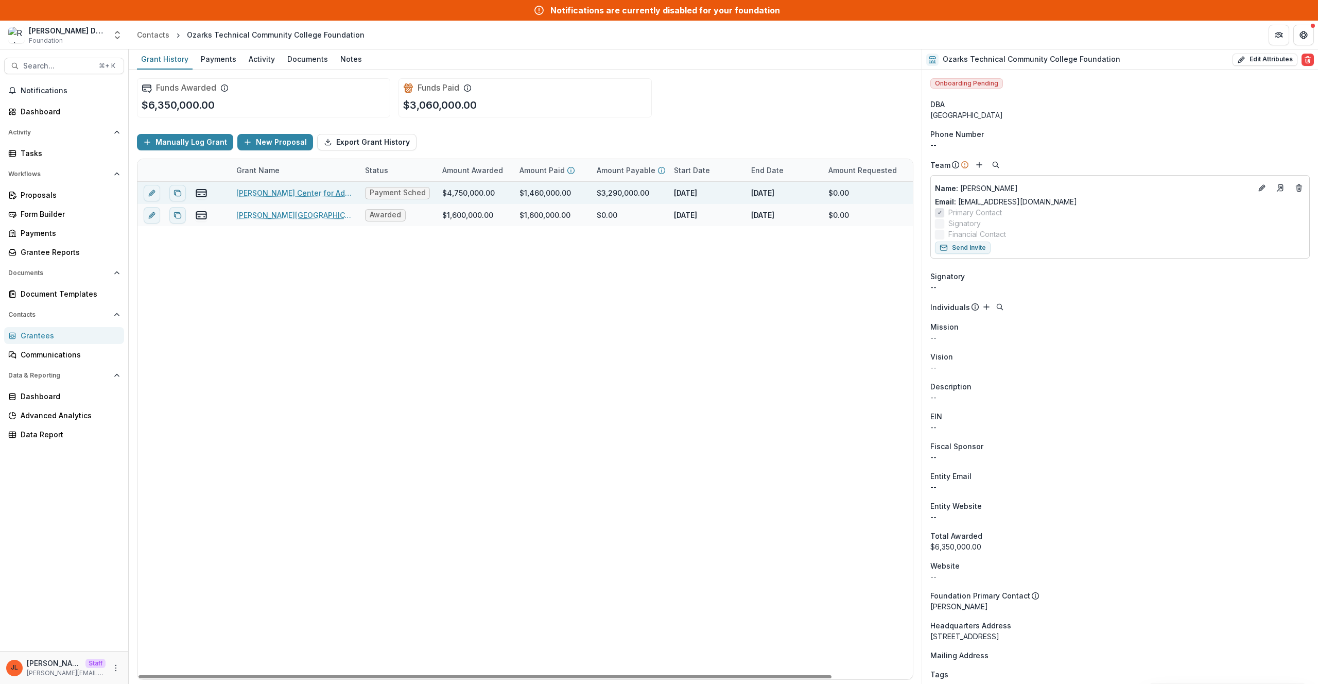
click at [303, 194] on link "[PERSON_NAME] Center for Advanced Manufacturing" at bounding box center [294, 192] width 116 height 11
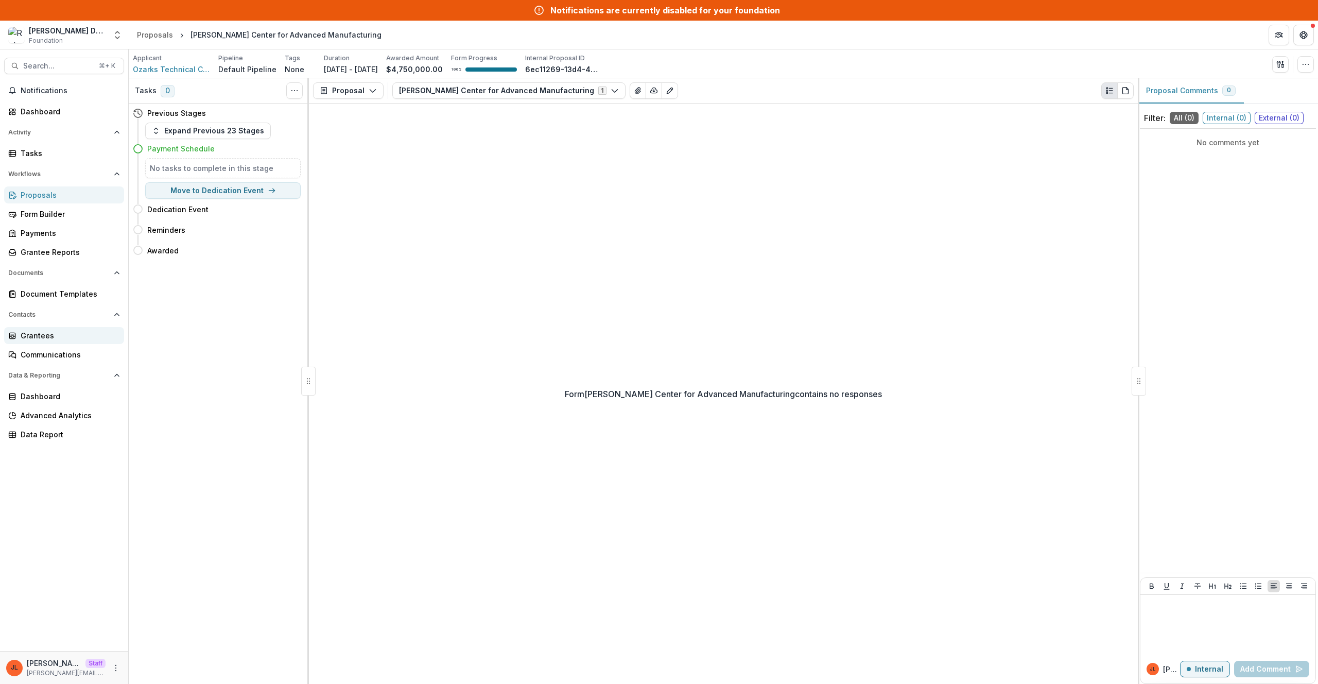
click at [106, 333] on div "Grantees" at bounding box center [68, 335] width 95 height 11
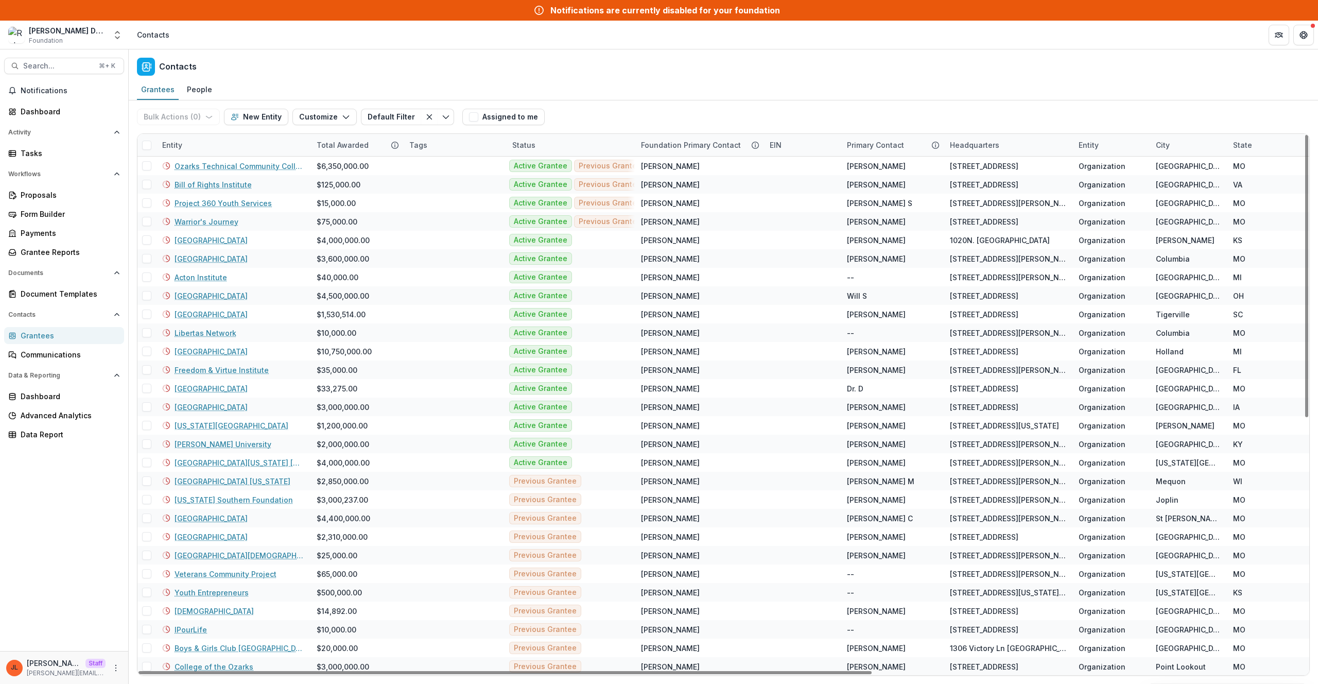
click at [184, 148] on div "Entity" at bounding box center [172, 145] width 32 height 11
click at [203, 175] on input at bounding box center [220, 168] width 124 height 16
paste input "**********"
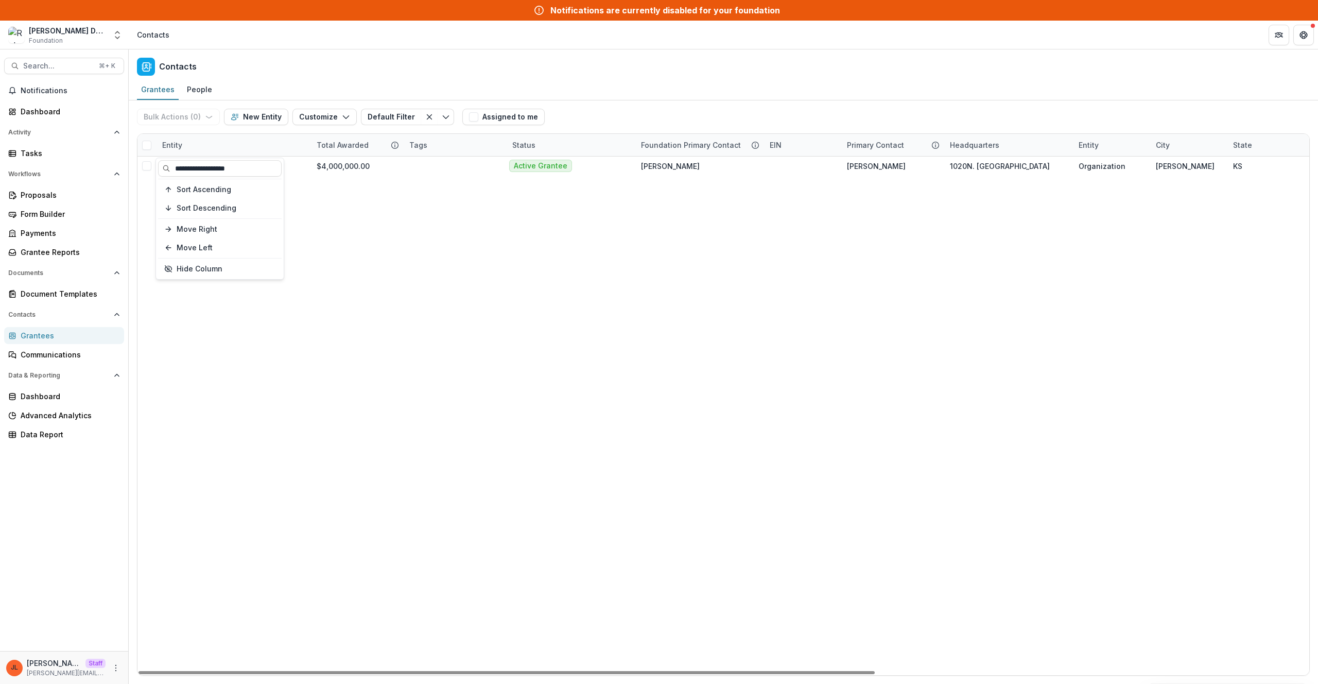
type input "**********"
click at [495, 52] on div "Contacts" at bounding box center [723, 64] width 1189 height 30
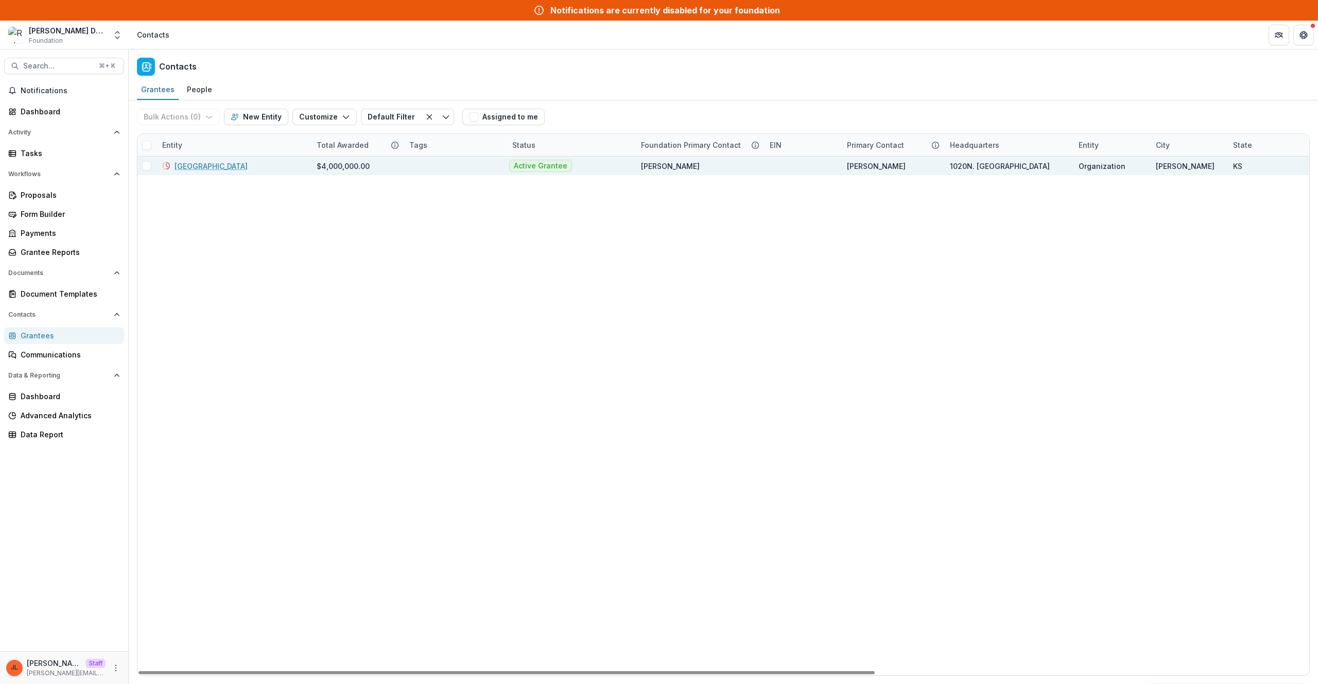
click at [204, 173] on div "[GEOGRAPHIC_DATA]" at bounding box center [233, 165] width 142 height 19
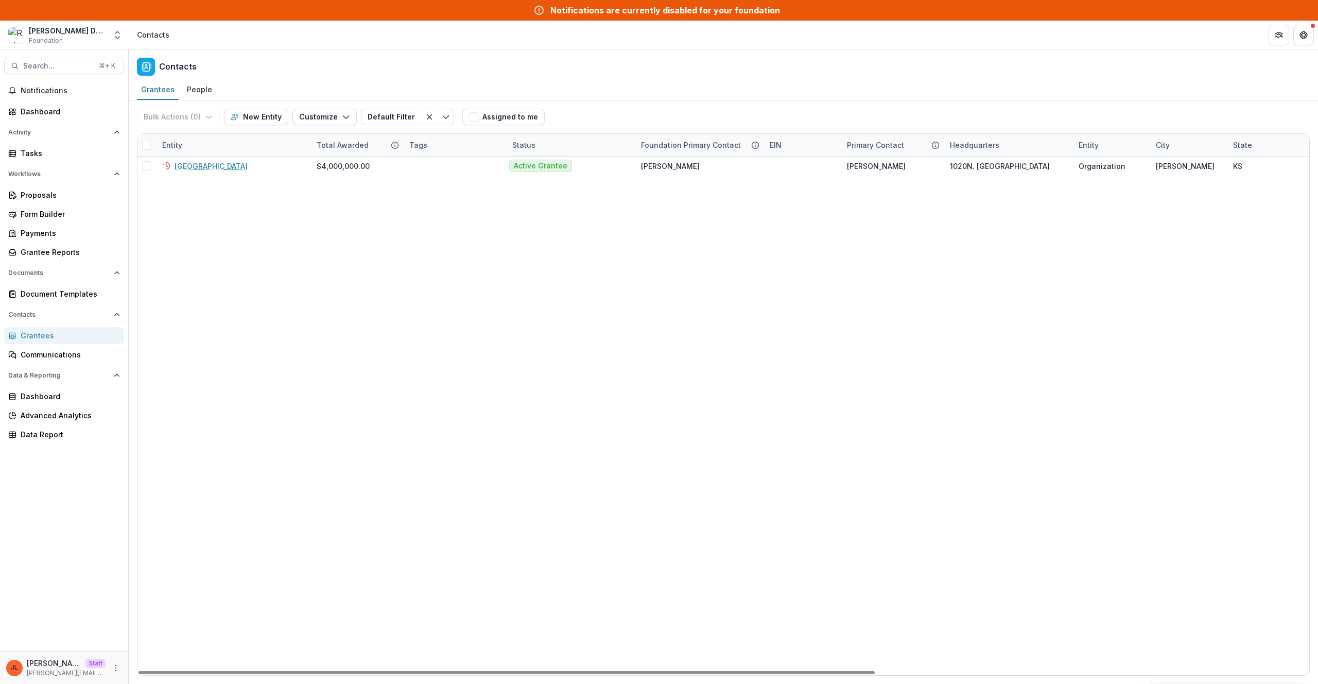
click at [204, 155] on div "Entity" at bounding box center [233, 145] width 154 height 22
click at [407, 251] on div "[GEOGRAPHIC_DATA] $4,000,000.00 Active Grantee [PERSON_NAME] [PERSON_NAME] W 10…" at bounding box center [1067, 415] width 1861 height 518
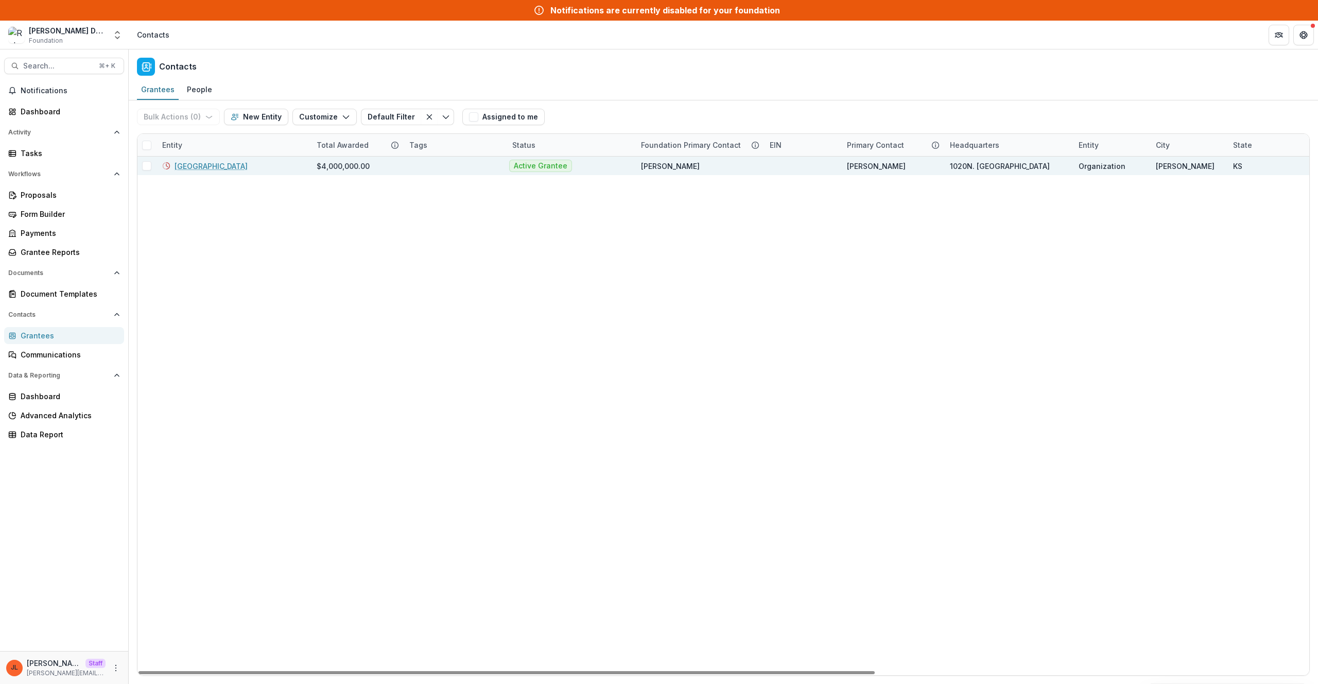
click at [229, 169] on link "[GEOGRAPHIC_DATA]" at bounding box center [211, 166] width 73 height 11
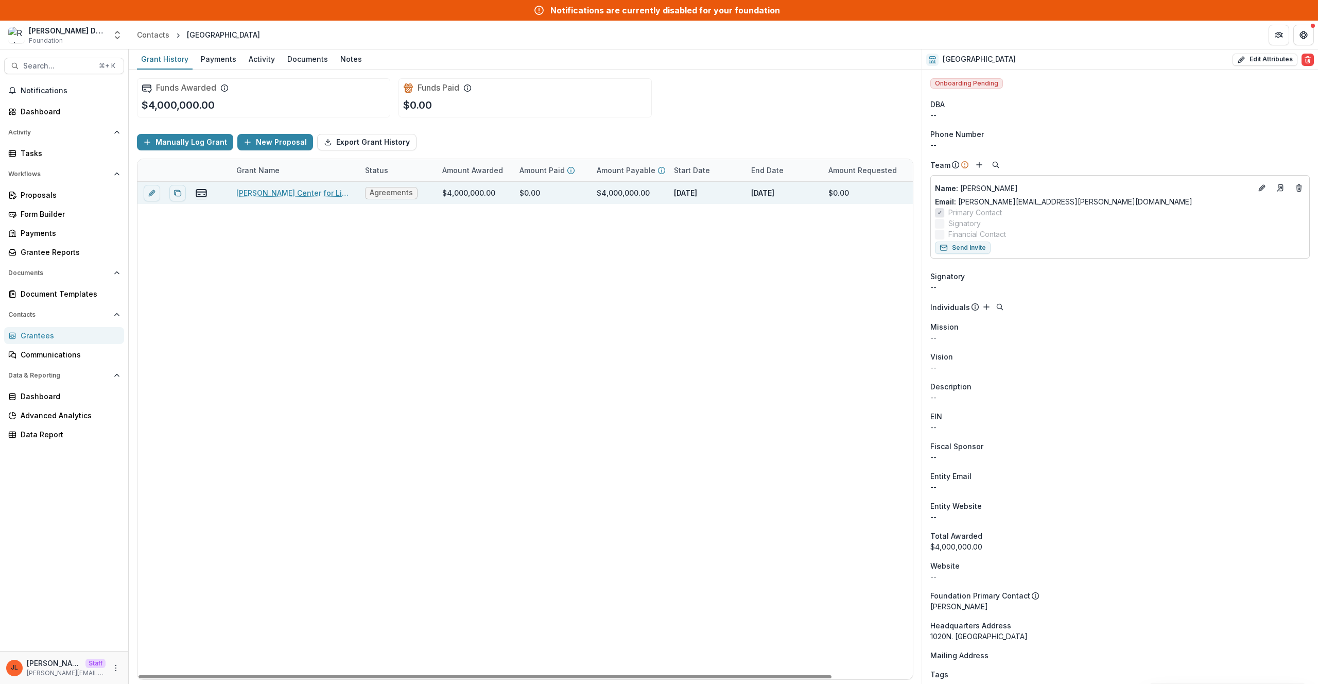
click at [318, 189] on link "[PERSON_NAME] Center for Liberty and Learning" at bounding box center [294, 192] width 116 height 11
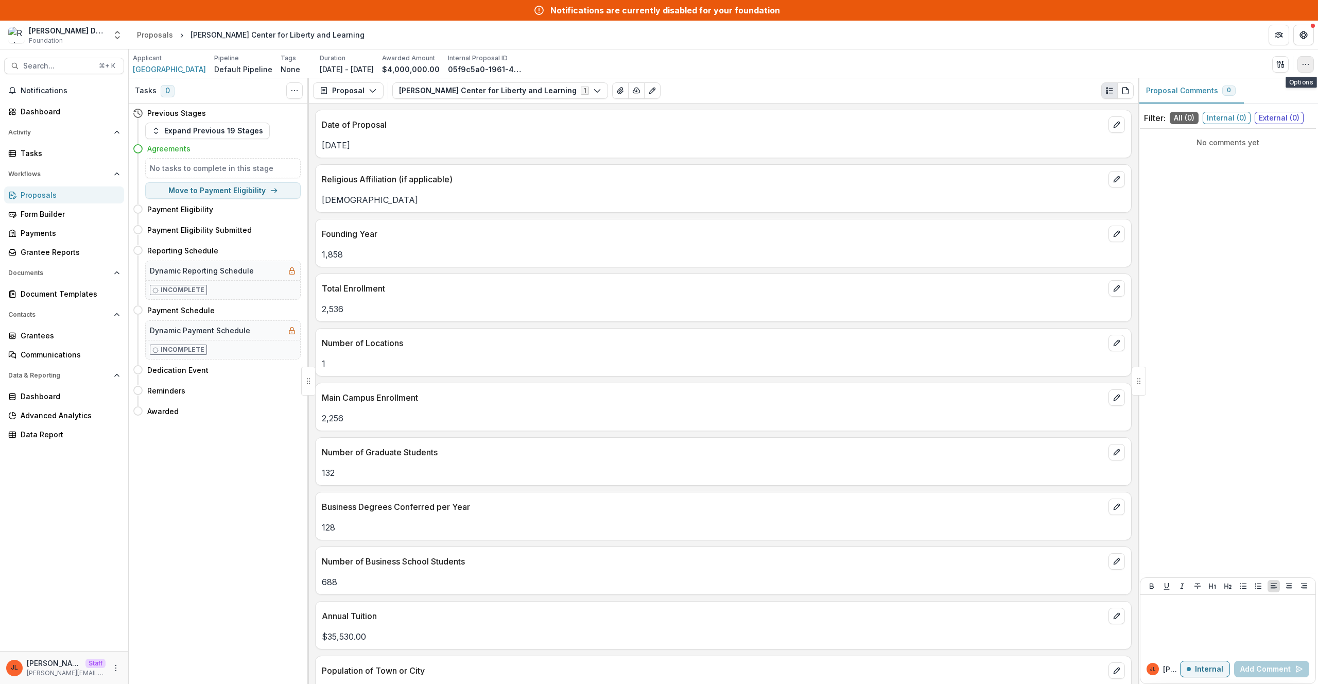
click at [1308, 65] on icon "button" at bounding box center [1305, 64] width 8 height 8
click at [1249, 94] on button "Edit Attributes" at bounding box center [1256, 87] width 110 height 17
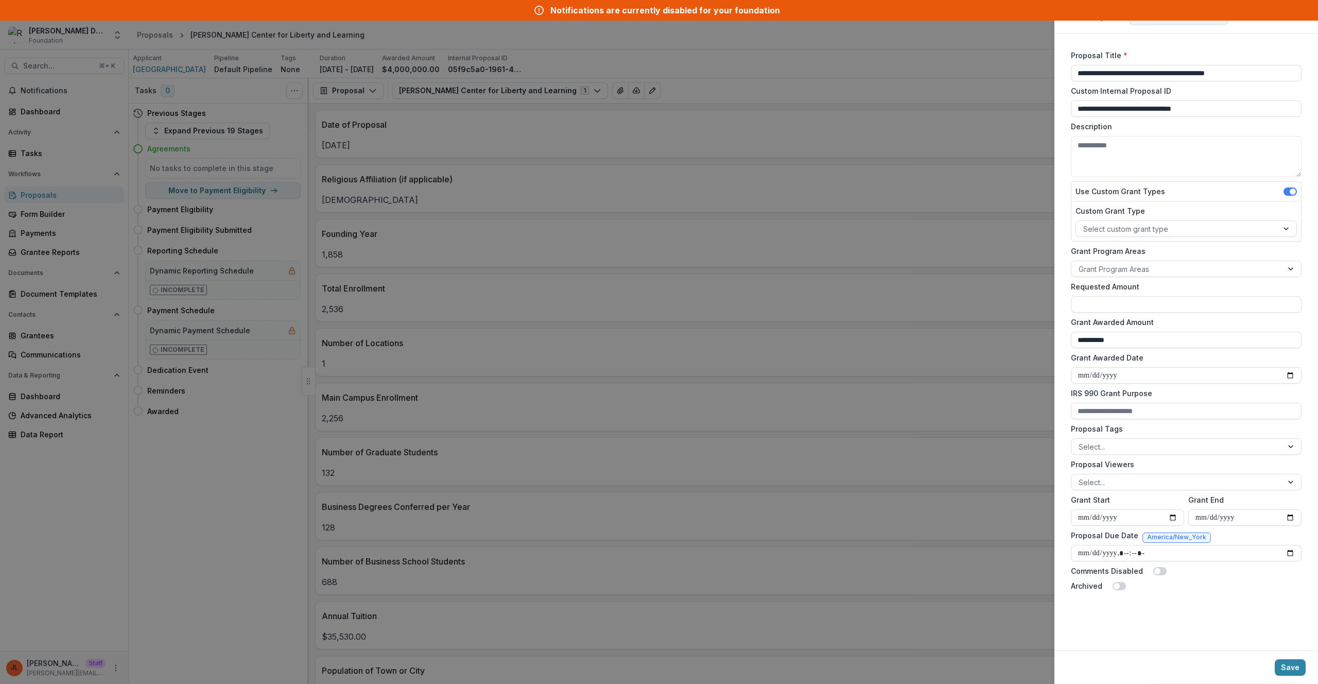
click at [715, 158] on div "**********" at bounding box center [659, 342] width 1318 height 684
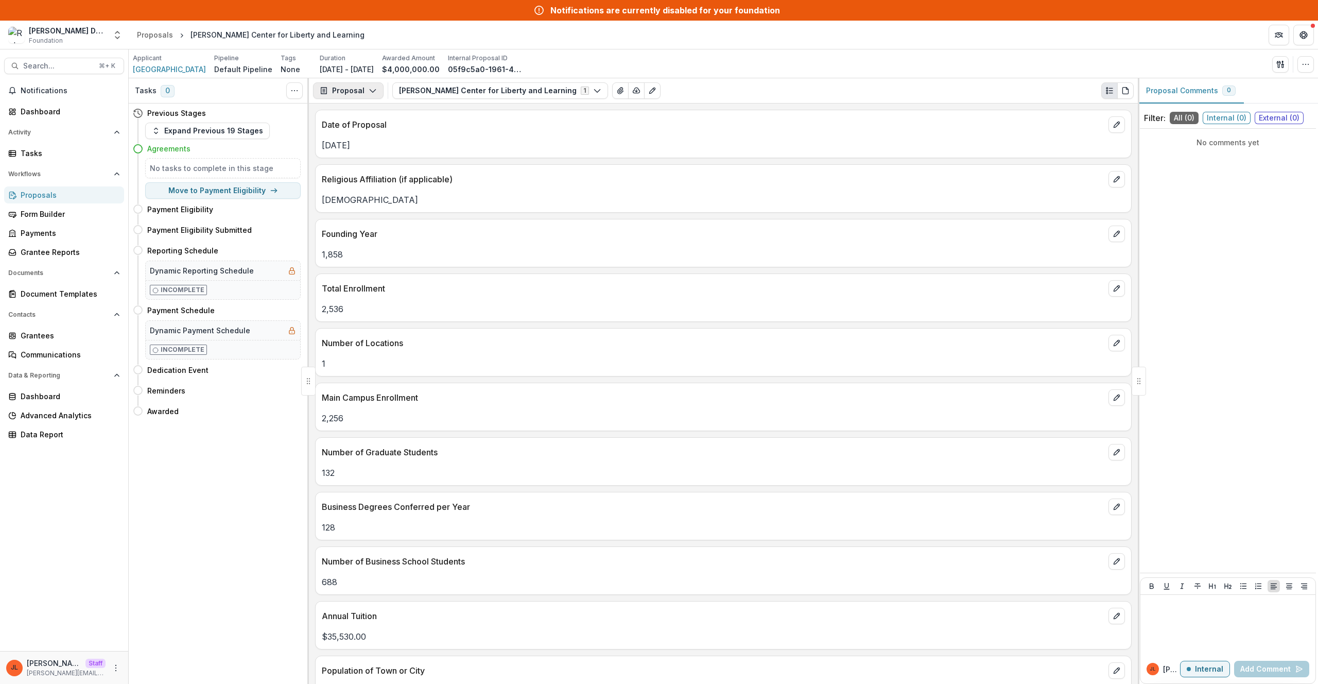
click at [360, 94] on button "Proposal" at bounding box center [348, 90] width 71 height 16
click at [385, 132] on div "Payments" at bounding box center [381, 131] width 94 height 11
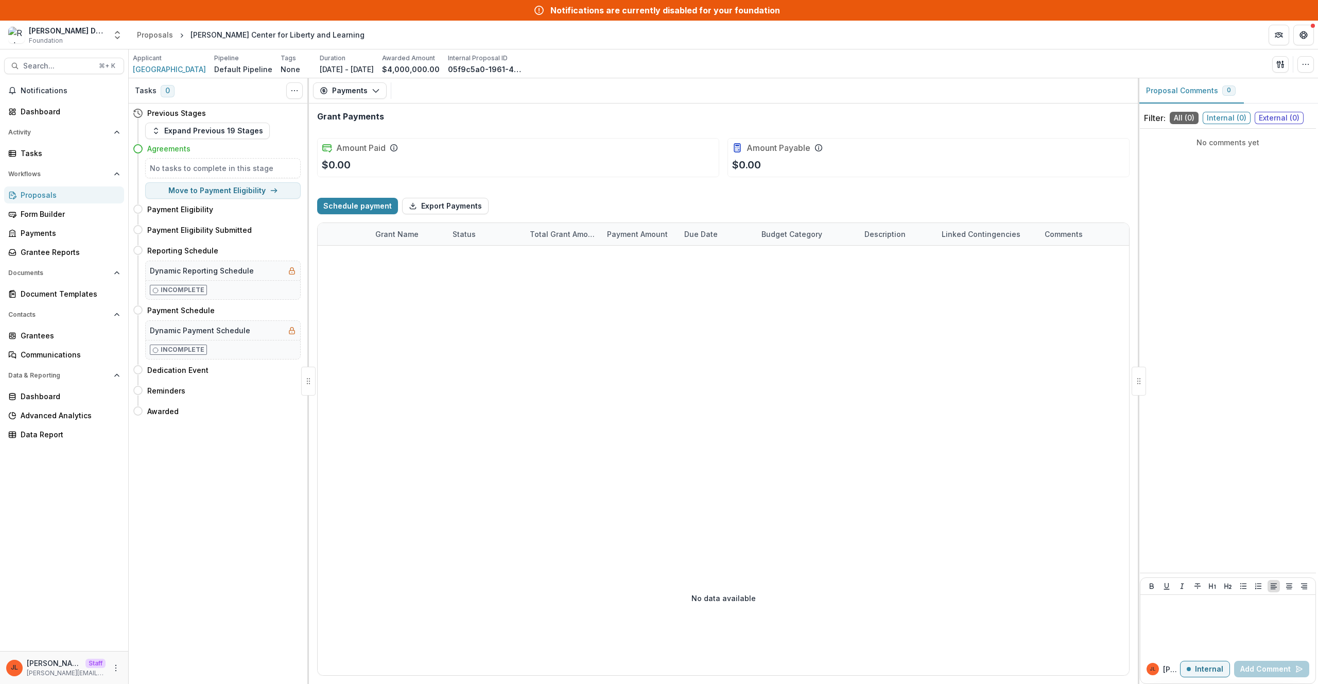
click at [745, 341] on div at bounding box center [723, 383] width 811 height 275
click at [47, 340] on div "Grantees" at bounding box center [68, 335] width 95 height 11
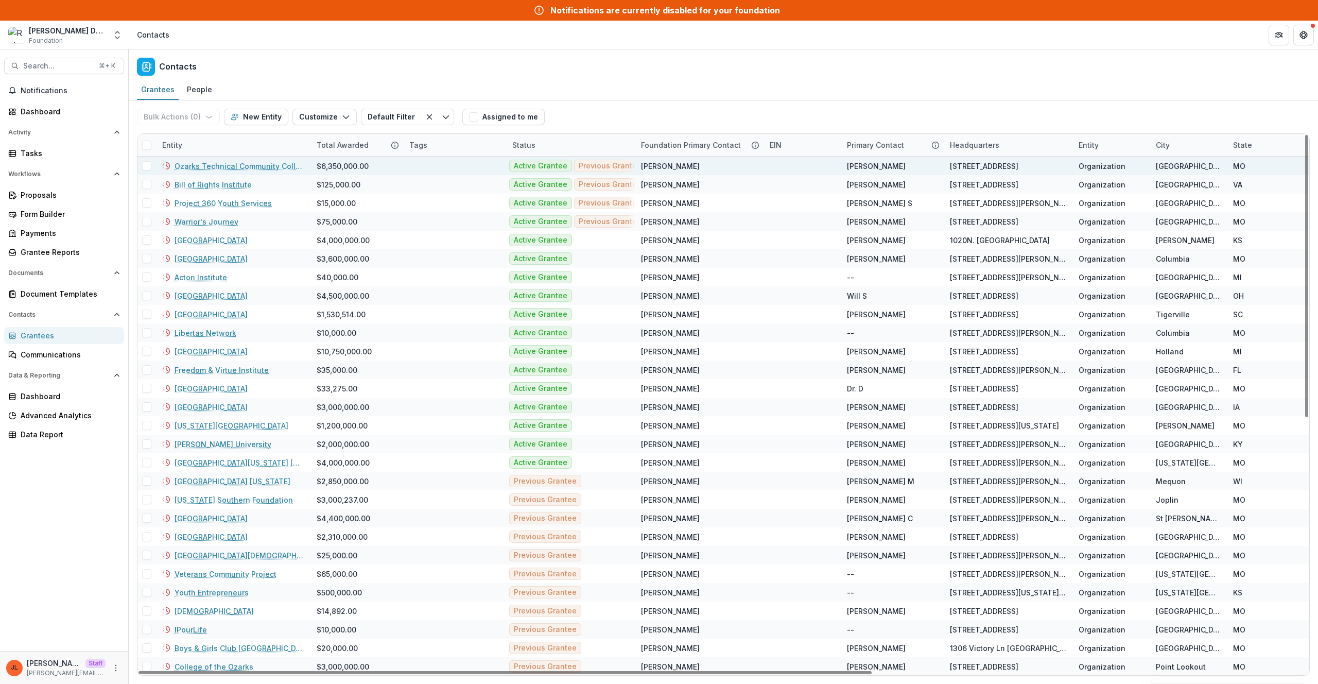
click at [234, 165] on link "Ozarks Technical Community College Foundation" at bounding box center [240, 166] width 130 height 11
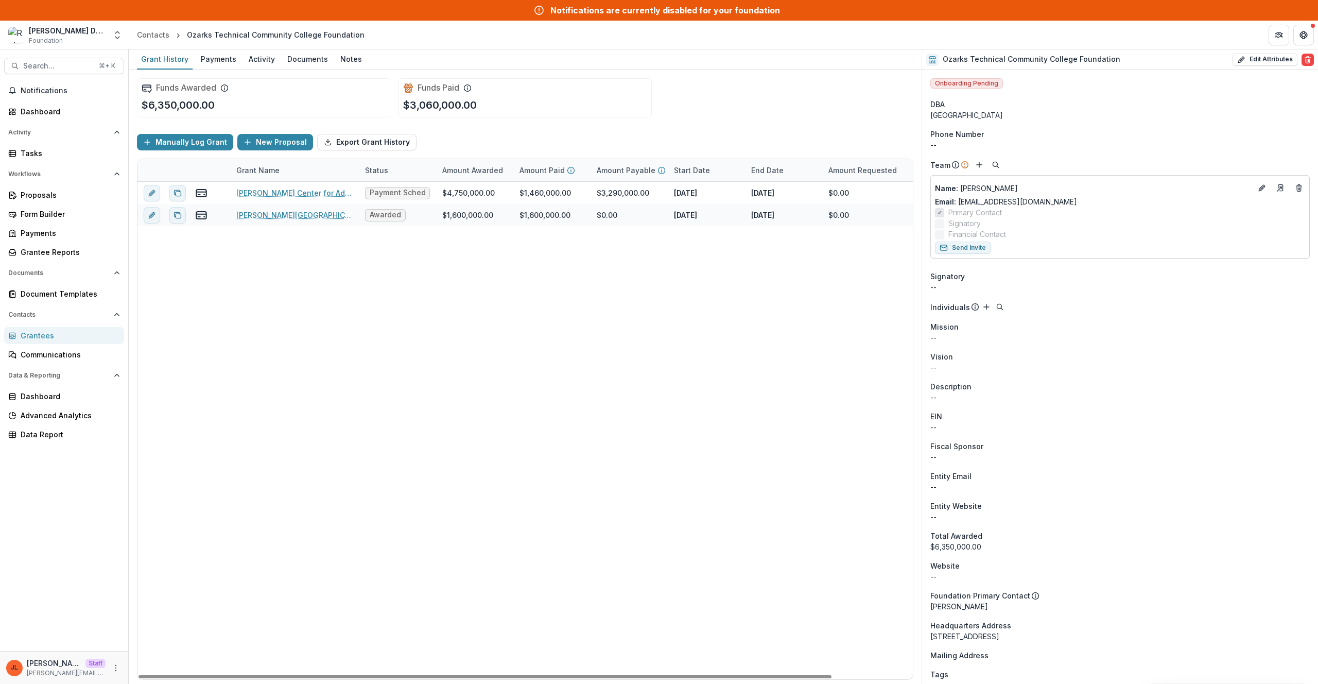
click at [534, 501] on div "[PERSON_NAME] Center for Advanced Manufacturing Payment Schedule $4,750,000.00 …" at bounding box center [569, 430] width 865 height 497
click at [515, 438] on div "[PERSON_NAME] Center for Advanced Manufacturing Payment Schedule $4,750,000.00 …" at bounding box center [569, 430] width 865 height 497
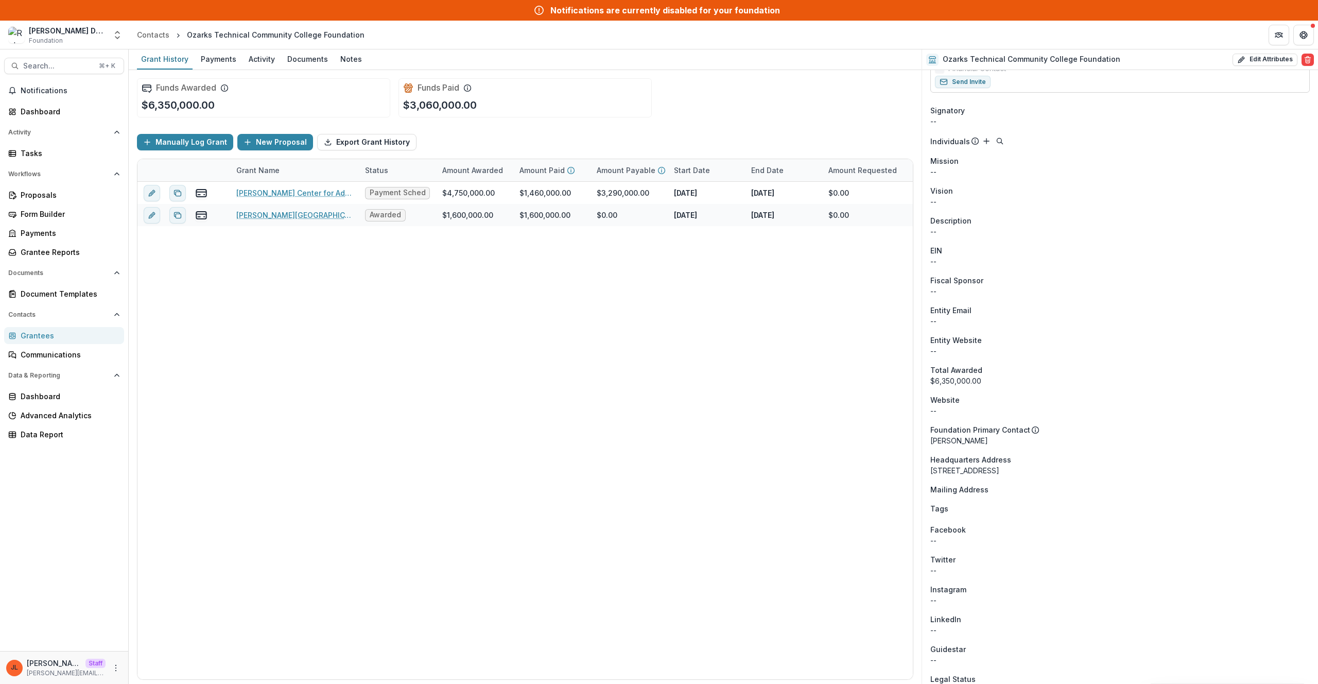
scroll to position [177, 0]
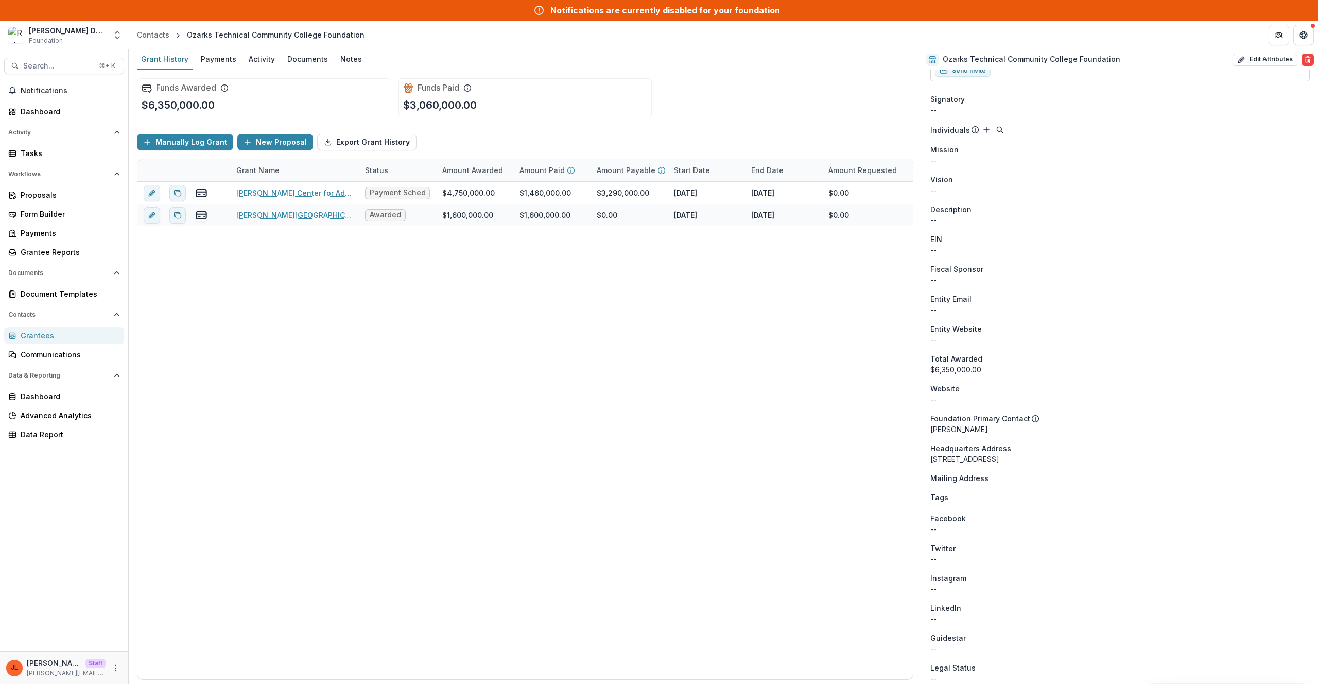
click at [937, 447] on span "Headquarters Address" at bounding box center [970, 448] width 81 height 11
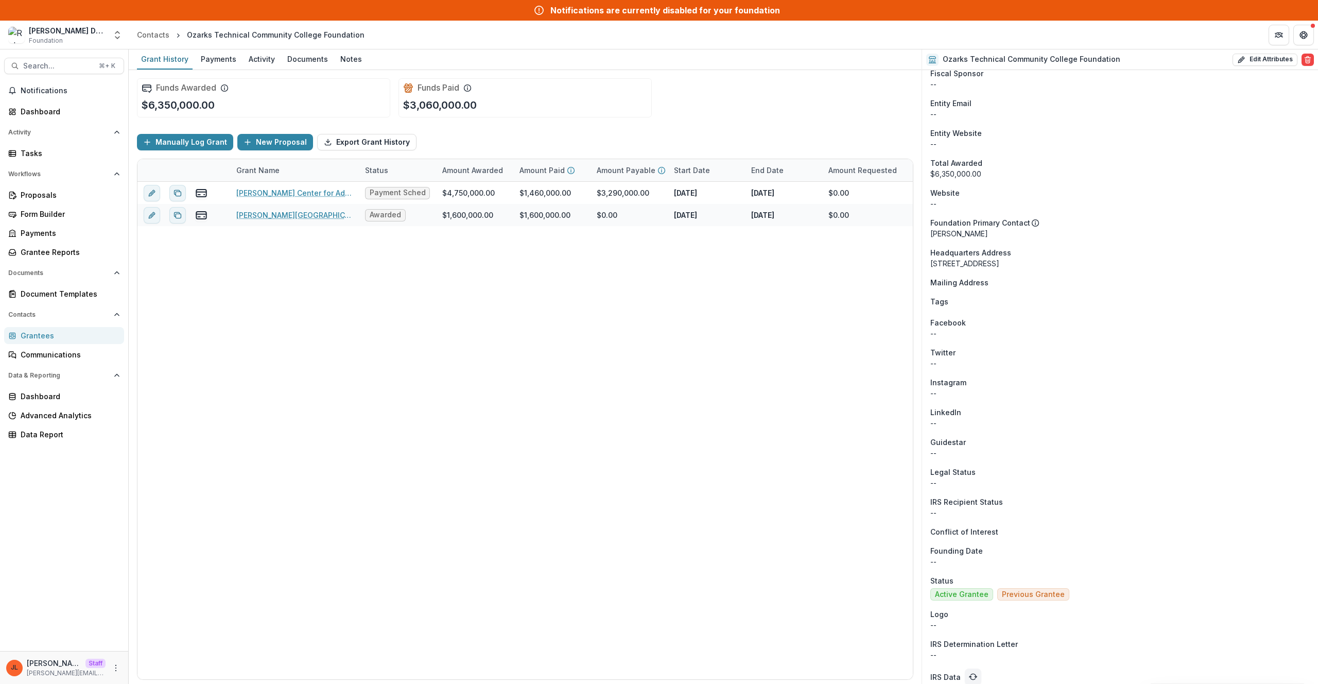
scroll to position [404, 0]
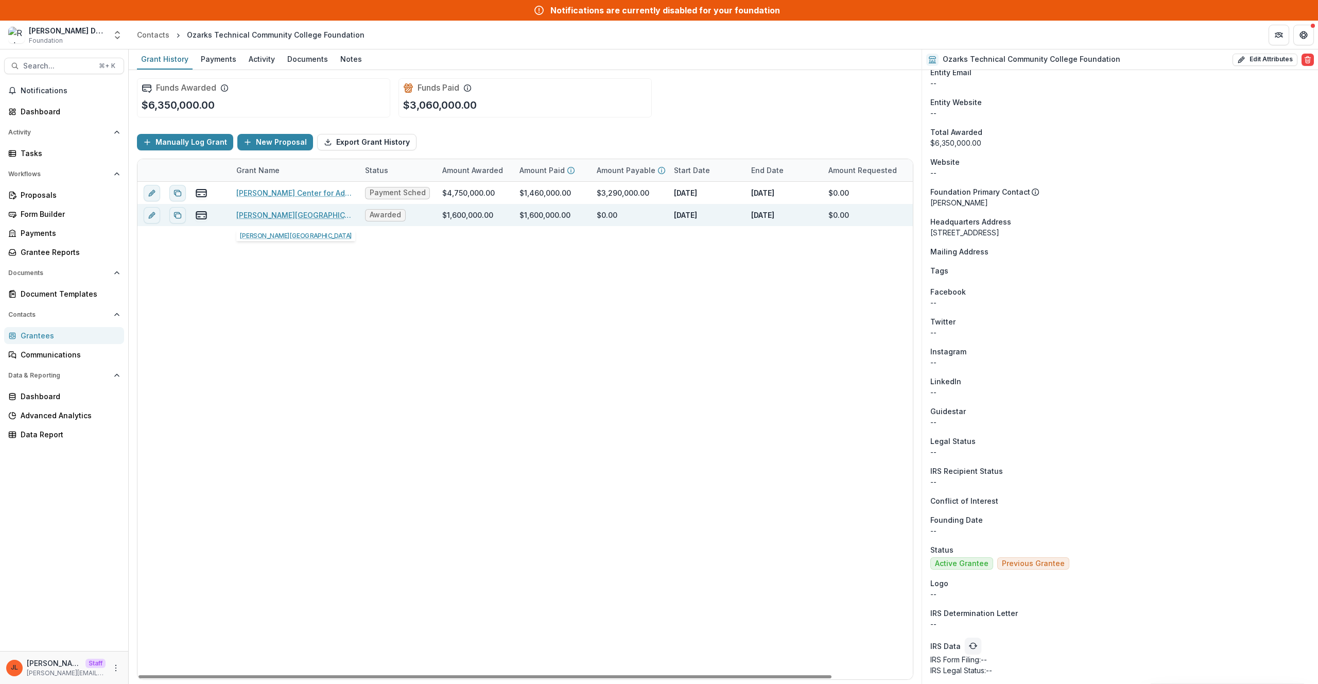
click at [299, 217] on link "[PERSON_NAME][GEOGRAPHIC_DATA]" at bounding box center [294, 215] width 116 height 11
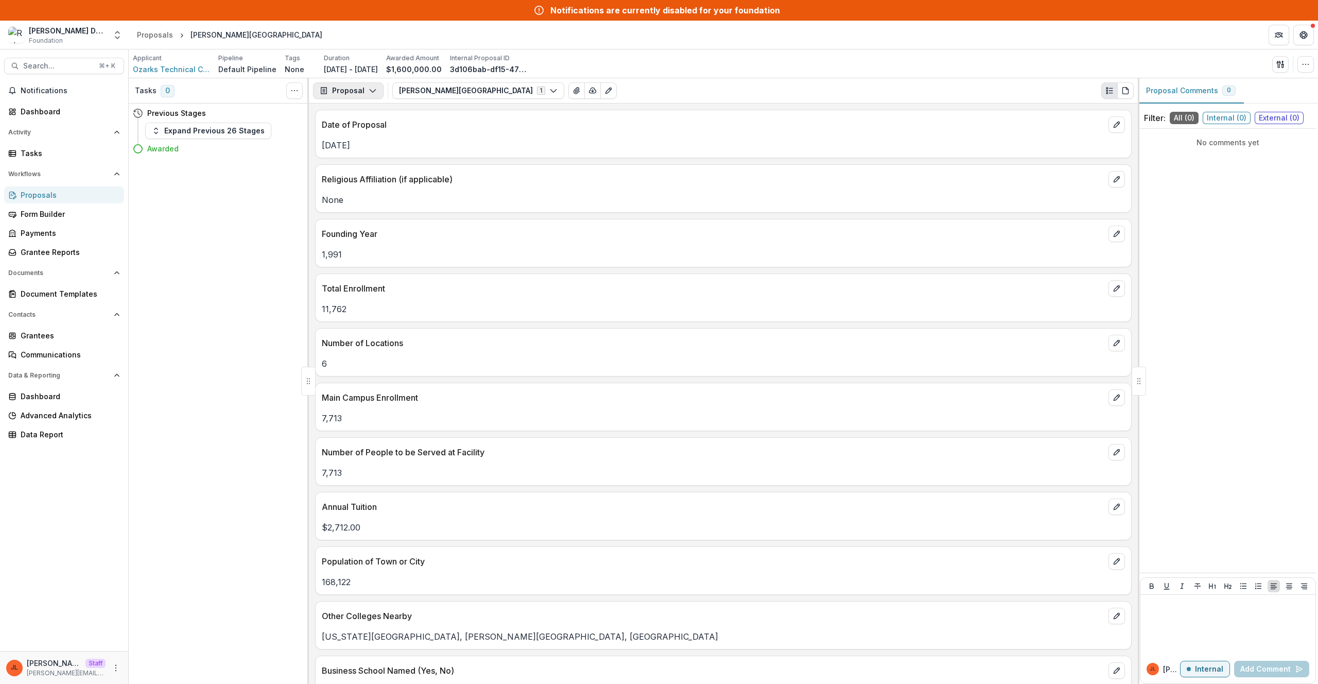
click at [328, 90] on button "Proposal" at bounding box center [348, 90] width 71 height 16
click at [355, 126] on div "Payments" at bounding box center [381, 131] width 94 height 11
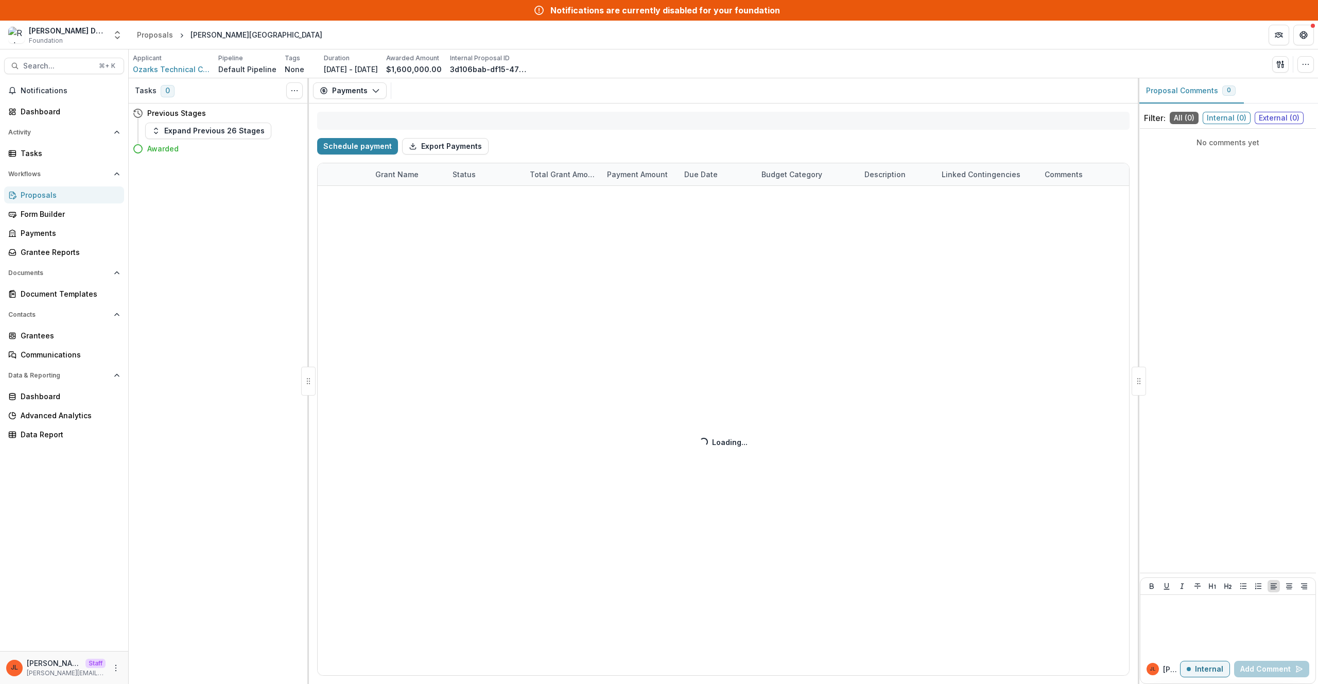
select select "**********"
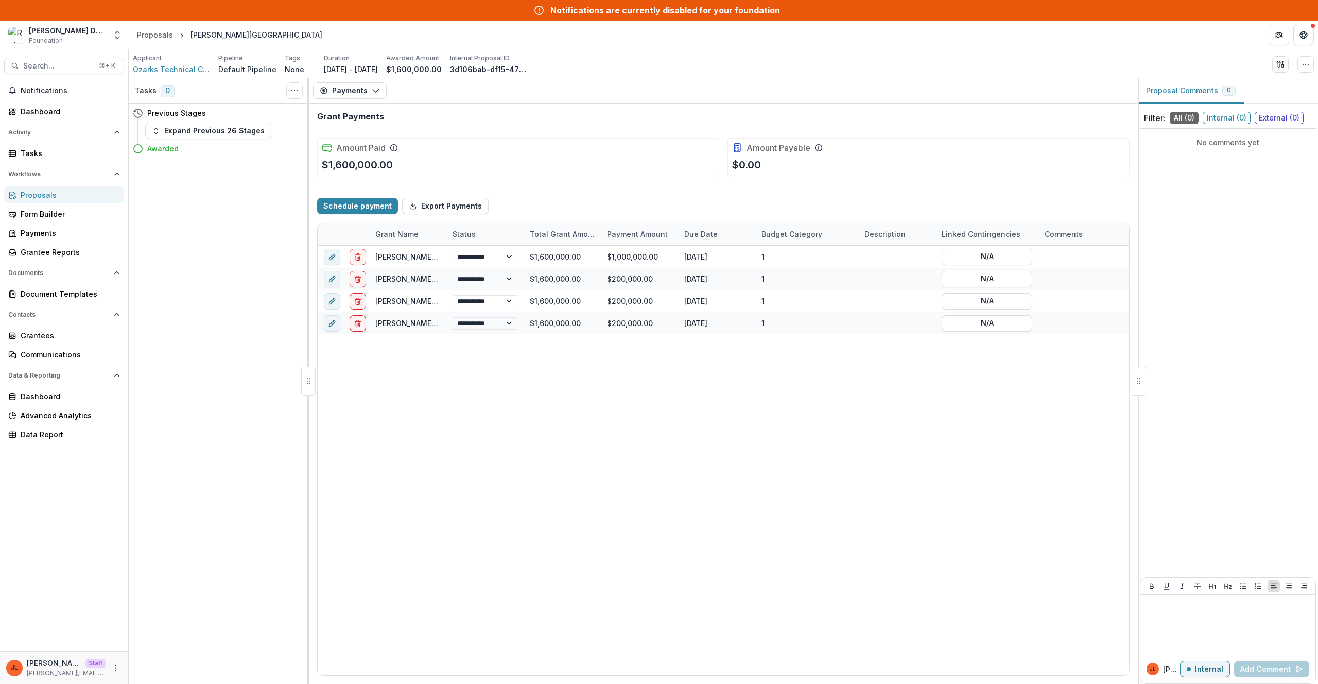
drag, startPoint x: 447, startPoint y: 226, endPoint x: 447, endPoint y: 233, distance: 7.2
click at [448, 232] on div "Status" at bounding box center [484, 234] width 77 height 22
click at [600, 444] on div "**********" at bounding box center [723, 460] width 811 height 429
click at [358, 93] on button "Payments" at bounding box center [350, 90] width 74 height 16
click at [1305, 64] on circle "button" at bounding box center [1305, 64] width 1 height 1
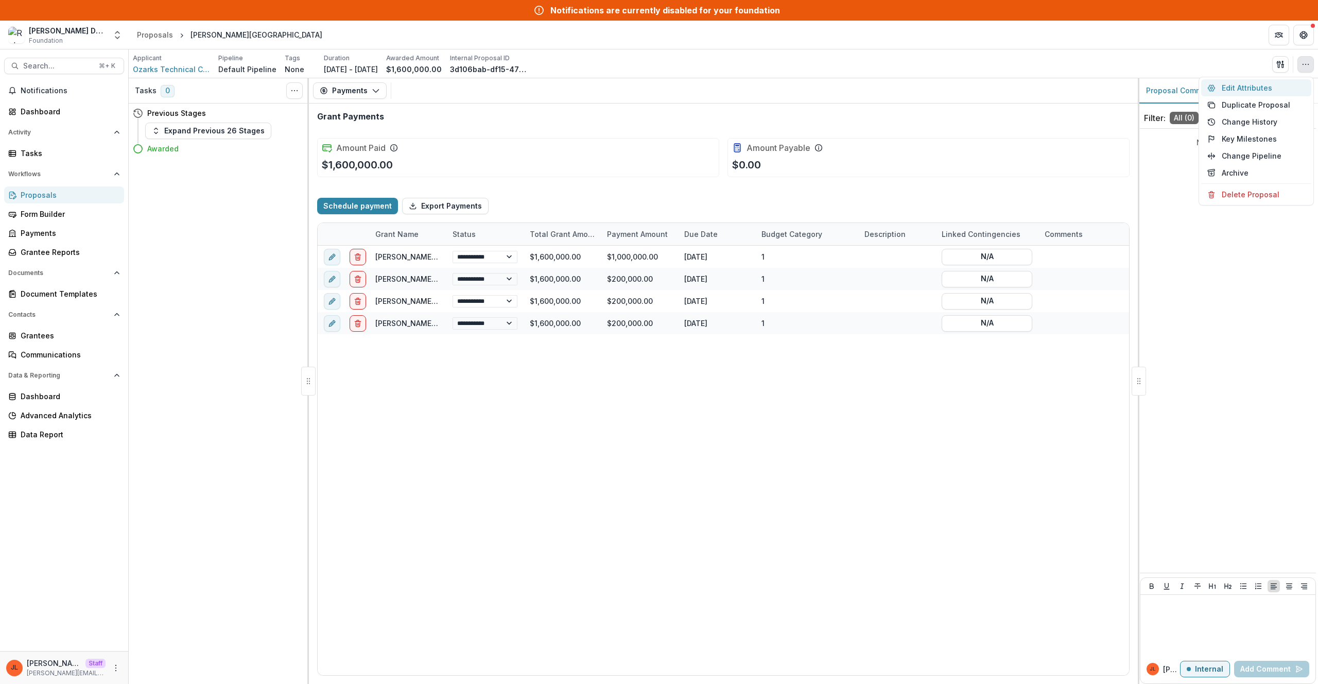
click at [1248, 91] on button "Edit Attributes" at bounding box center [1256, 87] width 110 height 17
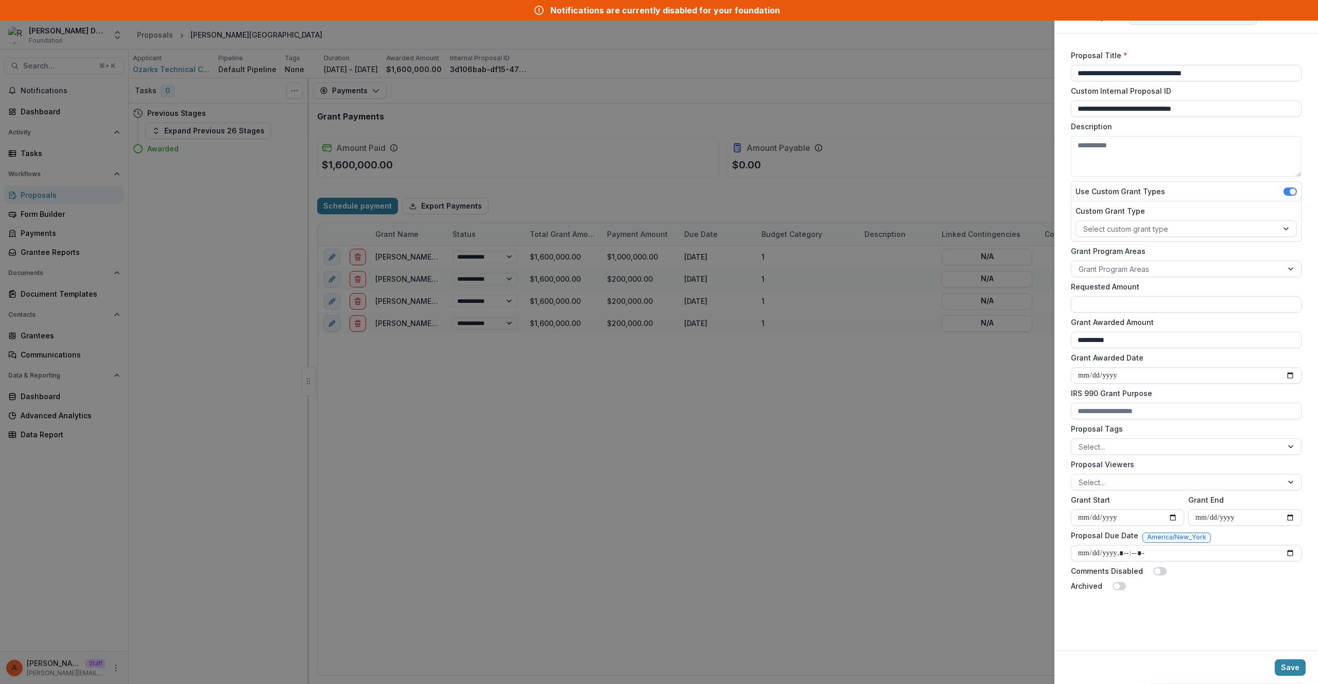
click at [896, 136] on div "**********" at bounding box center [659, 342] width 1318 height 684
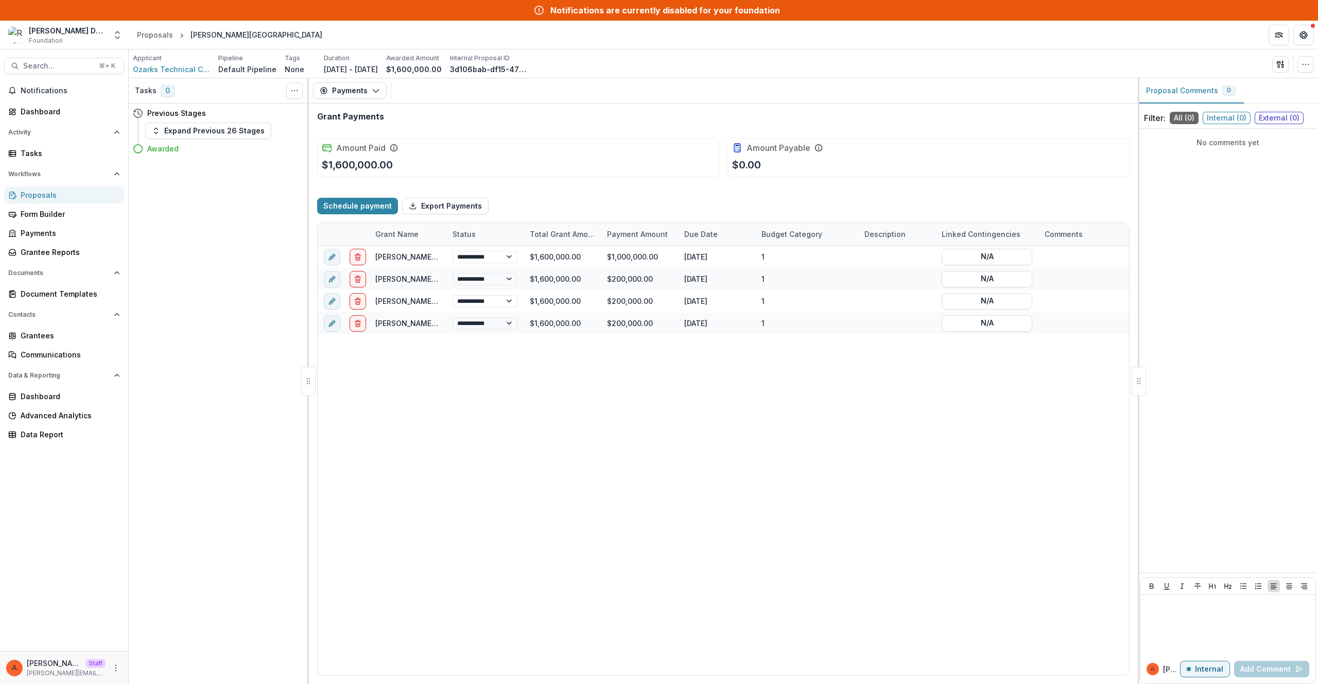
click at [983, 152] on div "Amount Payable $0.00" at bounding box center [928, 157] width 402 height 39
click at [166, 71] on span "Ozarks Technical Community College Foundation" at bounding box center [171, 69] width 77 height 11
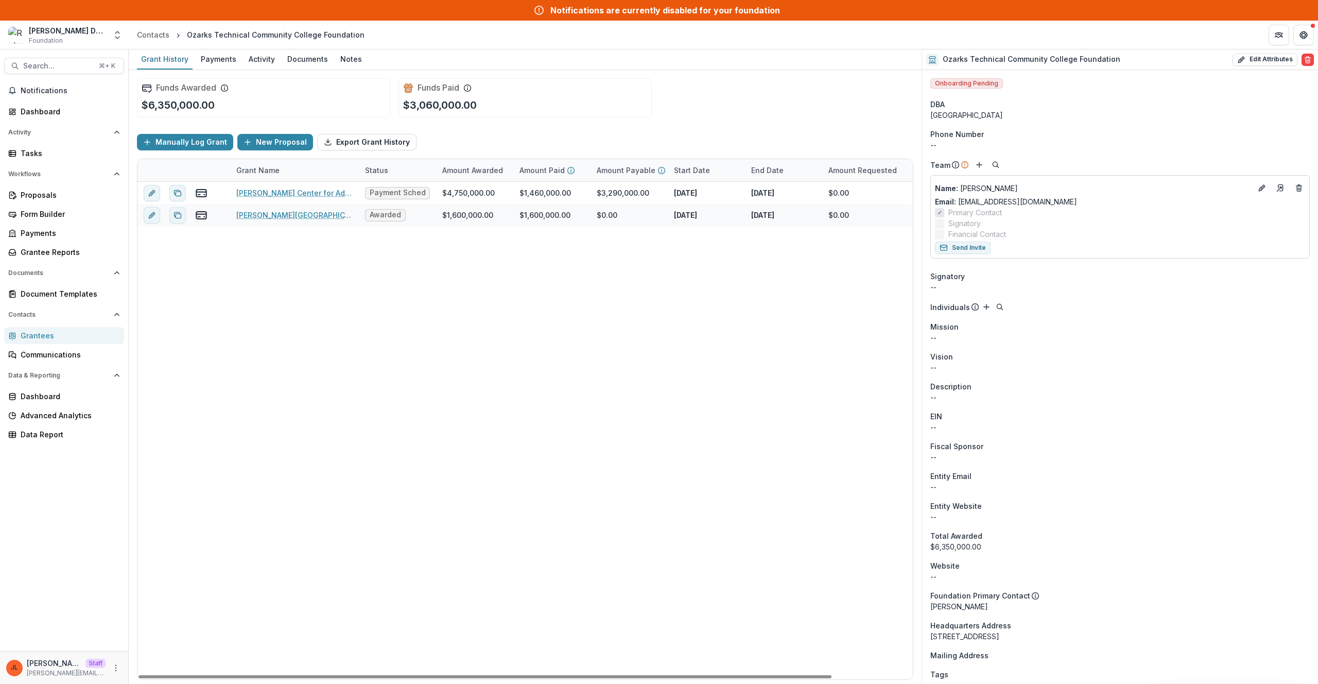
click at [448, 308] on div "[PERSON_NAME] Center for Advanced Manufacturing Payment Schedule $4,750,000.00 …" at bounding box center [569, 430] width 865 height 497
drag, startPoint x: 358, startPoint y: 170, endPoint x: 515, endPoint y: 180, distance: 157.3
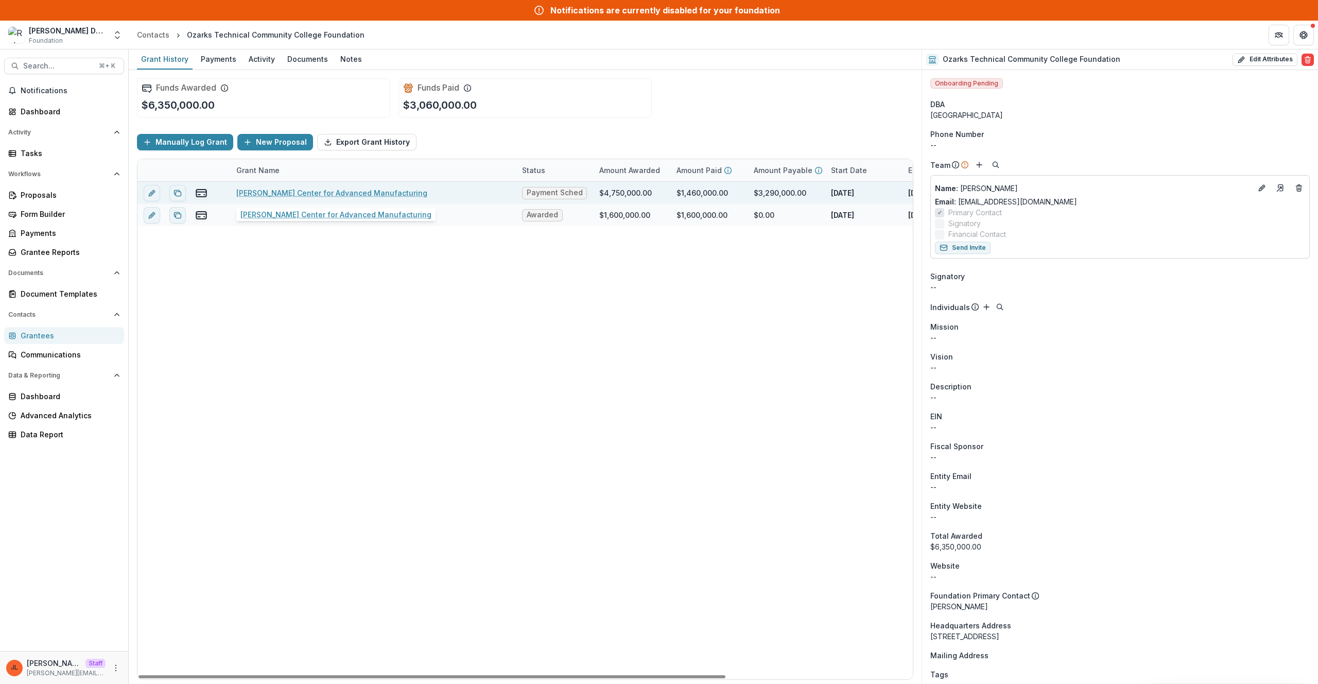
click at [332, 196] on link "[PERSON_NAME] Center for Advanced Manufacturing" at bounding box center [331, 192] width 191 height 11
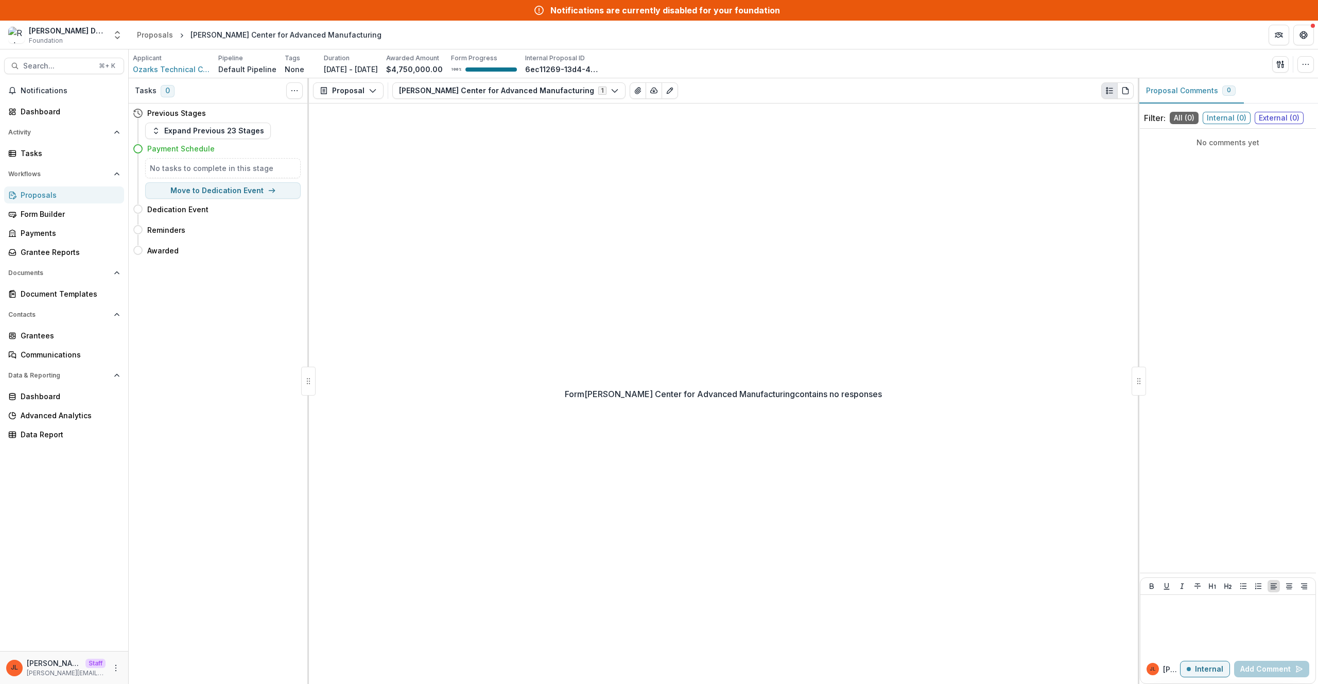
click at [857, 243] on div "Form [PERSON_NAME] Center for Advanced Manufacturing contains no responses" at bounding box center [723, 393] width 829 height 580
click at [1302, 65] on icon "button" at bounding box center [1305, 64] width 8 height 8
click at [1233, 87] on button "Edit Attributes" at bounding box center [1256, 87] width 110 height 17
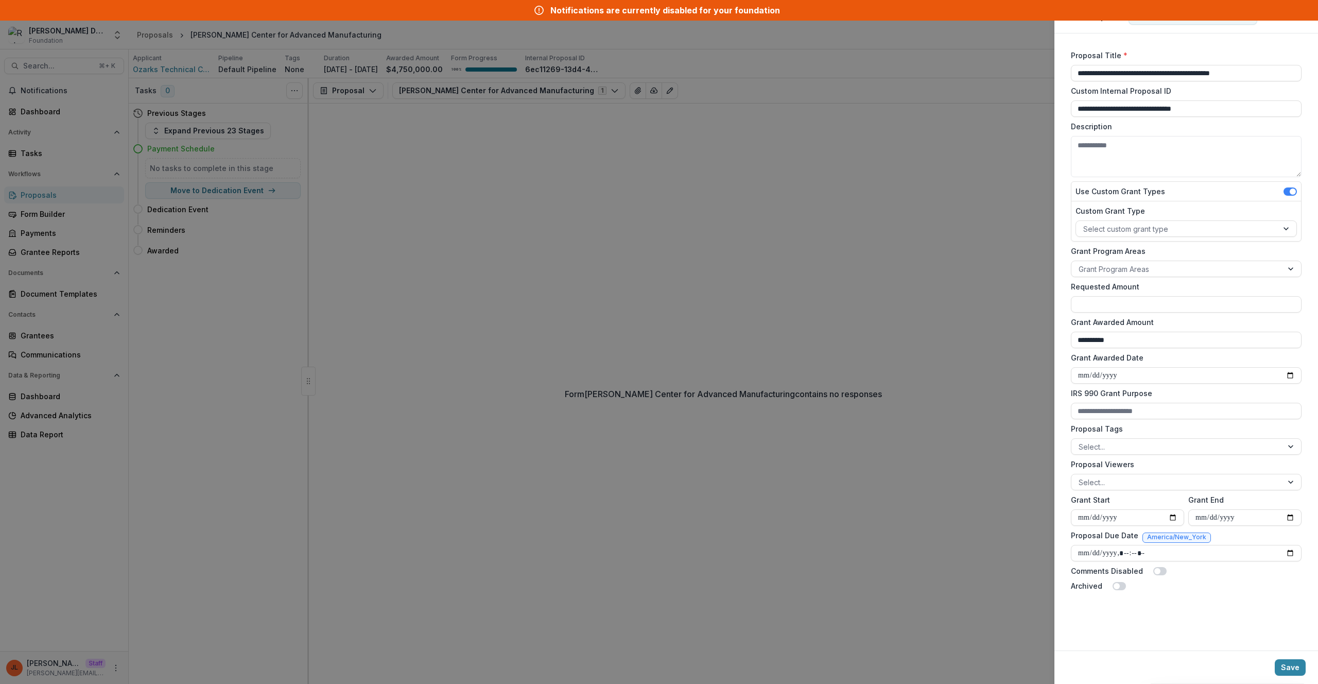
click at [491, 278] on div "**********" at bounding box center [659, 342] width 1318 height 684
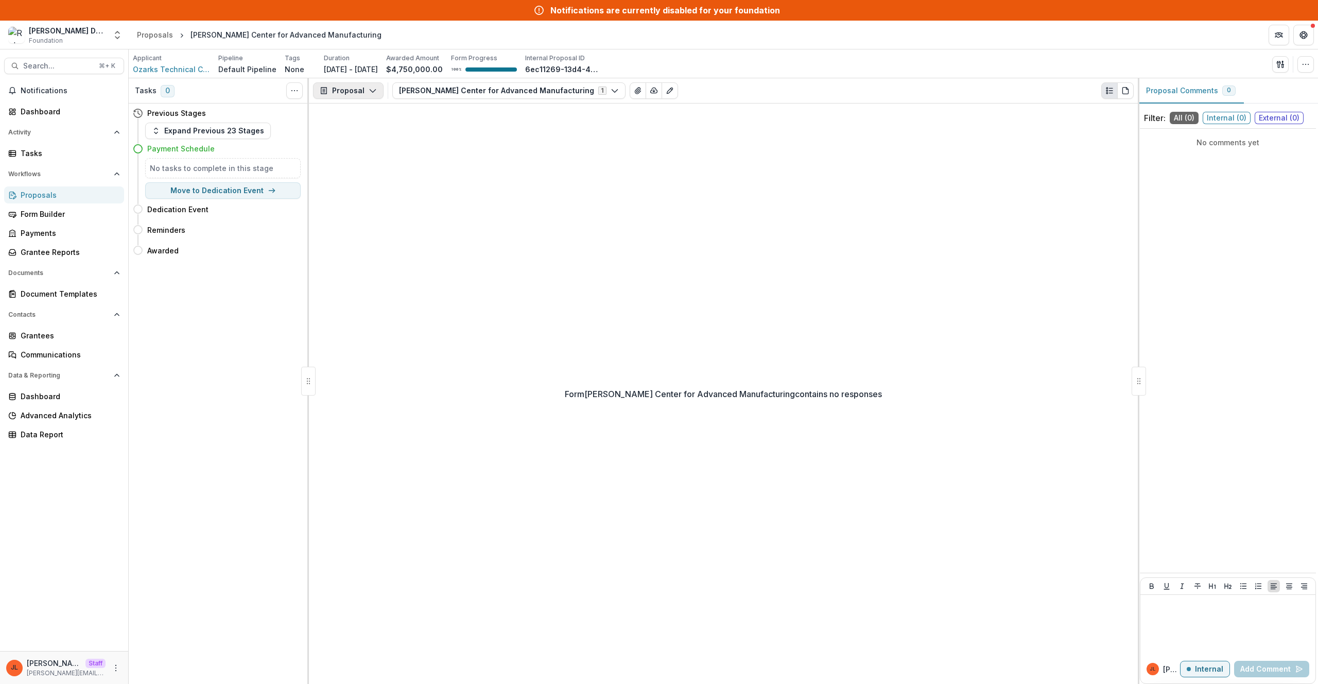
click at [360, 87] on button "Proposal" at bounding box center [348, 90] width 71 height 16
click at [364, 134] on div "Payments" at bounding box center [381, 131] width 94 height 11
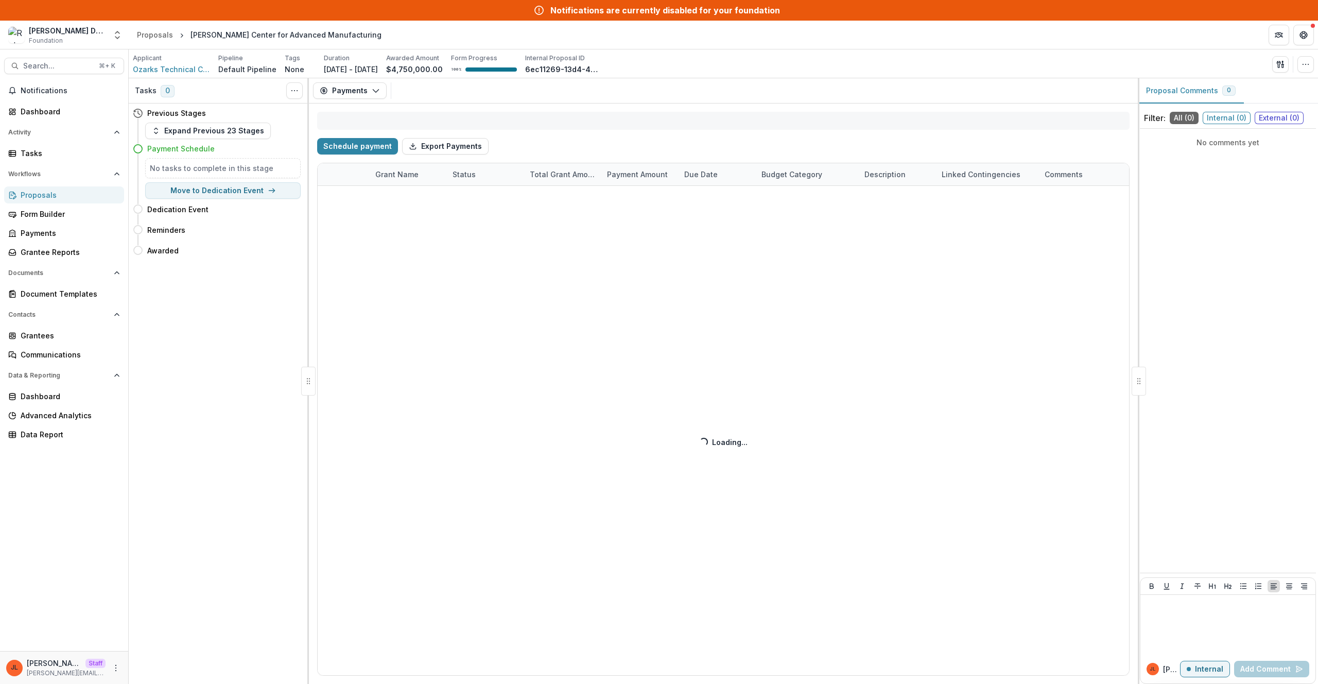
select select "**********"
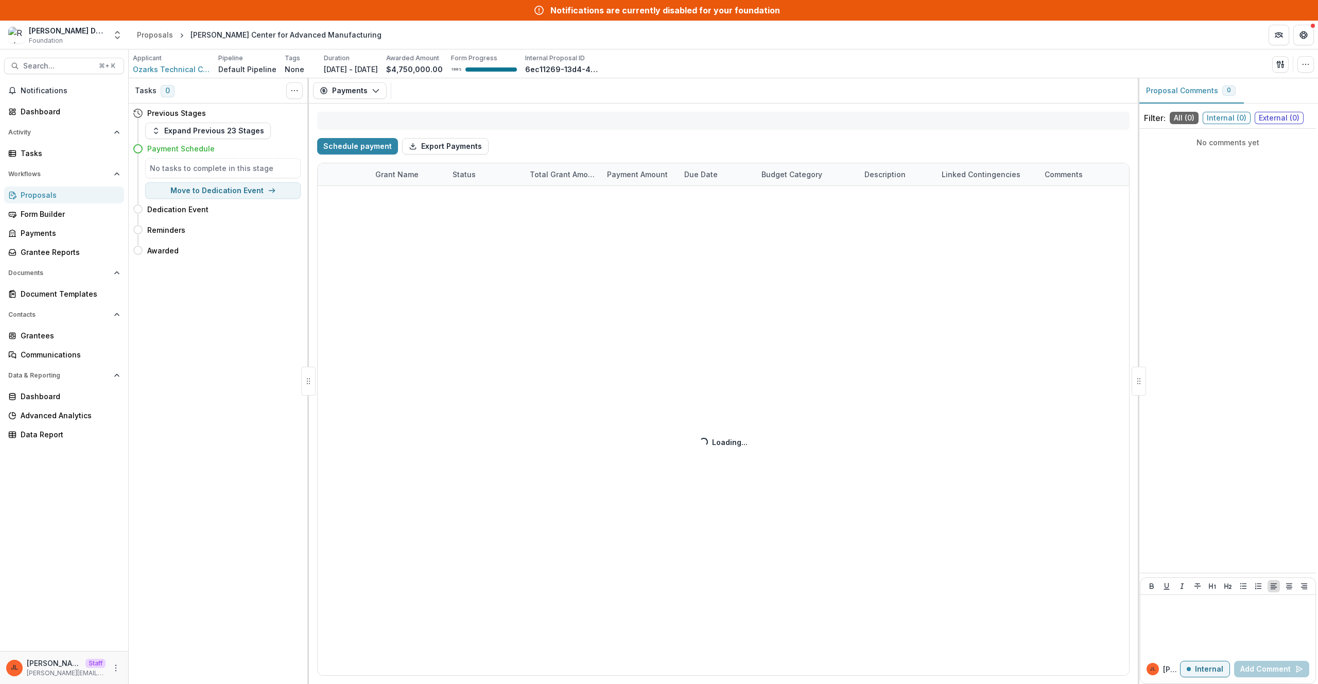
select select "**********"
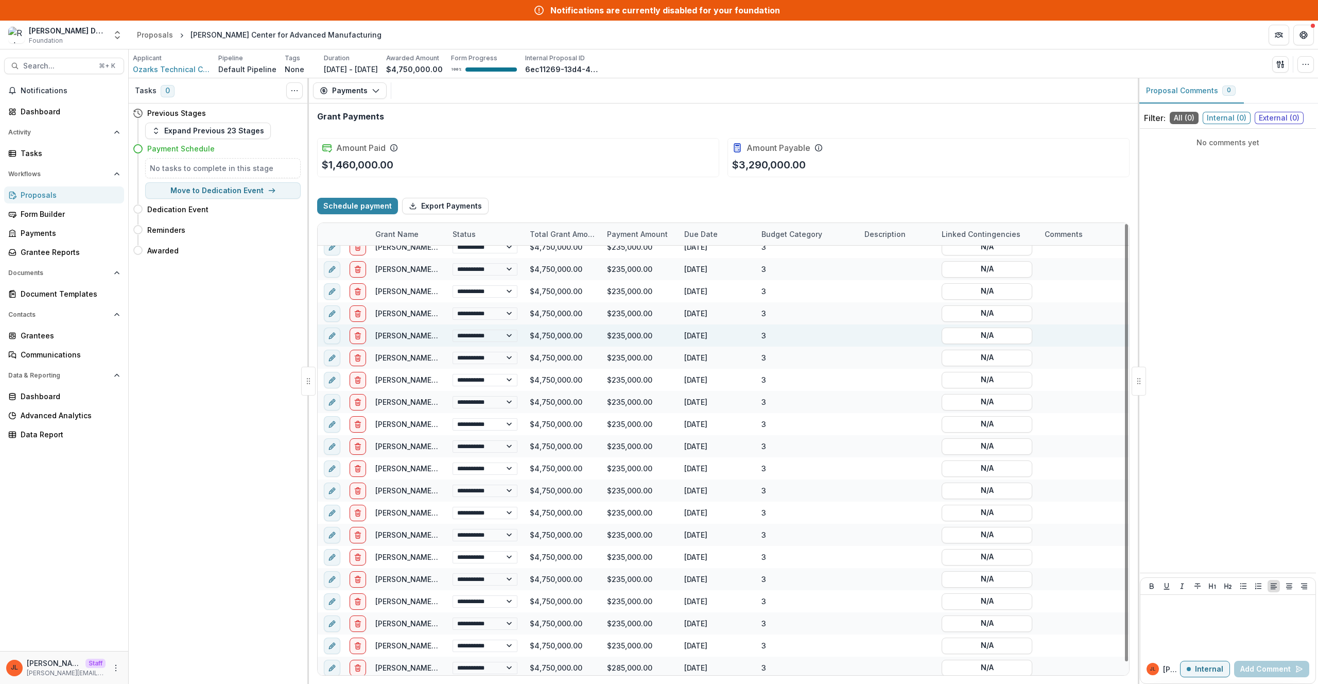
scroll to position [13, 0]
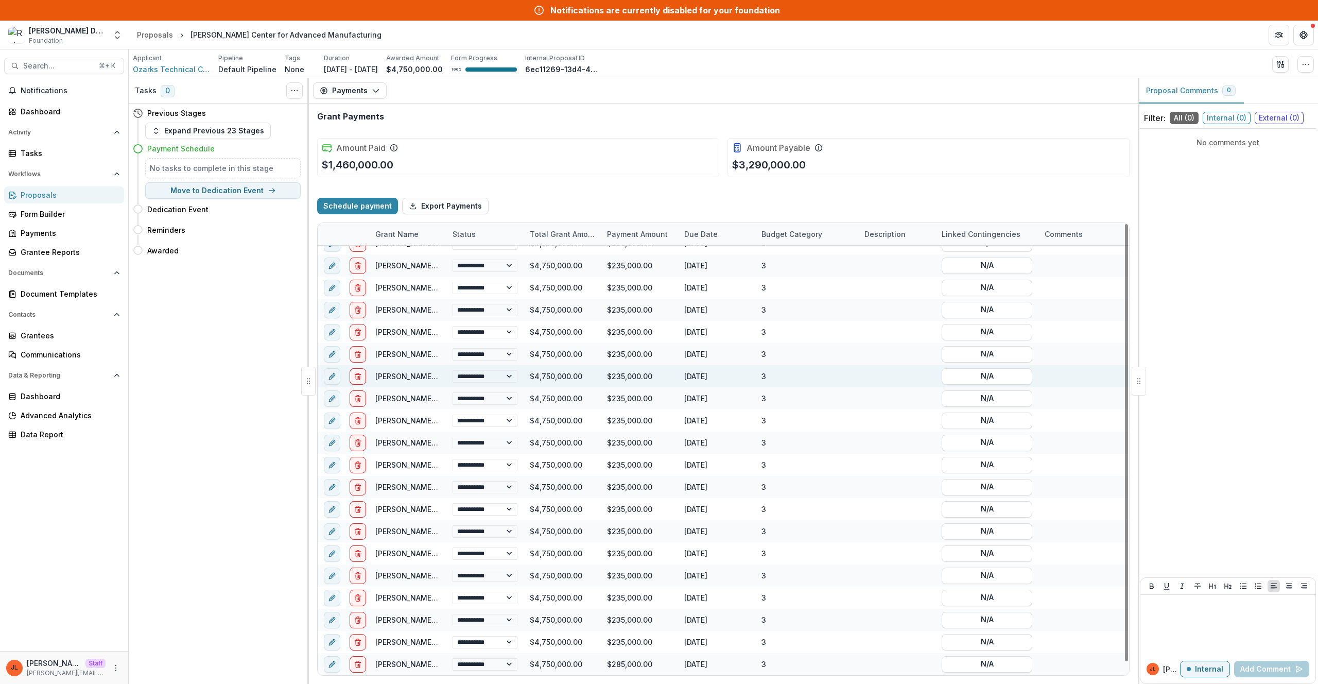
select select "**********"
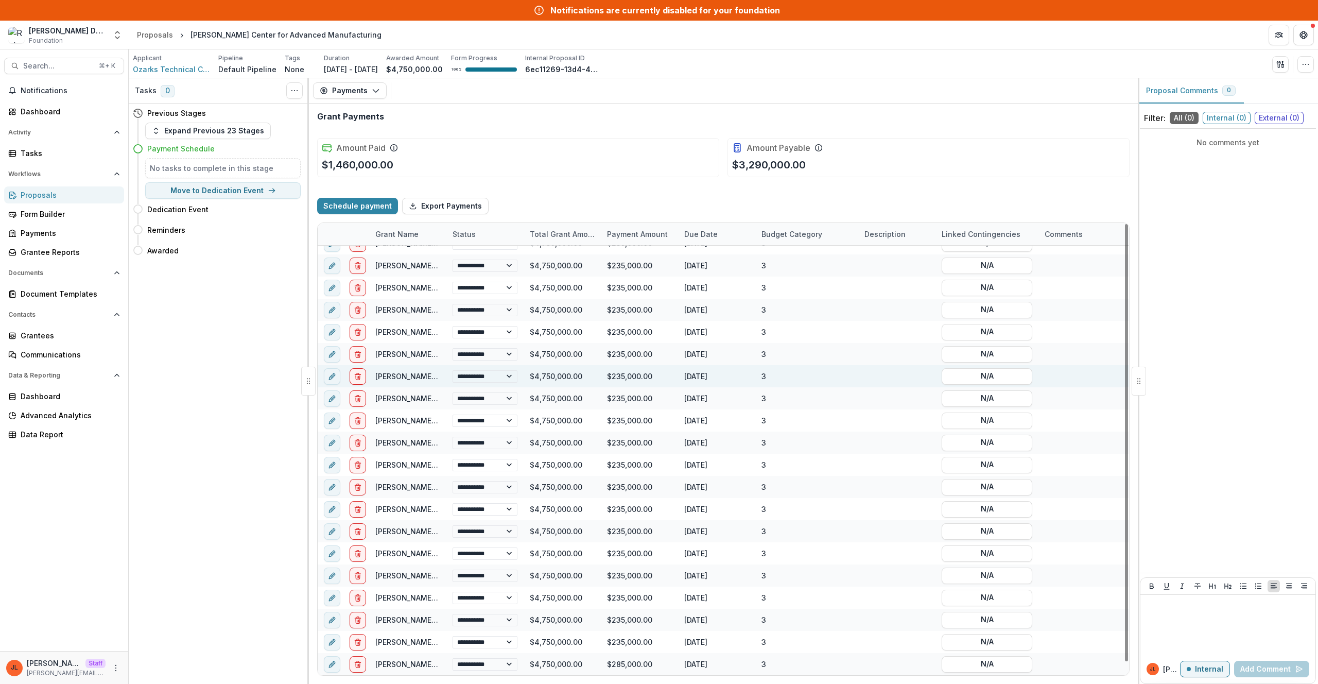
select select "**********"
click at [684, 166] on div "Amount Paid $1,460,000.00" at bounding box center [518, 157] width 402 height 39
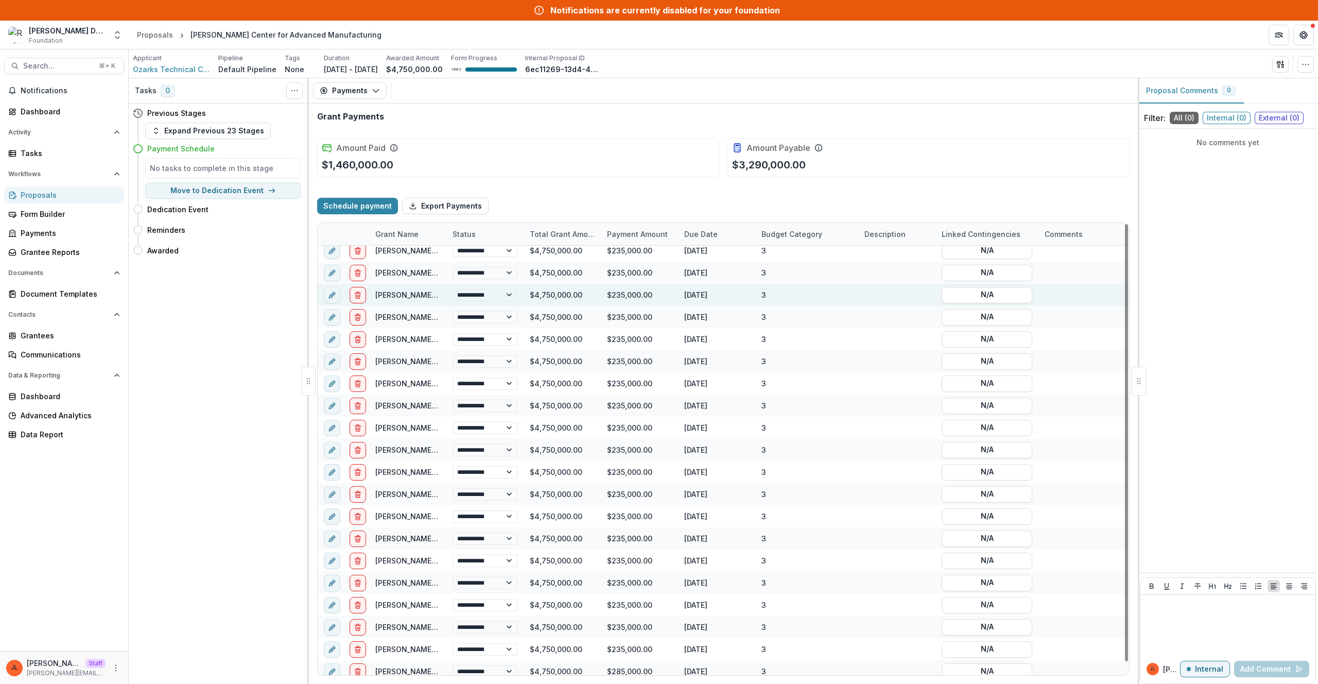
scroll to position [0, 0]
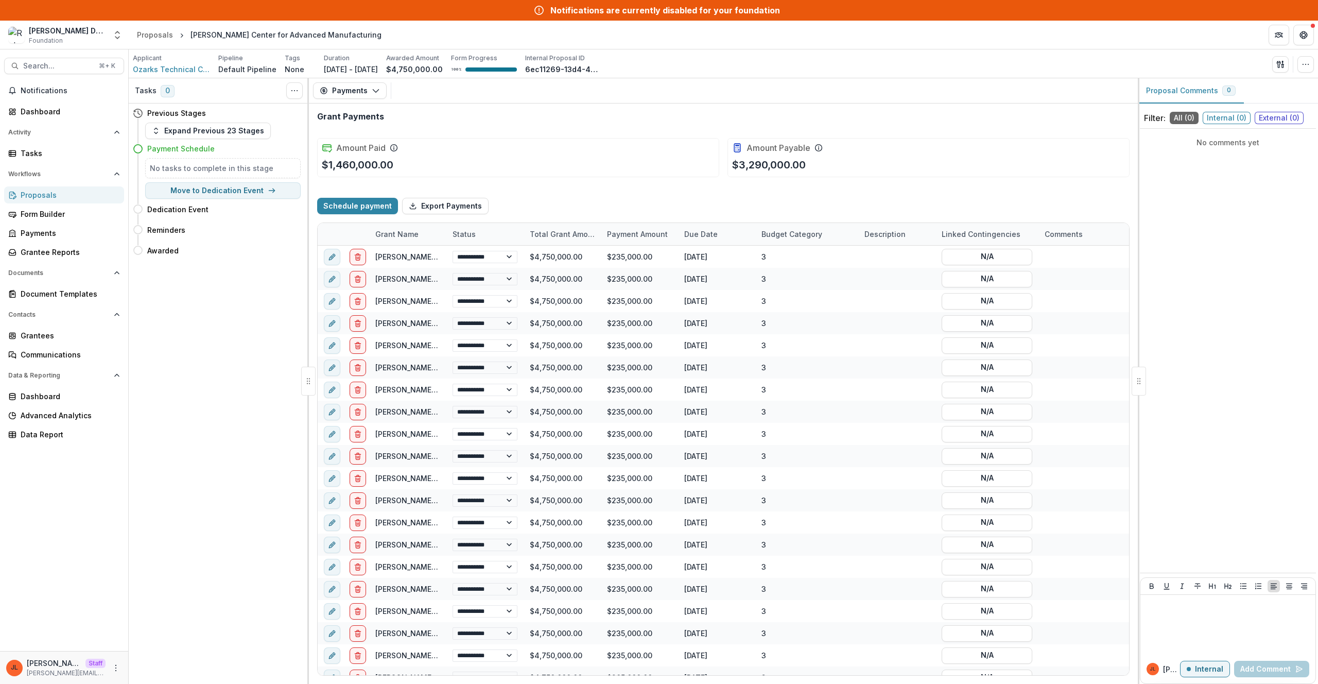
select select "**********"
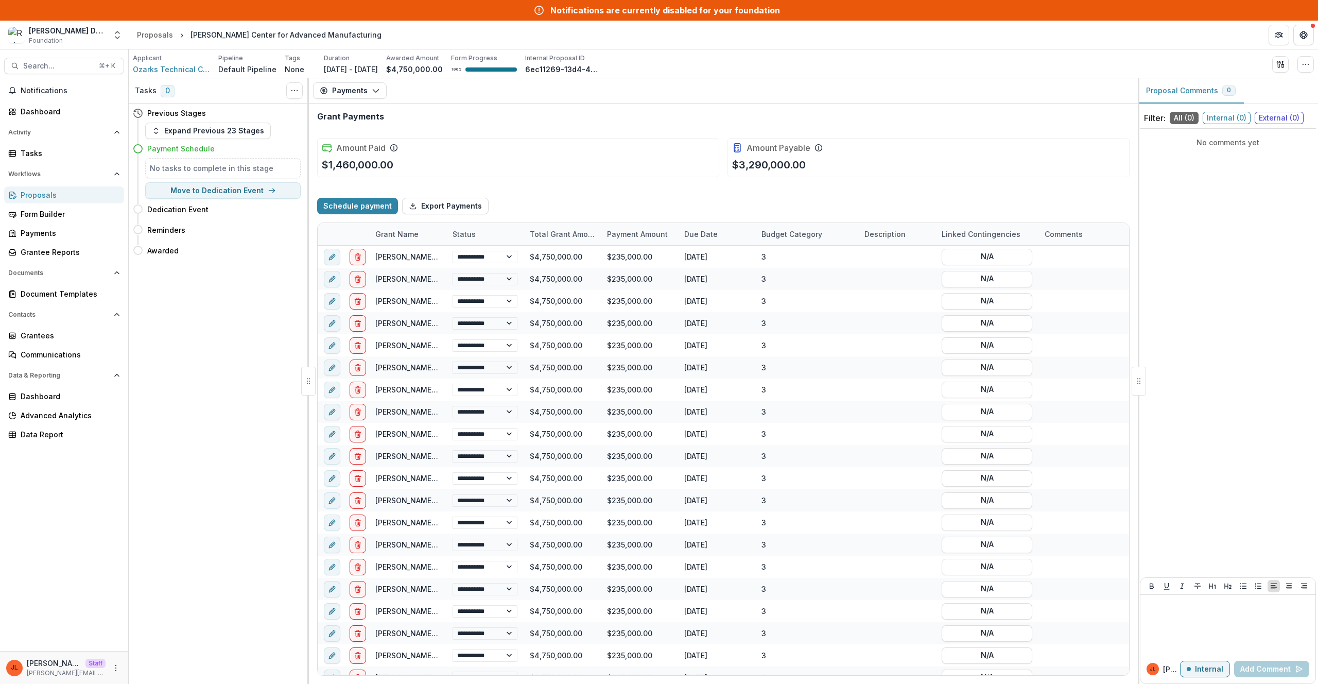
select select "**********"
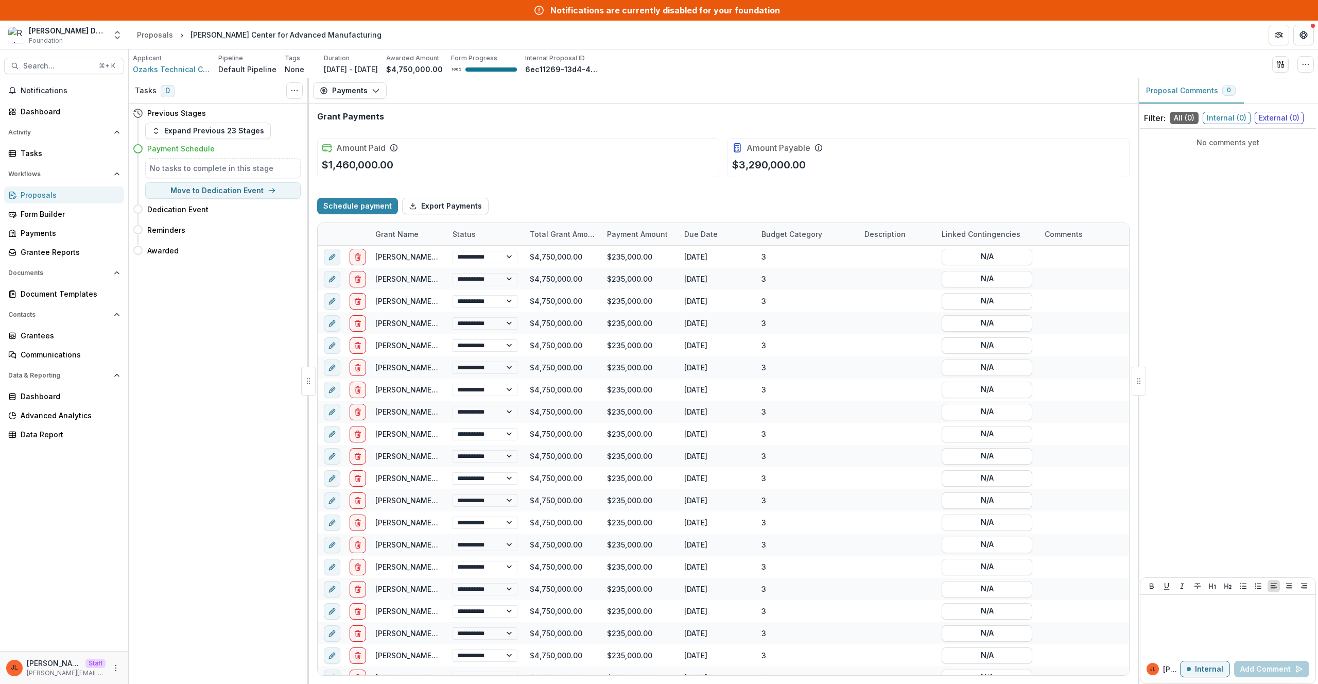
select select "**********"
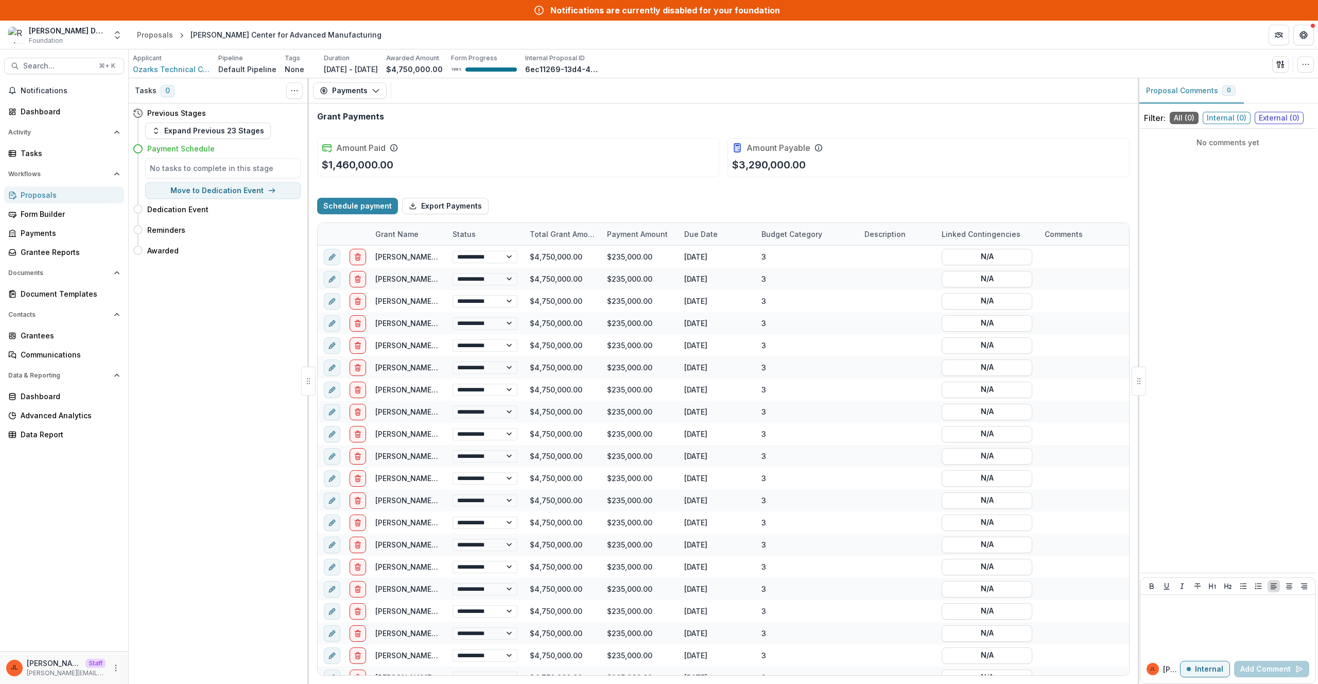
select select "**********"
click at [110, 673] on div "[PERSON_NAME] Staff [PERSON_NAME][EMAIL_ADDRESS][DOMAIN_NAME]" at bounding box center [64, 667] width 116 height 20
click at [112, 672] on button "More" at bounding box center [116, 667] width 12 height 12
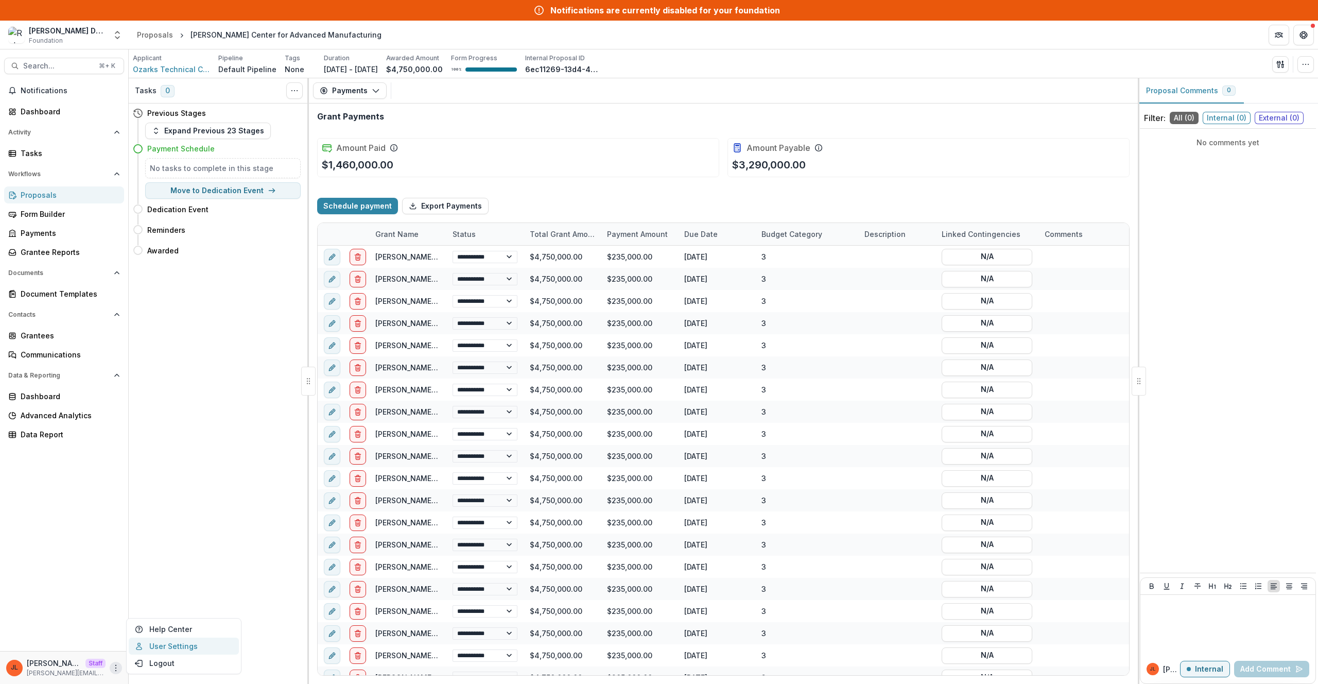
click at [161, 648] on link "User Settings" at bounding box center [184, 645] width 110 height 17
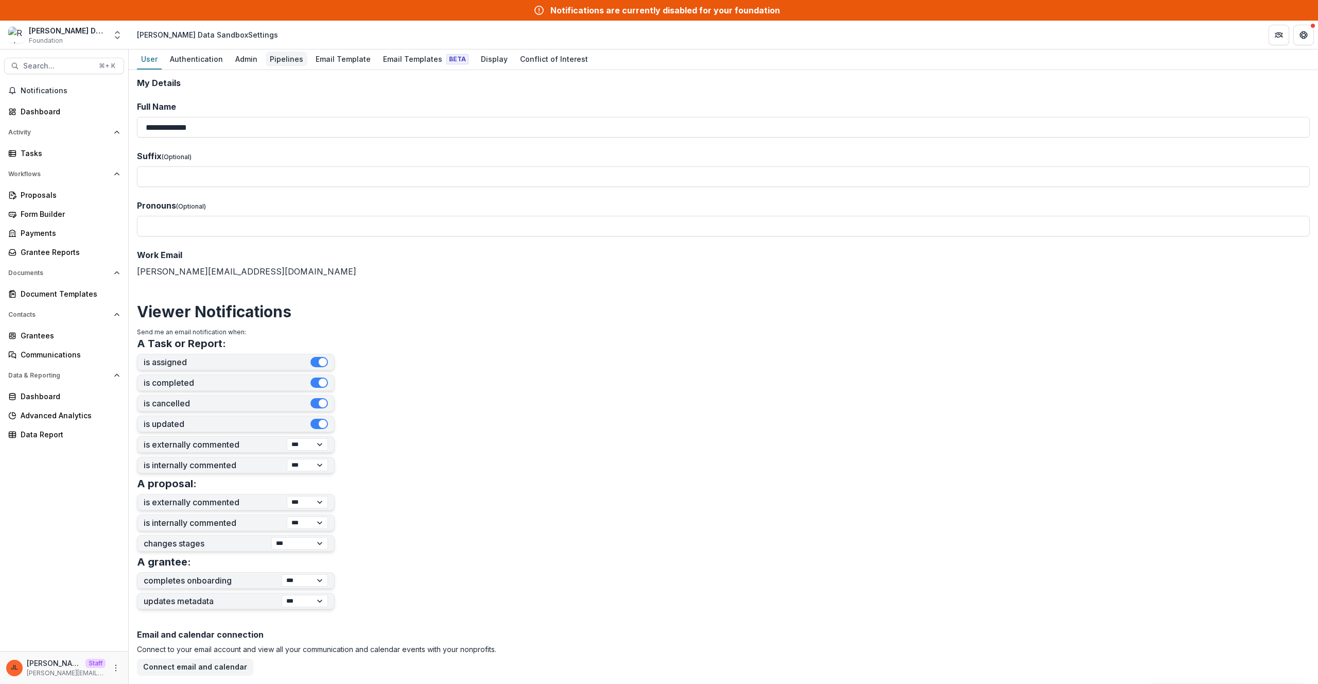
click at [295, 58] on div "Pipelines" at bounding box center [287, 58] width 42 height 15
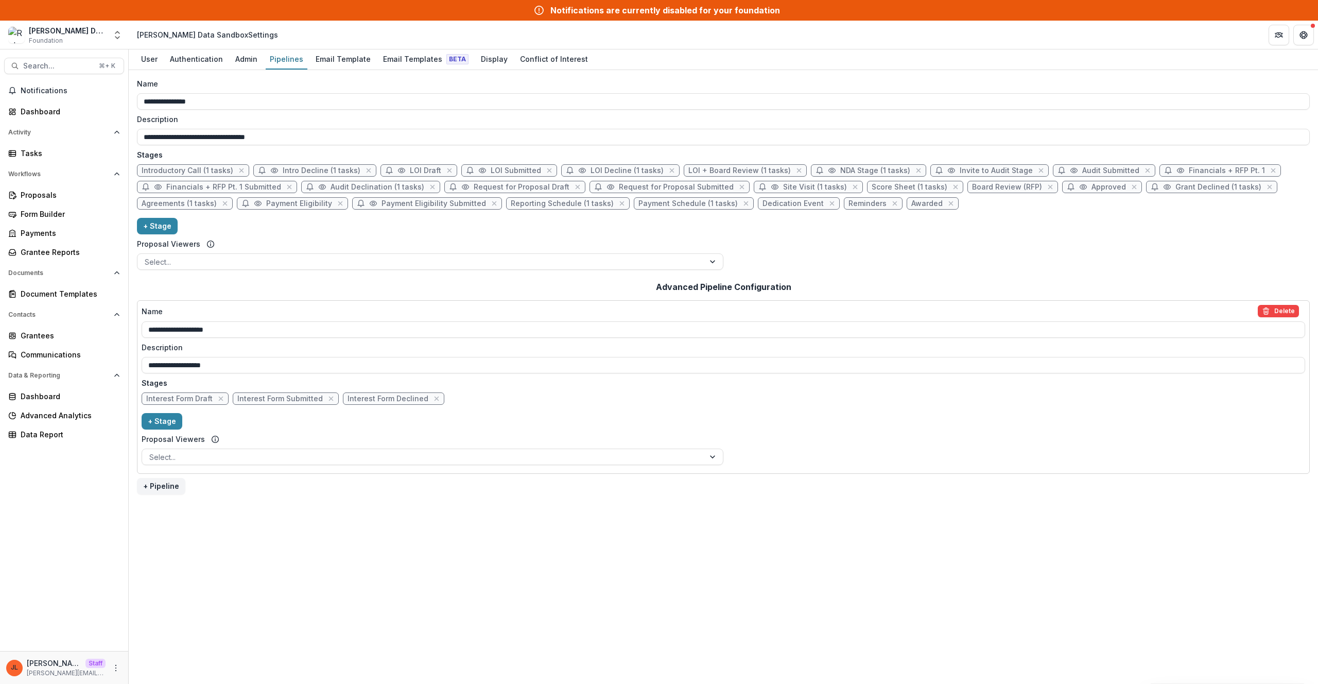
click at [108, 31] on div "Robert W Plaster Data Sandbox Foundation Aggregate Analysis Foundations Jeanne …" at bounding box center [64, 35] width 120 height 21
click at [121, 32] on icon "Open entity switcher" at bounding box center [117, 35] width 10 height 10
click at [241, 80] on div "Name" at bounding box center [720, 83] width 1166 height 11
click at [241, 93] on input "**********" at bounding box center [723, 101] width 1173 height 16
click at [116, 36] on icon "Open entity switcher" at bounding box center [117, 35] width 10 height 10
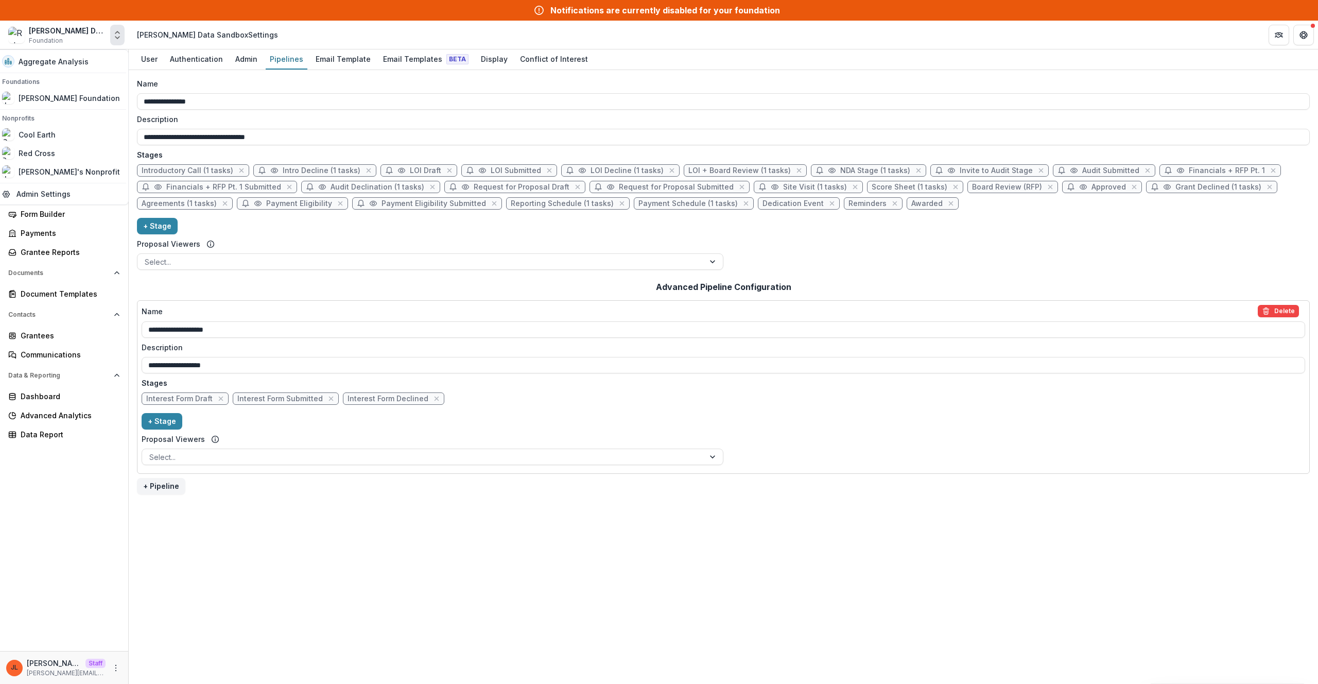
click at [286, 89] on div "Name" at bounding box center [720, 83] width 1166 height 11
click at [286, 93] on input "**********" at bounding box center [723, 101] width 1173 height 16
drag, startPoint x: 150, startPoint y: 35, endPoint x: 363, endPoint y: 25, distance: 213.4
click at [363, 25] on header "Robert W Plaster Data Sandbox Settings" at bounding box center [723, 35] width 1189 height 28
click at [361, 30] on header "Robert W Plaster Data Sandbox Settings" at bounding box center [723, 35] width 1189 height 28
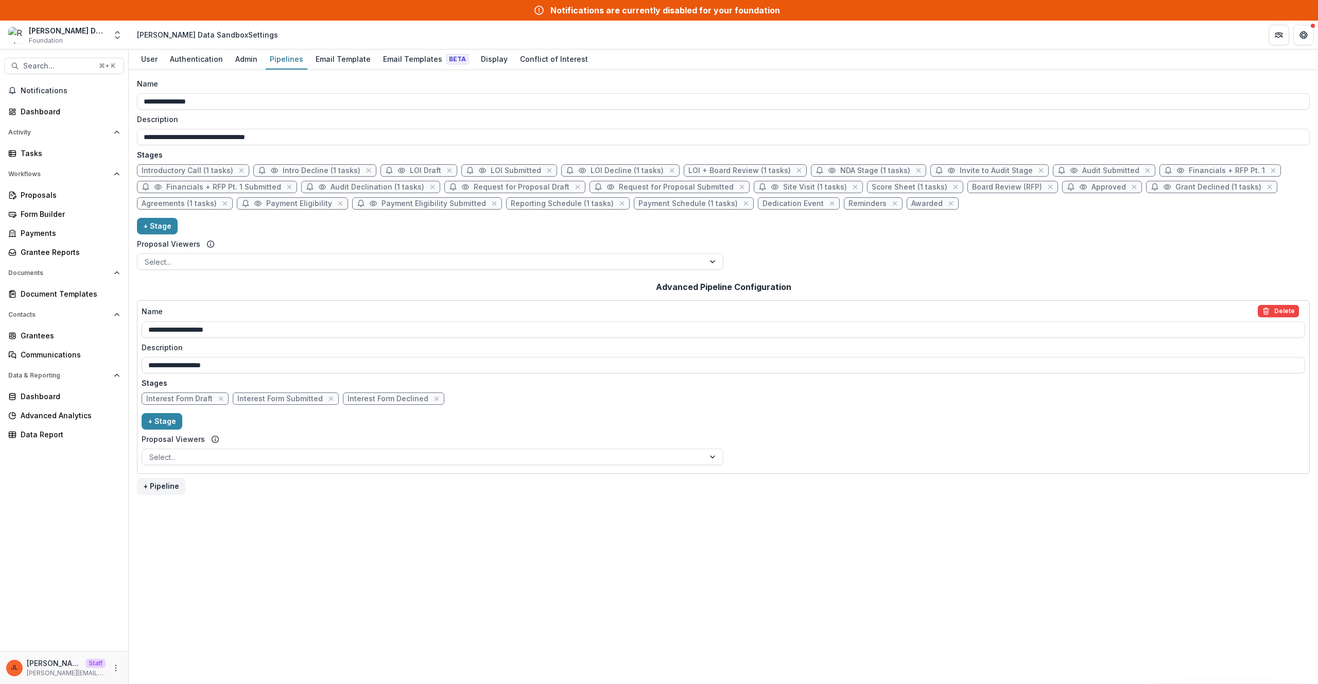
click at [728, 530] on div "**********" at bounding box center [723, 377] width 1189 height 614
click at [242, 59] on div "Admin" at bounding box center [246, 58] width 30 height 15
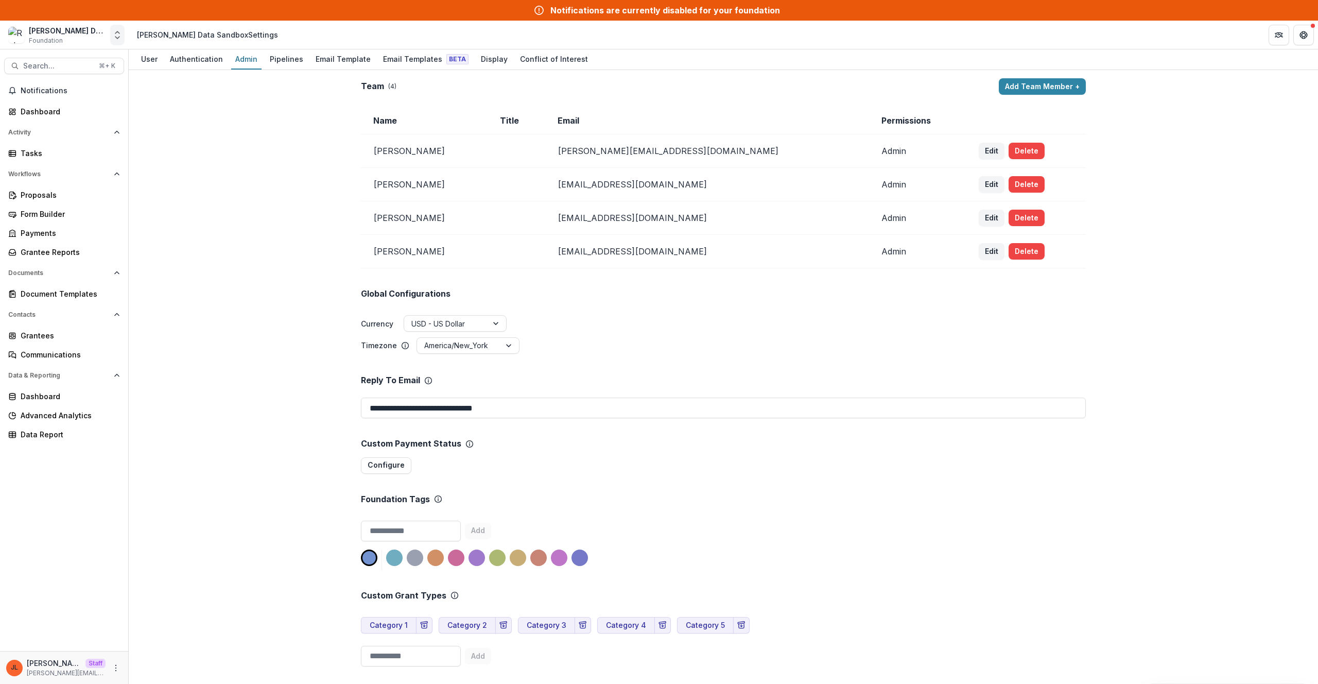
drag, startPoint x: 247, startPoint y: 140, endPoint x: 116, endPoint y: 40, distance: 164.9
click at [247, 140] on div "**********" at bounding box center [723, 377] width 1189 height 614
click at [112, 31] on icon "Open entity switcher" at bounding box center [117, 35] width 10 height 10
drag, startPoint x: 282, startPoint y: 37, endPoint x: 133, endPoint y: 33, distance: 148.3
click at [133, 33] on header "Robert W Plaster Data Sandbox Settings" at bounding box center [723, 35] width 1189 height 28
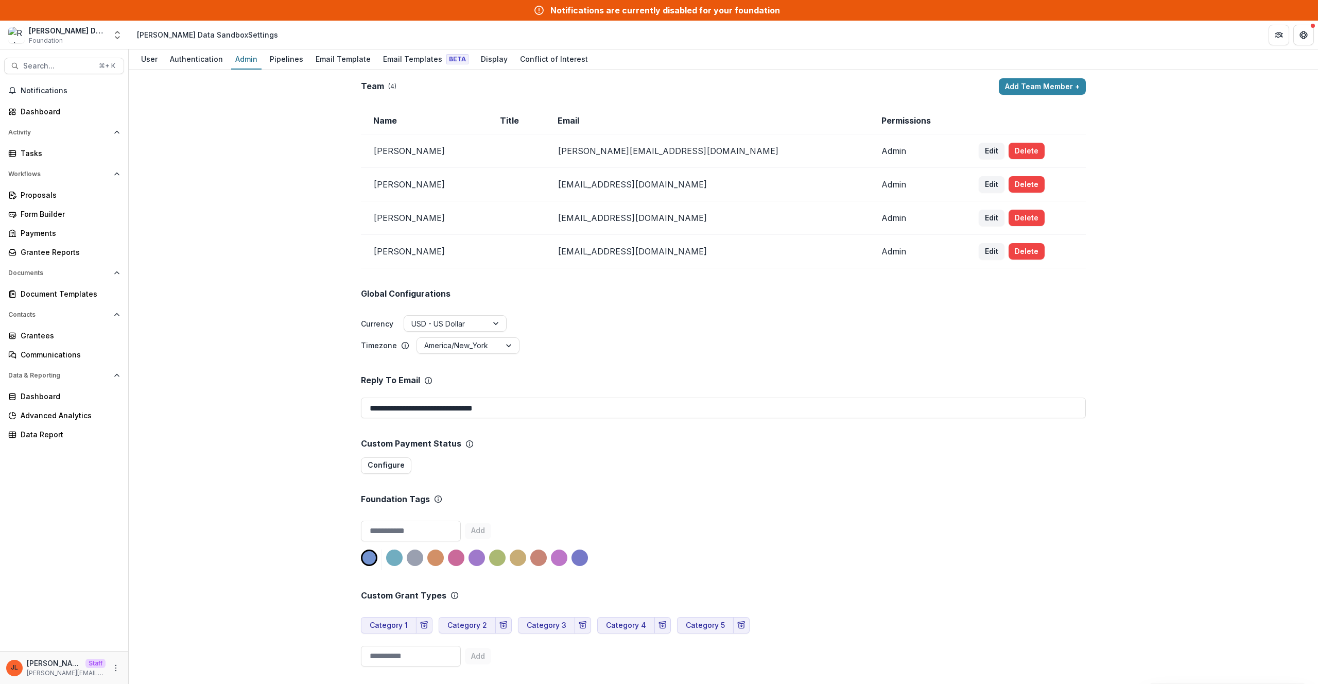
click at [227, 147] on div "**********" at bounding box center [723, 377] width 1189 height 614
click at [41, 341] on link "Grantees" at bounding box center [64, 335] width 120 height 17
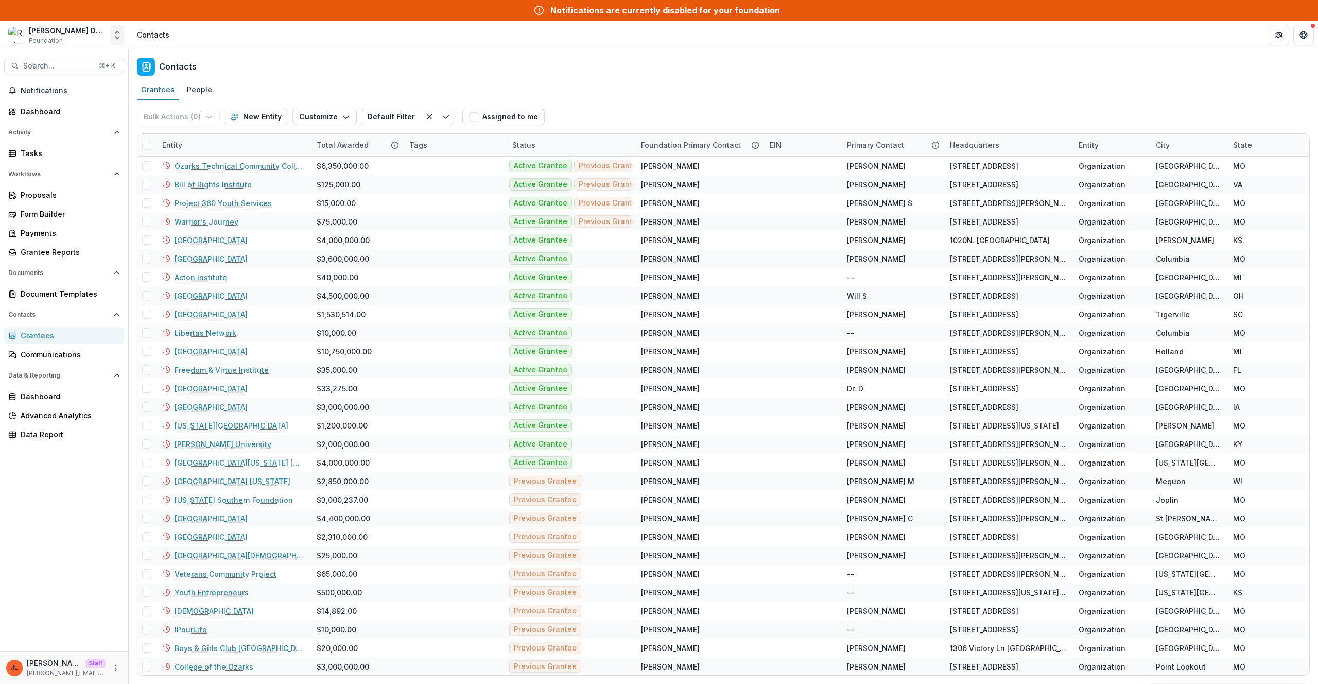
click at [118, 36] on icon "Open entity switcher" at bounding box center [117, 35] width 10 height 10
click at [118, 38] on polyline "Open entity switcher" at bounding box center [117, 38] width 4 height 2
click at [182, 34] on header "Contacts" at bounding box center [723, 35] width 1189 height 28
click at [121, 36] on icon "Open entity switcher" at bounding box center [117, 35] width 10 height 10
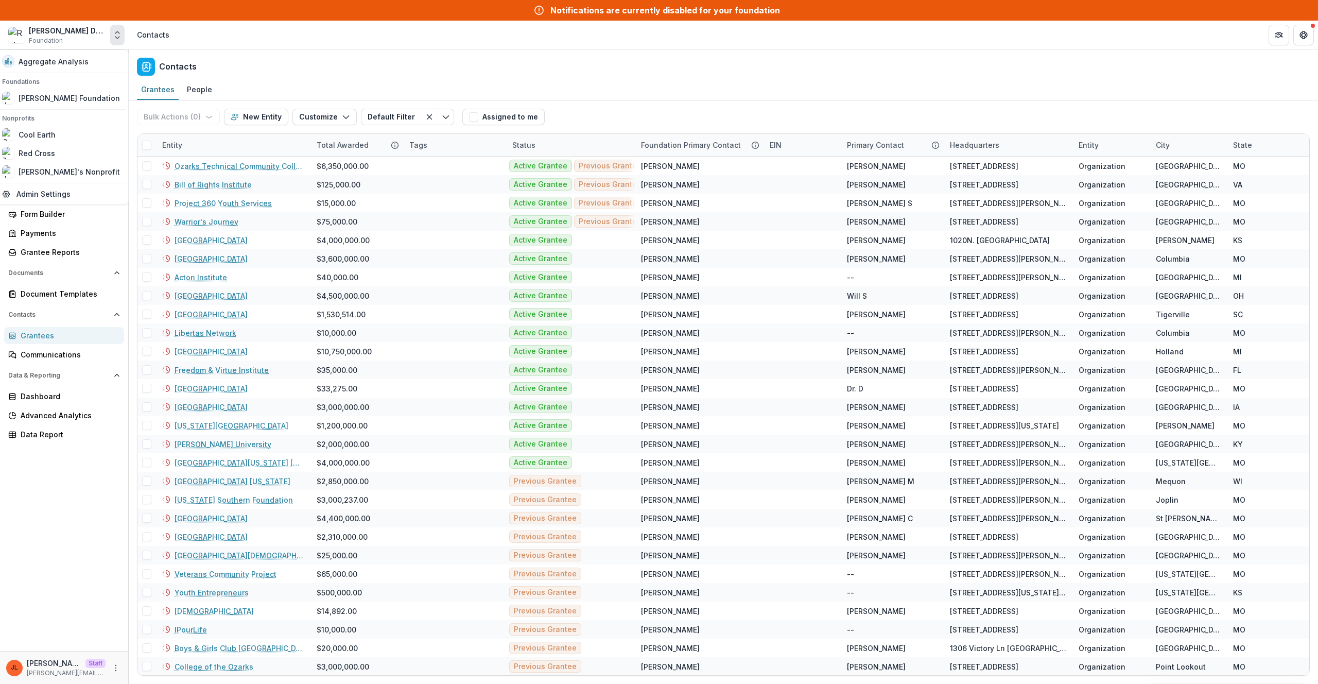
click at [239, 37] on header "Contacts" at bounding box center [723, 35] width 1189 height 28
click at [1155, 67] on div "Contacts" at bounding box center [723, 64] width 1189 height 30
